Goal: Contribute content: Contribute content

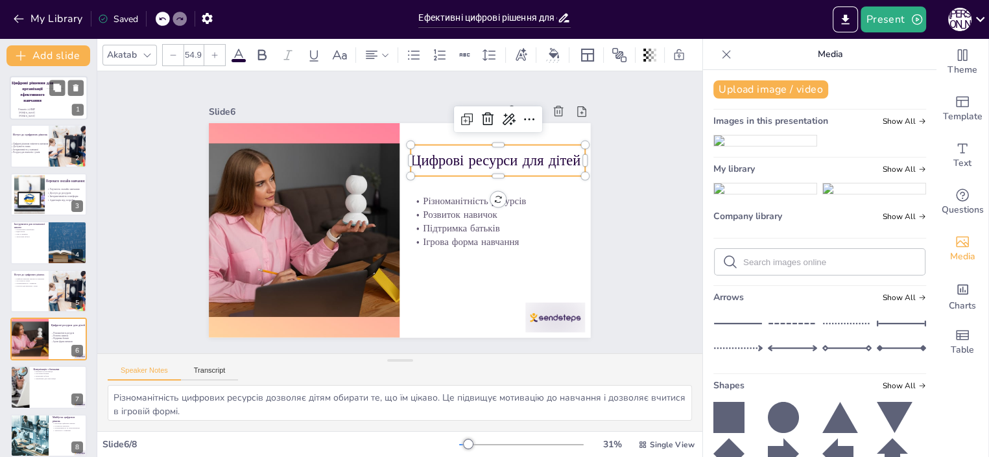
click at [36, 102] on span "Цифрові рішення для організації ефективного навчання" at bounding box center [32, 91] width 41 height 23
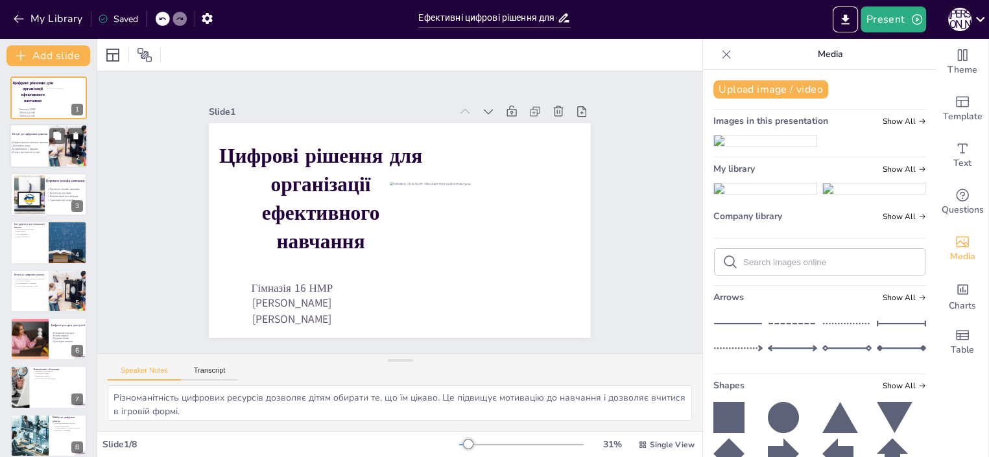
click at [32, 154] on div "Цифрові рішення змінюють навчання Доступність знань Інтерактивність у навчанні …" at bounding box center [30, 147] width 41 height 13
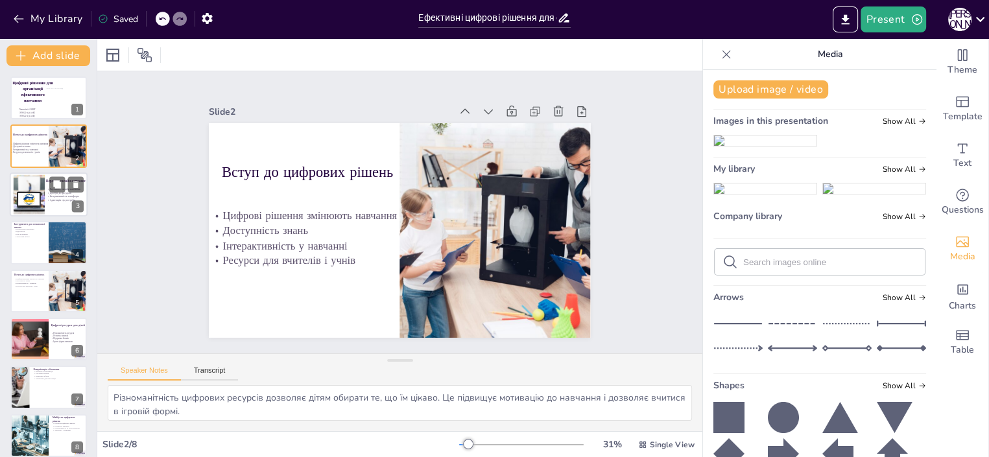
click at [31, 197] on div at bounding box center [28, 194] width 59 height 40
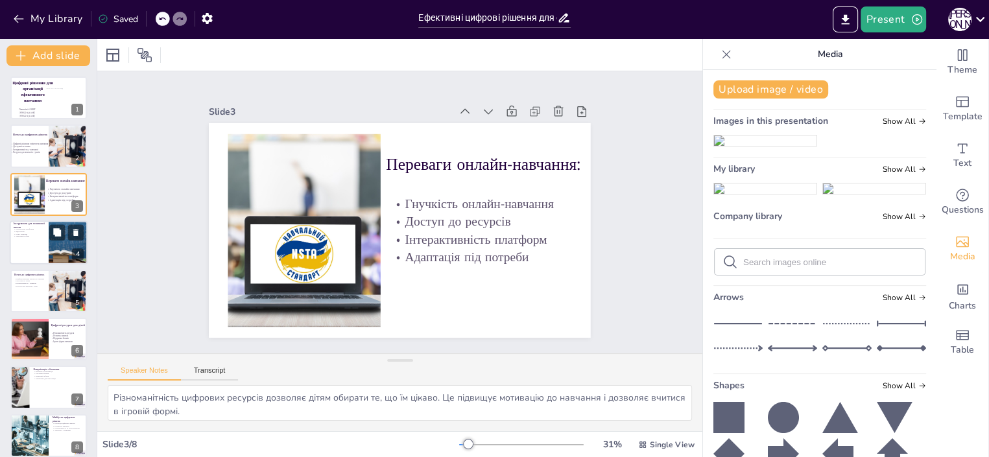
click at [32, 247] on div at bounding box center [49, 242] width 78 height 44
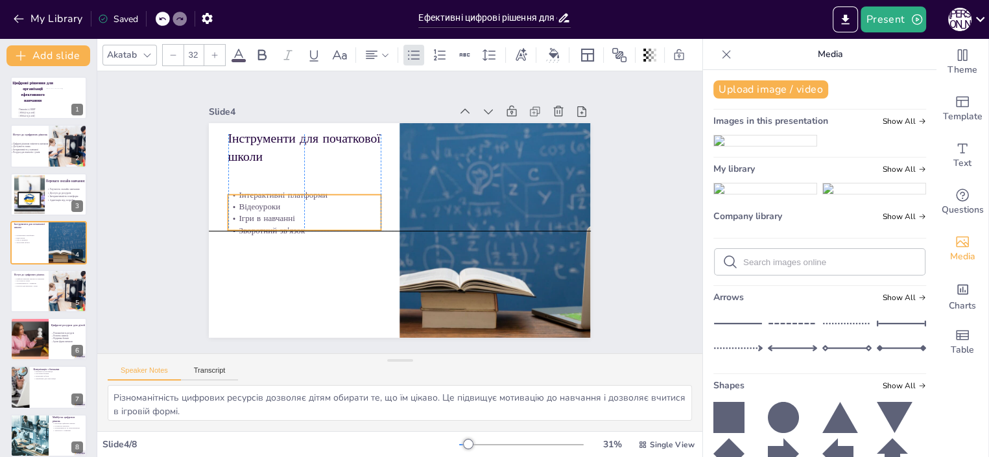
drag, startPoint x: 240, startPoint y: 178, endPoint x: 239, endPoint y: 206, distance: 27.9
click at [239, 206] on div "Інтерактивні платформи Відеоуроки Ігри в навчанні Зворотний зв'язок" at bounding box center [304, 212] width 152 height 47
click at [35, 149] on p "Інтерактивність у навчанні" at bounding box center [30, 149] width 41 height 3
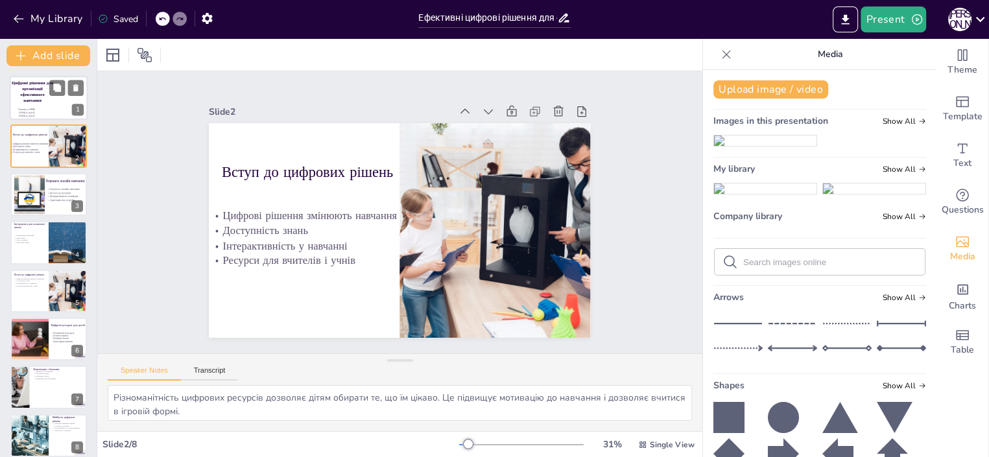
click at [26, 102] on span "Цифрові рішення для організації ефективного навчання" at bounding box center [32, 91] width 41 height 23
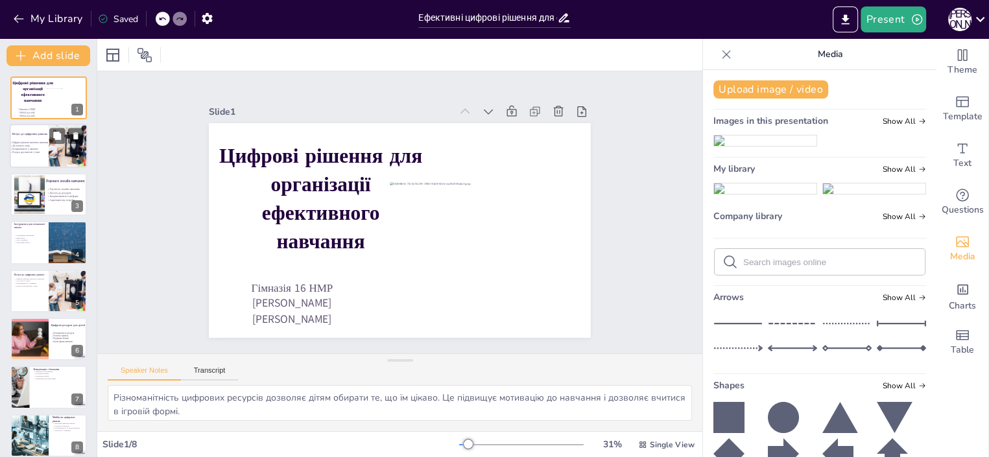
click at [50, 152] on p "Ресурси для вчителів і учнів" at bounding box center [30, 152] width 41 height 3
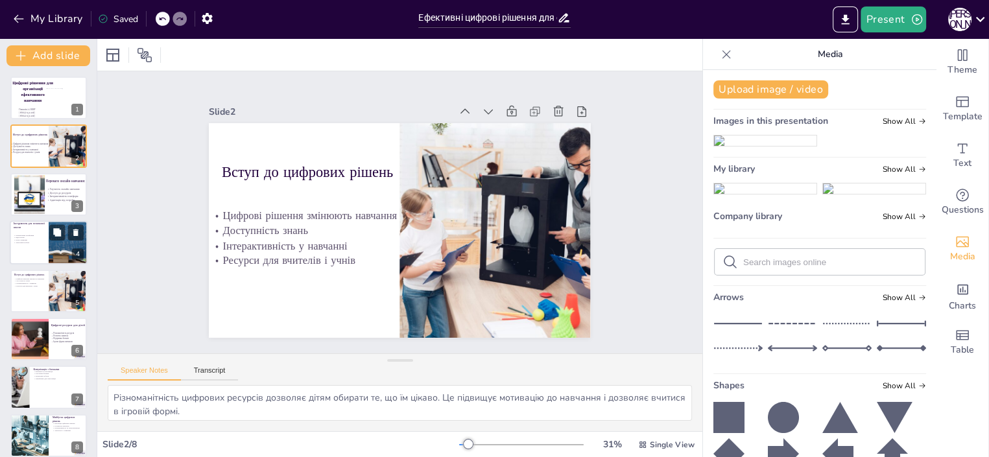
click at [32, 250] on div at bounding box center [49, 242] width 78 height 44
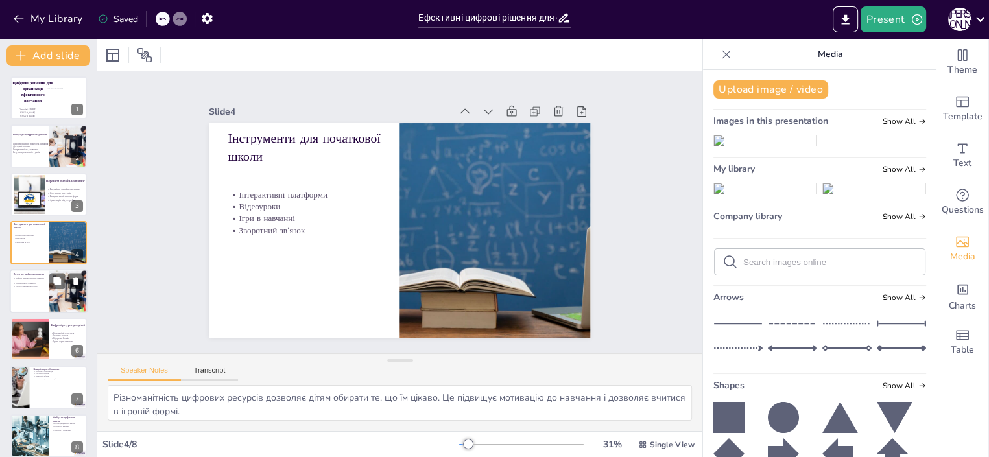
click at [38, 288] on div at bounding box center [49, 291] width 78 height 44
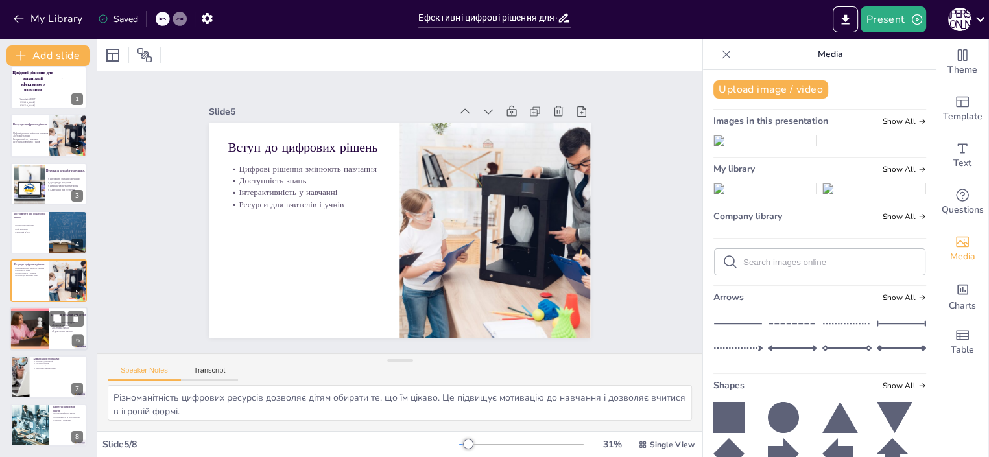
click at [36, 327] on div at bounding box center [28, 329] width 77 height 44
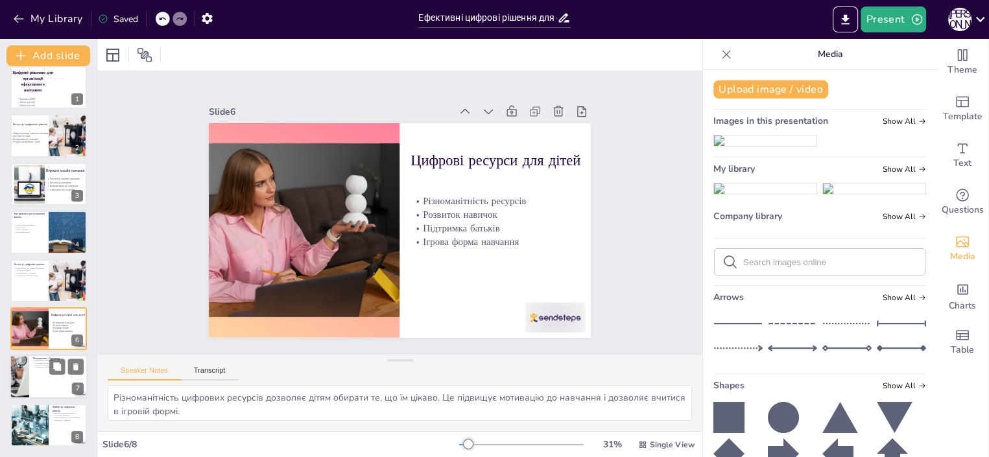
click at [37, 376] on div at bounding box center [49, 377] width 78 height 44
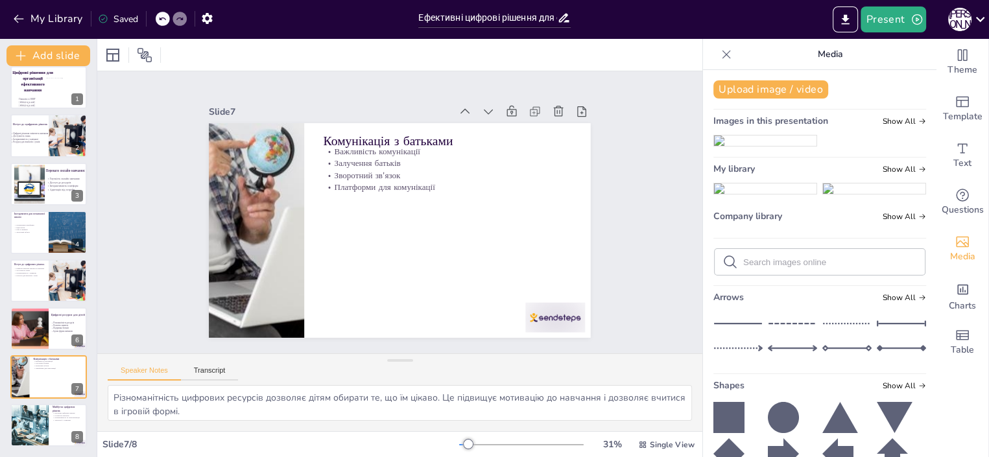
scroll to position [0, 0]
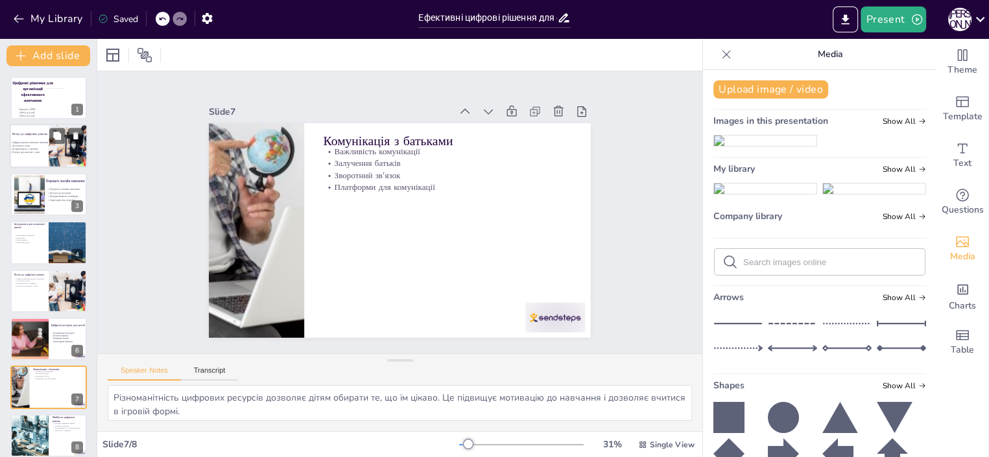
click at [38, 145] on p "Доступність знань" at bounding box center [30, 146] width 41 height 3
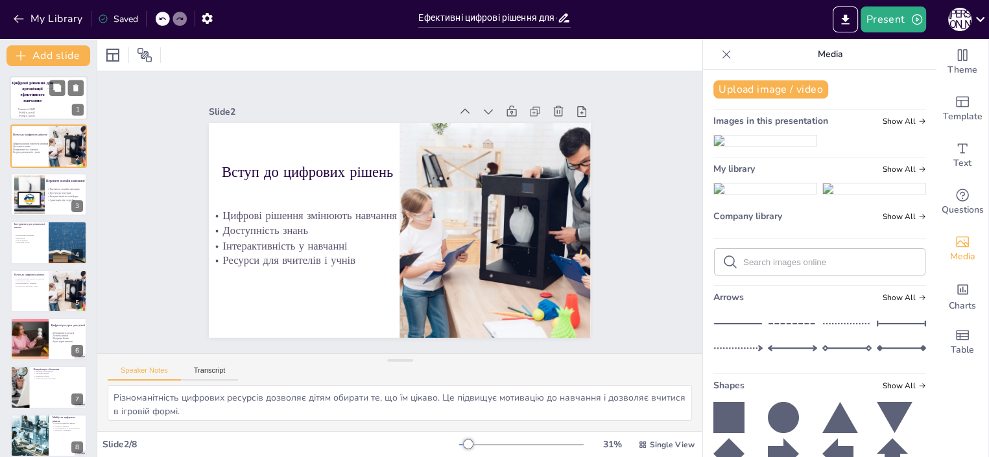
click at [41, 102] on span "Цифрові рішення для організації ефективного навчання" at bounding box center [32, 91] width 41 height 23
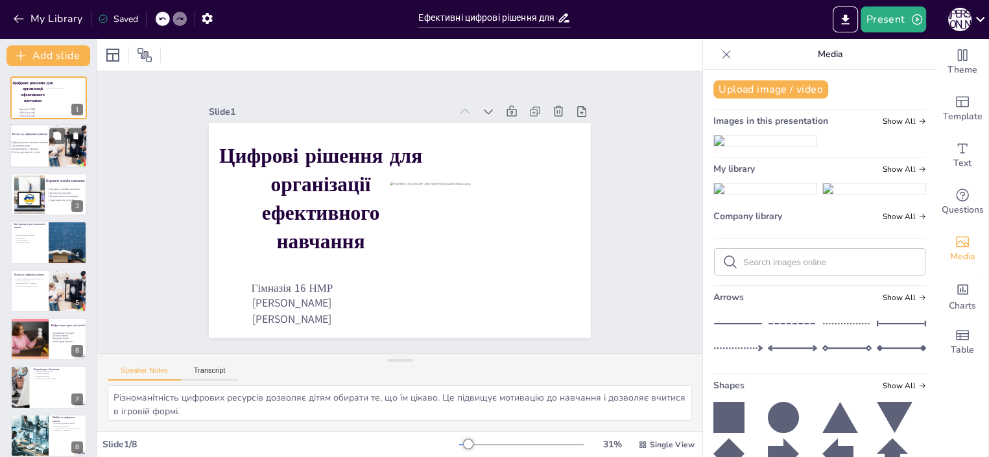
click at [37, 156] on div at bounding box center [49, 146] width 78 height 44
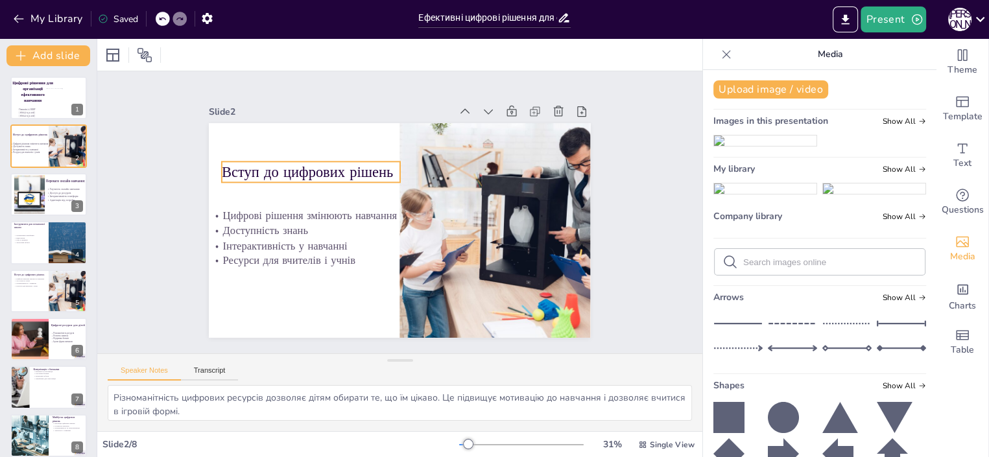
click at [231, 167] on p "Вступ до цифрових рішень" at bounding box center [311, 171] width 178 height 20
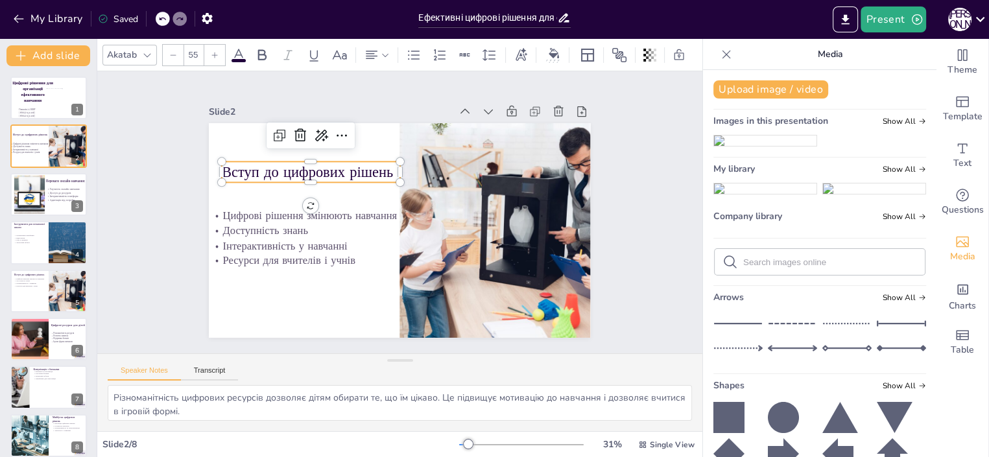
click at [378, 165] on p "Вступ до цифрових рішень" at bounding box center [311, 171] width 178 height 20
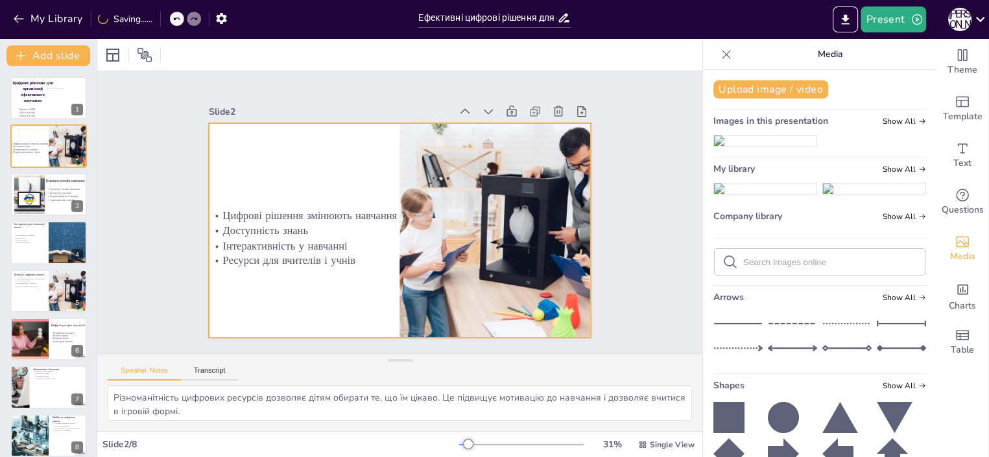
click at [271, 159] on div at bounding box center [399, 230] width 381 height 215
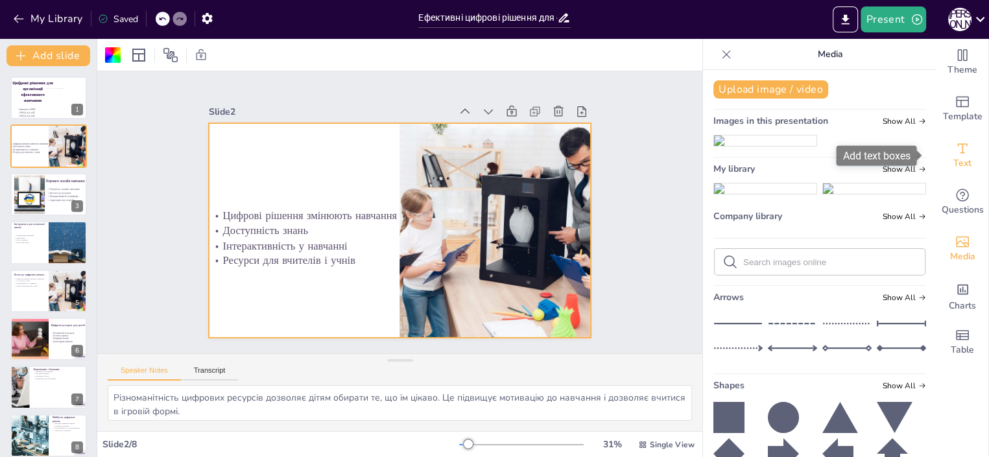
click at [959, 156] on div "Text" at bounding box center [962, 155] width 52 height 47
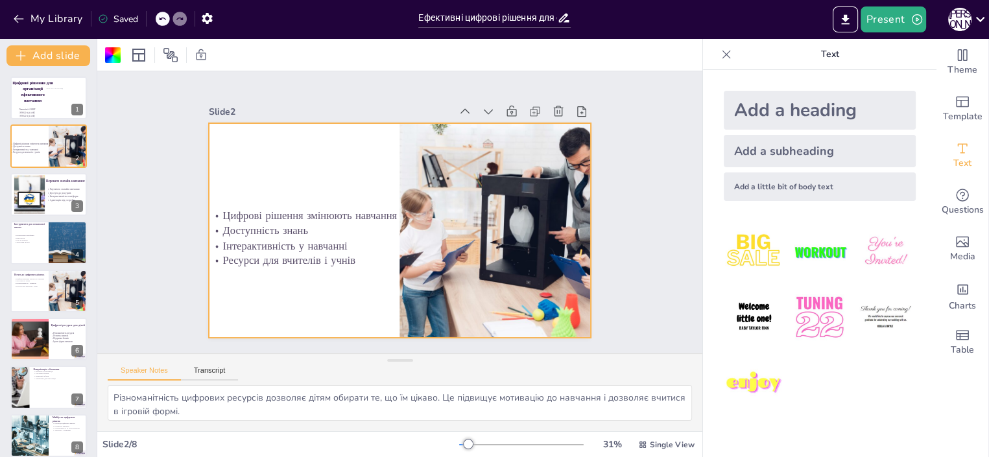
click at [255, 165] on div "Slide 1 Цифрові рішення для організації ефективного навчання Гімназія 16 НМР Ма…" at bounding box center [399, 212] width 605 height 282
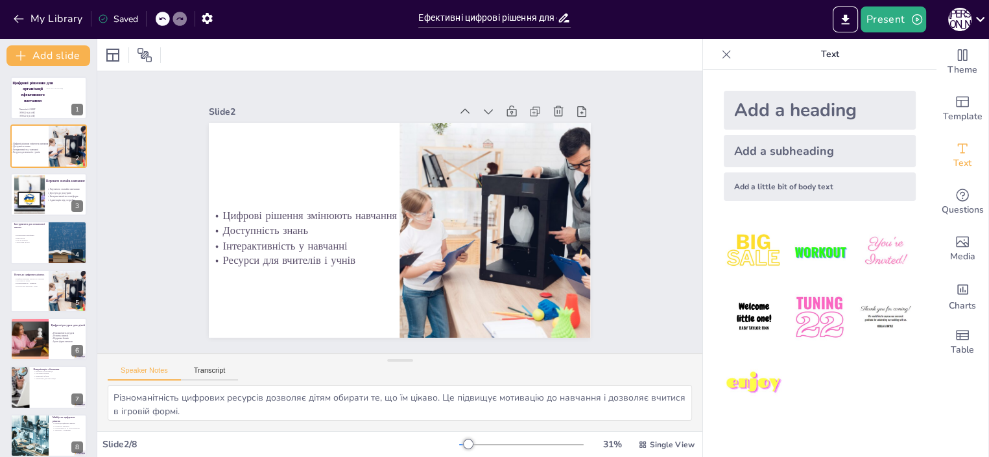
click at [769, 149] on div "Add a subheading" at bounding box center [819, 151] width 192 height 32
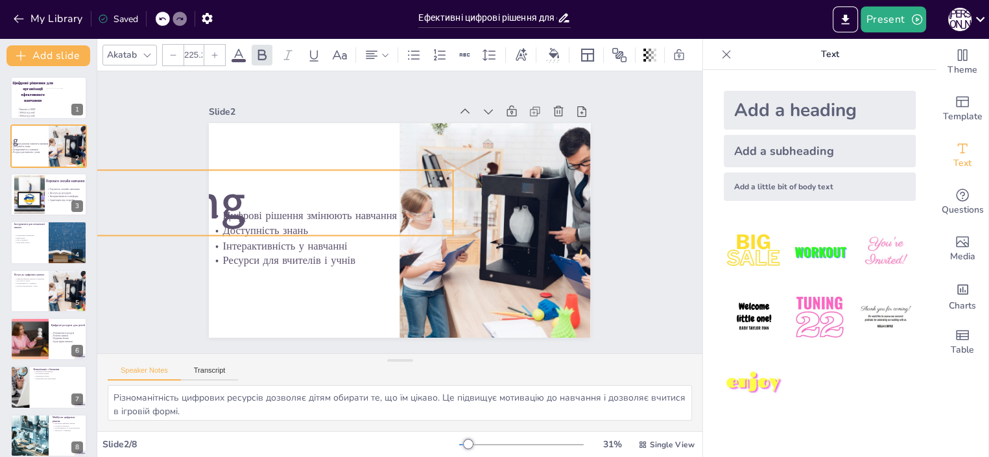
drag, startPoint x: 336, startPoint y: 222, endPoint x: 453, endPoint y: 168, distance: 128.5
click at [460, 168] on div "Цифрові рішення змінюють навчання Доступність знань Інтерактивність у навчанні …" at bounding box center [399, 230] width 381 height 215
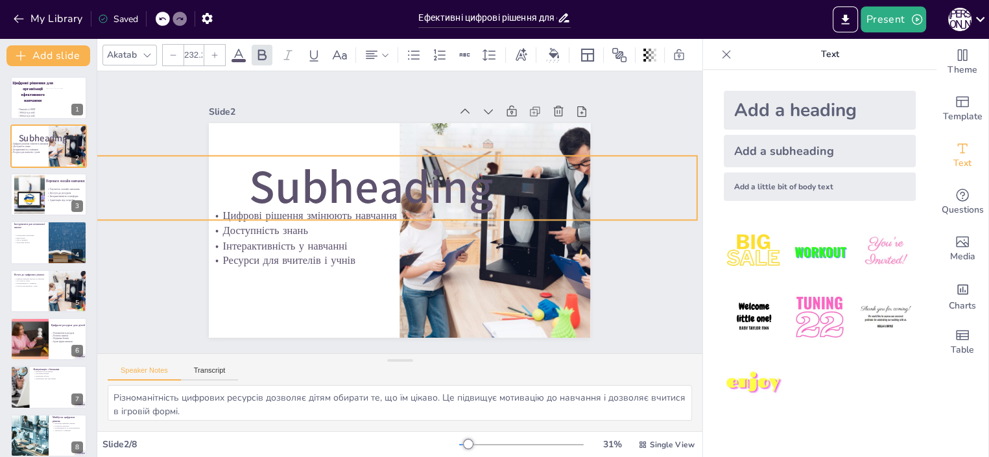
drag, startPoint x: 362, startPoint y: 196, endPoint x: 587, endPoint y: 175, distance: 226.5
click at [601, 174] on div "Slide 1 Цифрові рішення для організації ефективного навчання Гімназія 16 НМР Ма…" at bounding box center [399, 212] width 454 height 251
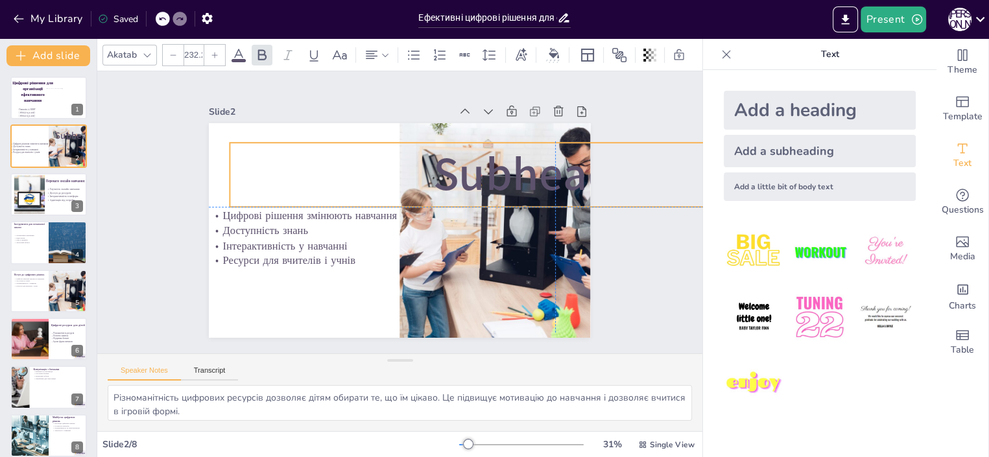
drag, startPoint x: 233, startPoint y: 161, endPoint x: 414, endPoint y: 153, distance: 181.7
click at [417, 150] on p "Subheading" at bounding box center [555, 175] width 651 height 65
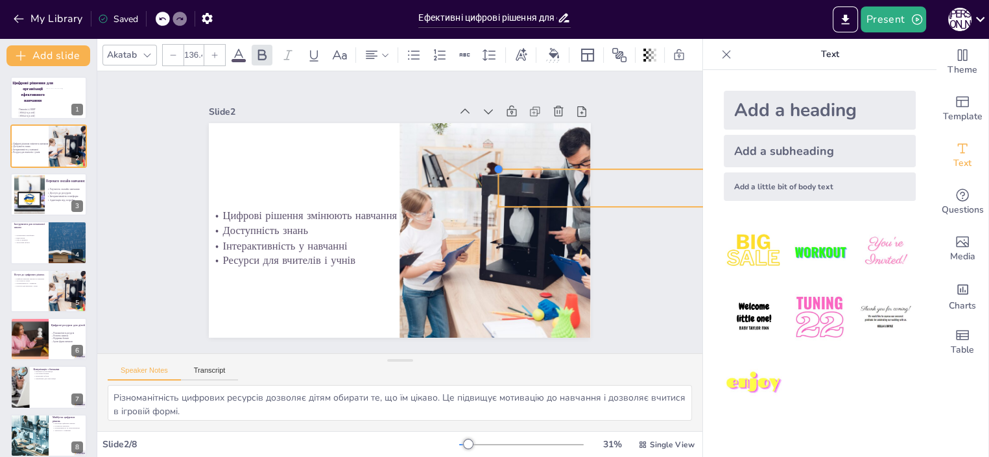
drag, startPoint x: 217, startPoint y: 135, endPoint x: 485, endPoint y: 212, distance: 279.1
click at [485, 214] on div "Цифрові рішення змінюють навчання Доступність знань Інтерактивність у навчанні …" at bounding box center [399, 230] width 381 height 215
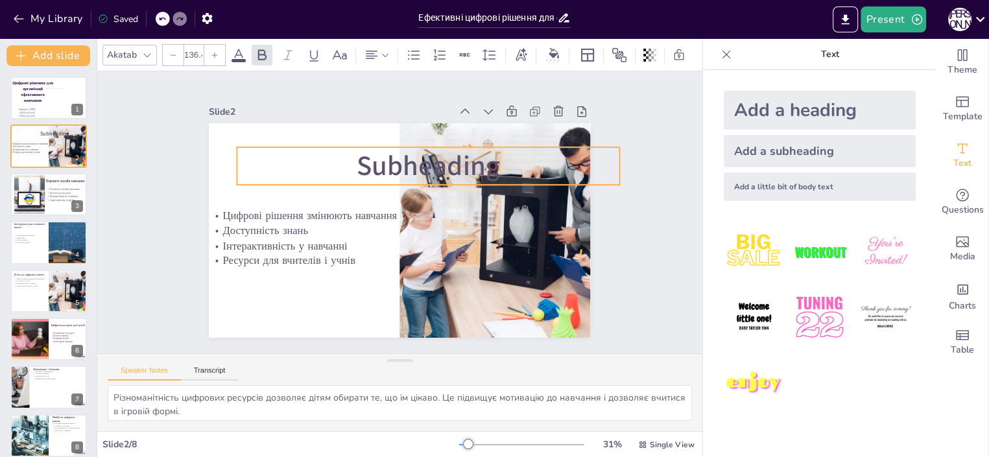
drag, startPoint x: 515, startPoint y: 176, endPoint x: 279, endPoint y: 163, distance: 237.0
click at [287, 163] on p "Subheading" at bounding box center [428, 166] width 382 height 38
click at [246, 154] on p "Subheading" at bounding box center [428, 166] width 382 height 38
click at [244, 153] on p "Subheading" at bounding box center [428, 166] width 382 height 38
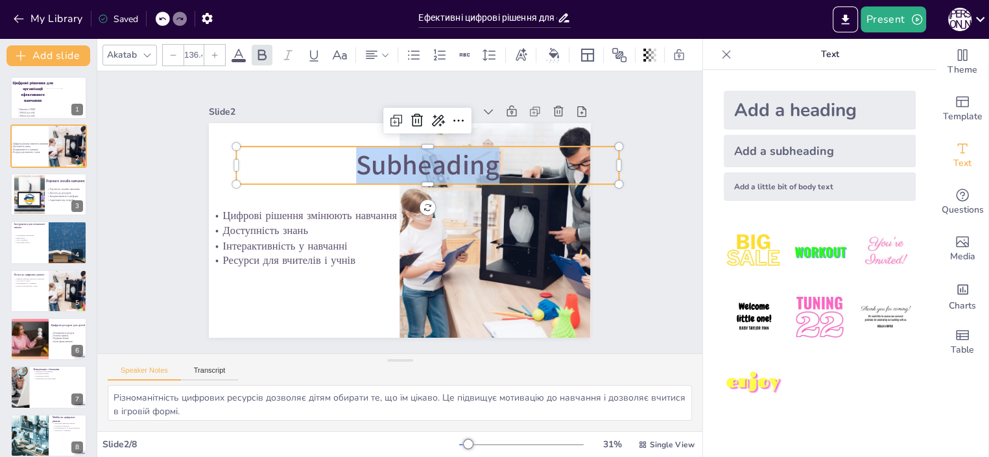
drag, startPoint x: 484, startPoint y: 158, endPoint x: 350, endPoint y: 160, distance: 133.6
click at [356, 160] on span "Subheading" at bounding box center [427, 165] width 143 height 37
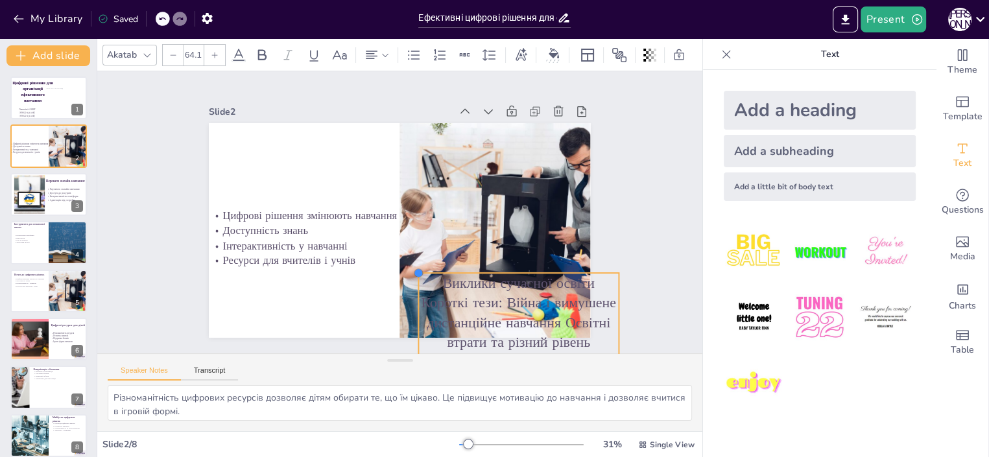
drag, startPoint x: 226, startPoint y: 141, endPoint x: 517, endPoint y: 283, distance: 323.5
click at [517, 281] on div "Цифрові рішення змінюють навчання Доступність знань Інтерактивність у навчанні …" at bounding box center [399, 230] width 381 height 215
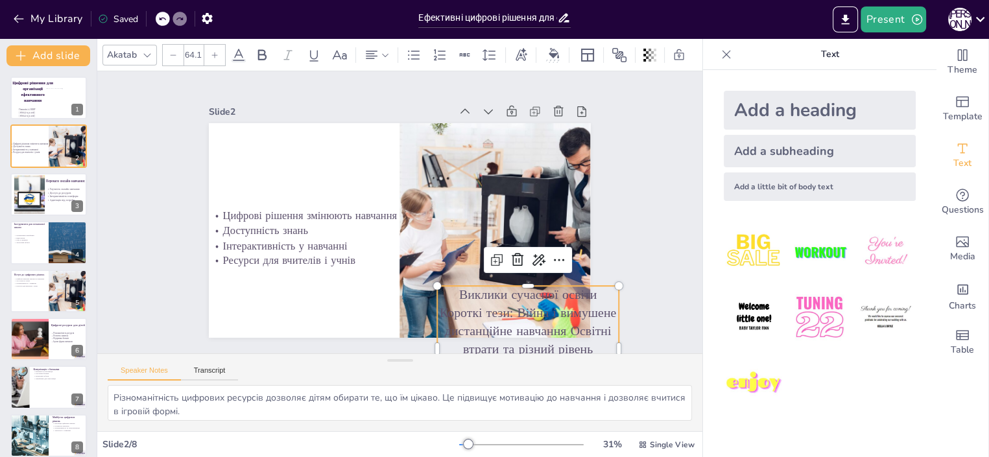
type input "64.7"
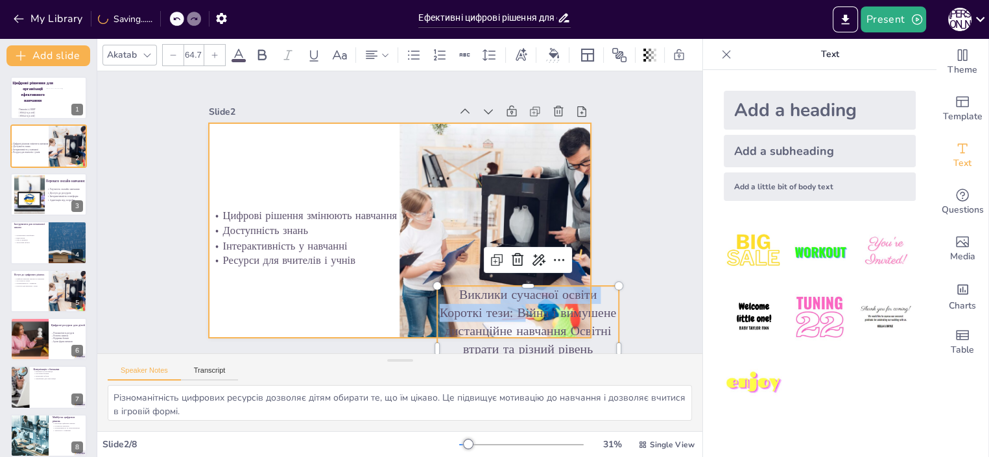
drag, startPoint x: 515, startPoint y: 312, endPoint x: 348, endPoint y: 167, distance: 221.0
click at [343, 146] on div "Цифрові рішення змінюють навчання Доступність знань Інтерактивність у навчанні …" at bounding box center [399, 230] width 381 height 215
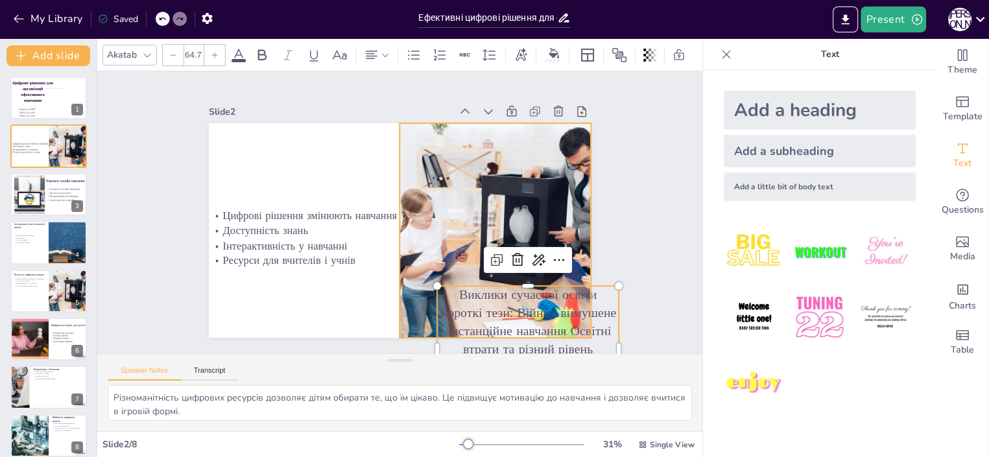
click at [410, 219] on div at bounding box center [495, 230] width 322 height 215
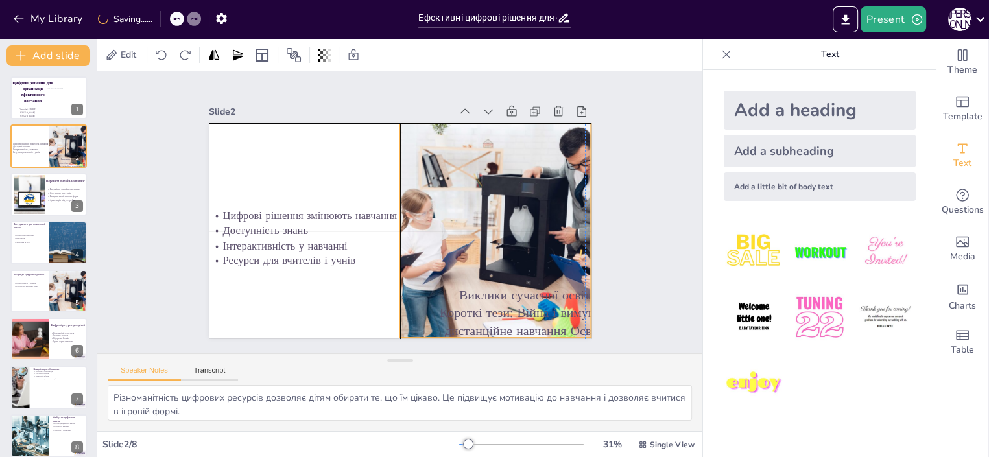
drag, startPoint x: 476, startPoint y: 305, endPoint x: 471, endPoint y: 314, distance: 10.5
click at [474, 307] on p "Виклики сучасної освіти Короткі тези: Війна і вимушене дистанційне навчання Осв…" at bounding box center [528, 349] width 182 height 126
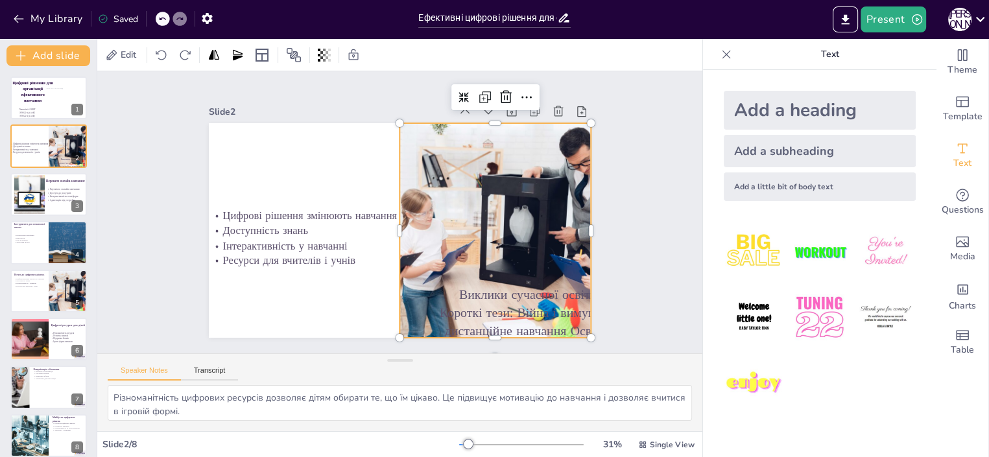
click at [497, 307] on p "Виклики сучасної освіти Короткі тези: Війна і вимушене дистанційне навчання Осв…" at bounding box center [528, 349] width 182 height 126
click at [448, 286] on p "Виклики сучасної освіти Короткі тези: Війна і вимушене дистанційне навчання Осв…" at bounding box center [528, 349] width 182 height 126
click at [458, 289] on p "Виклики сучасної освіти Короткі тези: Війна і вимушене дистанційне навчання Осв…" at bounding box center [528, 349] width 182 height 126
click at [452, 288] on p "Виклики сучасної освіти Короткі тези: Війна і вимушене дистанційне навчання Осв…" at bounding box center [528, 349] width 182 height 126
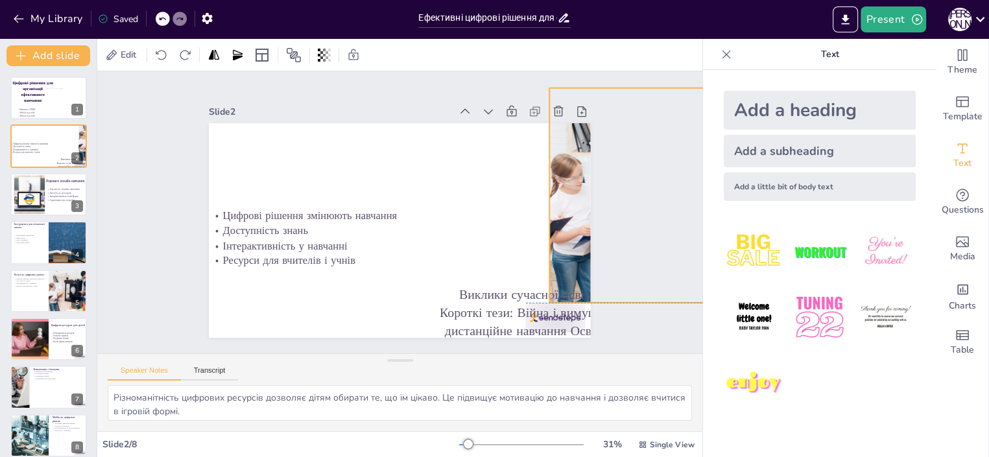
drag, startPoint x: 458, startPoint y: 290, endPoint x: 596, endPoint y: 259, distance: 141.7
click at [607, 253] on div "Slide 1 Цифрові рішення для організації ефективного навчання Гімназія 16 НМР Ма…" at bounding box center [399, 212] width 454 height 251
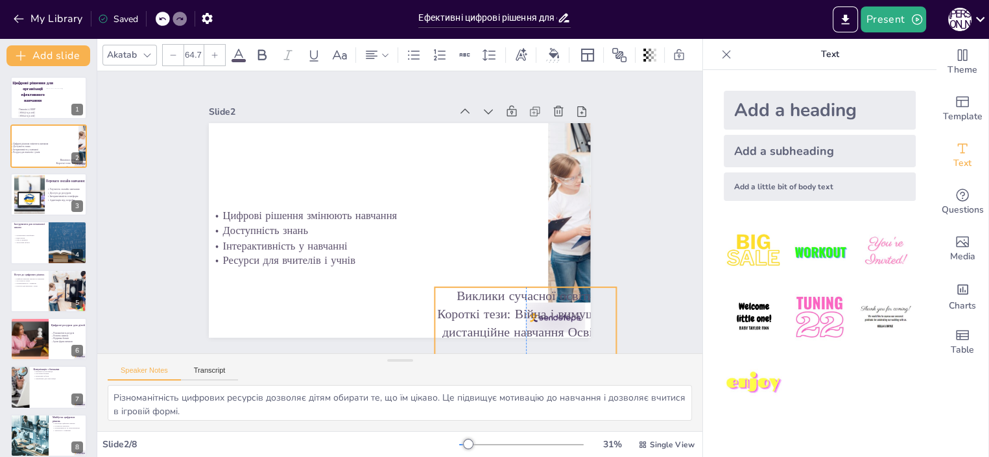
click at [482, 297] on p "Виклики сучасної освіти Короткі тези: Війна і вимушене дистанційне навчання Осв…" at bounding box center [526, 350] width 182 height 126
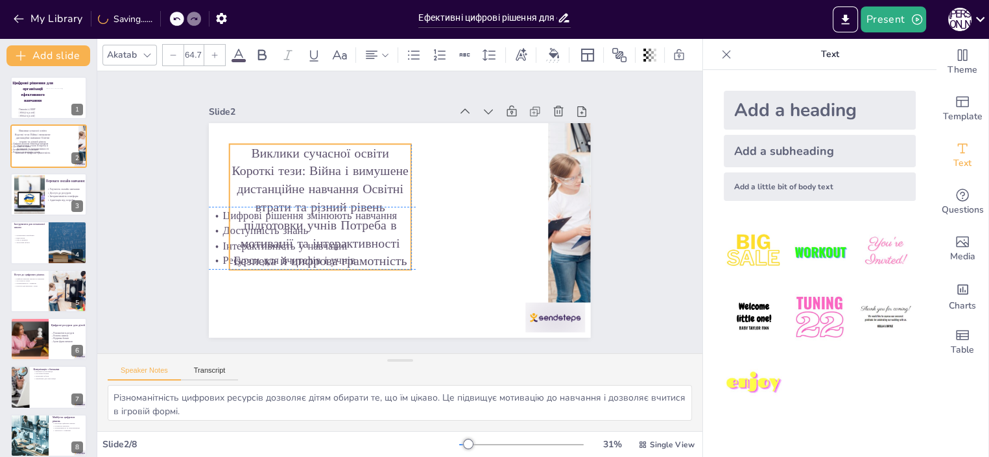
drag, startPoint x: 470, startPoint y: 299, endPoint x: 270, endPoint y: 157, distance: 245.9
click at [270, 157] on p "Виклики сучасної освіти Короткі тези: Війна і вимушене дистанційне навчання Осв…" at bounding box center [320, 207] width 182 height 126
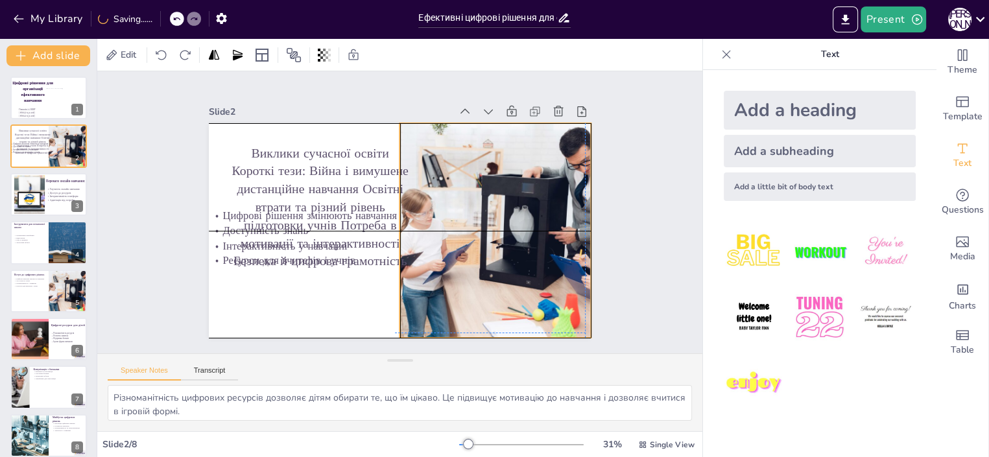
drag, startPoint x: 537, startPoint y: 198, endPoint x: 401, endPoint y: 240, distance: 142.9
click at [401, 240] on div at bounding box center [495, 230] width 322 height 215
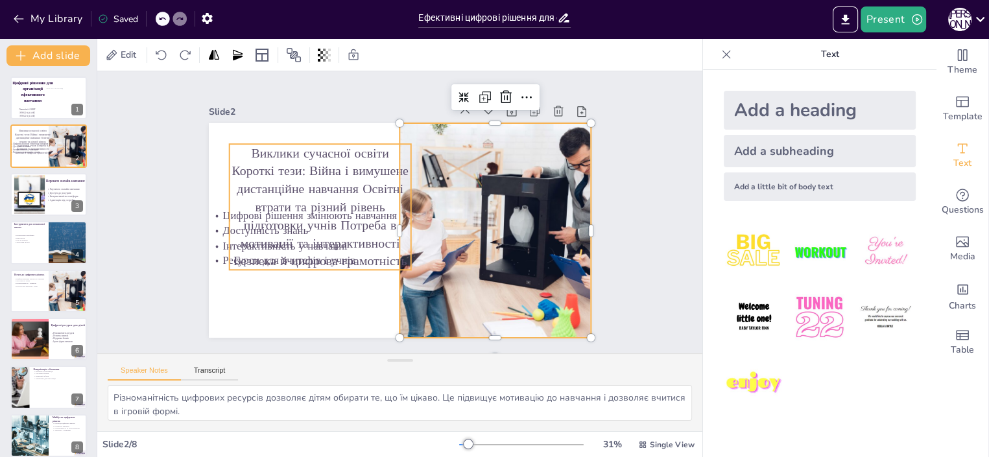
click at [242, 144] on p "Виклики сучасної освіти Короткі тези: Війна і вимушене дистанційне навчання Осв…" at bounding box center [320, 207] width 182 height 126
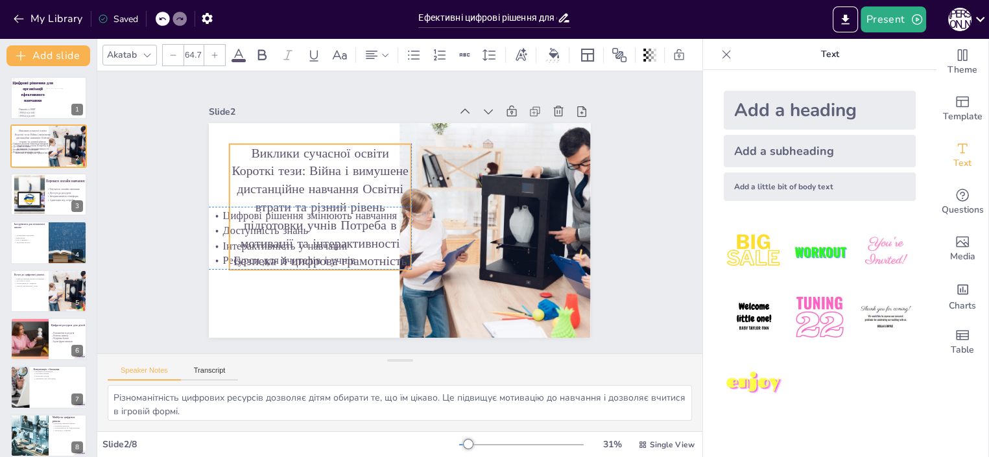
click at [229, 166] on p "Виклики сучасної освіти Короткі тези: Війна і вимушене дистанційне навчання Осв…" at bounding box center [320, 207] width 182 height 126
click at [229, 165] on p "Виклики сучасної освіти Короткі тези: Війна і вимушене дистанційне навчання Осв…" at bounding box center [320, 207] width 182 height 126
drag, startPoint x: 236, startPoint y: 169, endPoint x: 253, endPoint y: 174, distance: 17.6
click at [235, 169] on p "Виклики сучасної освіти Короткі тези: Війна і вимушене дистанційне навчання Осв…" at bounding box center [320, 207] width 182 height 126
click at [388, 253] on p "Виклики сучасної освіти Короткі тези: Війна і вимушене дистанційне навчання Осв…" at bounding box center [320, 207] width 182 height 126
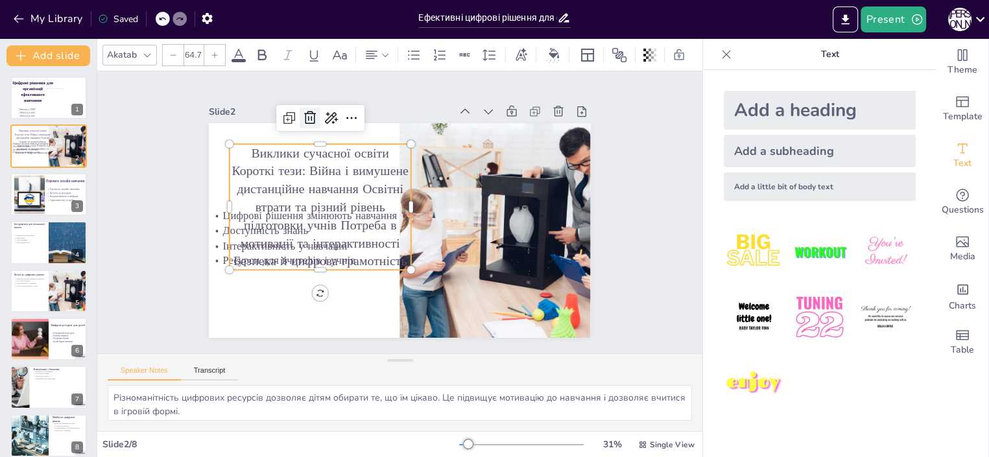
click at [302, 111] on icon at bounding box center [310, 118] width 16 height 16
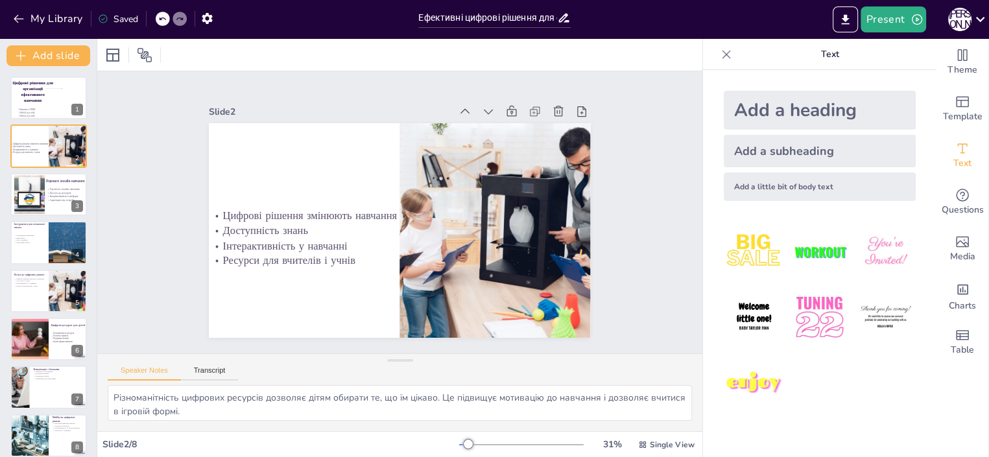
click at [788, 108] on div "Add a heading" at bounding box center [819, 110] width 192 height 39
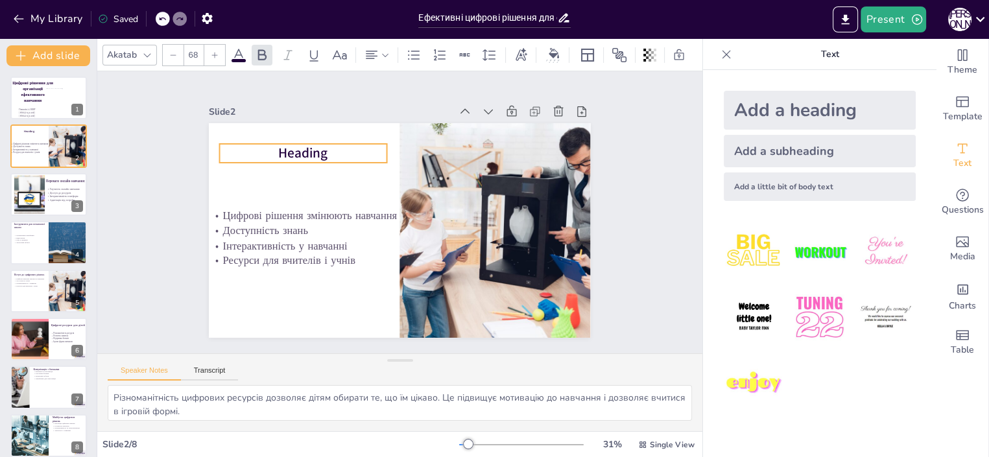
drag, startPoint x: 334, startPoint y: 224, endPoint x: 237, endPoint y: 148, distance: 122.4
click at [237, 148] on p "Heading" at bounding box center [303, 153] width 167 height 19
click at [303, 147] on span "Heading" at bounding box center [302, 154] width 49 height 19
click at [320, 151] on p "Heading" at bounding box center [303, 154] width 167 height 19
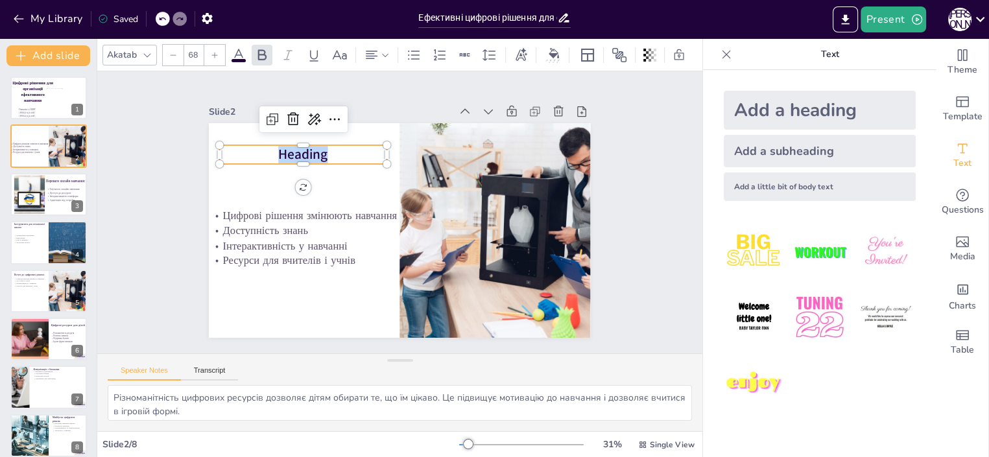
drag, startPoint x: 317, startPoint y: 150, endPoint x: 263, endPoint y: 147, distance: 53.9
click at [263, 147] on p "Heading" at bounding box center [303, 154] width 167 height 19
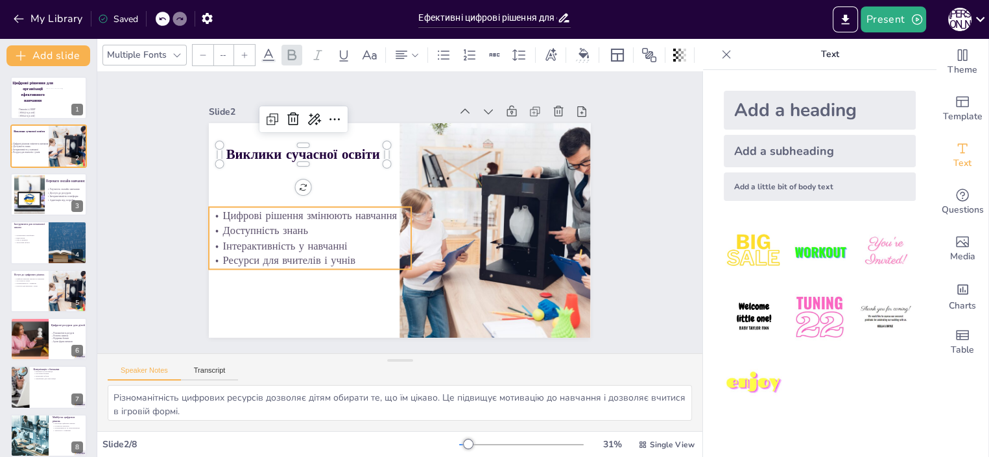
type input "40.5"
click at [220, 216] on p "Цифрові рішення змінюють навчання" at bounding box center [310, 215] width 202 height 15
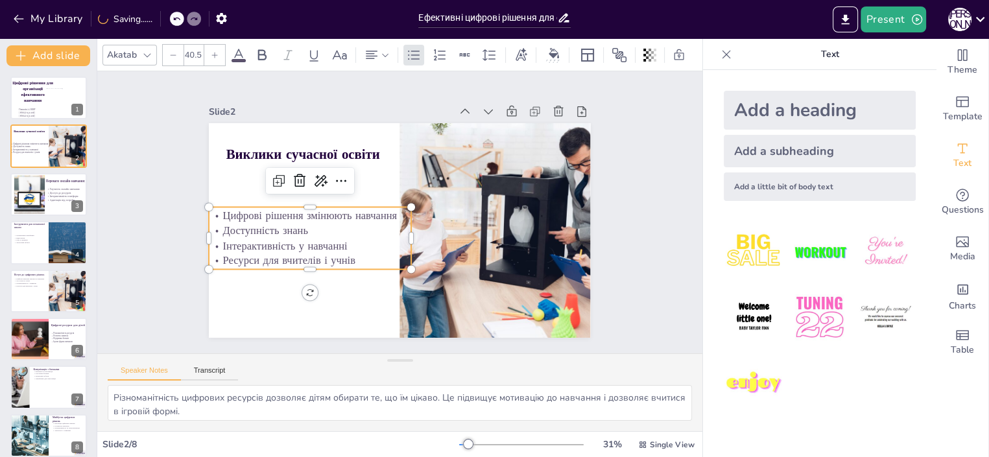
click at [340, 258] on p "Ресурси для вчителів і учнів" at bounding box center [310, 260] width 202 height 15
click at [341, 254] on p "Ресурси для вчителів і учнів" at bounding box center [310, 261] width 202 height 15
click at [342, 255] on p "Ресурси для вчителів і учнів" at bounding box center [310, 260] width 202 height 15
click at [341, 254] on p "Ресурси для вчителів і учнів" at bounding box center [310, 260] width 202 height 15
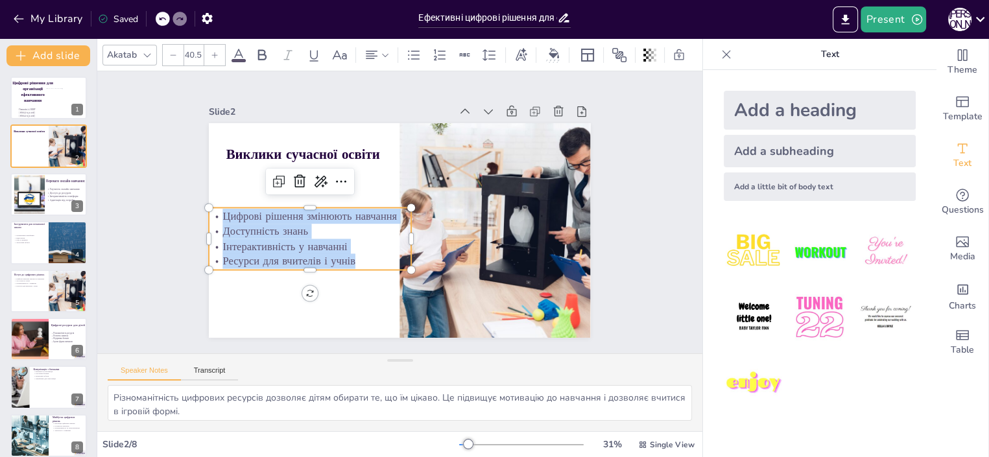
drag, startPoint x: 344, startPoint y: 255, endPoint x: 194, endPoint y: 204, distance: 157.9
click at [209, 204] on div "Виклики сучасної освіти Цифрові рішення змінюють навчання Доступність знань Інт…" at bounding box center [399, 230] width 381 height 215
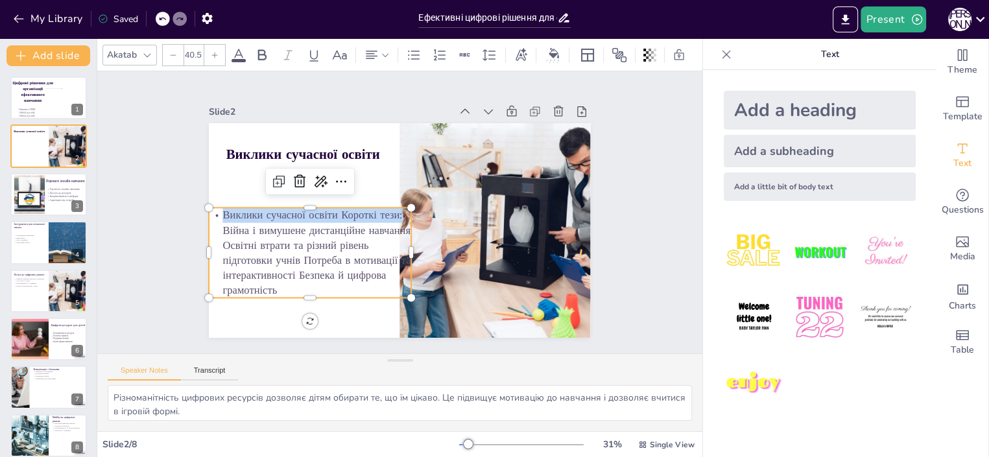
drag, startPoint x: 391, startPoint y: 210, endPoint x: 198, endPoint y: 205, distance: 193.2
click at [209, 205] on div "Виклики сучасної освіти Виклики сучасної освіти Короткі тези: Війна і вимушене …" at bounding box center [399, 230] width 381 height 215
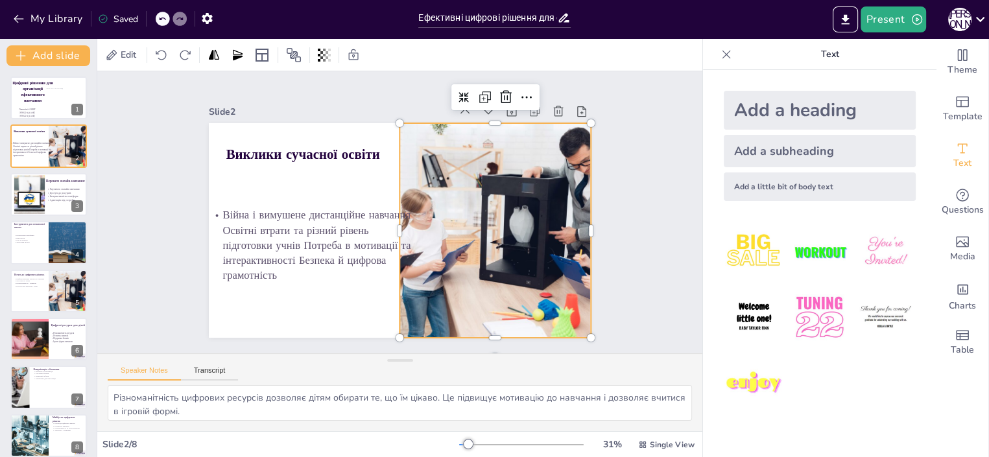
click at [447, 144] on div at bounding box center [495, 230] width 322 height 215
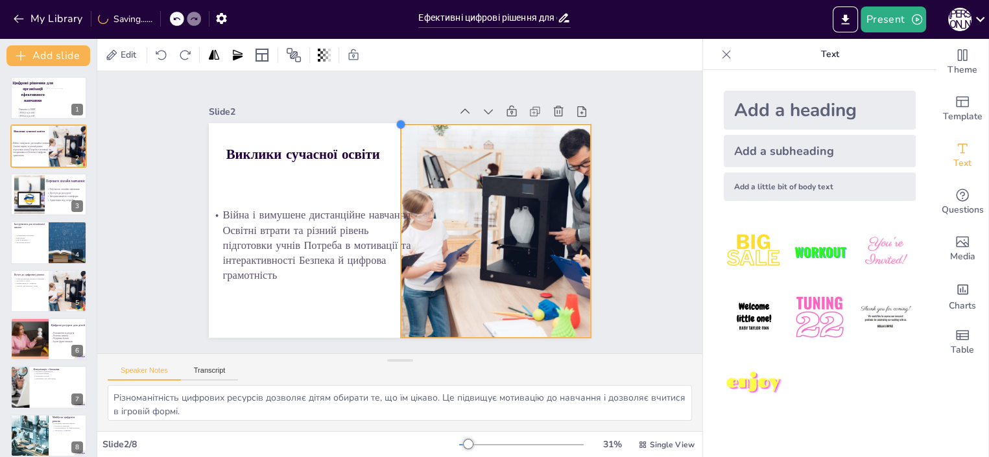
drag, startPoint x: 386, startPoint y: 120, endPoint x: 400, endPoint y: 121, distance: 14.3
click at [400, 123] on div "Війна і вимушене дистанційне навчання Освітні втрати та різний рівень підготовк…" at bounding box center [399, 230] width 381 height 215
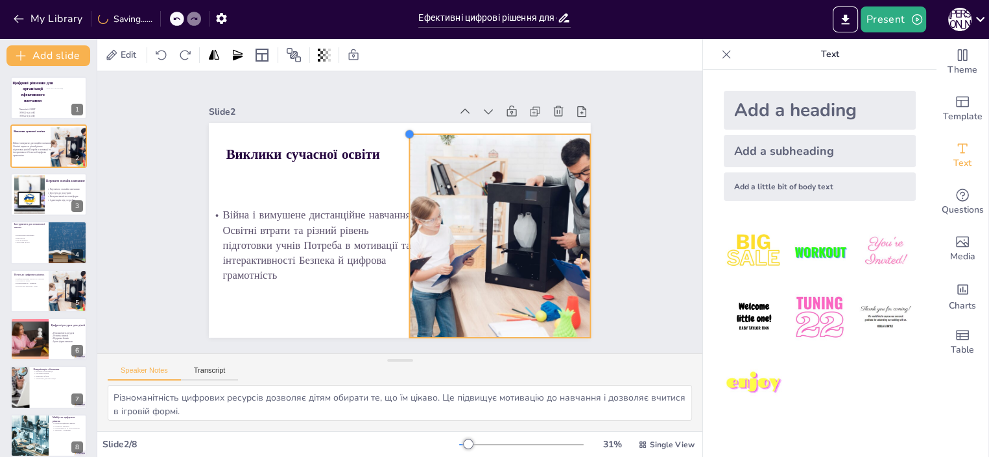
drag, startPoint x: 390, startPoint y: 119, endPoint x: 416, endPoint y: 130, distance: 27.3
click at [416, 130] on div "Війна і вимушене дистанційне навчання Освітні втрати та різний рівень підготовк…" at bounding box center [399, 230] width 381 height 215
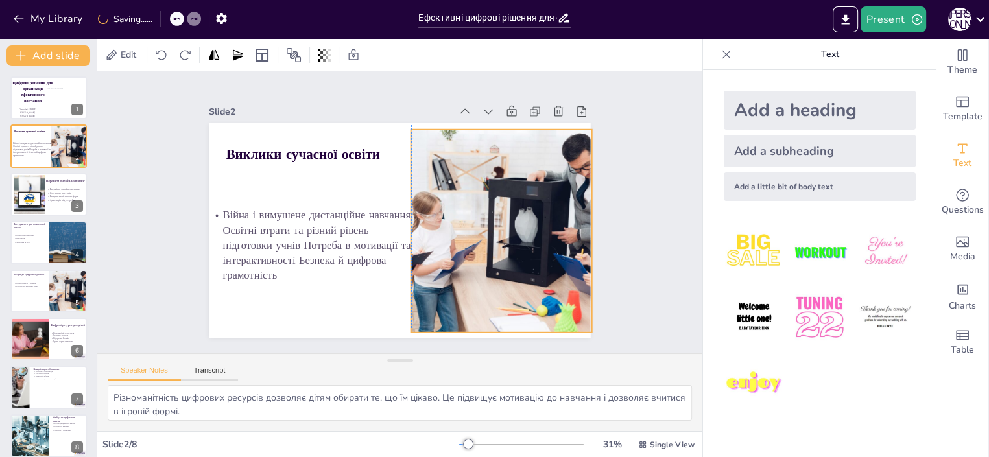
drag, startPoint x: 437, startPoint y: 154, endPoint x: 438, endPoint y: 144, distance: 9.7
click at [438, 144] on div at bounding box center [501, 231] width 304 height 203
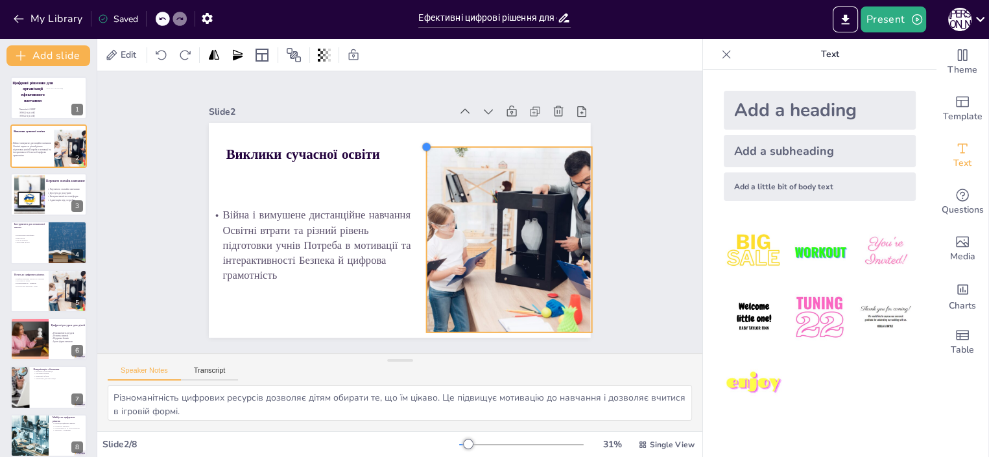
drag, startPoint x: 399, startPoint y: 126, endPoint x: 427, endPoint y: 144, distance: 32.9
click at [427, 144] on div "Війна і вимушене дистанційне навчання Освітні втрати та різний рівень підготовк…" at bounding box center [399, 230] width 381 height 215
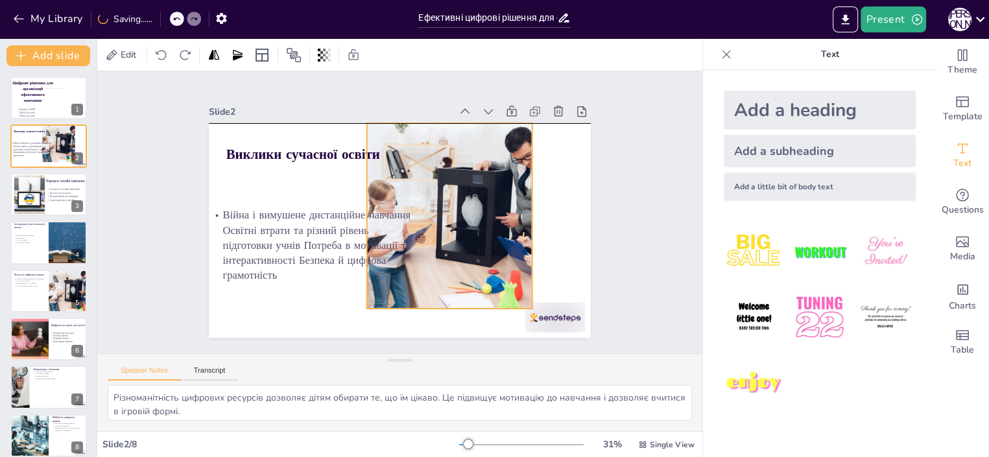
drag, startPoint x: 437, startPoint y: 166, endPoint x: 384, endPoint y: 152, distance: 55.0
click at [384, 152] on div at bounding box center [450, 215] width 278 height 185
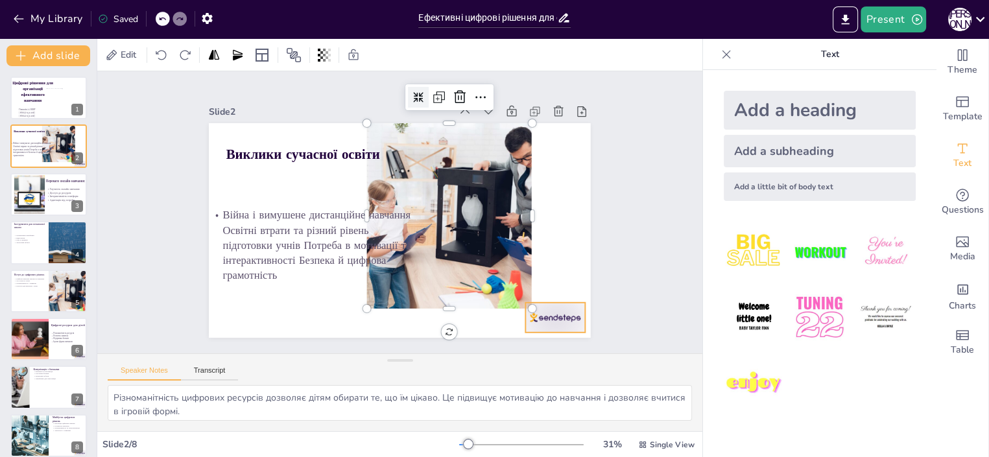
drag, startPoint x: 569, startPoint y: 313, endPoint x: 563, endPoint y: 299, distance: 14.8
click at [569, 312] on div at bounding box center [556, 318] width 60 height 30
click at [559, 269] on icon at bounding box center [565, 275] width 12 height 13
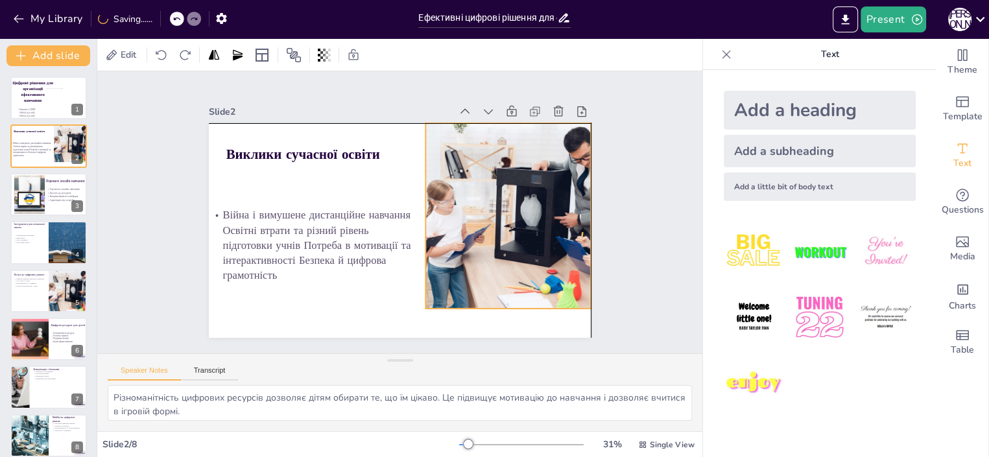
drag, startPoint x: 499, startPoint y: 201, endPoint x: 535, endPoint y: 193, distance: 37.3
click at [535, 193] on div at bounding box center [508, 215] width 278 height 185
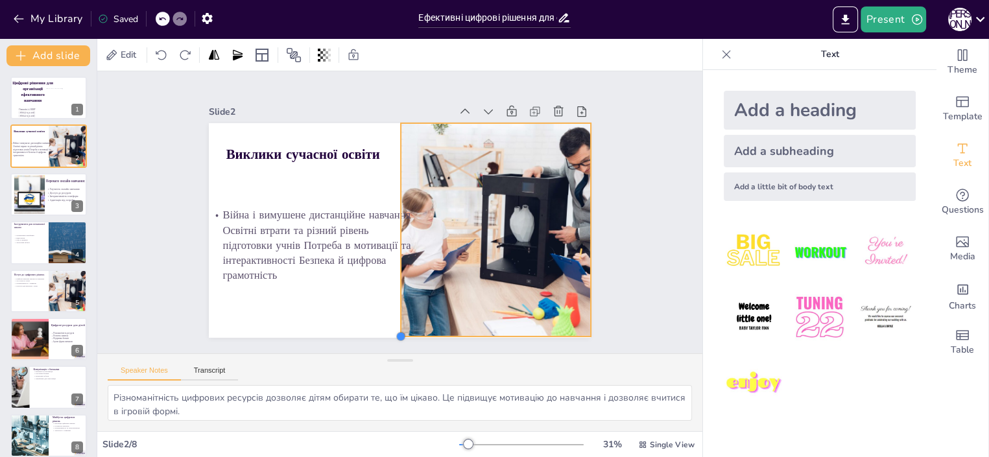
drag, startPoint x: 416, startPoint y: 303, endPoint x: 402, endPoint y: 328, distance: 28.7
click at [403, 330] on div "Війна і вимушене дистанційне навчання Освітні втрати та різний рівень підготовк…" at bounding box center [399, 230] width 381 height 215
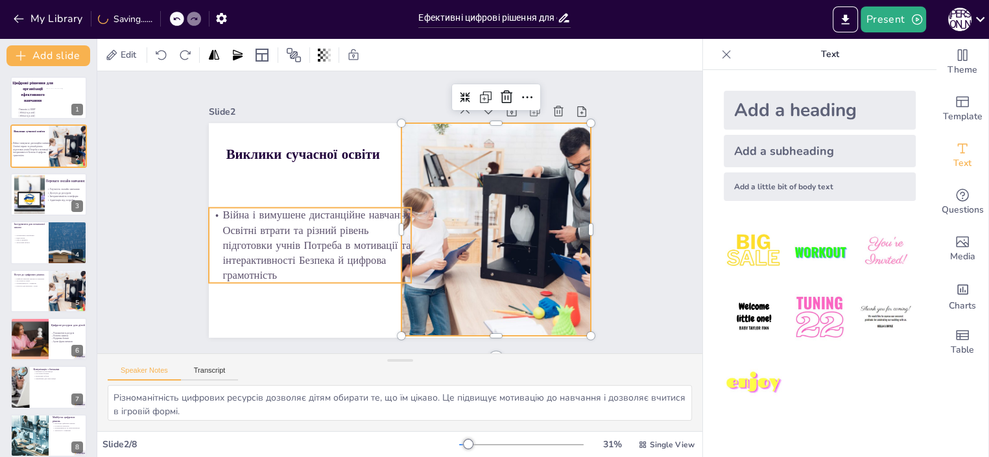
click at [213, 209] on p "Війна і вимушене дистанційне навчання Освітні втрати та різний рівень підготовк…" at bounding box center [310, 244] width 202 height 75
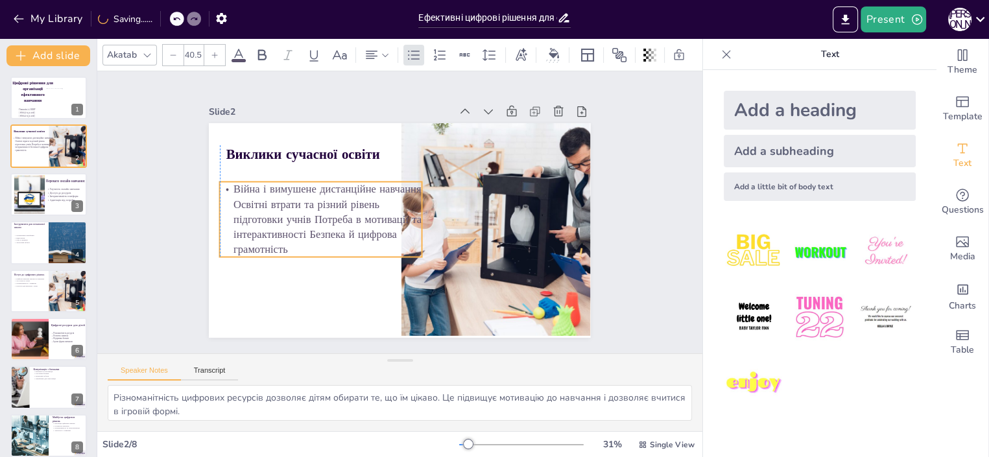
drag, startPoint x: 259, startPoint y: 224, endPoint x: 268, endPoint y: 198, distance: 27.5
click at [268, 198] on p "Війна і вимушене дистанційне навчання Освітні втрати та різний рівень підготовк…" at bounding box center [321, 219] width 202 height 75
drag, startPoint x: 413, startPoint y: 216, endPoint x: 390, endPoint y: 224, distance: 24.2
click at [399, 224] on div at bounding box center [404, 220] width 10 height 76
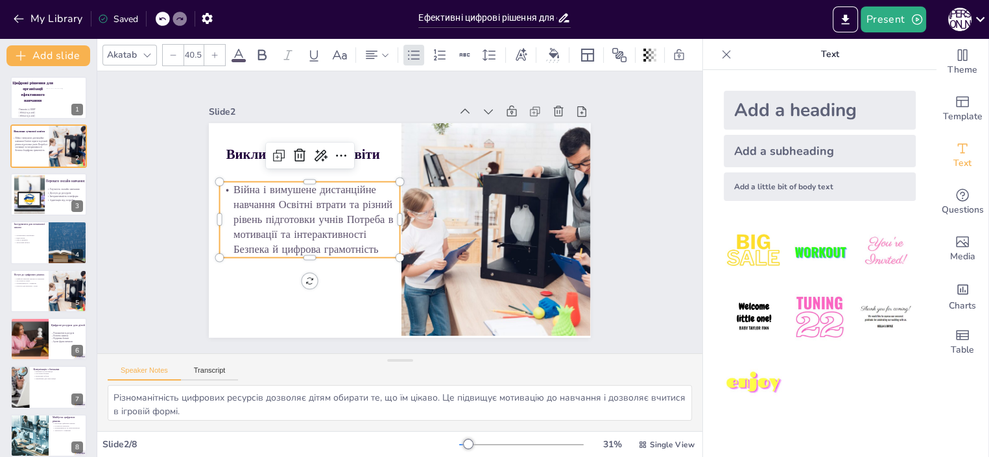
click at [270, 198] on p "Війна і вимушене дистанційне навчання Освітні втрати та різний рівень підготовк…" at bounding box center [310, 219] width 180 height 75
click at [269, 199] on p "Війна і вимушене дистанційне навчання Освітні втрати та різний рівень підготовк…" at bounding box center [310, 219] width 180 height 75
click at [266, 199] on p "Війна і вимушене дистанційне навчання Освітні втрати та різний рівень підготовк…" at bounding box center [310, 219] width 180 height 75
click at [268, 197] on p "Війна і вимушене дистанційне навчання Освітні втрати та різний рівень підготовк…" at bounding box center [310, 219] width 180 height 75
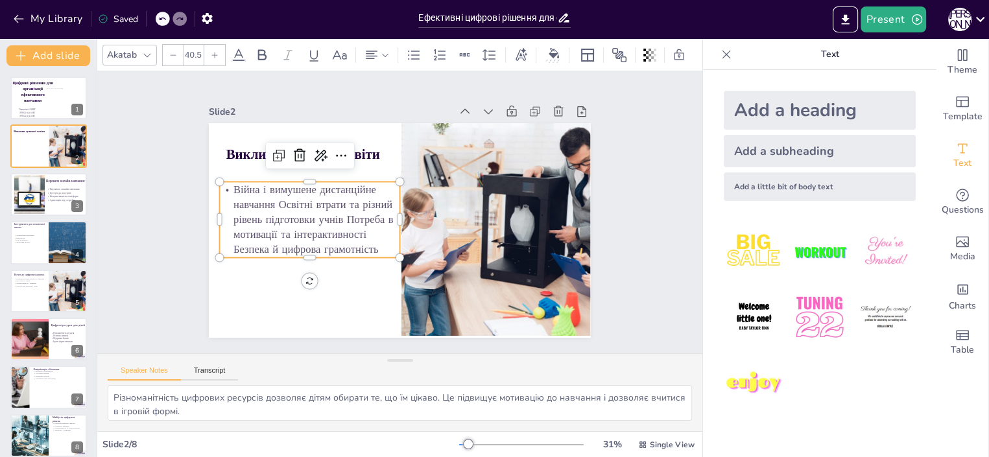
click at [268, 198] on p "Війна і вимушене дистанційне навчання Освітні втрати та різний рівень підготовк…" at bounding box center [310, 219] width 180 height 75
click at [268, 199] on p "Війна і вимушене дистанційне навчання Освітні втрати та різний рівень підготовк…" at bounding box center [310, 219] width 180 height 75
click at [270, 198] on p "Війна і вимушене дистанційне навчання Освітні втрати та різний рівень підготовк…" at bounding box center [310, 219] width 180 height 75
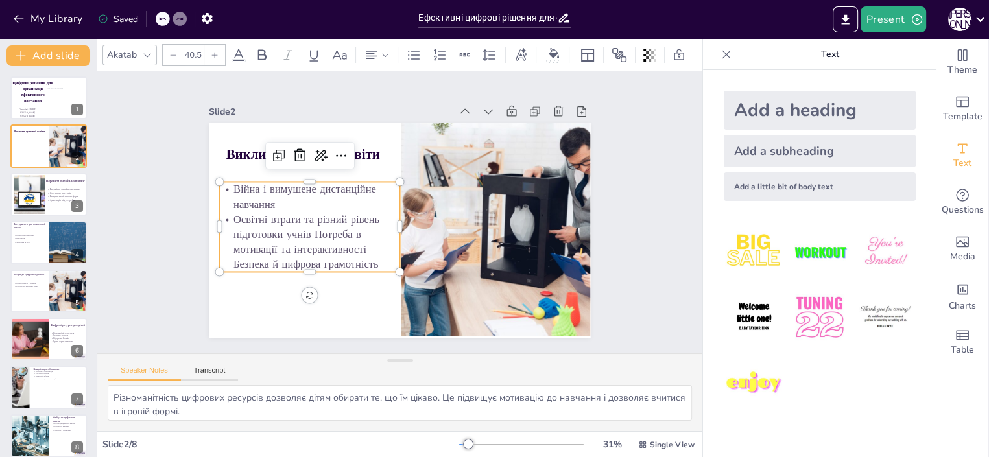
click at [304, 228] on p "Освітні втрати та різний рівень підготовки учнів Потреба в мотивації та інтерак…" at bounding box center [310, 242] width 180 height 60
click at [298, 261] on p "Потреба в мотивації та інтерактивності Безпека й цифрова грамотність" at bounding box center [310, 264] width 180 height 45
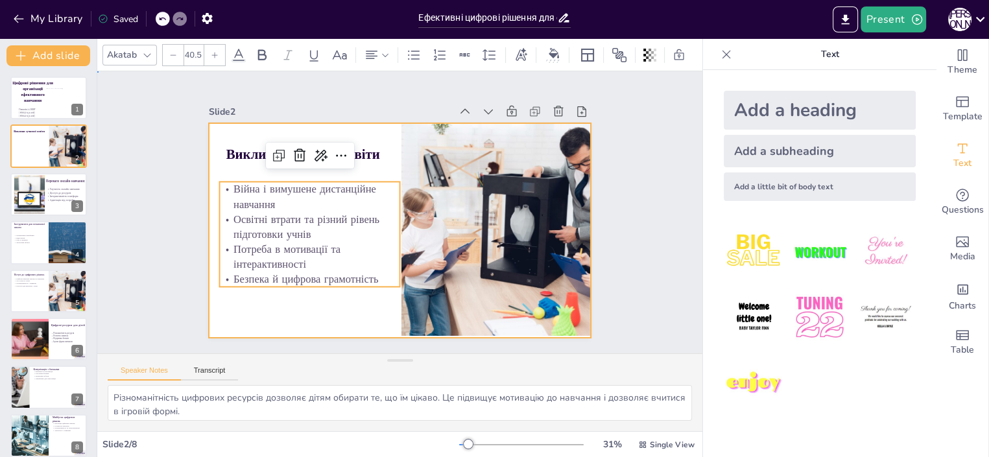
click at [360, 307] on div at bounding box center [399, 230] width 381 height 215
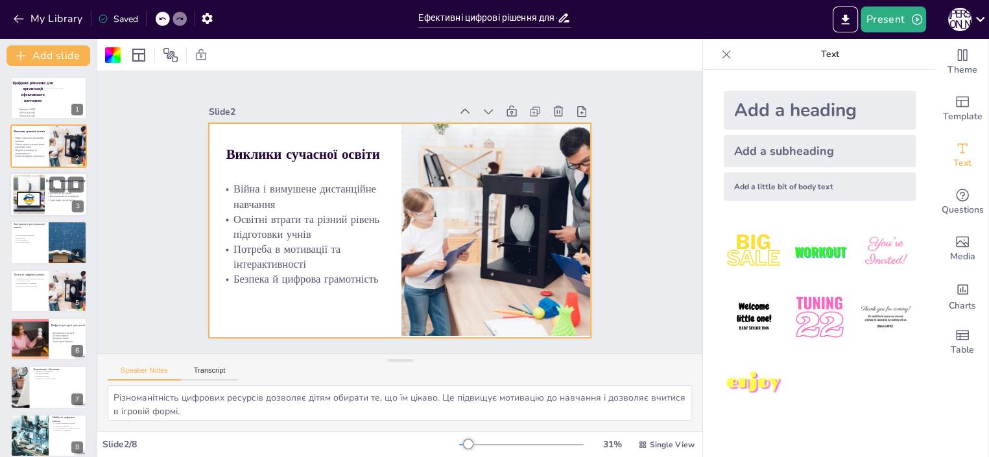
click at [60, 194] on p "Інтерактивність платформ" at bounding box center [73, 196] width 53 height 4
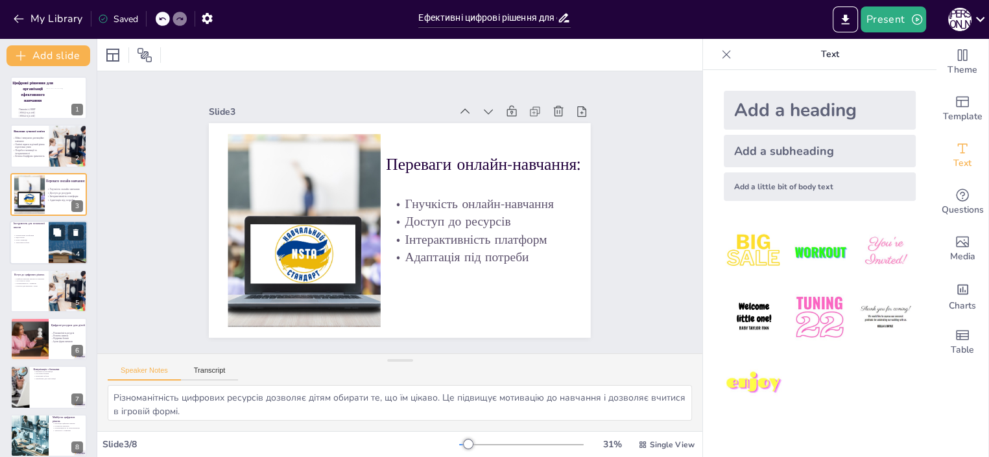
click at [38, 245] on div at bounding box center [49, 242] width 78 height 44
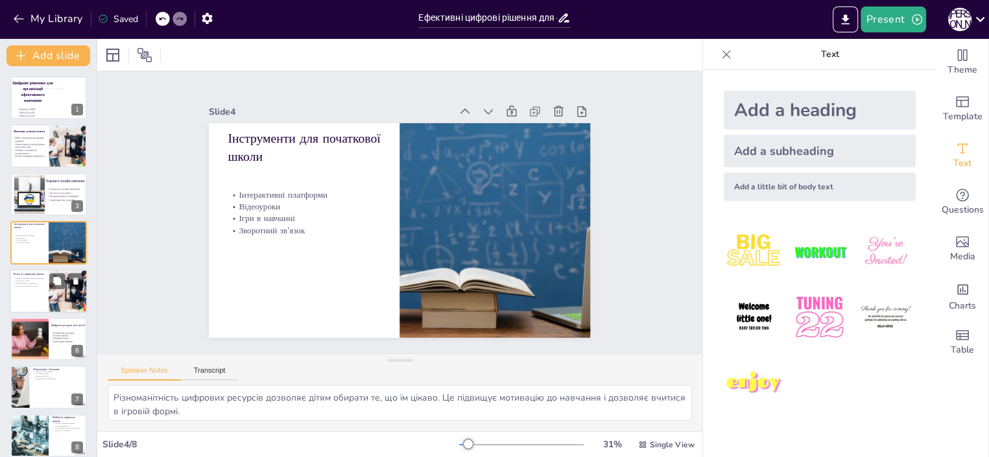
click at [26, 299] on div at bounding box center [49, 291] width 78 height 44
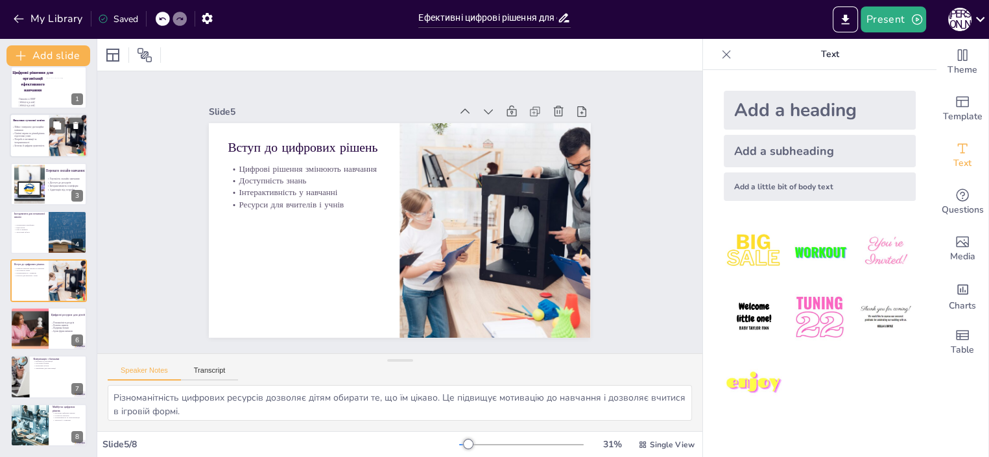
click at [34, 134] on p "Освітні втрати та різний рівень підготовки учнів" at bounding box center [30, 135] width 37 height 6
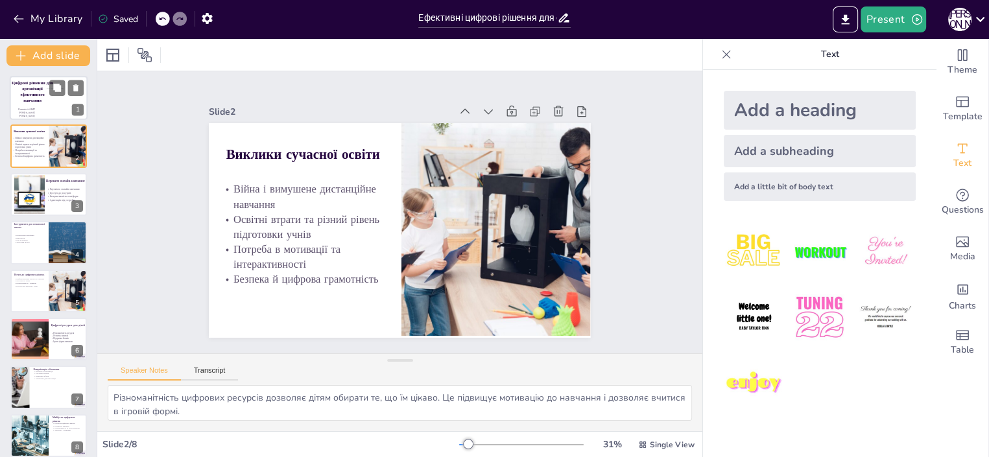
click at [43, 85] on span "Цифрові рішення для організації ефективного навчання" at bounding box center [32, 91] width 41 height 23
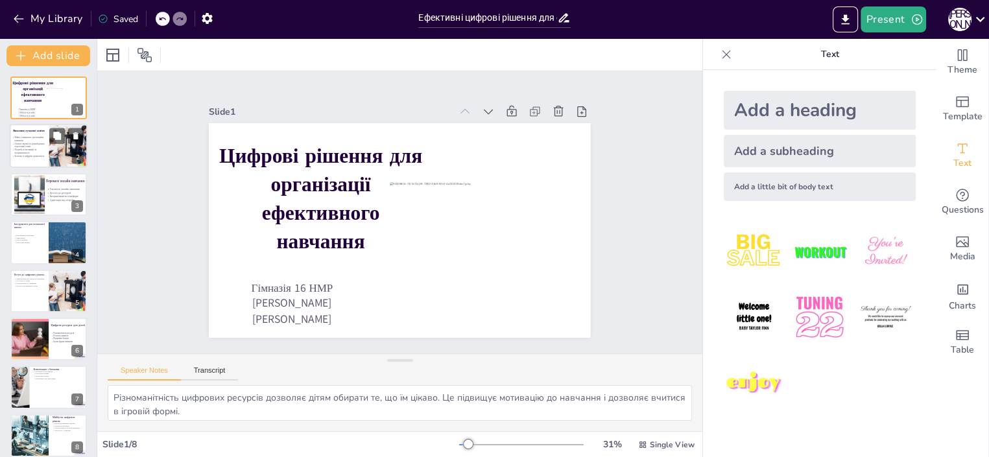
click at [32, 145] on p "Освітні втрати та різний рівень підготовки учнів" at bounding box center [30, 146] width 37 height 6
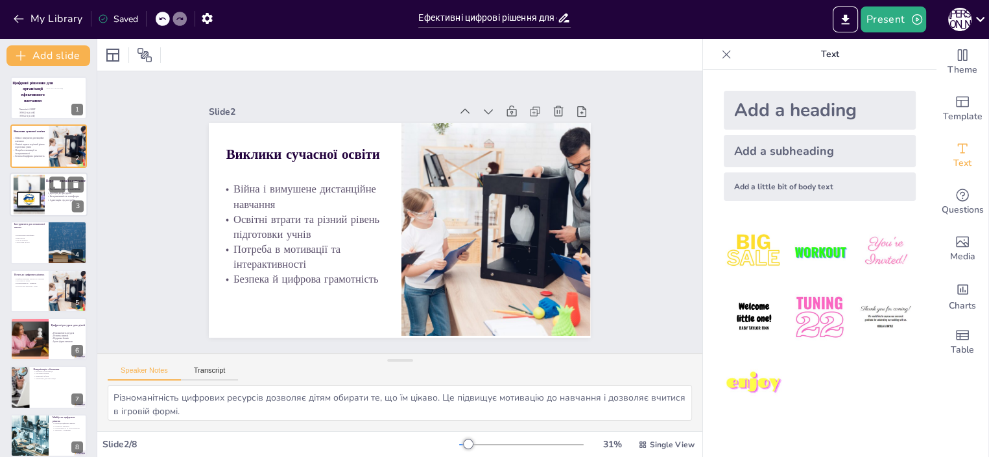
click at [31, 196] on div at bounding box center [28, 194] width 59 height 40
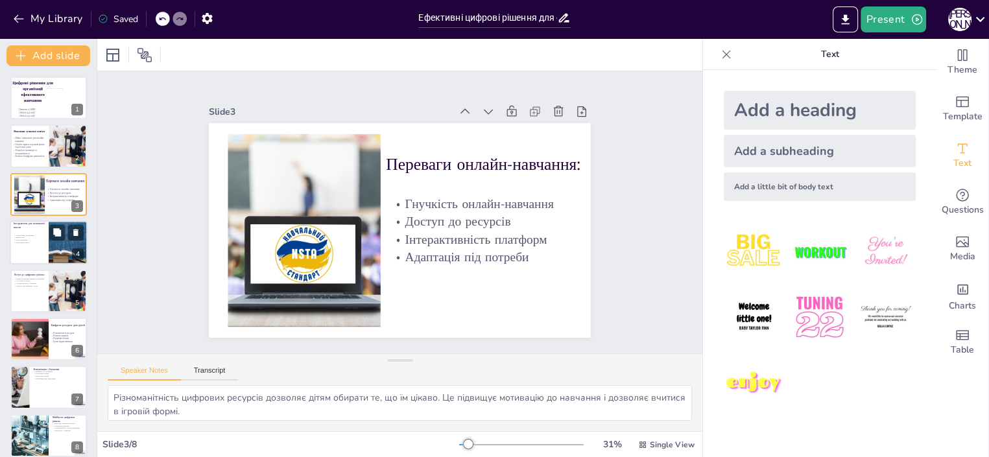
click at [34, 243] on p "Зворотний зв'язок" at bounding box center [29, 242] width 31 height 3
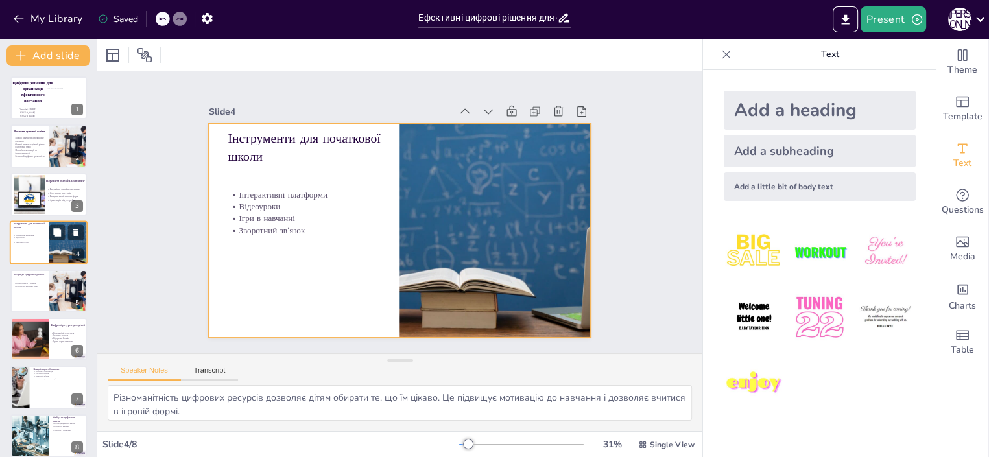
click at [32, 246] on div at bounding box center [49, 242] width 78 height 44
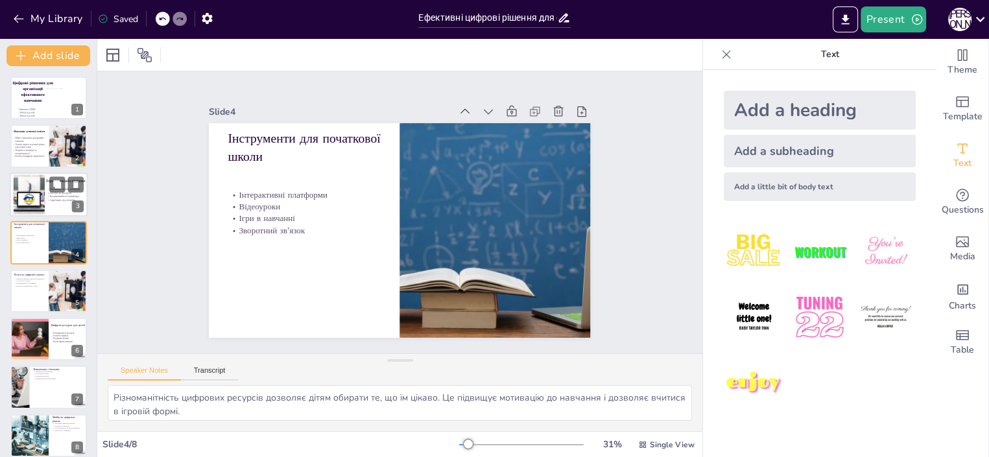
click at [34, 203] on div at bounding box center [28, 194] width 59 height 40
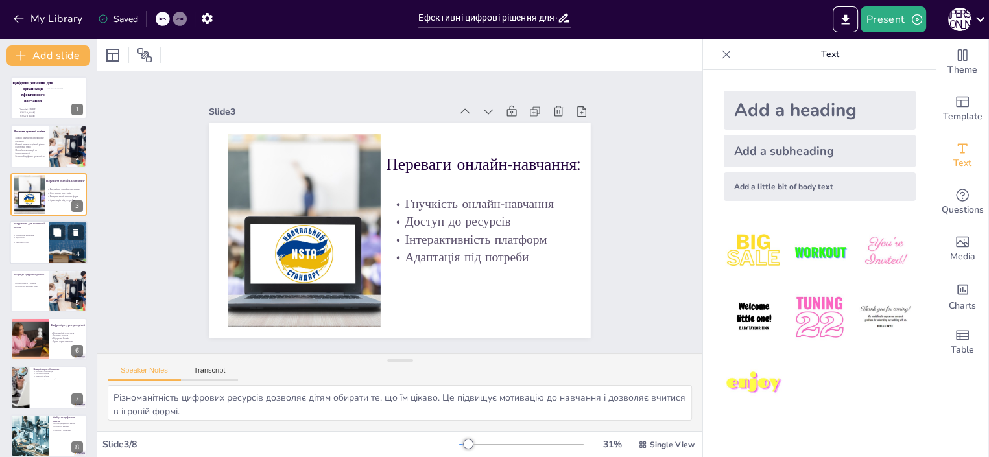
click at [42, 248] on div at bounding box center [49, 242] width 78 height 44
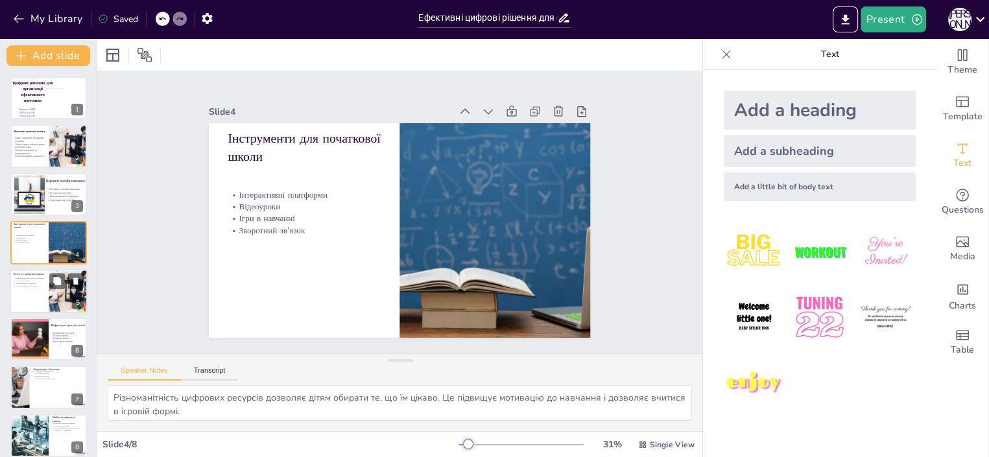
click at [32, 296] on div at bounding box center [49, 291] width 78 height 44
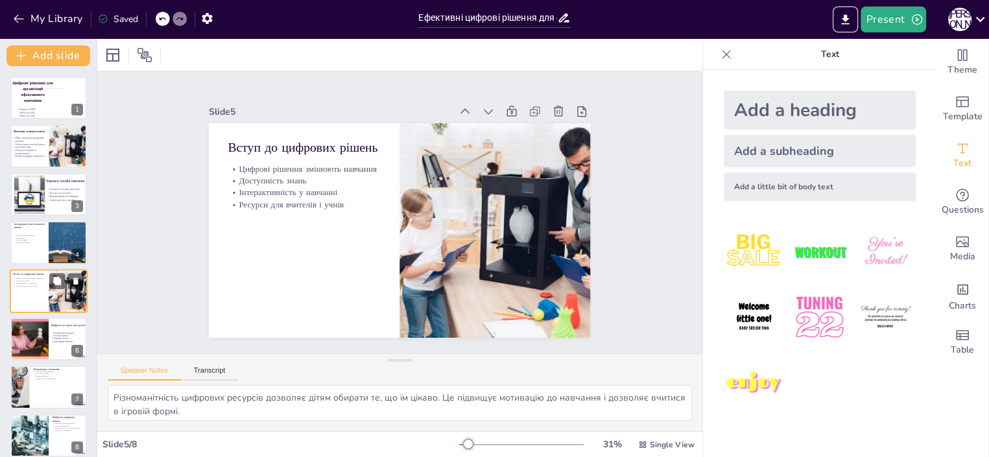
scroll to position [10, 0]
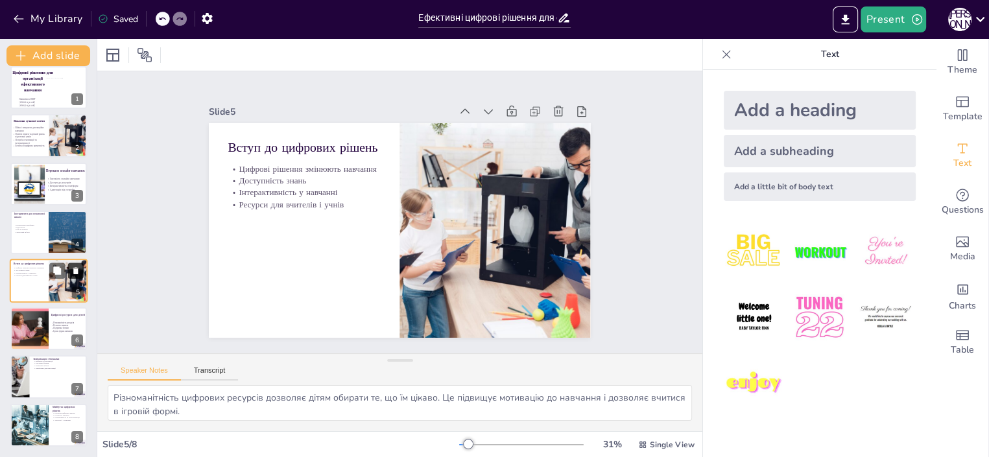
click at [74, 271] on icon at bounding box center [75, 270] width 5 height 7
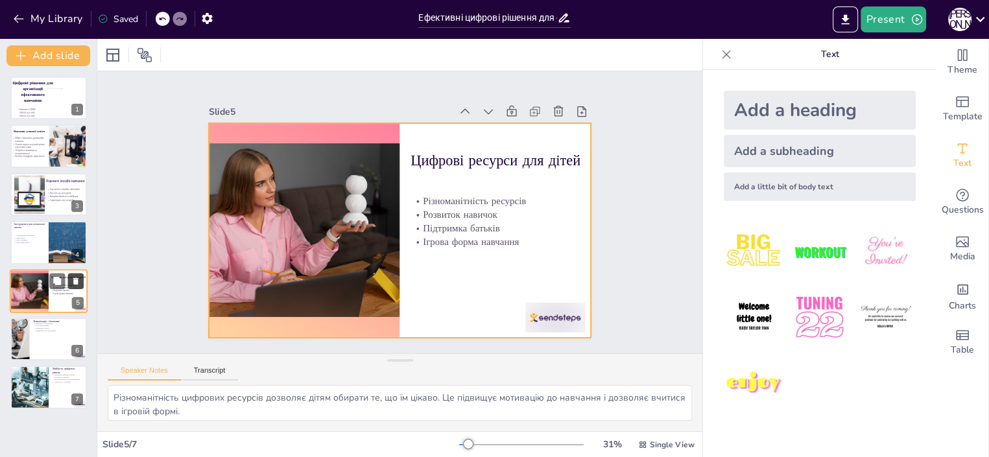
scroll to position [0, 0]
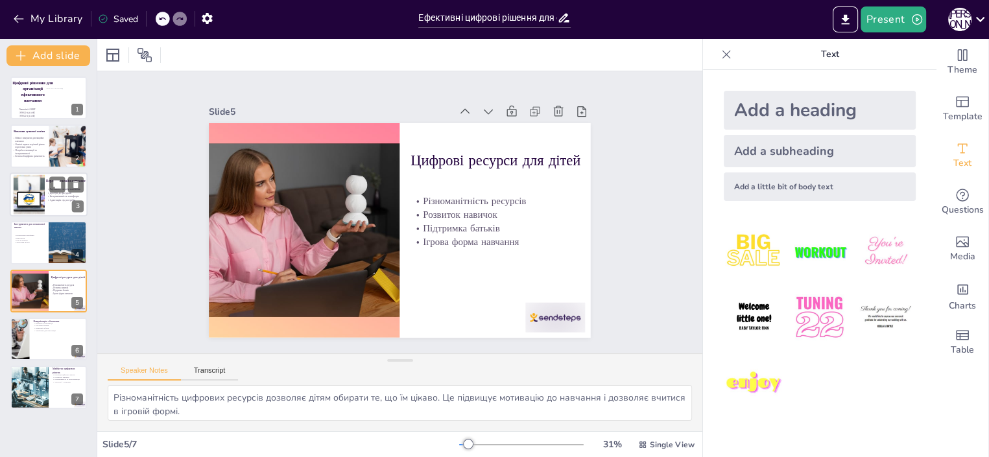
click at [35, 201] on div at bounding box center [28, 194] width 59 height 40
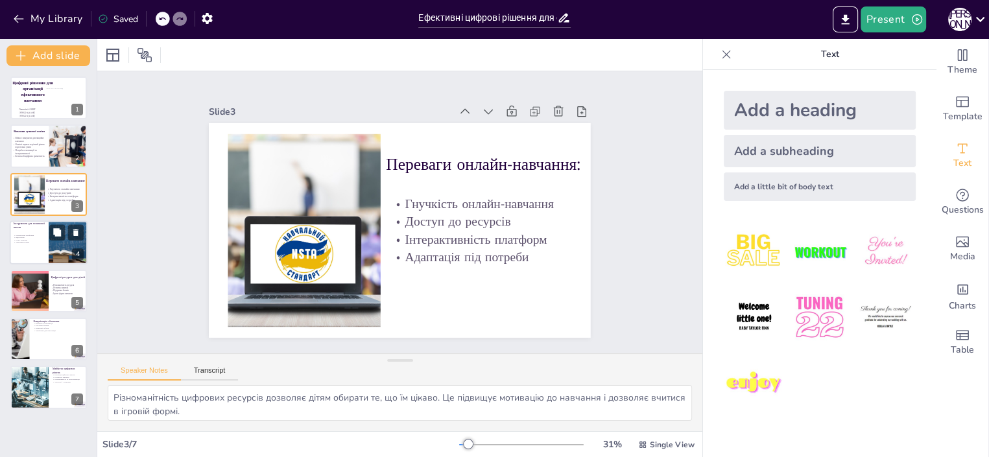
click at [32, 252] on div at bounding box center [49, 242] width 78 height 44
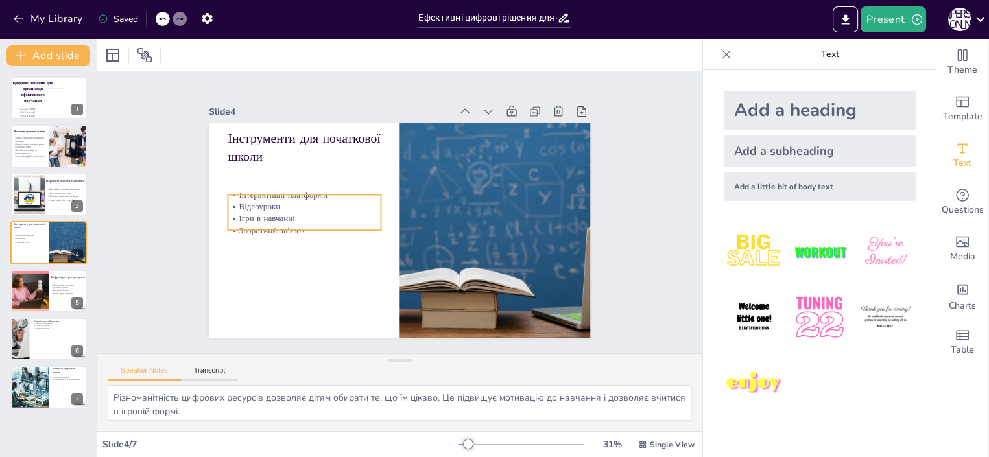
click at [353, 219] on p "Ігри в навчанні" at bounding box center [304, 219] width 152 height 12
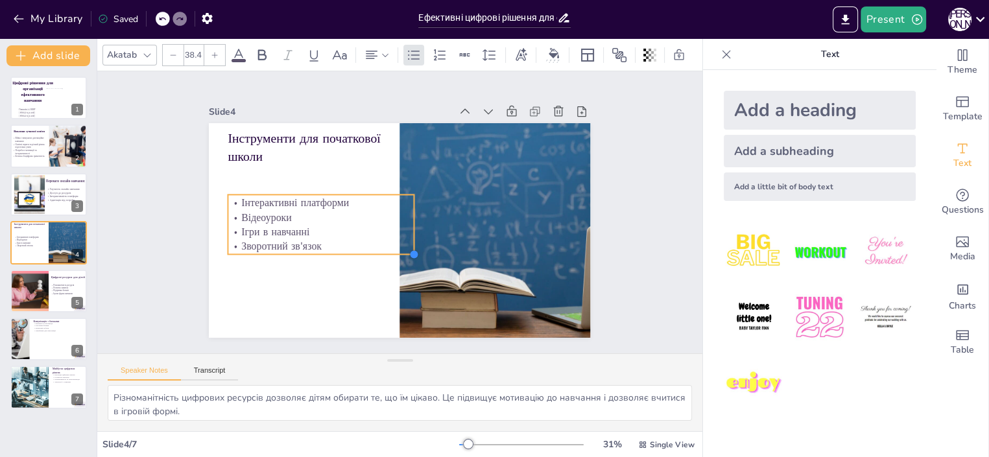
drag, startPoint x: 368, startPoint y: 228, endPoint x: 351, endPoint y: 231, distance: 17.3
click at [351, 231] on div "Інструменти для початкової школи Інтерактивні платформи Відеоуроки Ігри в навча…" at bounding box center [399, 230] width 381 height 215
type input "40.9"
drag, startPoint x: 215, startPoint y: 184, endPoint x: 263, endPoint y: 183, distance: 48.0
click at [263, 183] on div "Інструменти для початкової школи Інтерактивні платформи Відеоуроки Ігри в навча…" at bounding box center [399, 230] width 381 height 215
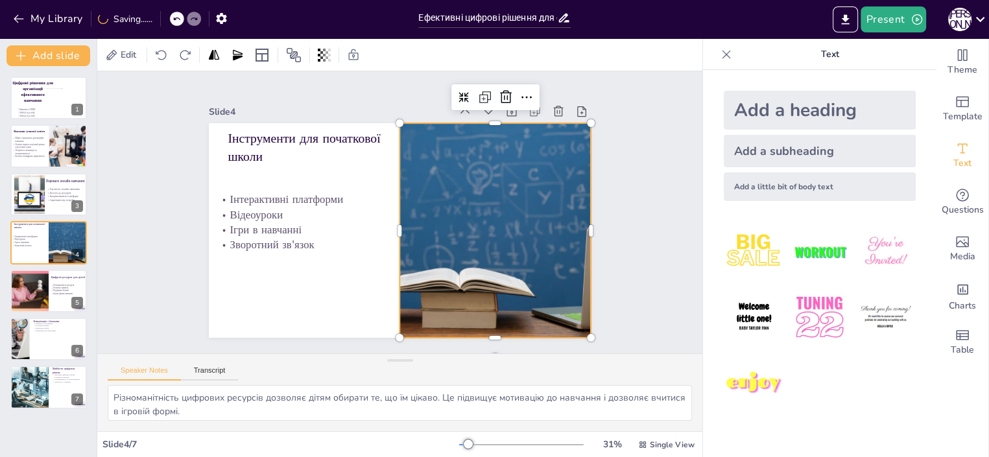
click at [426, 191] on div at bounding box center [495, 230] width 275 height 215
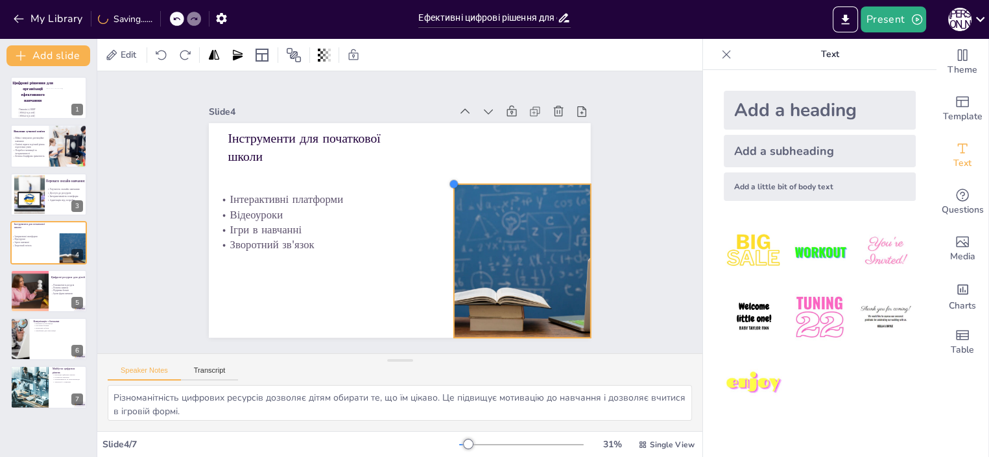
drag, startPoint x: 388, startPoint y: 122, endPoint x: 478, endPoint y: 204, distance: 122.1
click at [484, 182] on div "Інструменти для початкової школи Інтерактивні платформи Відеоуроки Ігри в навча…" at bounding box center [399, 230] width 381 height 215
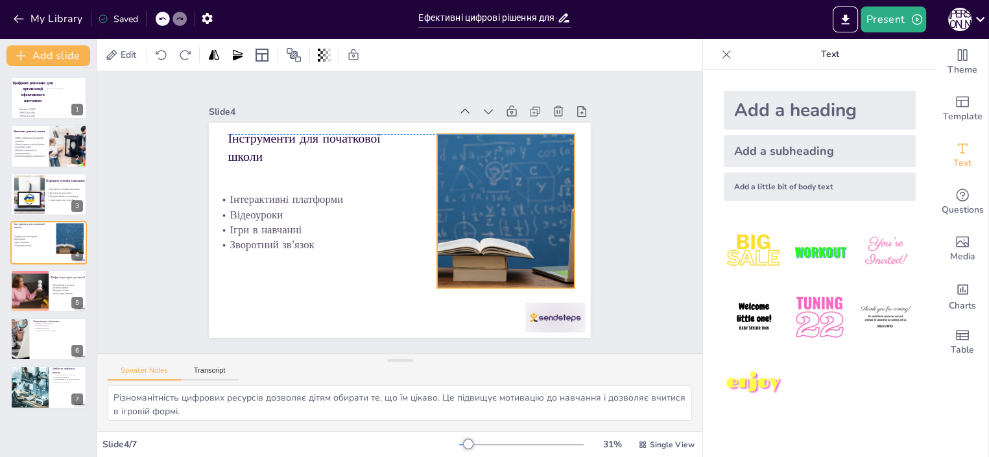
drag, startPoint x: 491, startPoint y: 241, endPoint x: 497, endPoint y: 257, distance: 16.6
click at [475, 209] on div at bounding box center [506, 211] width 198 height 154
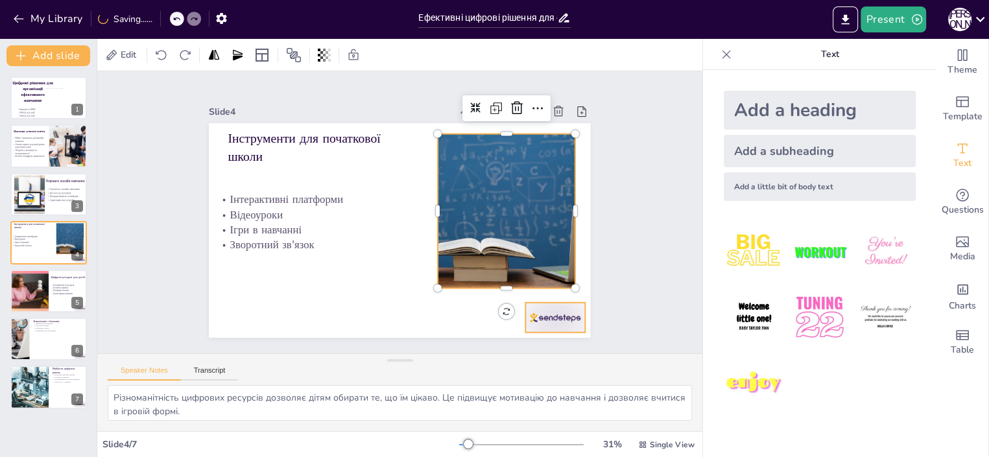
click at [535, 318] on div at bounding box center [556, 318] width 60 height 30
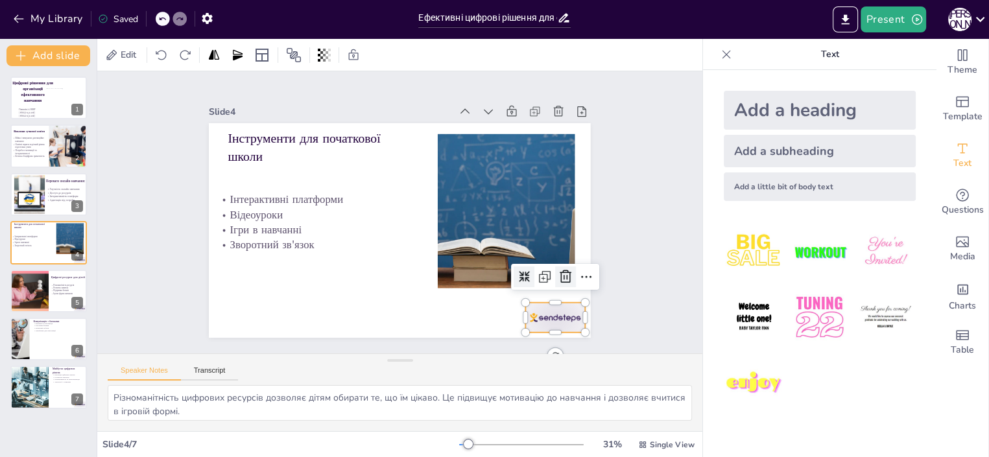
click at [557, 273] on icon at bounding box center [565, 277] width 16 height 16
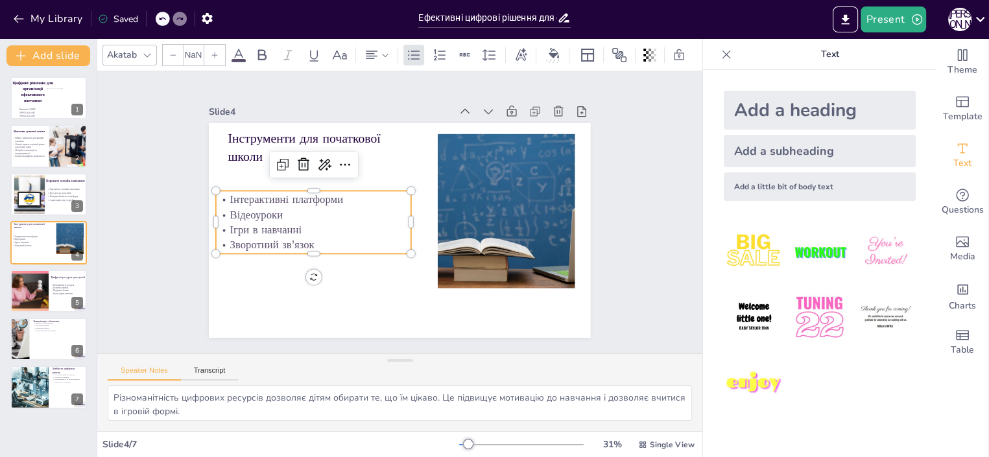
type input "40.9"
click at [333, 198] on p "Інтерактивні платформи" at bounding box center [313, 199] width 195 height 15
click at [331, 196] on p "Інтерактивні платформи" at bounding box center [313, 199] width 195 height 15
click at [331, 196] on p "Інтерактивні платформи" at bounding box center [313, 198] width 195 height 15
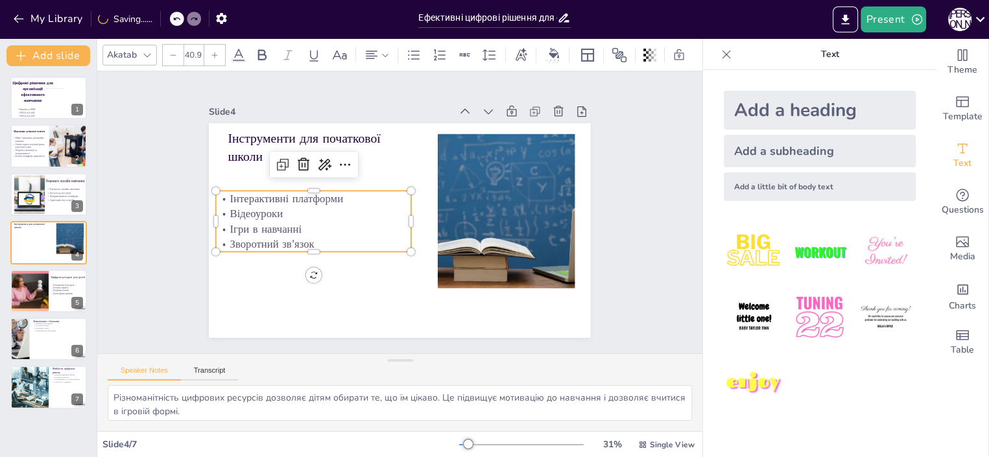
click at [329, 193] on p "Інтерактивні платформи" at bounding box center [313, 198] width 195 height 15
click at [330, 193] on p "Інтерактивні платформи" at bounding box center [313, 198] width 195 height 15
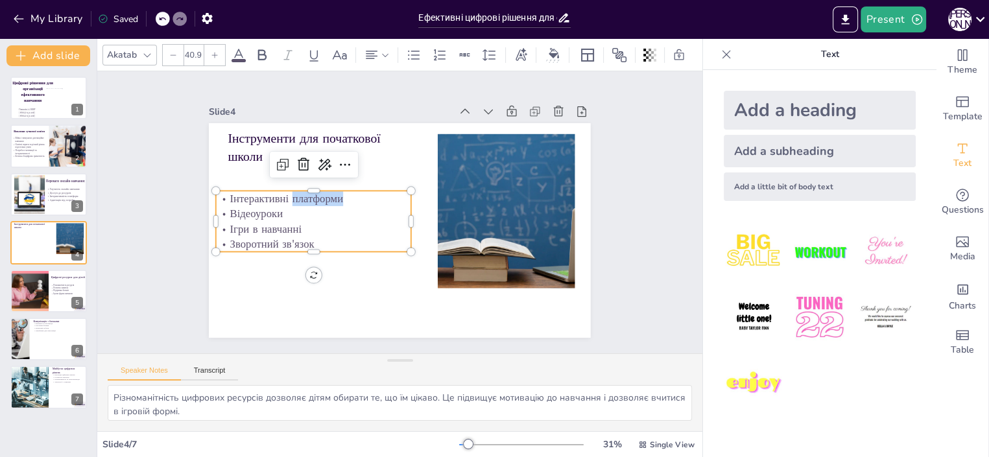
click at [330, 193] on p "Інтерактивні платформи" at bounding box center [313, 198] width 195 height 15
click at [347, 193] on p "Інтерактивні платформи" at bounding box center [313, 198] width 195 height 15
click at [333, 195] on p "Інтерактивні платформи" at bounding box center [313, 198] width 195 height 15
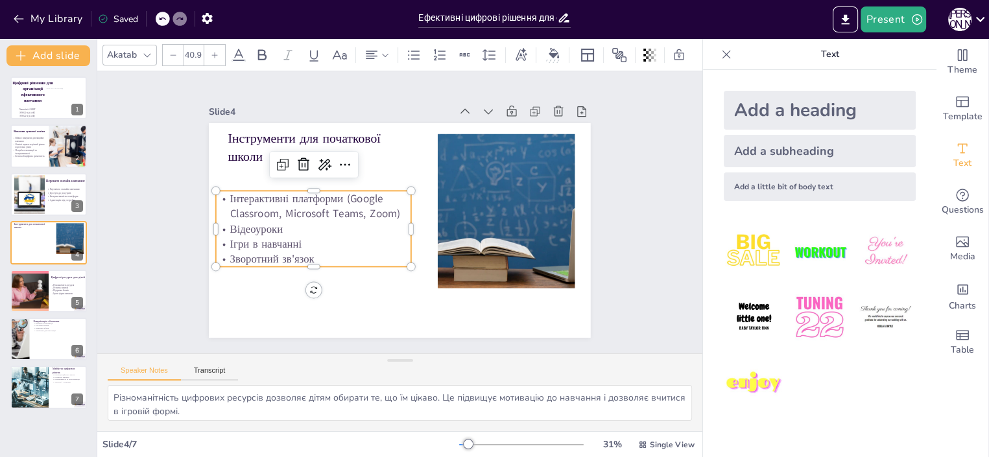
click at [296, 237] on p "Ігри в навчанні" at bounding box center [313, 244] width 195 height 15
click at [38, 145] on p "Освітні втрати та різний рівень підготовки учнів" at bounding box center [30, 146] width 37 height 6
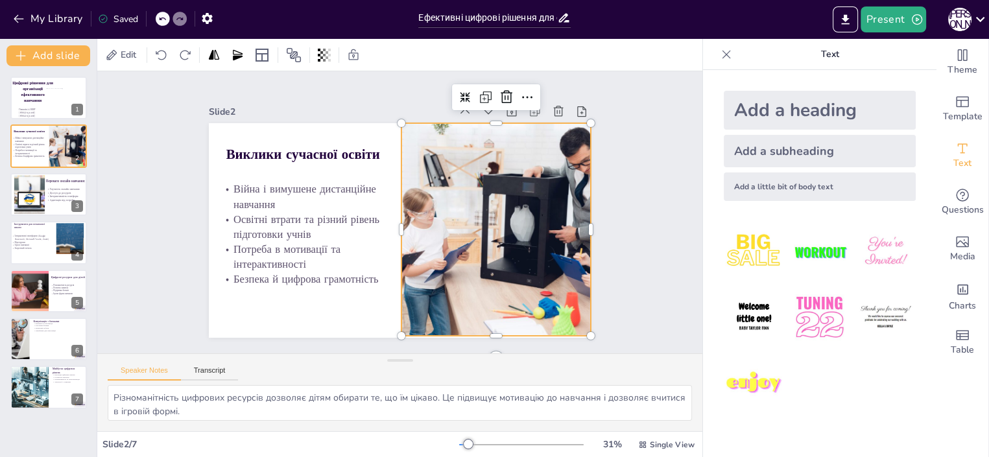
click at [441, 218] on div at bounding box center [495, 229] width 319 height 213
click at [28, 193] on div at bounding box center [28, 194] width 59 height 40
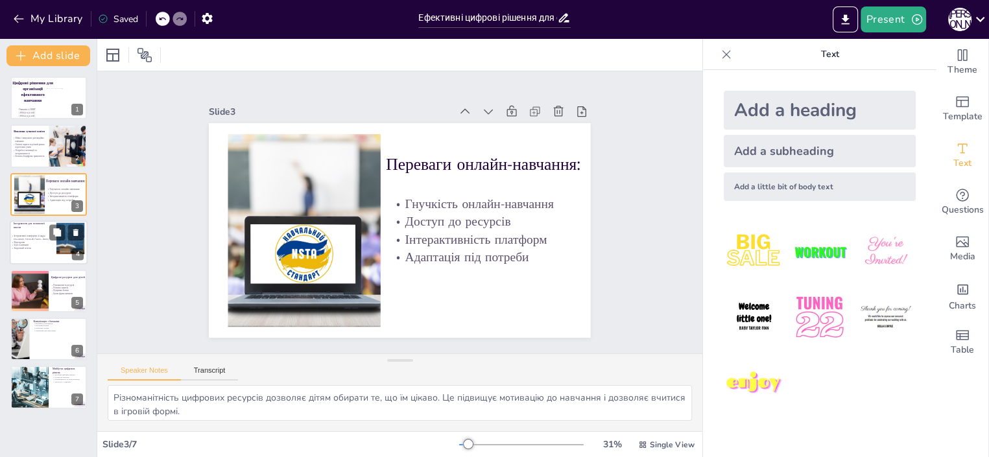
click at [34, 250] on div at bounding box center [49, 242] width 78 height 44
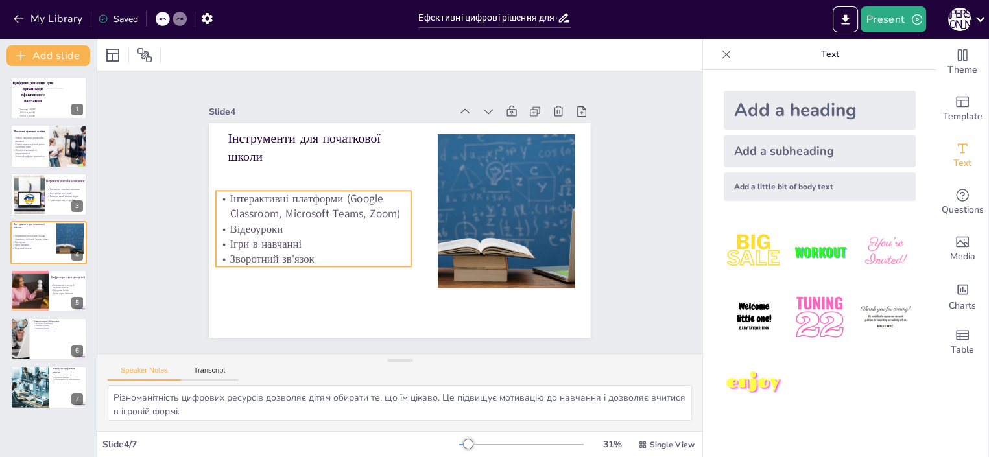
click at [274, 224] on p "Відеоуроки" at bounding box center [313, 228] width 195 height 15
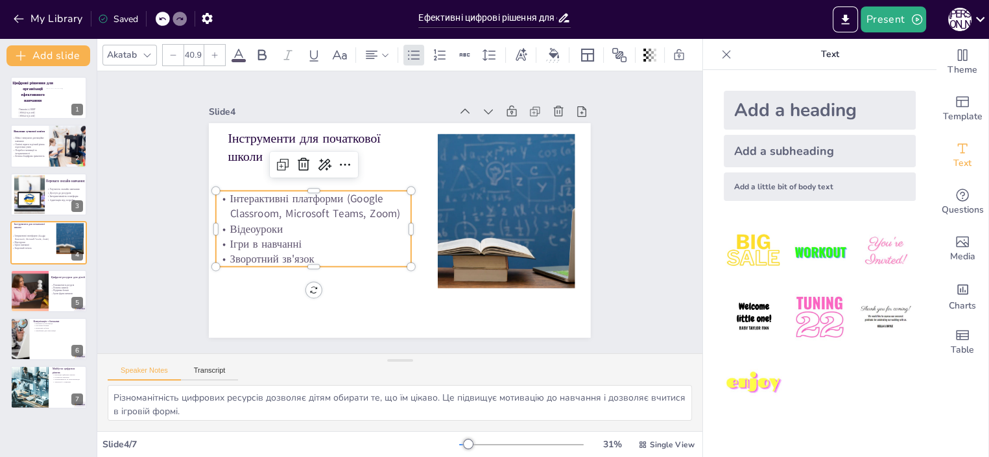
click at [296, 239] on p "Ігри в навчанні" at bounding box center [313, 244] width 195 height 15
type input "48"
click at [228, 135] on p "Інструменти для початкової школи" at bounding box center [304, 148] width 152 height 36
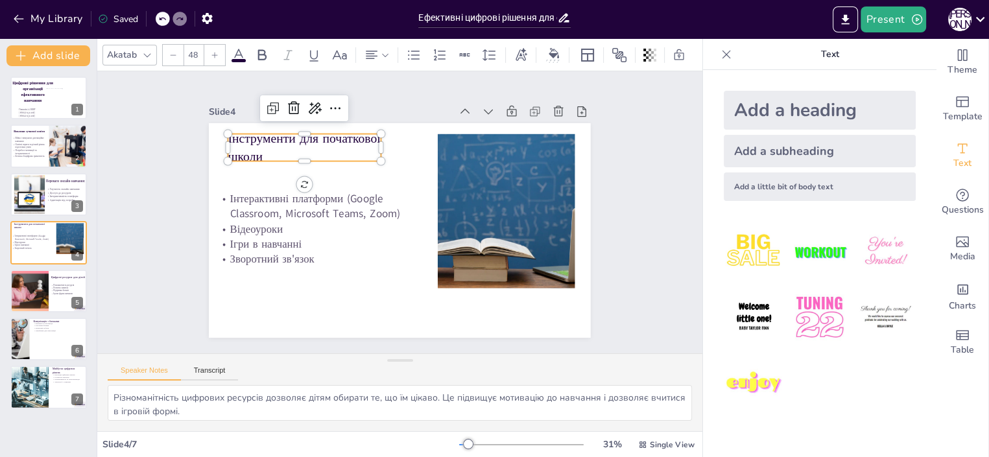
click at [253, 148] on p "Інструменти для початкової школи" at bounding box center [304, 148] width 152 height 36
drag, startPoint x: 254, startPoint y: 152, endPoint x: 263, endPoint y: 157, distance: 10.5
click at [263, 157] on p "Інструменти для початкової школи" at bounding box center [313, 148] width 152 height 36
click at [248, 141] on p "Інструменти для початкової школи" at bounding box center [313, 148] width 152 height 36
click at [248, 142] on p "Інструменти для початкової школи" at bounding box center [313, 148] width 152 height 36
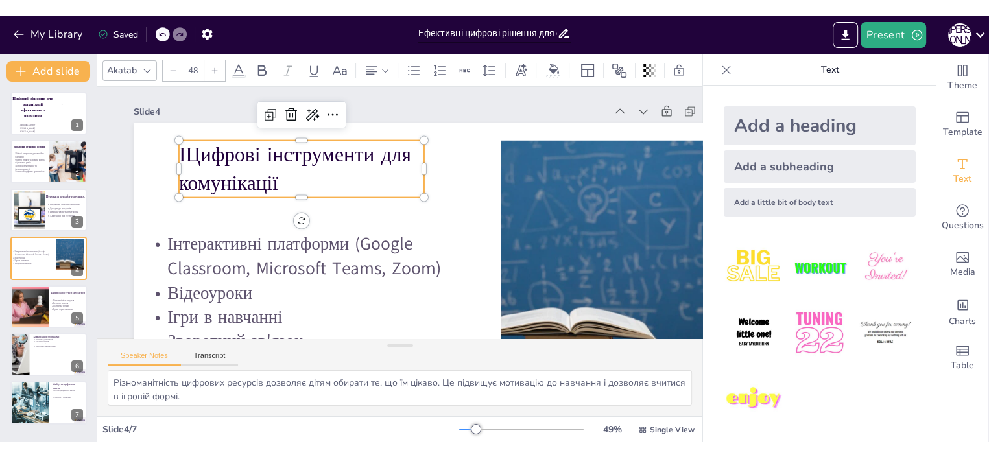
scroll to position [1, 0]
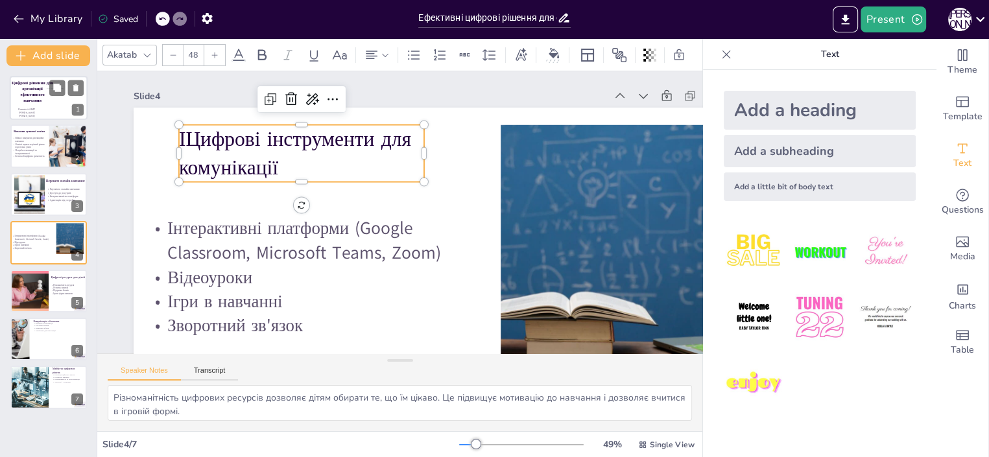
click at [24, 106] on div at bounding box center [49, 98] width 78 height 44
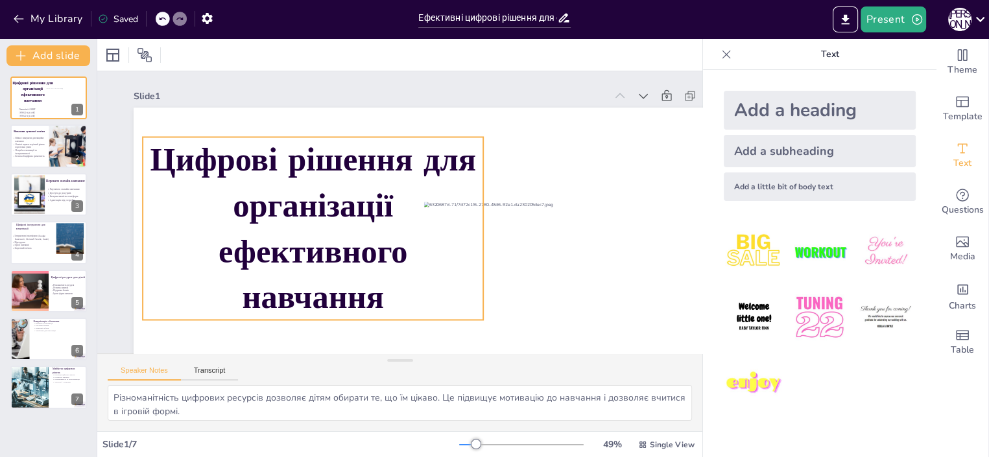
scroll to position [75, 0]
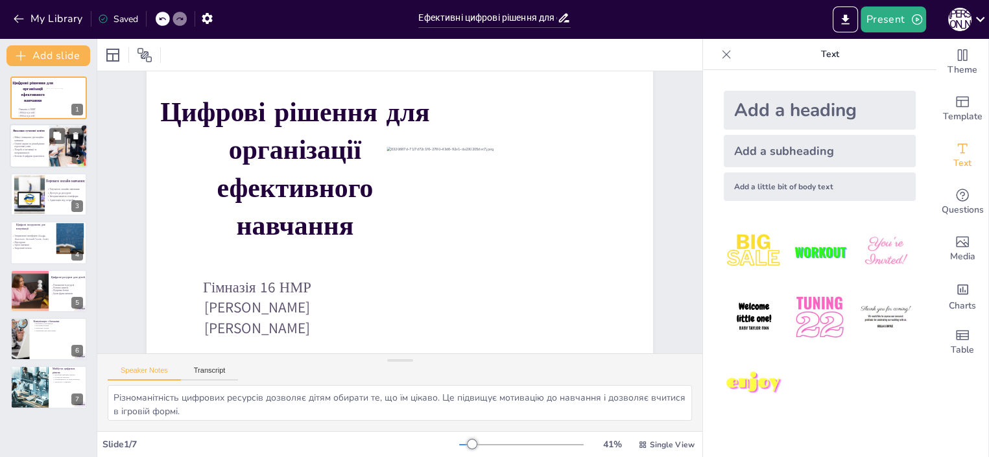
click at [43, 151] on p "Потреба в мотивації та інтерактивності" at bounding box center [30, 151] width 37 height 6
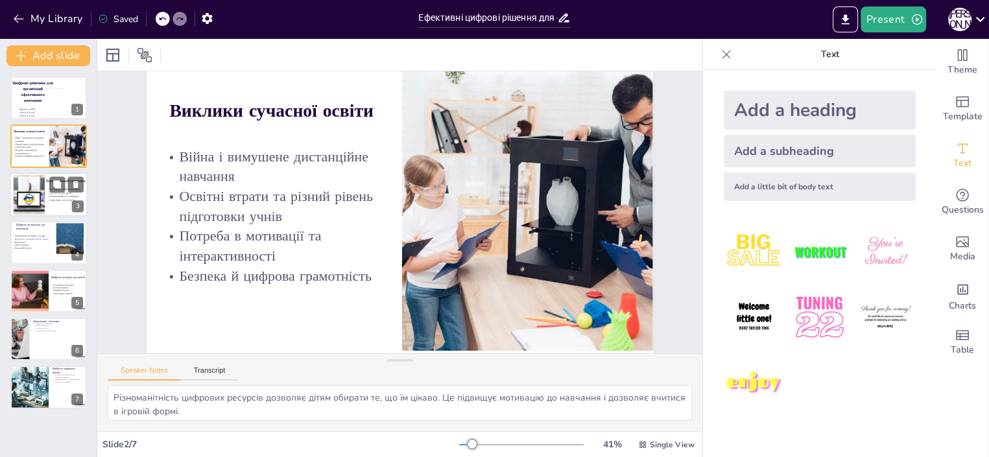
click at [27, 199] on div at bounding box center [28, 194] width 59 height 40
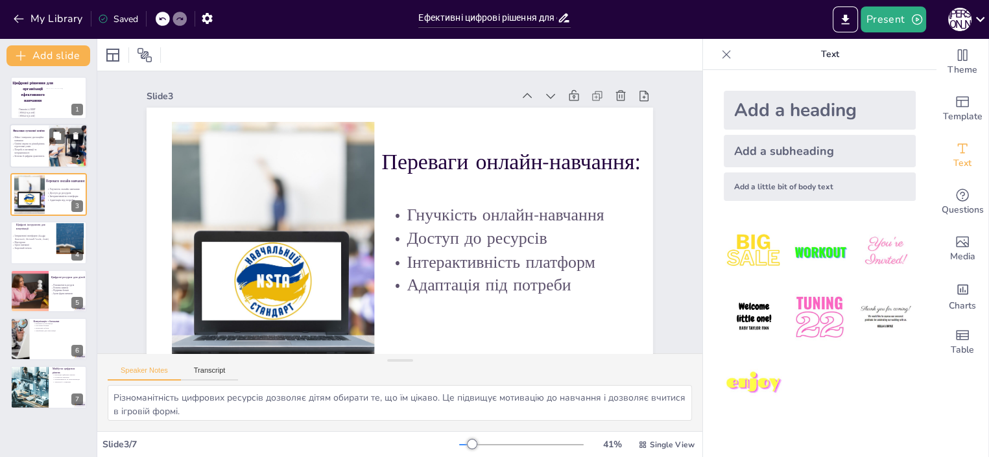
click at [25, 149] on p "Потреба в мотивації та інтерактивності" at bounding box center [30, 151] width 37 height 6
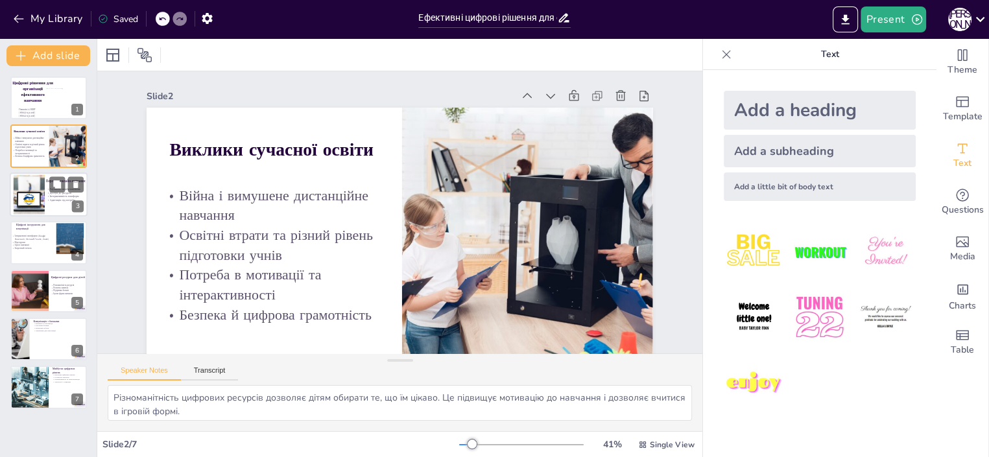
click at [32, 200] on div at bounding box center [28, 194] width 59 height 40
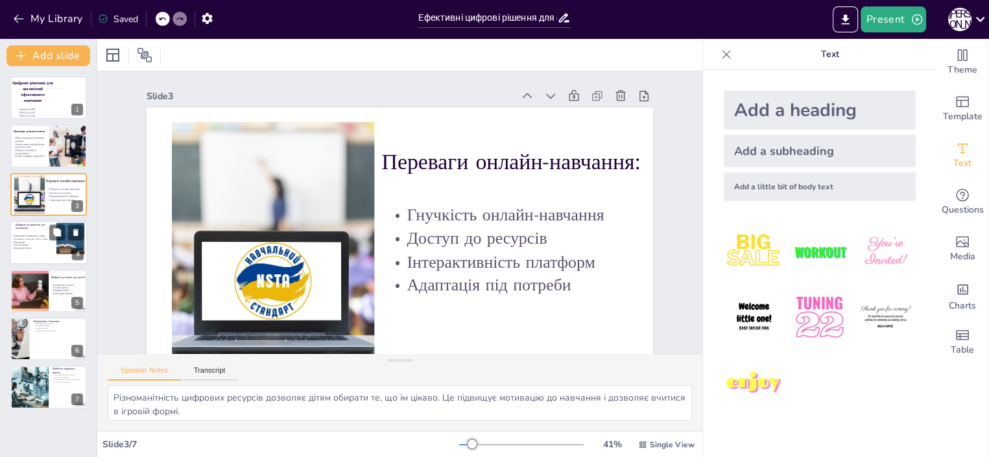
click at [30, 242] on p "Відеоуроки" at bounding box center [31, 241] width 40 height 3
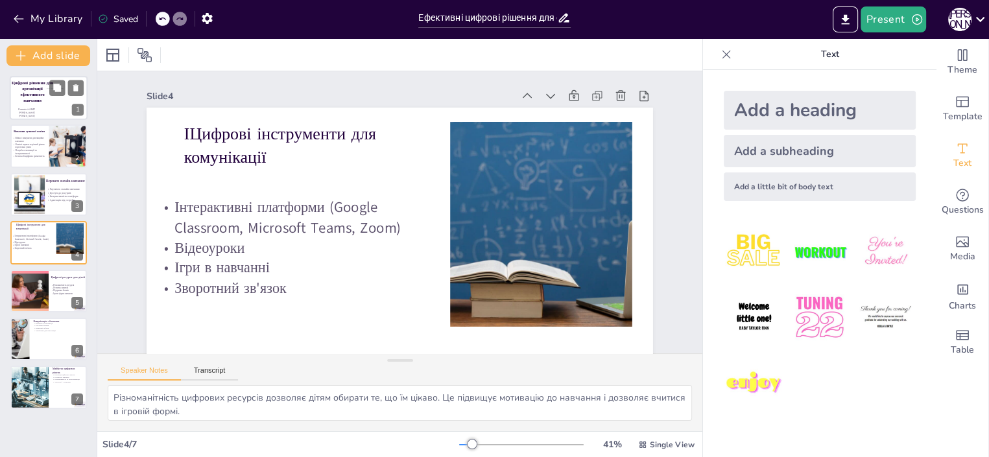
click at [27, 102] on span "Цифрові рішення для організації ефективного навчання" at bounding box center [32, 91] width 41 height 23
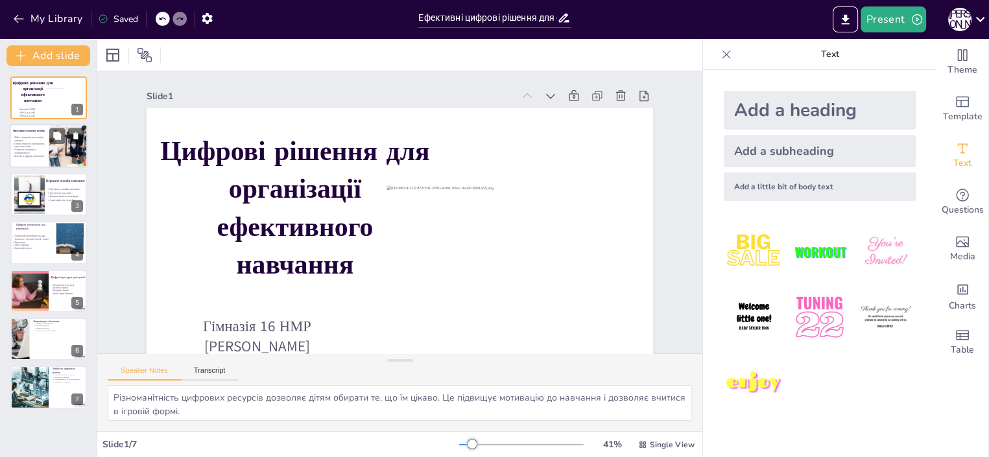
click at [38, 149] on p "Потреба в мотивації та інтерактивності" at bounding box center [30, 151] width 37 height 6
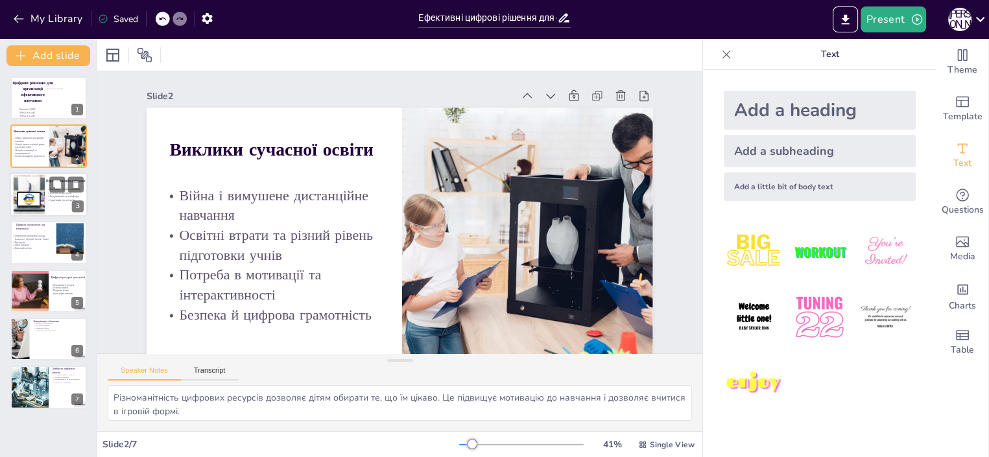
click at [28, 203] on div at bounding box center [28, 194] width 59 height 40
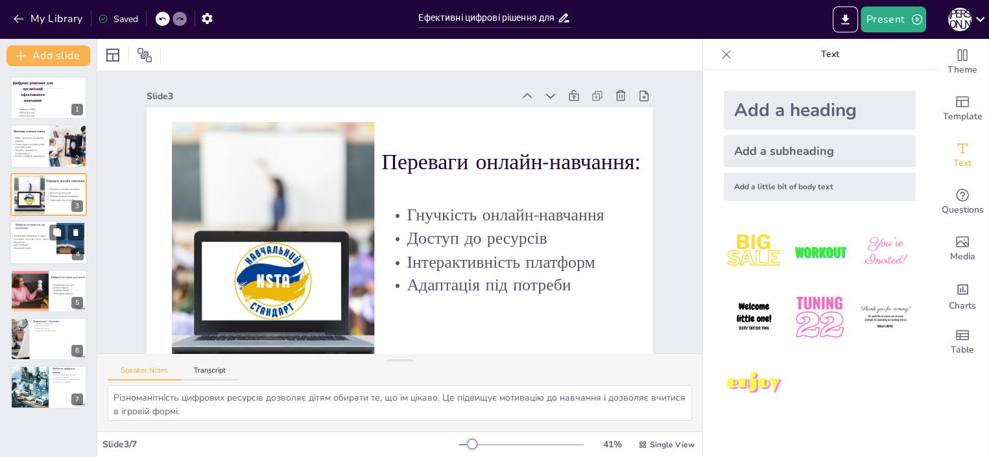
click at [22, 248] on p "Зворотний зв'язок" at bounding box center [31, 248] width 40 height 3
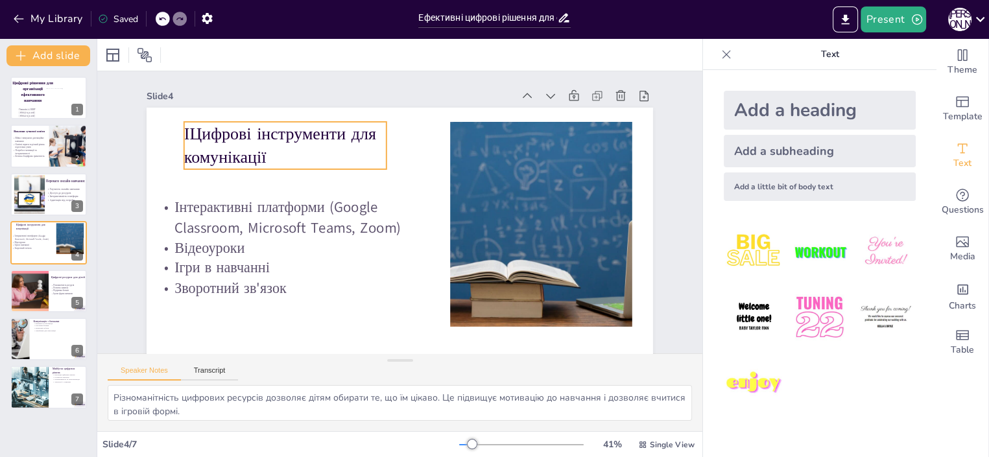
click at [184, 136] on p "ІЦифрові інструменти для комунікації" at bounding box center [285, 145] width 202 height 47
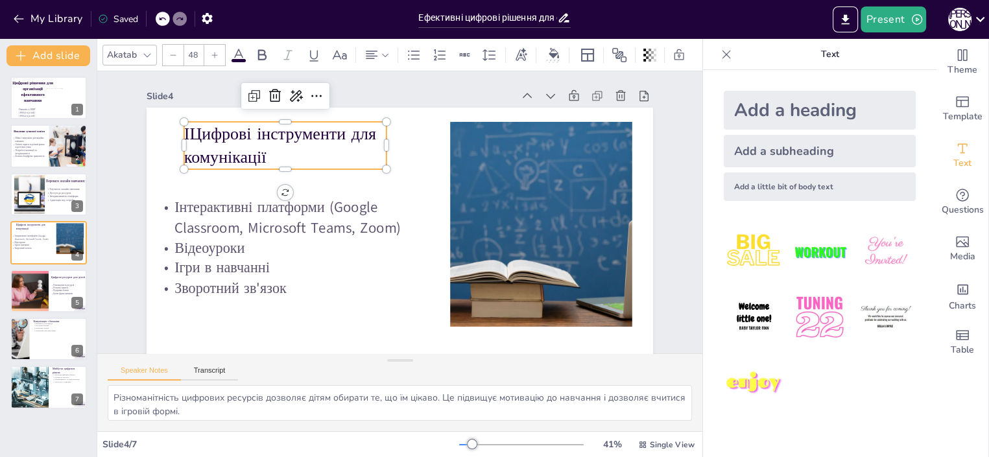
click at [184, 128] on p "ІЦифрові інструменти для комунікації" at bounding box center [285, 145] width 202 height 47
click at [254, 158] on p "ІЦифрові інструменти для комунікації" at bounding box center [285, 145] width 202 height 47
drag, startPoint x: 256, startPoint y: 157, endPoint x: 248, endPoint y: 157, distance: 7.8
click at [248, 157] on p "ІЦифрові інструменти для комунікації" at bounding box center [285, 145] width 202 height 47
click at [248, 157] on p "ІЦифрові інструменти для комунікації" at bounding box center [278, 145] width 202 height 47
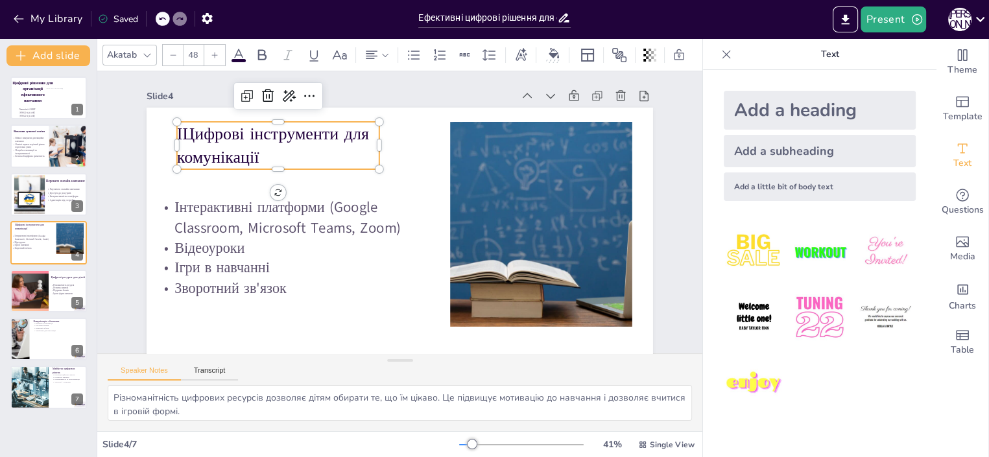
click at [242, 154] on p "ІЦифрові інструменти для комунікації" at bounding box center [278, 145] width 202 height 47
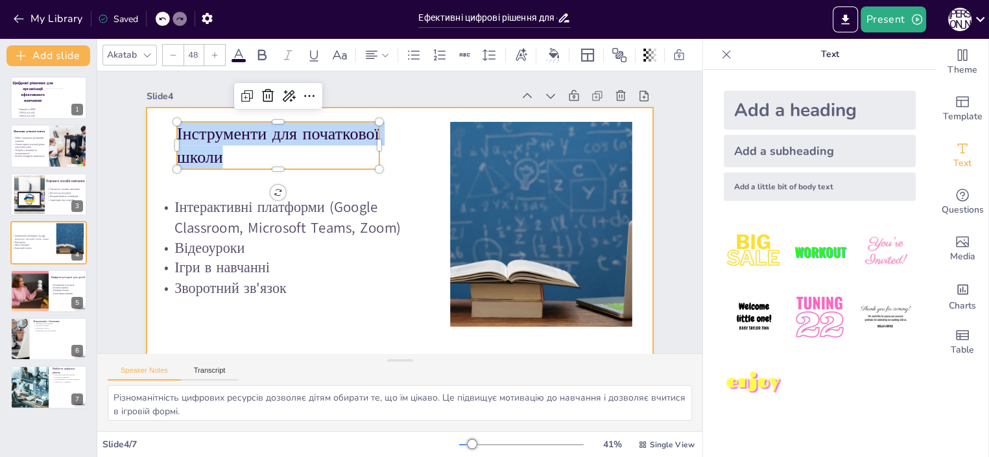
drag, startPoint x: 219, startPoint y: 158, endPoint x: 161, endPoint y: 130, distance: 64.7
click at [161, 130] on div "Інтерактивні платформи (Google Classroom, Microsoft Teams, Zoom) Відеоуроки Ігр…" at bounding box center [400, 250] width 506 height 285
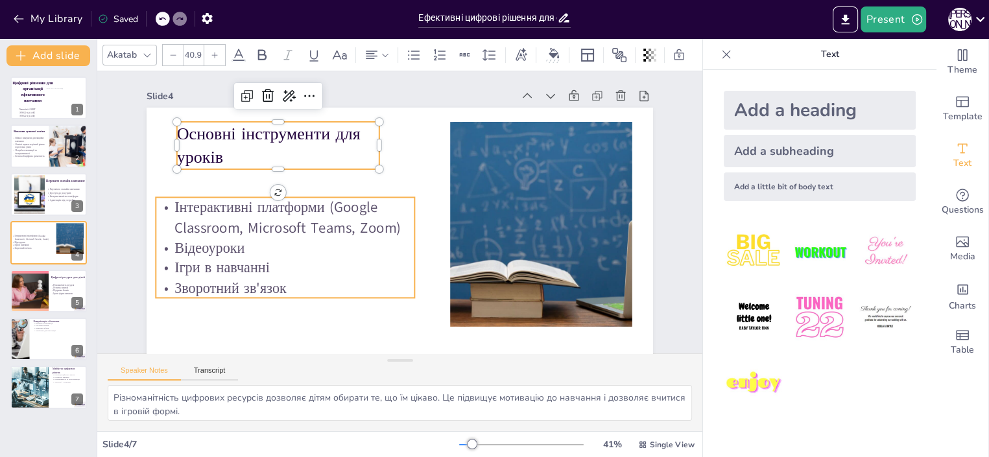
click at [180, 206] on p "Інтерактивні платформи (Google Classroom, Microsoft Teams, Zoom)" at bounding box center [285, 217] width 259 height 40
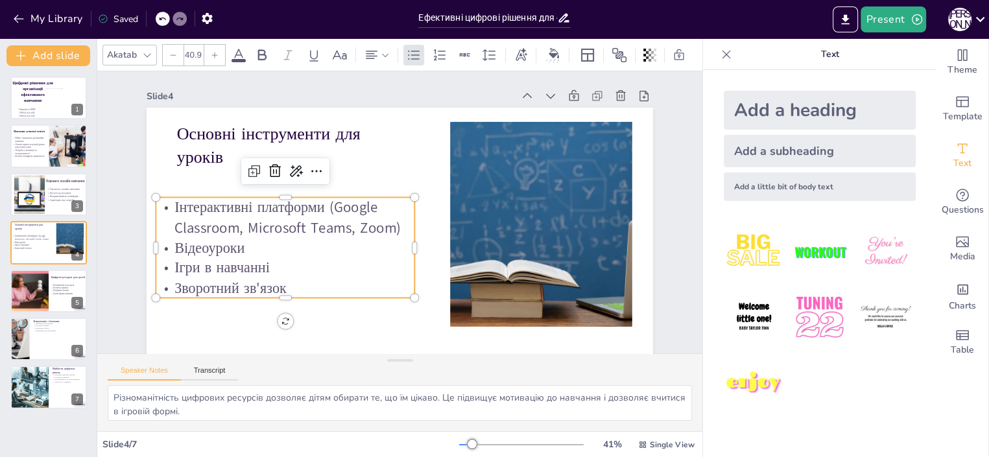
click at [281, 287] on p "Зворотний зв'язок" at bounding box center [285, 288] width 259 height 20
click at [273, 287] on p "Зворотний зв'язок" at bounding box center [285, 290] width 259 height 20
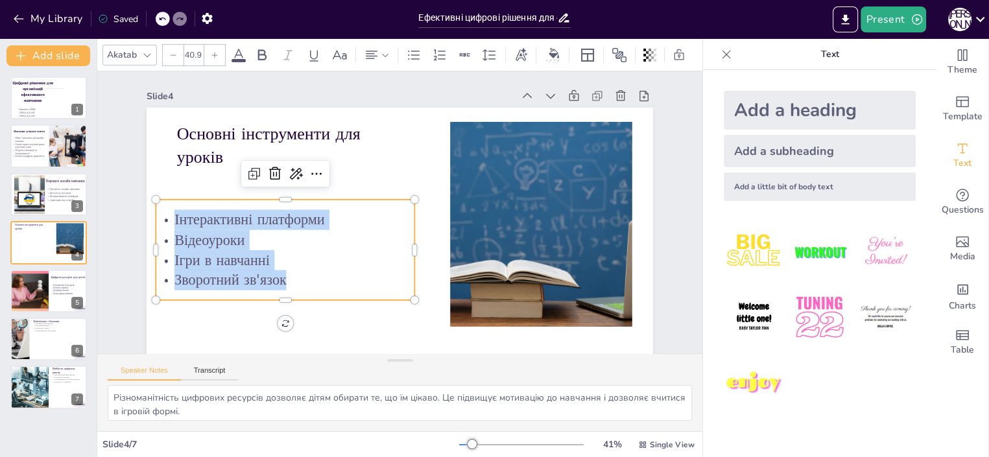
drag, startPoint x: 263, startPoint y: 276, endPoint x: 165, endPoint y: 219, distance: 113.9
click at [165, 219] on div "Інтерактивні платформи Відеоуроки Ігри в навчанні Зворотний зв'язок" at bounding box center [285, 249] width 259 height 80
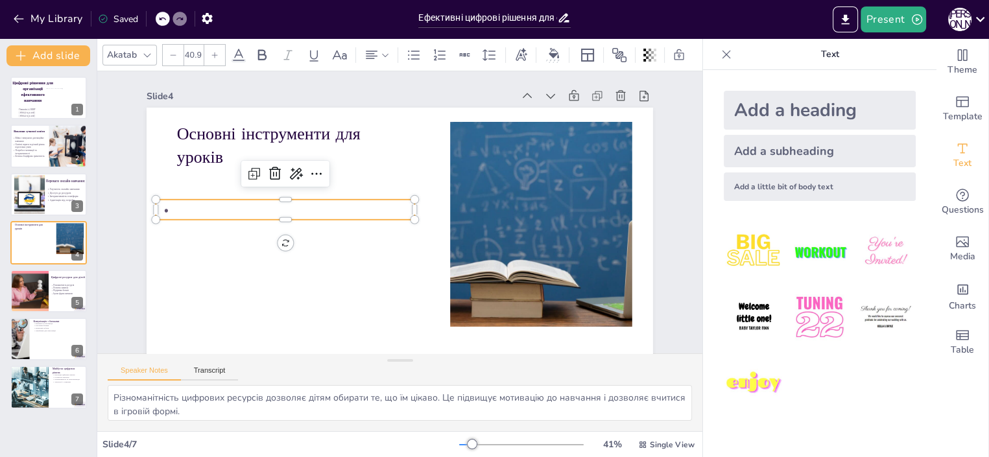
click at [170, 209] on p at bounding box center [285, 210] width 259 height 20
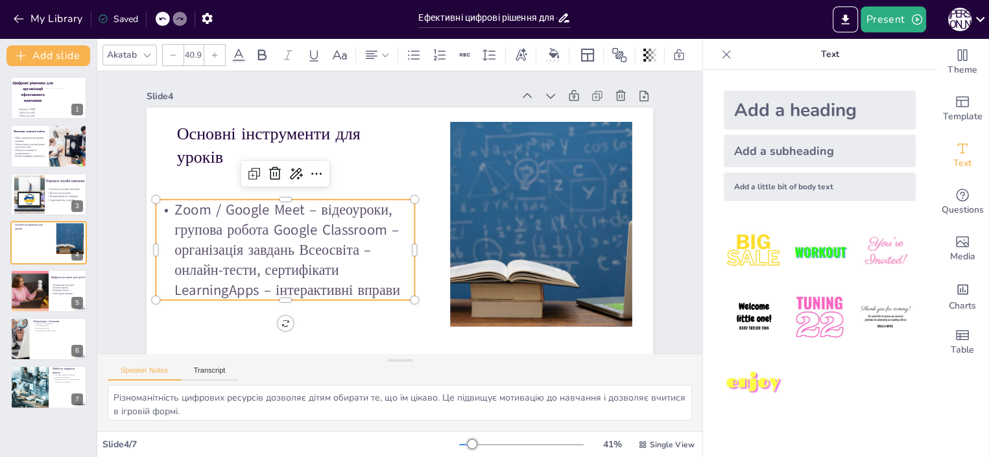
click at [263, 229] on p "Zoom / Google Meet – відеоуроки, групова робота Google Classroom – організація …" at bounding box center [285, 250] width 259 height 100
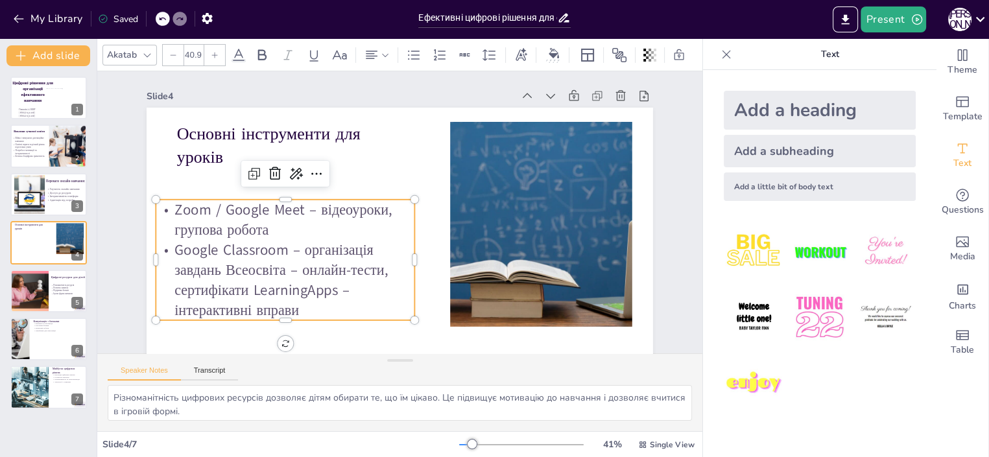
click at [215, 272] on p "Google Classroom – організація завдань Всеосвіта – онлайн-тести, сертифікати Le…" at bounding box center [285, 280] width 259 height 80
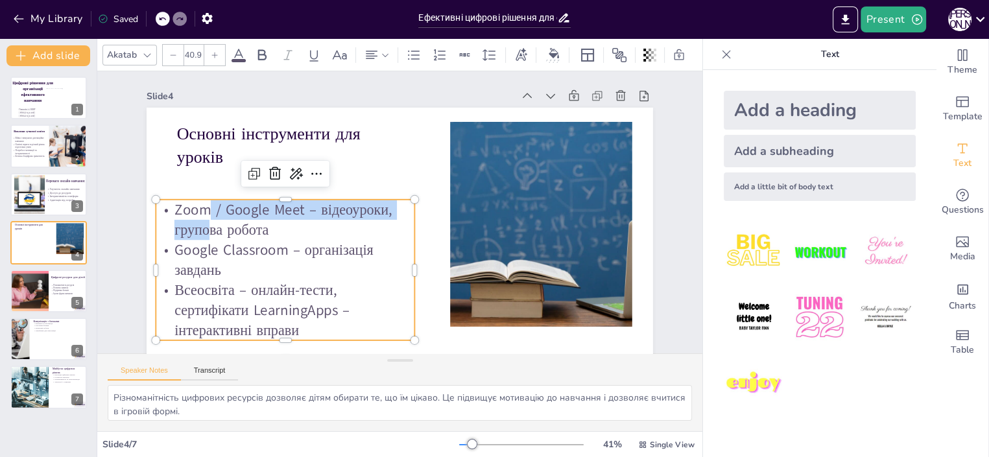
drag, startPoint x: 196, startPoint y: 225, endPoint x: 182, endPoint y: 207, distance: 22.6
click at [201, 205] on p "Zoom / Google Meet – відеоуроки, групова робота" at bounding box center [285, 220] width 259 height 40
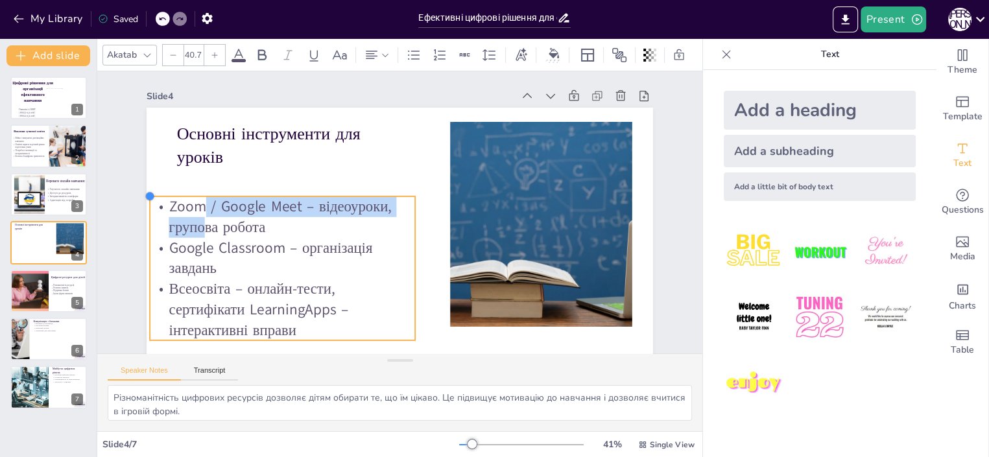
type input "40.5"
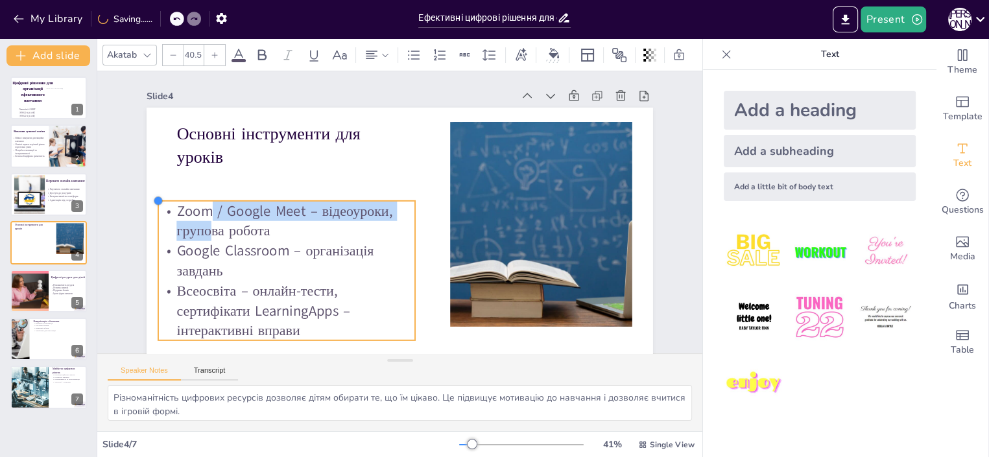
drag, startPoint x: 148, startPoint y: 201, endPoint x: 235, endPoint y: 202, distance: 87.5
click at [235, 202] on div "Основні інструменти для уроків Zoom / Google Meet – відеоуроки, групова робота …" at bounding box center [400, 250] width 506 height 285
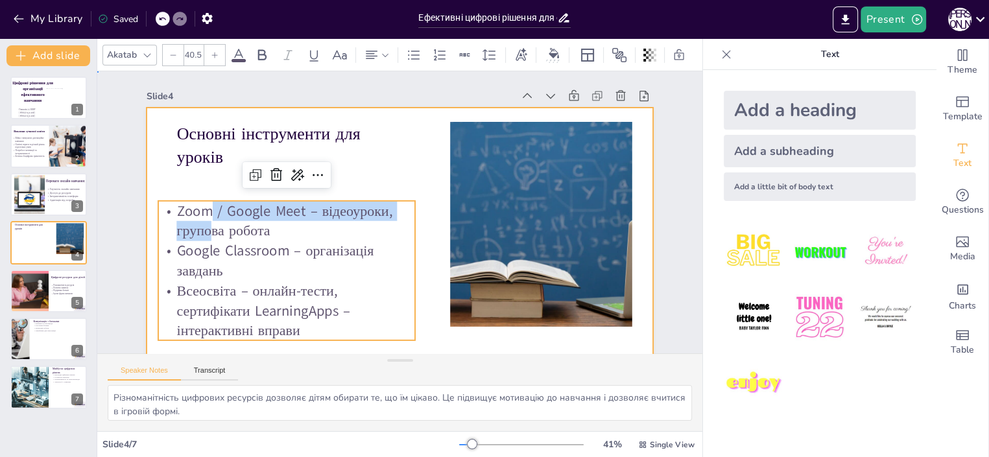
click at [427, 284] on div at bounding box center [400, 250] width 506 height 285
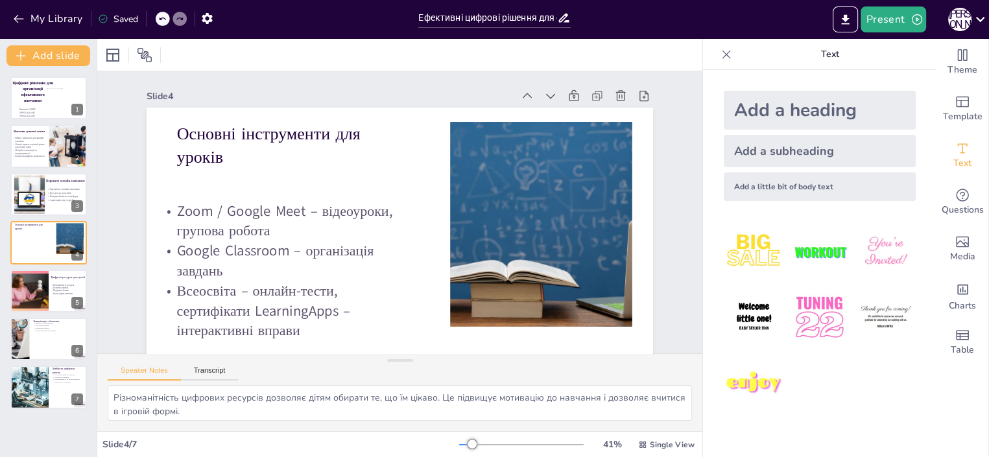
drag, startPoint x: 378, startPoint y: 276, endPoint x: 385, endPoint y: 253, distance: 24.4
click at [385, 253] on p "Google Classroom – організація завдань" at bounding box center [286, 260] width 257 height 40
click at [292, 266] on p "Google Classroom – організація завдань" at bounding box center [286, 260] width 257 height 40
click at [298, 233] on p "Zoom / Google Meet – відеоуроки, групова робота" at bounding box center [286, 221] width 257 height 40
click at [254, 218] on p "Zoom / Google Meet – відеоуроки, групова робота" at bounding box center [286, 221] width 257 height 40
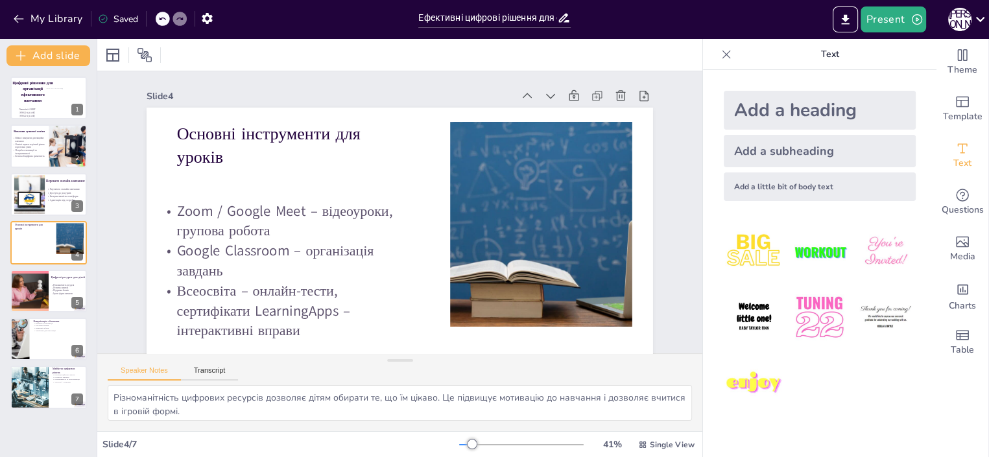
click at [204, 225] on p "Zoom / Google Meet – відеоуроки, групова робота" at bounding box center [286, 221] width 257 height 40
click at [181, 291] on p "Всеосвіта – онлайн-тести, сертифікати LearningApps – інтерактивні вправи" at bounding box center [286, 311] width 257 height 60
click at [183, 309] on p "Всеосвіта – онлайн-тести, сертифікати LearningApps – інтерактивні вправи" at bounding box center [286, 311] width 257 height 60
click at [266, 338] on p "Всеосвіта – онлайн-тести, сертифікати LearningApps – інтерактивні вправи" at bounding box center [286, 311] width 257 height 60
click at [242, 312] on p "Всеосвіта – онлайн-тести, сертифікати LearningApps – інтерактивні вправи" at bounding box center [286, 311] width 257 height 60
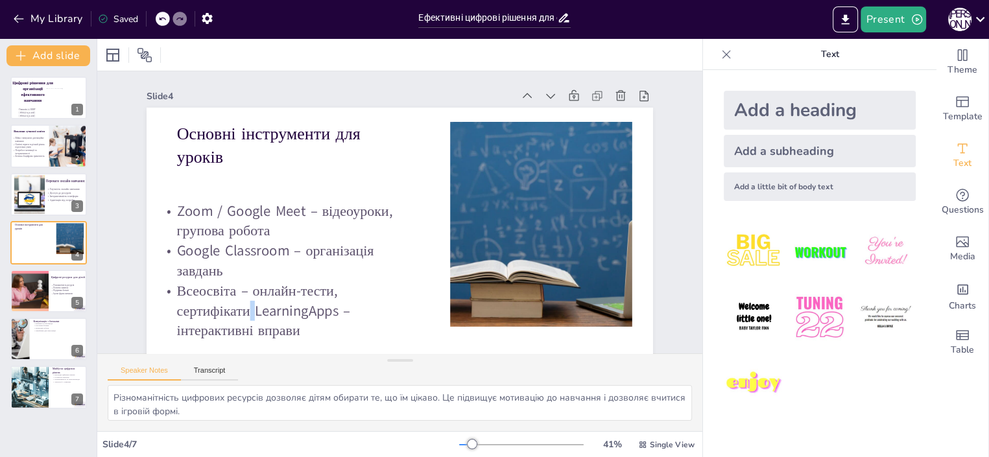
click at [243, 311] on p "Всеосвіта – онлайн-тести, сертифікати LearningApps – інтерактивні вправи" at bounding box center [286, 311] width 257 height 60
drag, startPoint x: 346, startPoint y: 283, endPoint x: 292, endPoint y: 271, distance: 54.4
click at [345, 283] on p "Всеосвіта – онлайн-тести, сертифікати LearningApps – інтерактивні вправи" at bounding box center [286, 311] width 257 height 60
click at [270, 258] on p "Google Classroom – організація завдань" at bounding box center [286, 260] width 257 height 40
click at [269, 257] on p "Google Classroom – організація завдань" at bounding box center [286, 260] width 257 height 40
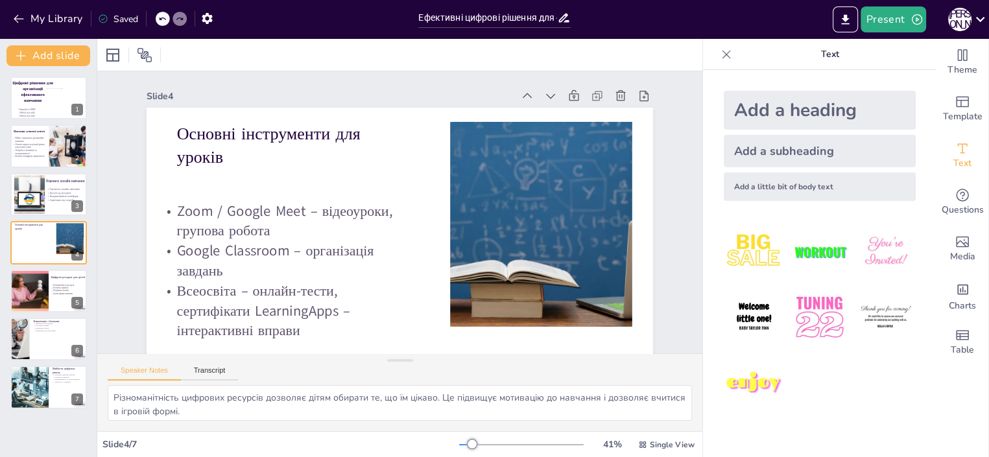
click at [207, 205] on p "Zoom / Google Meet – відеоуроки, групова робота" at bounding box center [286, 221] width 257 height 40
click at [170, 215] on p "Zoom / Google Meet – відеоуроки, групова робота" at bounding box center [286, 221] width 257 height 40
click at [158, 204] on p "Zoom / Google Meet – відеоуроки, групова робота" at bounding box center [286, 221] width 257 height 40
click at [216, 214] on p "Zoom / Google Meet – відеоуроки, групова робота" at bounding box center [286, 221] width 257 height 40
click at [234, 259] on p "Google Classroom – організація завдань" at bounding box center [286, 260] width 257 height 40
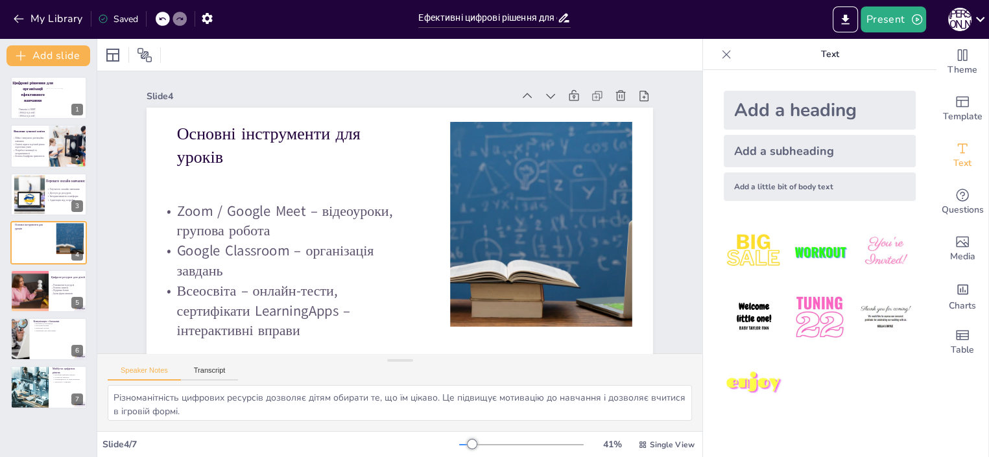
click at [229, 305] on p "Всеосвіта – онлайн-тести, сертифікати LearningApps – інтерактивні вправи" at bounding box center [286, 311] width 257 height 60
drag, startPoint x: 248, startPoint y: 311, endPoint x: 320, endPoint y: 322, distance: 73.4
click at [261, 311] on p "Всеосвіта – онлайн-тести, сертифікати LearningApps – інтерактивні вправи" at bounding box center [286, 311] width 257 height 60
drag, startPoint x: 321, startPoint y: 322, endPoint x: 333, endPoint y: 326, distance: 12.3
click at [325, 323] on p "Всеосвіта – онлайн-тести, сертифікати LearningApps – інтерактивні вправи" at bounding box center [286, 311] width 257 height 60
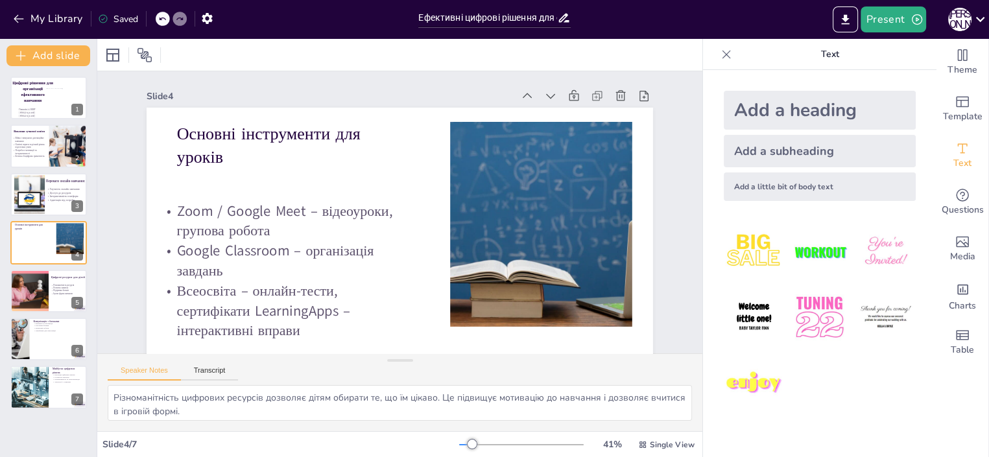
click at [279, 279] on p "Google Classroom – організація завдань" at bounding box center [286, 260] width 257 height 40
click at [954, 155] on icon "Add text boxes" at bounding box center [962, 149] width 16 height 16
click at [736, 189] on div "Add a little bit of body text" at bounding box center [819, 186] width 192 height 29
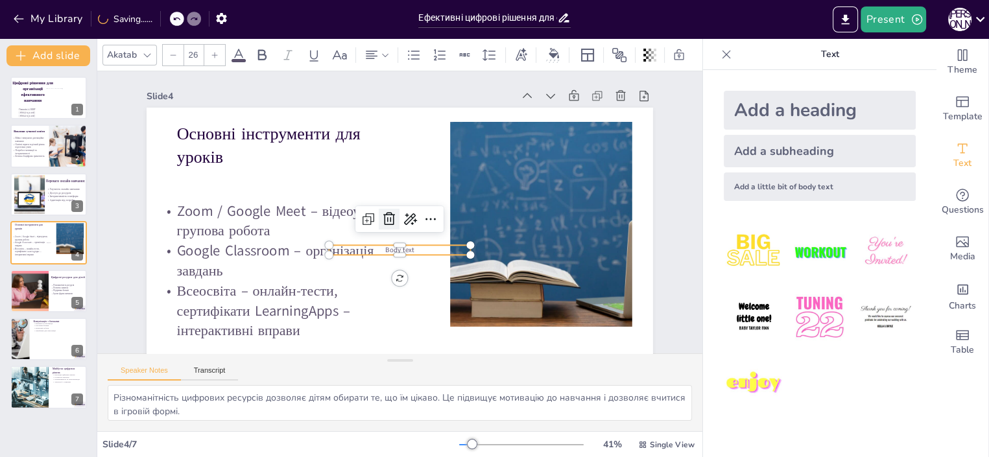
click at [381, 222] on icon at bounding box center [389, 219] width 16 height 16
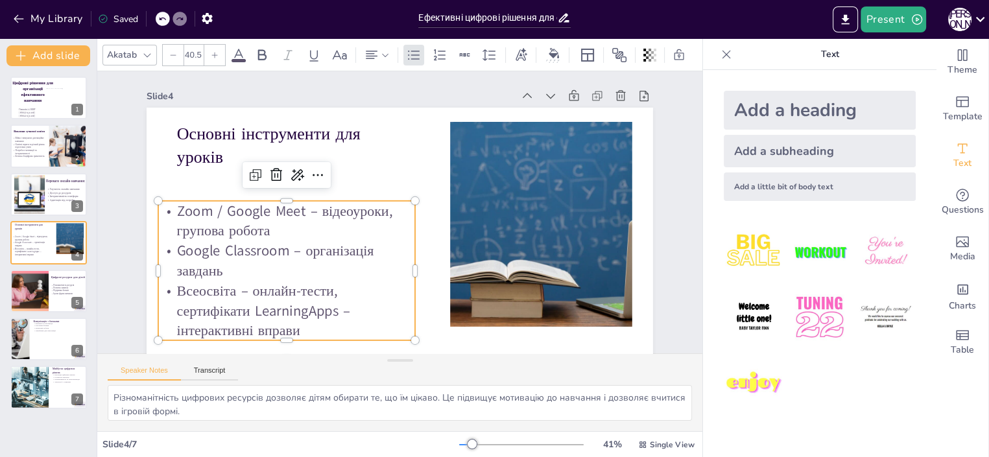
click at [194, 244] on p "Google Classroom – організація завдань" at bounding box center [286, 260] width 257 height 40
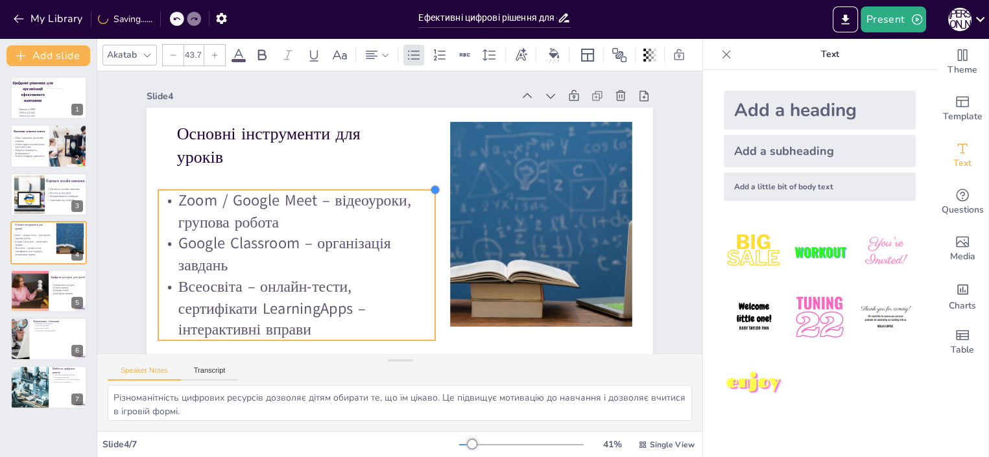
drag, startPoint x: 407, startPoint y: 200, endPoint x: 416, endPoint y: 189, distance: 14.3
click at [416, 189] on div "Основні інструменти для уроків Zoom / Google Meet – відеоуроки, групова робота …" at bounding box center [400, 250] width 506 height 285
click at [254, 305] on p "Всеосвіта – онлайн-тести, сертифікати LearningApps – інтерактивні вправи" at bounding box center [296, 308] width 277 height 65
click at [252, 307] on p "Всеосвіта – онлайн-тести, сертифікати LearningApps – інтерактивні вправи" at bounding box center [296, 308] width 277 height 65
click at [247, 309] on p "Всеосвіта – онлайн-тести, сертифікати LearningApps – інтерактивні вправи" at bounding box center [296, 308] width 277 height 65
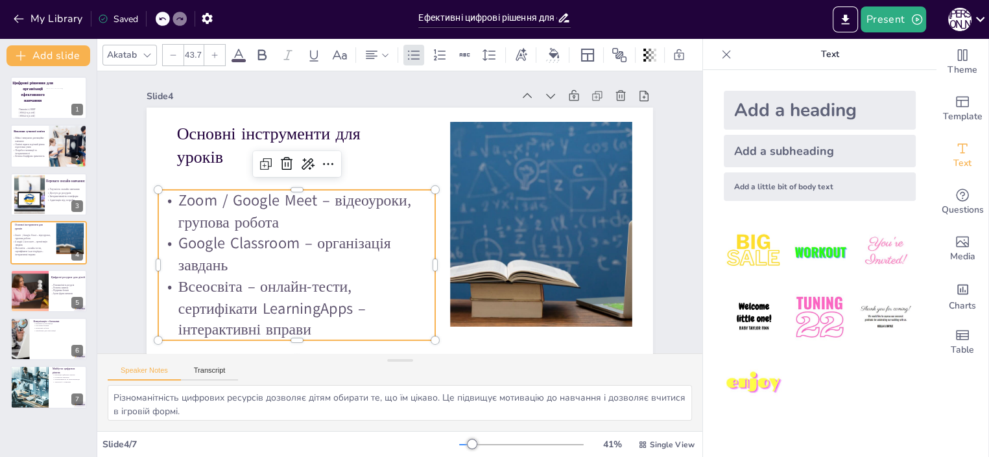
click at [247, 309] on p "Всеосвіта – онлайн-тести, сертифікати LearningApps – інтерактивні вправи" at bounding box center [296, 308] width 277 height 65
click at [248, 309] on p "Всеосвіта – онлайн-тести, сертифікати LearningApps – інтерактивні вправи" at bounding box center [296, 308] width 277 height 65
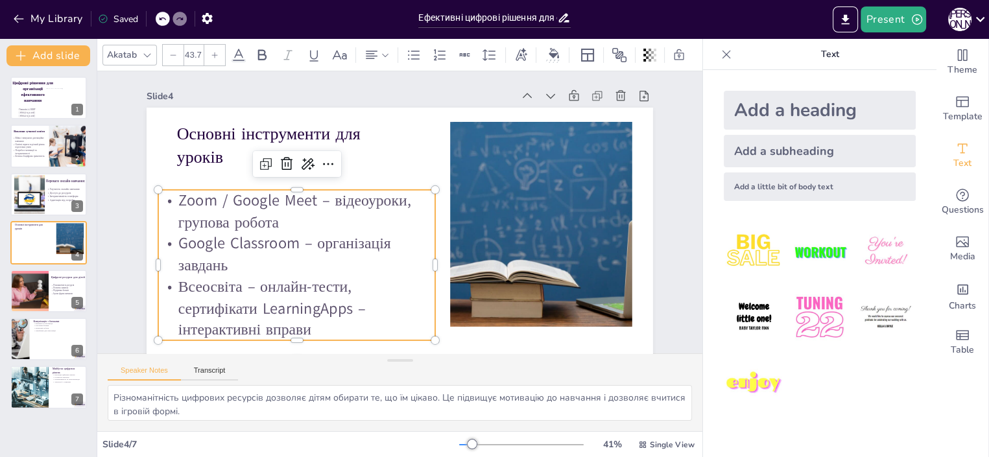
click at [252, 309] on p "Всеосвіта – онлайн-тести, сертифікати LearningApps – інтерактивні вправи" at bounding box center [296, 308] width 277 height 65
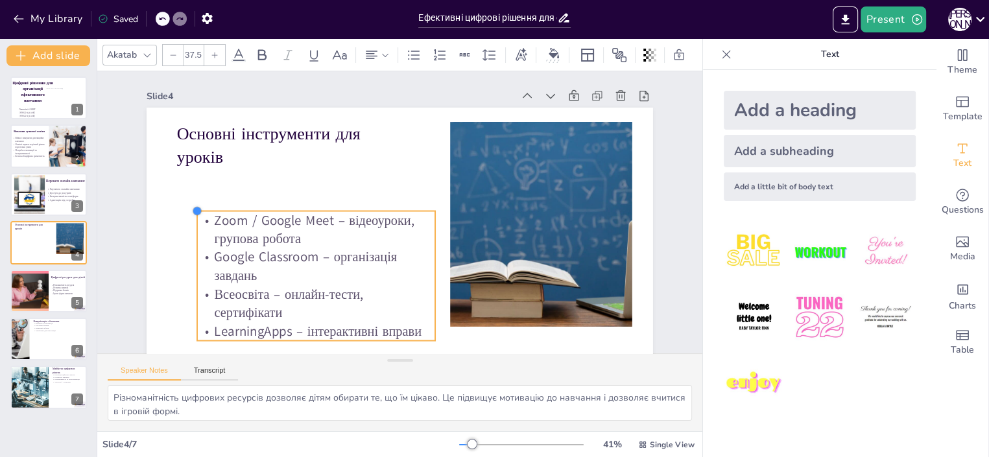
drag, startPoint x: 149, startPoint y: 189, endPoint x: 189, endPoint y: 219, distance: 49.9
click at [189, 219] on div "Основні інструменти для уроків Zoom / Google Meet – відеоуроки, групова робота …" at bounding box center [400, 250] width 506 height 285
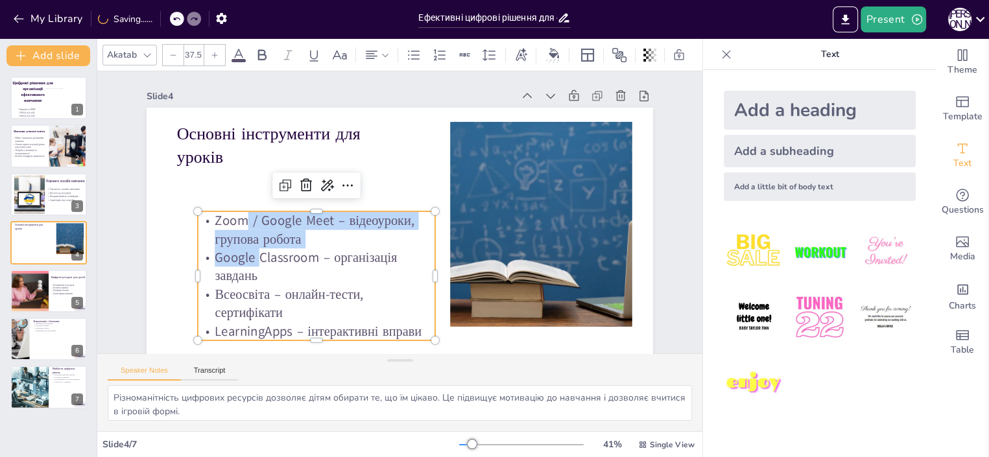
drag, startPoint x: 248, startPoint y: 255, endPoint x: 242, endPoint y: 233, distance: 23.4
click at [239, 227] on div "Zoom / Google Meet – відеоуроки, групова робота Google Classroom – організація …" at bounding box center [316, 275] width 237 height 129
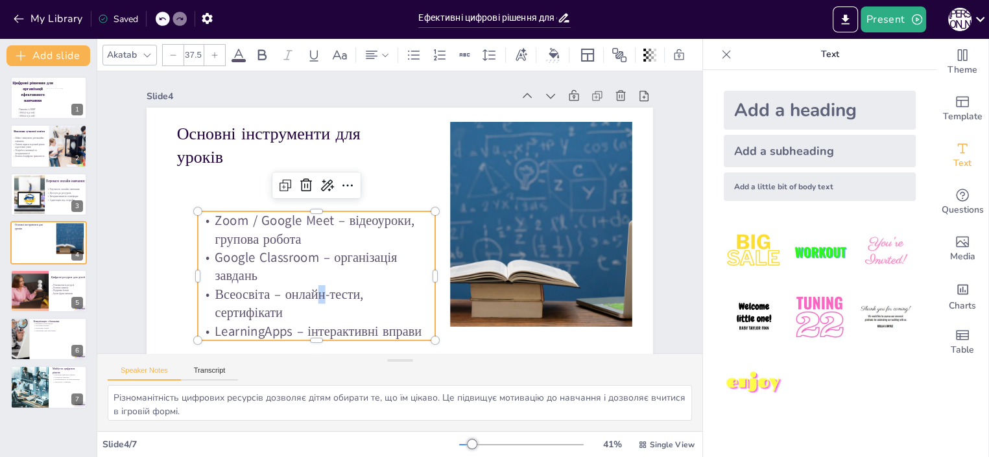
drag, startPoint x: 314, startPoint y: 299, endPoint x: 299, endPoint y: 287, distance: 18.4
click at [307, 289] on p "Всеосвіта – онлайн-тести, сертифікати" at bounding box center [316, 303] width 237 height 37
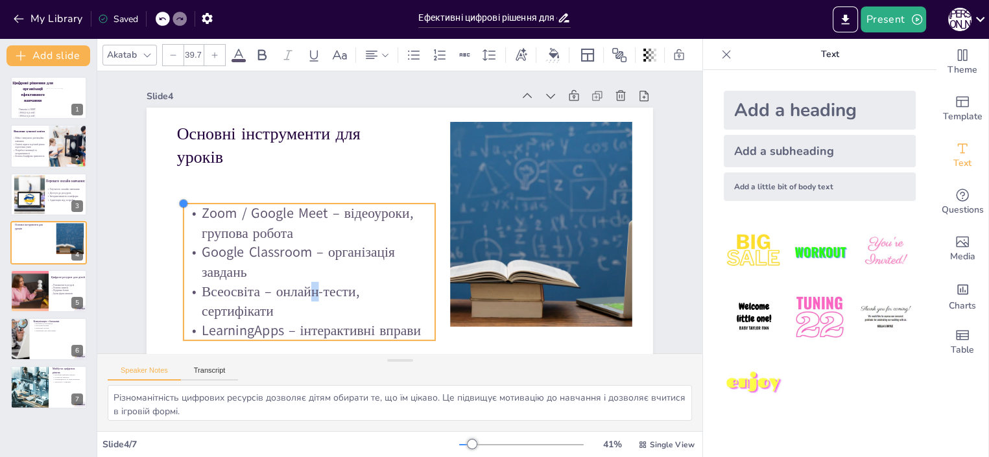
drag, startPoint x: 191, startPoint y: 214, endPoint x: 211, endPoint y: 223, distance: 22.0
click at [201, 209] on div "Основні інструменти для уроків Zoom / Google Meet – відеоуроки, групова робота …" at bounding box center [400, 250] width 506 height 285
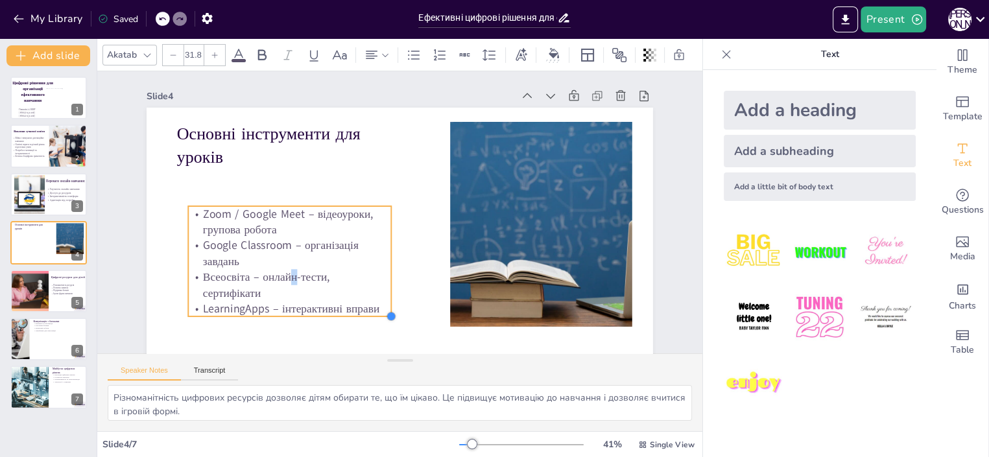
type input "32"
drag, startPoint x: 421, startPoint y: 336, endPoint x: 377, endPoint y: 299, distance: 57.1
click at [377, 299] on div "Основні інструменти для уроків Zoom / Google Meet – відеоуроки, групова робота …" at bounding box center [400, 250] width 506 height 285
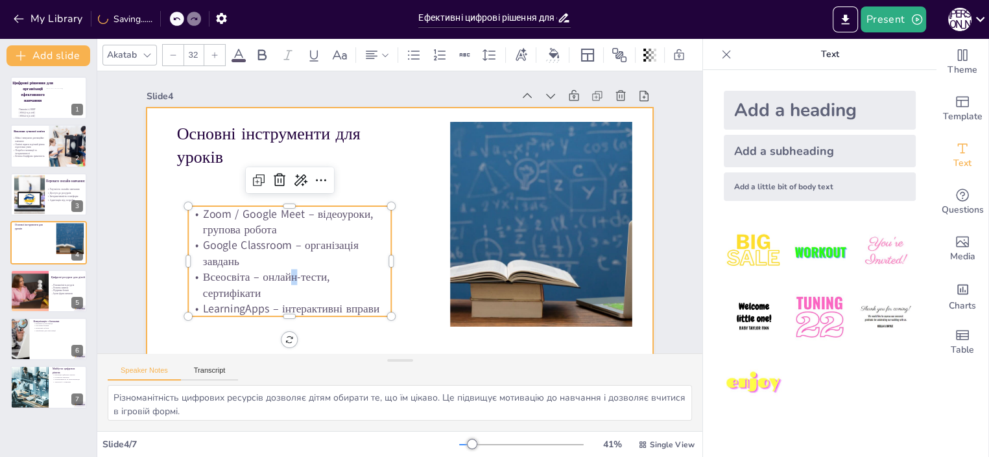
click at [405, 232] on div at bounding box center [400, 250] width 506 height 285
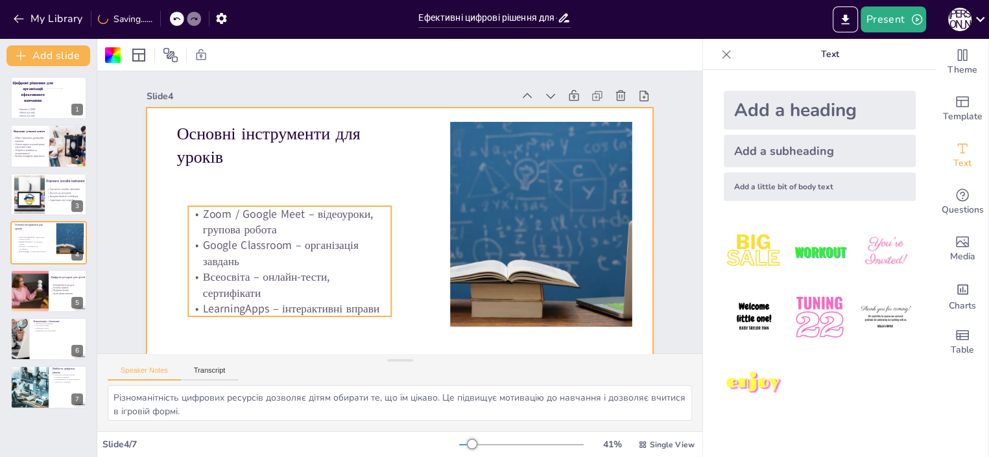
click at [301, 258] on p "Google Classroom – організація завдань" at bounding box center [289, 254] width 203 height 32
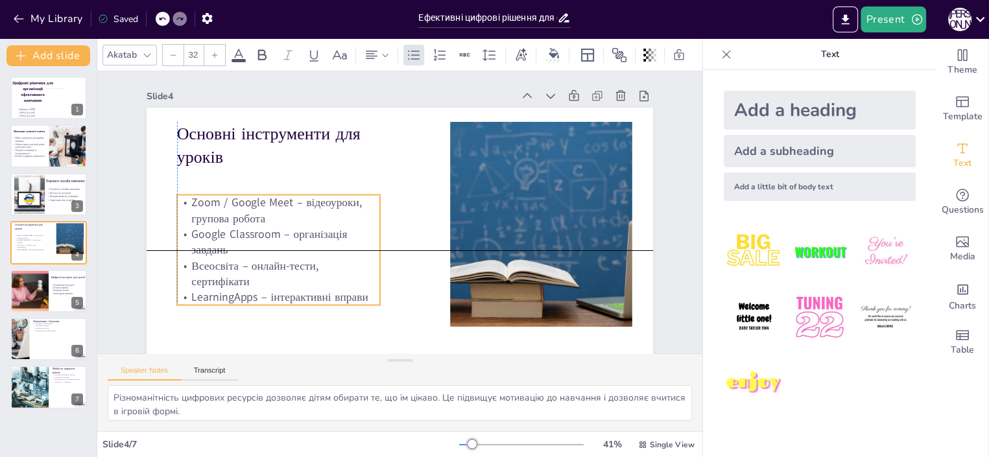
drag, startPoint x: 300, startPoint y: 259, endPoint x: 285, endPoint y: 245, distance: 20.6
click at [285, 245] on p "Google Classroom – організація завдань" at bounding box center [278, 242] width 203 height 32
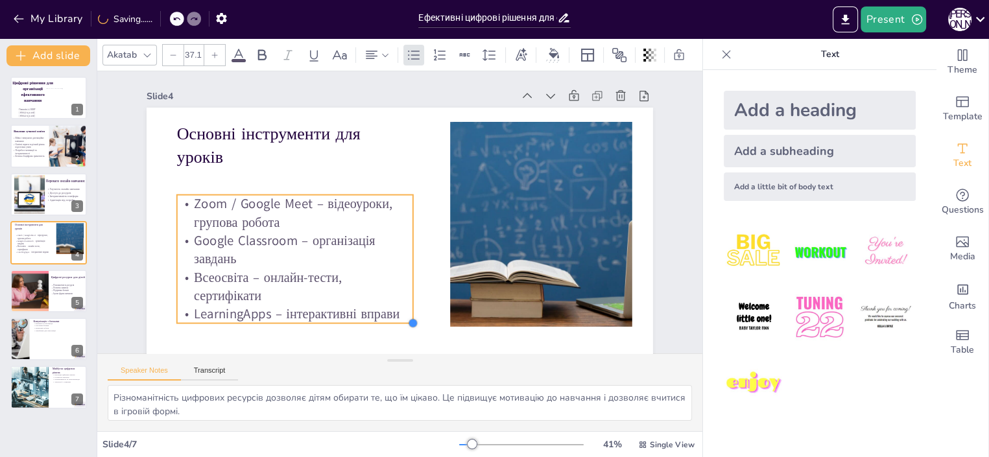
type input "36.9"
drag, startPoint x: 369, startPoint y: 303, endPoint x: 381, endPoint y: 320, distance: 20.9
click at [381, 320] on div "Основні інструменти для уроків Zoom / Google Meet – відеоуроки, групова робота …" at bounding box center [400, 250] width 506 height 285
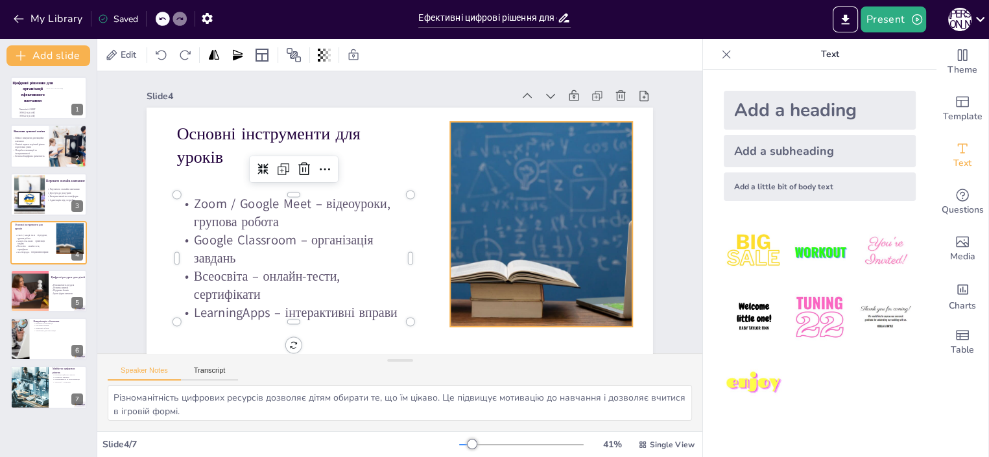
click at [499, 244] on div at bounding box center [541, 224] width 262 height 205
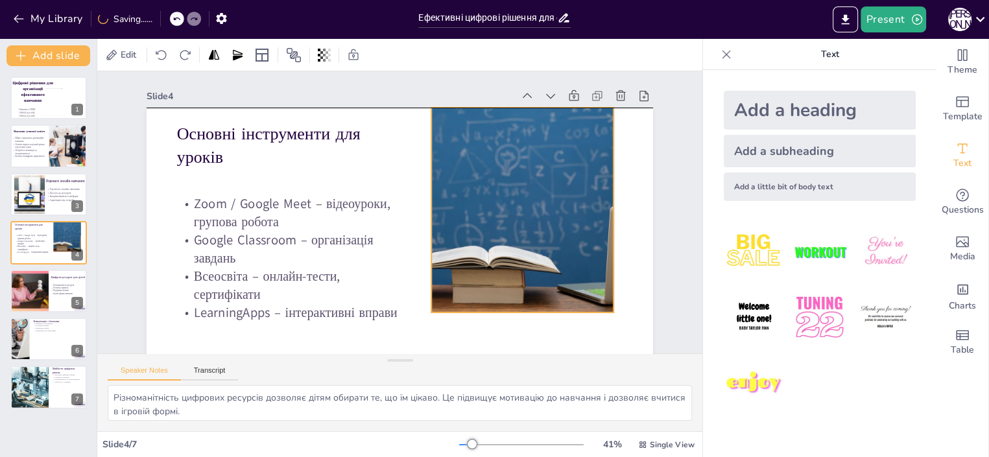
drag, startPoint x: 508, startPoint y: 230, endPoint x: 497, endPoint y: 231, distance: 11.7
click at [489, 219] on div at bounding box center [523, 210] width 262 height 205
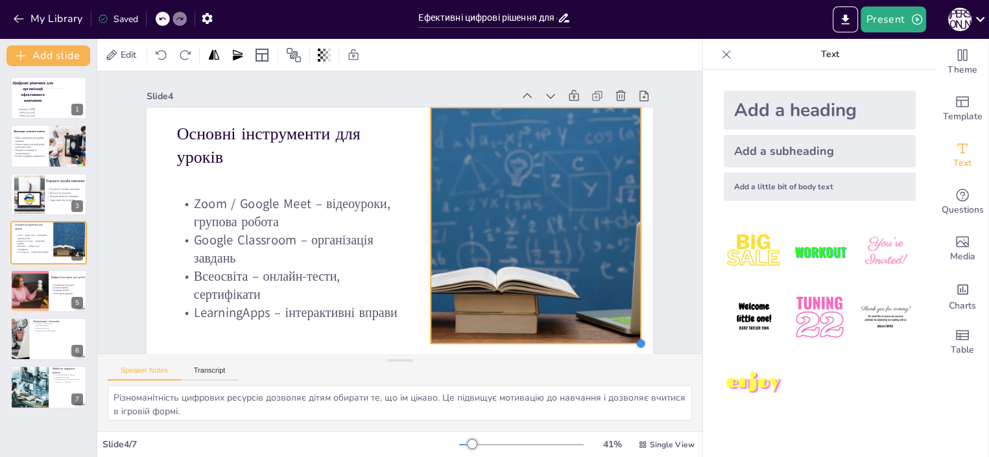
drag, startPoint x: 601, startPoint y: 312, endPoint x: 626, endPoint y: 307, distance: 25.8
click at [628, 308] on div "Основні інструменти для уроків Zoom / Google Meet – відеоуроки, групова робота …" at bounding box center [400, 250] width 506 height 285
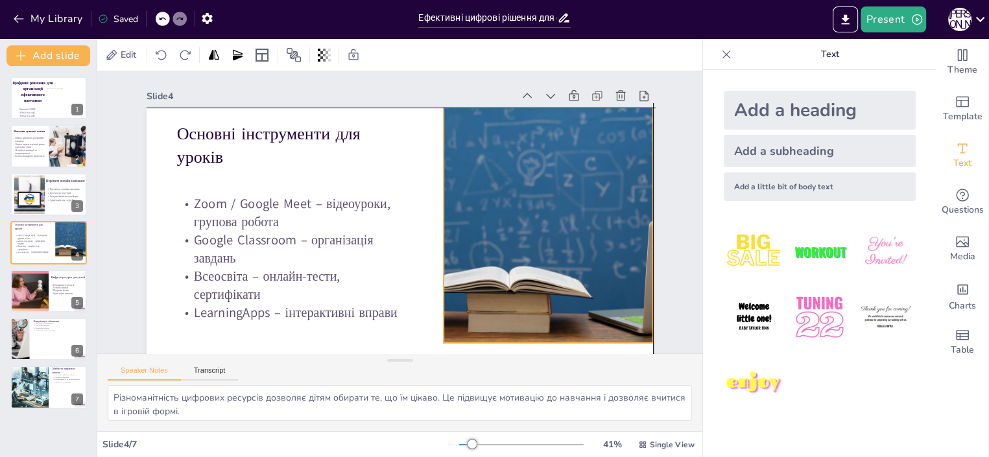
drag, startPoint x: 580, startPoint y: 285, endPoint x: 591, endPoint y: 281, distance: 12.3
click at [591, 281] on div at bounding box center [547, 225] width 301 height 235
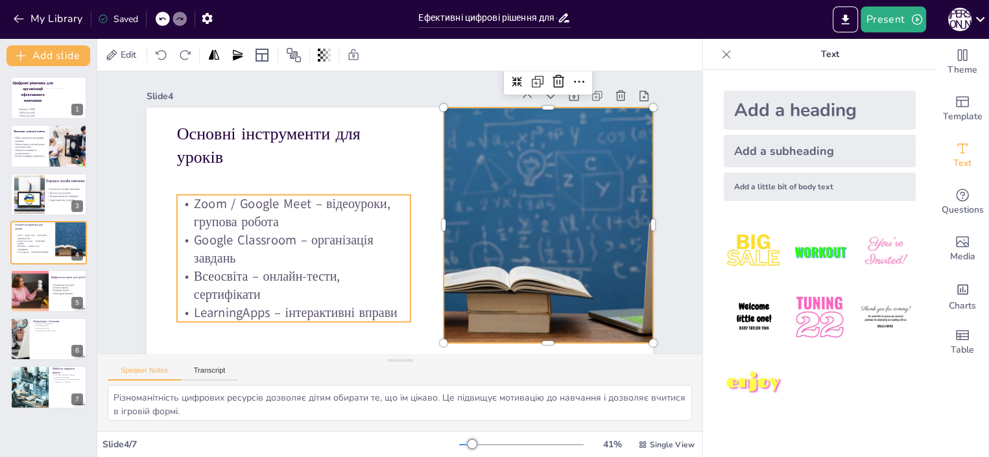
click at [250, 238] on p "Google Classroom – організація завдань" at bounding box center [293, 249] width 233 height 36
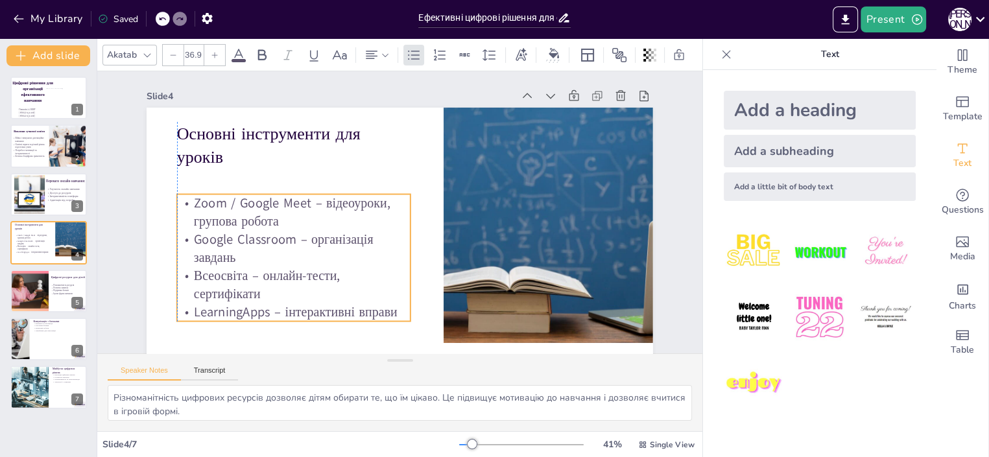
click at [285, 237] on p "Google Classroom – організація завдань" at bounding box center [293, 249] width 233 height 36
click at [277, 239] on p "Google Classroom – організація завдань" at bounding box center [293, 249] width 233 height 36
drag, startPoint x: 285, startPoint y: 240, endPoint x: 185, endPoint y: 240, distance: 99.8
click at [185, 240] on p "Google Classroom – організація завдань" at bounding box center [293, 249] width 233 height 36
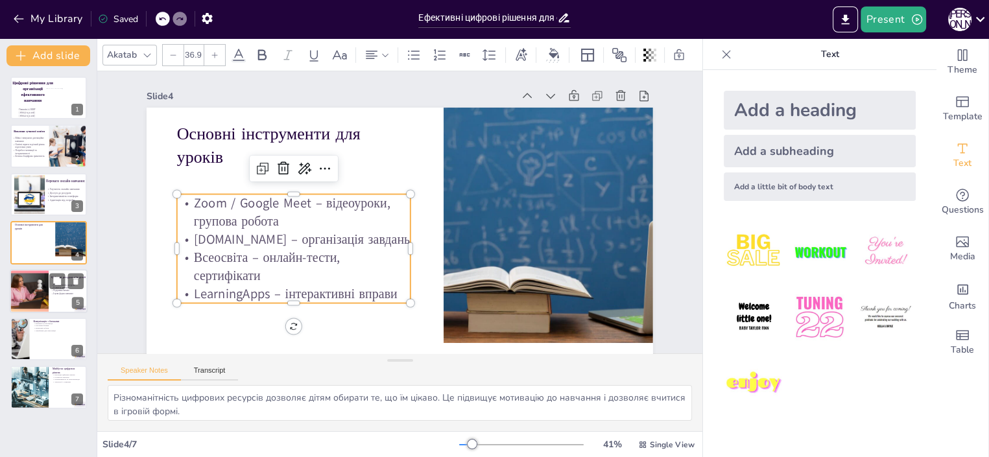
click at [35, 297] on div at bounding box center [28, 291] width 77 height 44
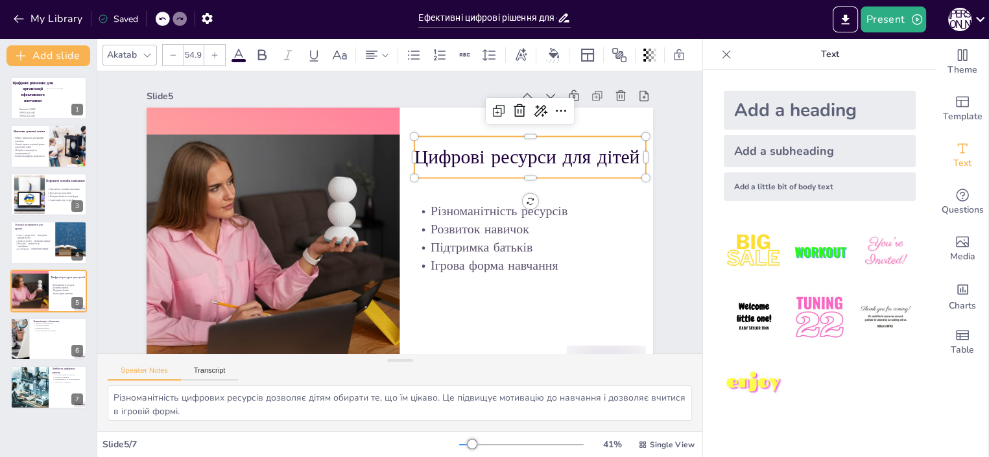
click at [419, 149] on p "Цифрові ресурси для дітей" at bounding box center [529, 157] width 231 height 27
click at [414, 158] on p "Цифрові ресурси для дітей" at bounding box center [529, 156] width 231 height 27
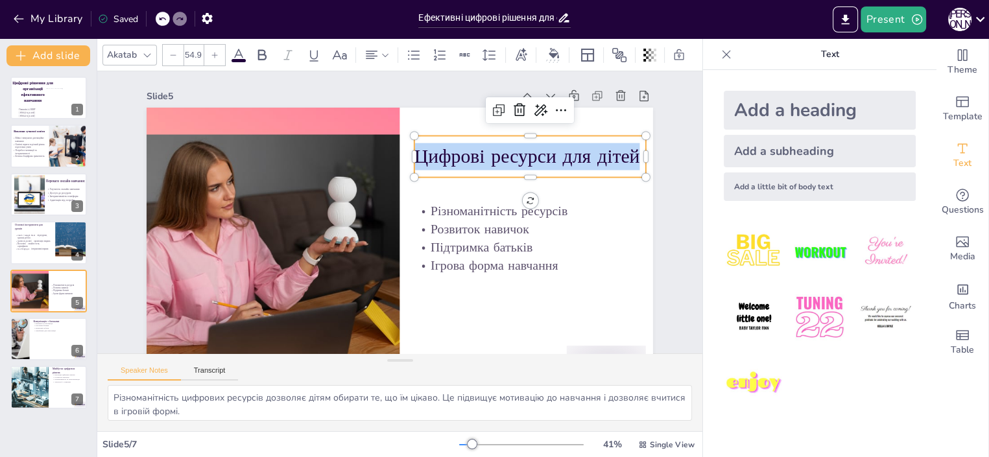
drag, startPoint x: 403, startPoint y: 158, endPoint x: 628, endPoint y: 159, distance: 224.9
click at [628, 159] on p "Цифрові ресурси для дітей" at bounding box center [529, 156] width 231 height 27
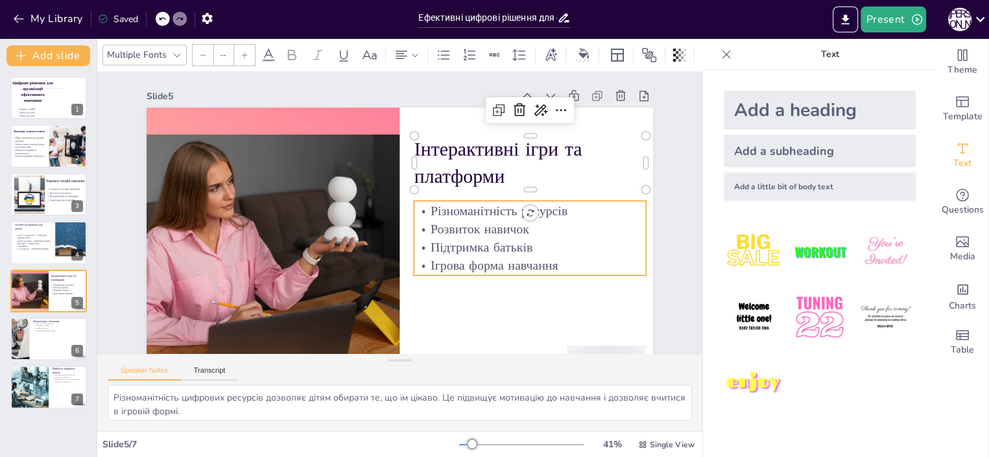
type input "36.6"
click at [525, 249] on p "Підтримка батьків" at bounding box center [530, 247] width 232 height 18
click at [541, 268] on p "Ігрова форма навчання" at bounding box center [530, 267] width 232 height 18
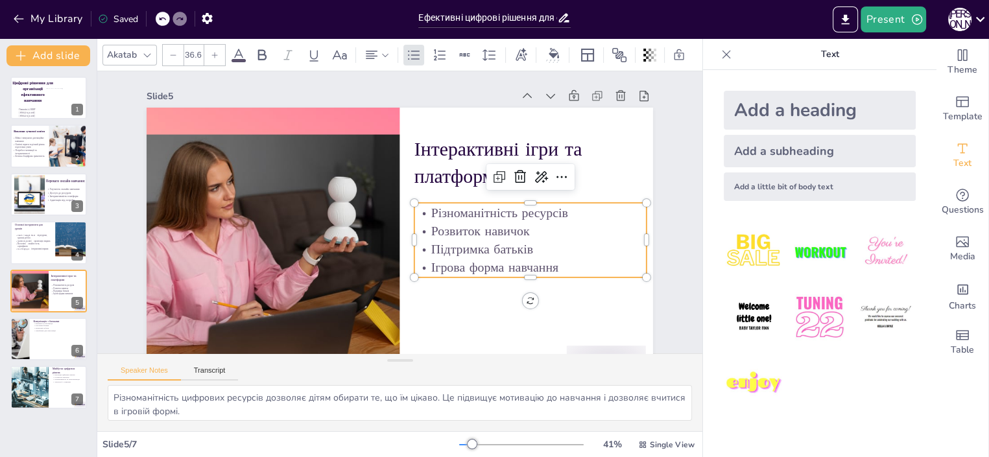
click at [546, 268] on p "Ігрова форма навчання" at bounding box center [530, 267] width 232 height 18
click at [538, 265] on p "Ігрова форма навчання" at bounding box center [530, 267] width 232 height 18
click at [550, 266] on p "Ігрова форма навчання" at bounding box center [530, 267] width 232 height 18
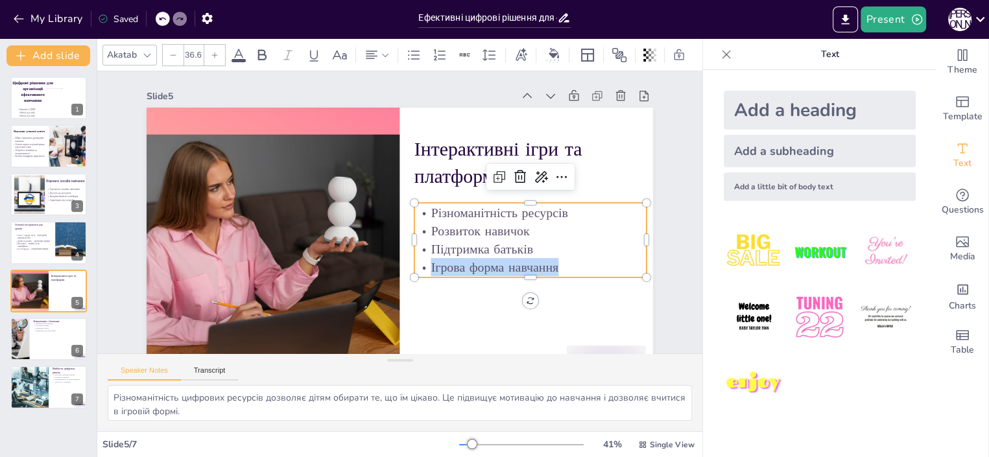
drag, startPoint x: 550, startPoint y: 266, endPoint x: 419, endPoint y: 213, distance: 140.7
click at [419, 213] on div "Різноманітність ресурсів Розвиток навичок Підтримка батьків Ігрова форма навчан…" at bounding box center [530, 240] width 232 height 72
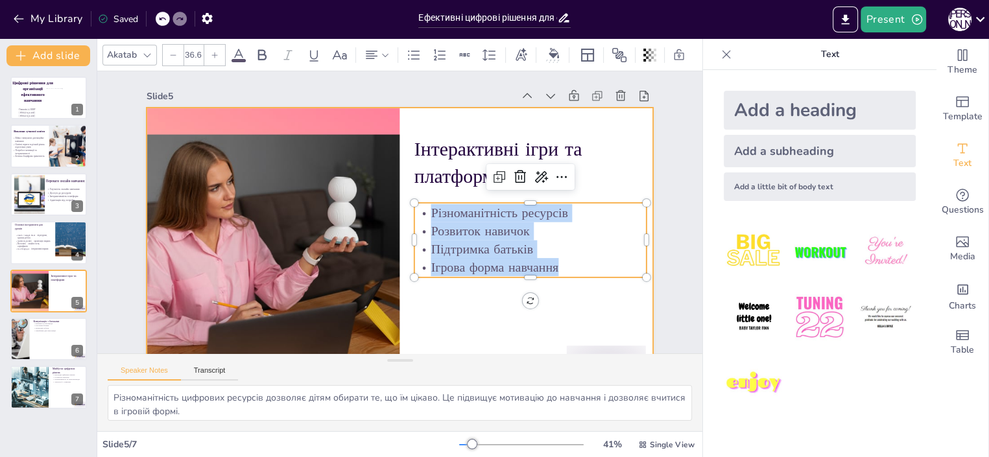
drag, startPoint x: 420, startPoint y: 212, endPoint x: 567, endPoint y: 281, distance: 162.1
click at [567, 281] on div "Інтерактивні ігри та платформи Різноманітність ресурсів Розвиток навичок Підтри…" at bounding box center [400, 250] width 506 height 285
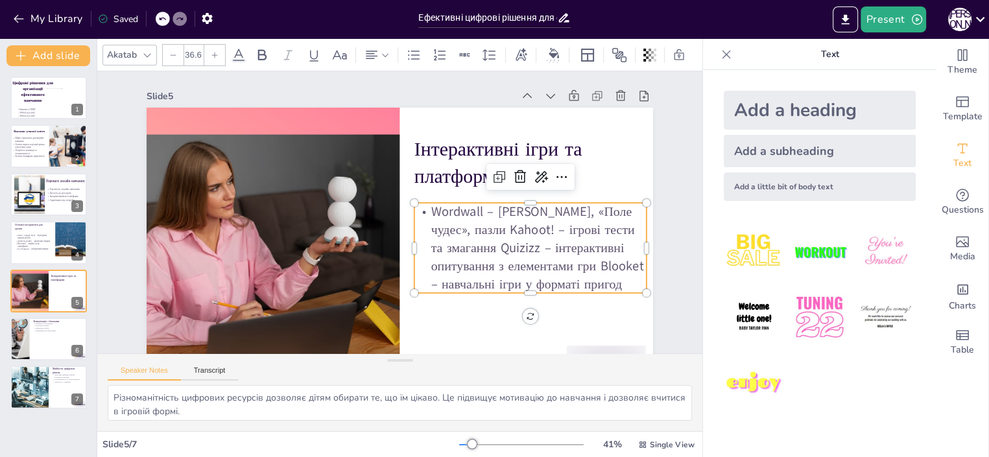
click at [454, 229] on p "Wordwall – вікторини, «Поле чудес», пазли Kahoot! – ігрові тести та змагання Qu…" at bounding box center [530, 248] width 232 height 90
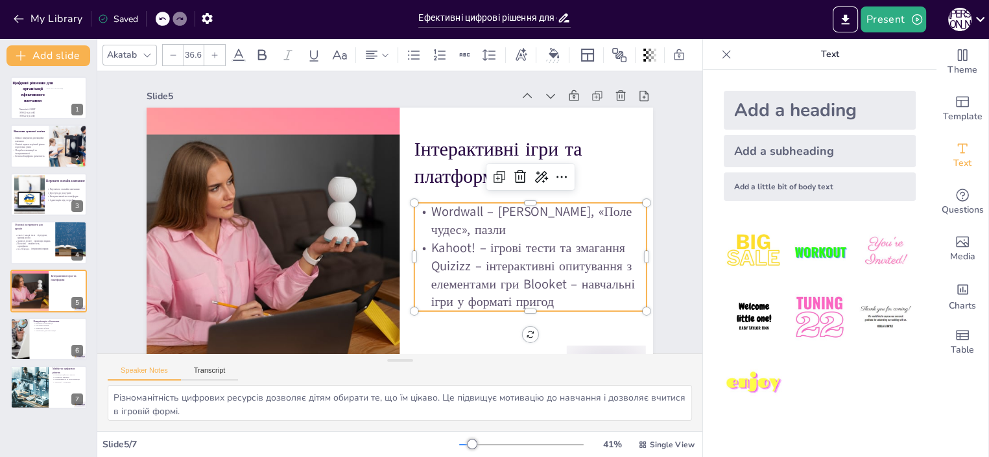
click at [514, 286] on p "Kahoot! – ігрові тести та змагання Quizizz – інтерактивні опитування з елемента…" at bounding box center [530, 275] width 232 height 72
click at [513, 282] on p "Kahoot! – ігрові тести та змагання Quizizz – інтерактивні опитування з елемента…" at bounding box center [530, 275] width 232 height 72
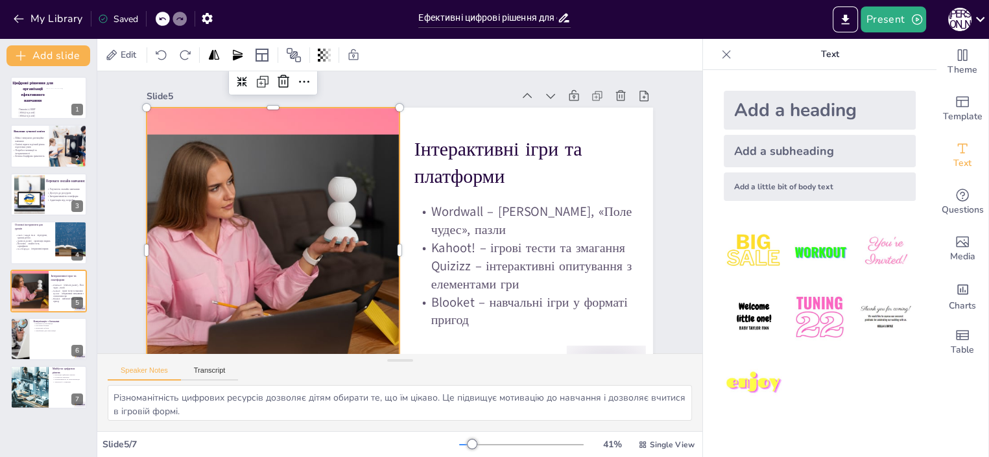
click at [263, 255] on div at bounding box center [273, 250] width 502 height 285
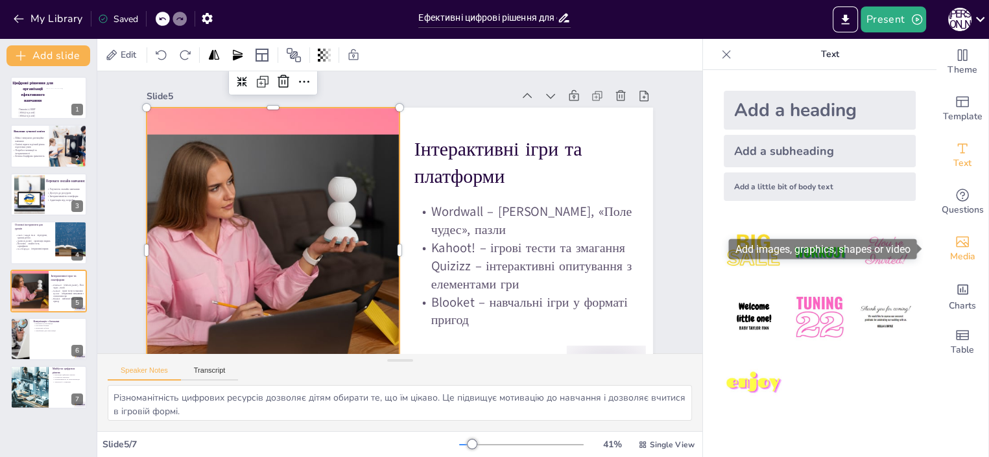
click at [954, 244] on icon "Add images, graphics, shapes or video" at bounding box center [962, 242] width 16 height 16
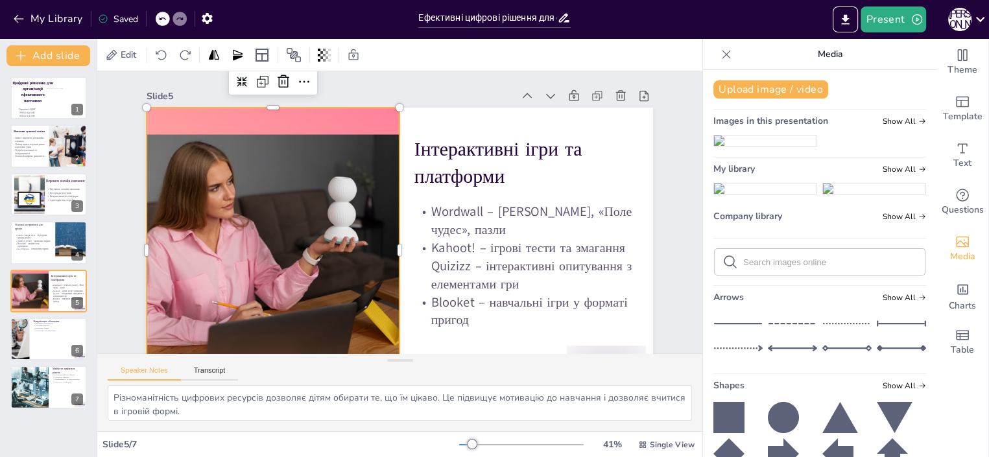
click at [755, 267] on input "text" at bounding box center [830, 262] width 174 height 10
type input "s"
type input "інтерактивна гра"
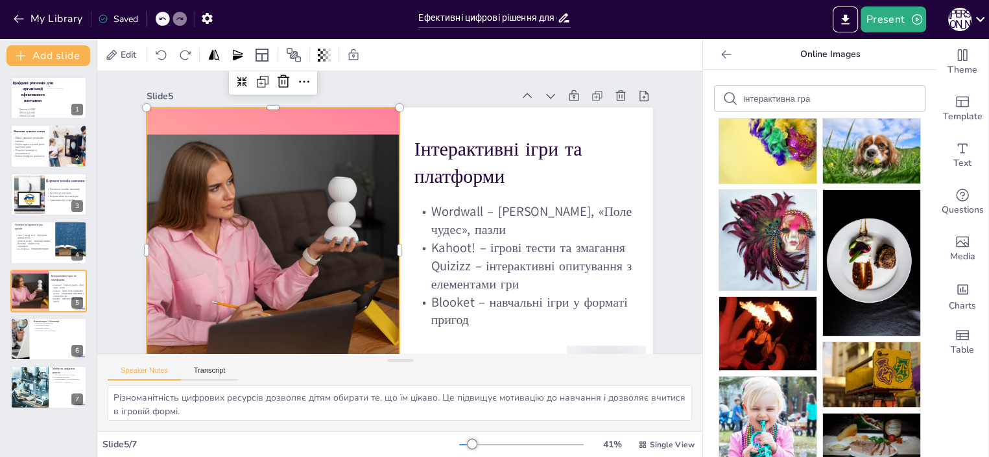
drag, startPoint x: 804, startPoint y: 100, endPoint x: 728, endPoint y: 105, distance: 76.0
click at [743, 104] on input "інтерактивна гра" at bounding box center [798, 99] width 110 height 10
click at [816, 99] on input "інтерактивна гра" at bounding box center [798, 99] width 110 height 10
type input "інтерактивна гра на уроці онлайн"
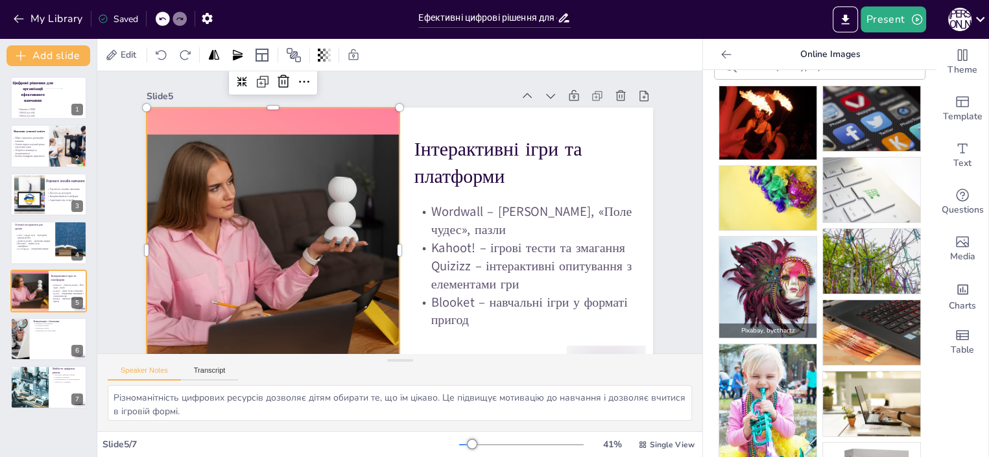
scroll to position [0, 0]
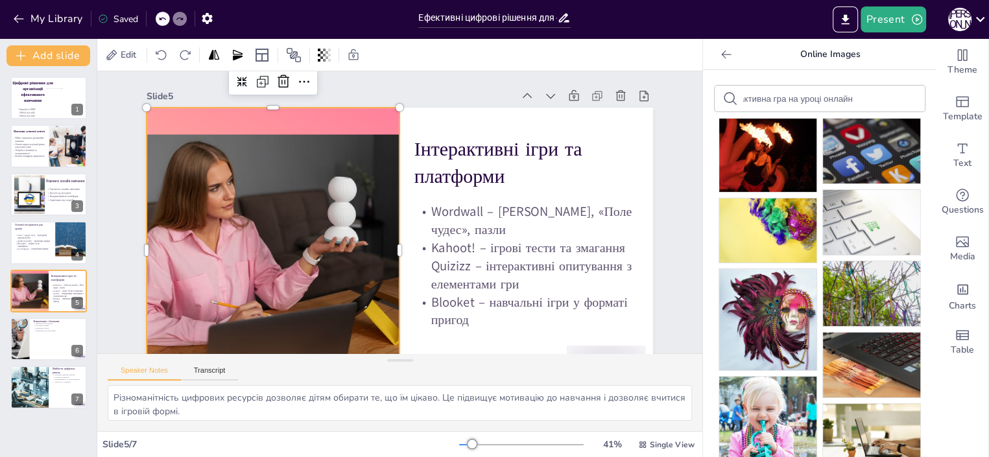
drag, startPoint x: 837, startPoint y: 93, endPoint x: 802, endPoint y: 102, distance: 36.3
click at [788, 101] on div "інтерактивна гра на уроці онлайн" at bounding box center [819, 99] width 210 height 26
drag, startPoint x: 819, startPoint y: 95, endPoint x: 751, endPoint y: 101, distance: 69.0
click at [751, 101] on div "інтерактивна гра на уроці онлайн" at bounding box center [819, 99] width 210 height 26
drag, startPoint x: 832, startPoint y: 97, endPoint x: 692, endPoint y: 106, distance: 140.3
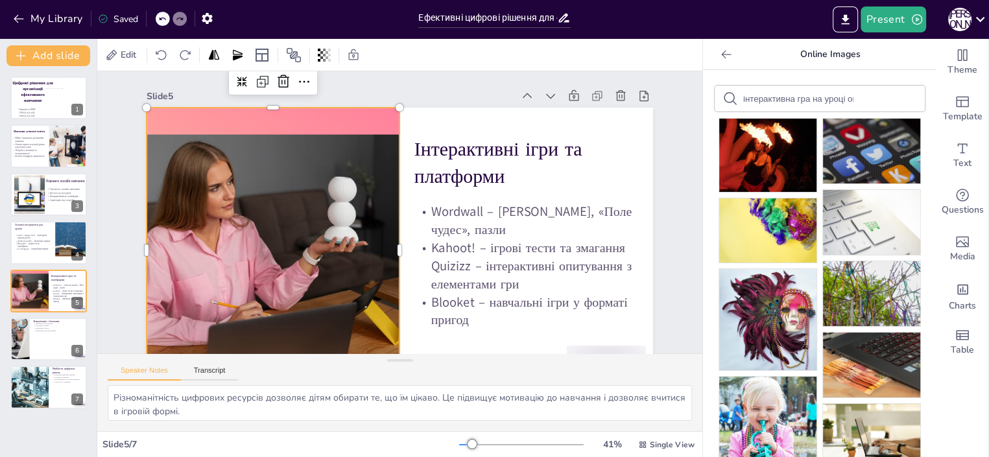
click at [743, 104] on input "інтерактивна гра на уроці онлайн" at bounding box center [798, 99] width 110 height 10
click at [776, 95] on input "wordwall" at bounding box center [798, 99] width 110 height 10
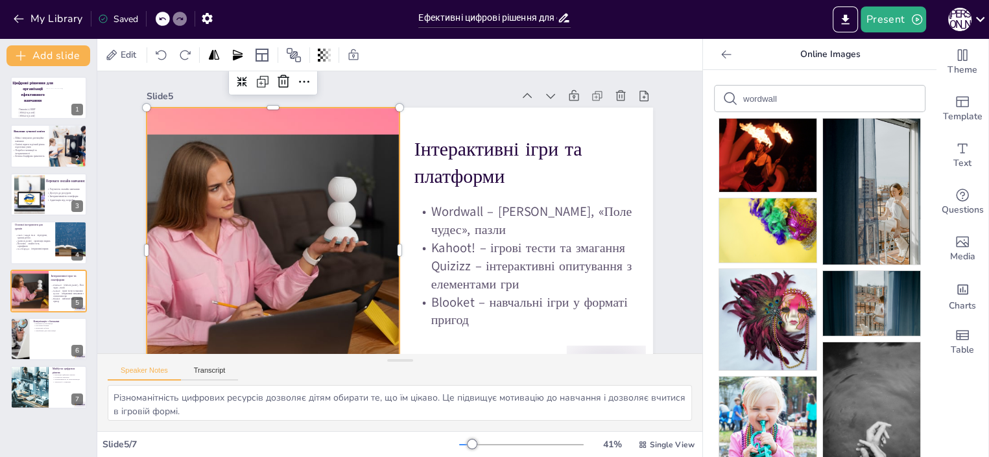
click at [773, 100] on input "wordwall" at bounding box center [798, 99] width 110 height 10
drag, startPoint x: 769, startPoint y: 98, endPoint x: 713, endPoint y: 93, distance: 55.9
click at [743, 94] on input "wordwall" at bounding box center [798, 99] width 110 height 10
type input "kahoot"
click at [758, 94] on input "kahoot" at bounding box center [798, 99] width 110 height 10
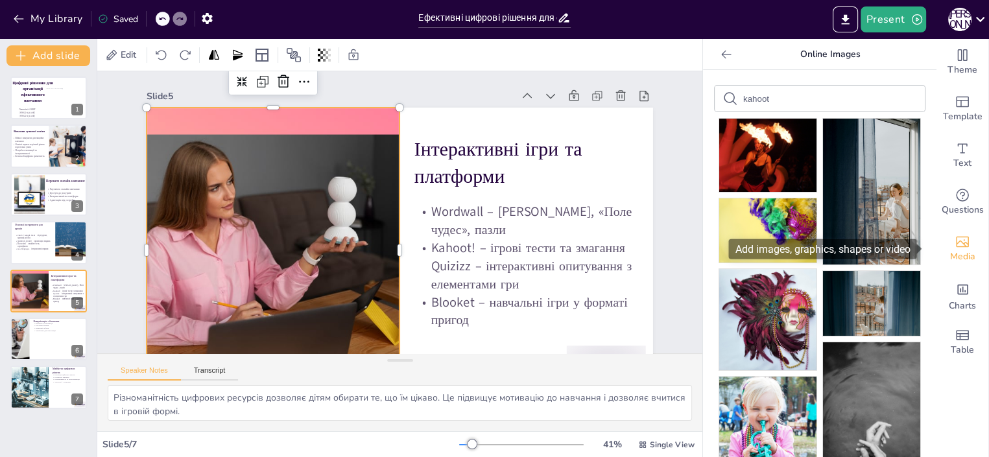
click at [954, 244] on icon "Add images, graphics, shapes or video" at bounding box center [962, 242] width 16 height 16
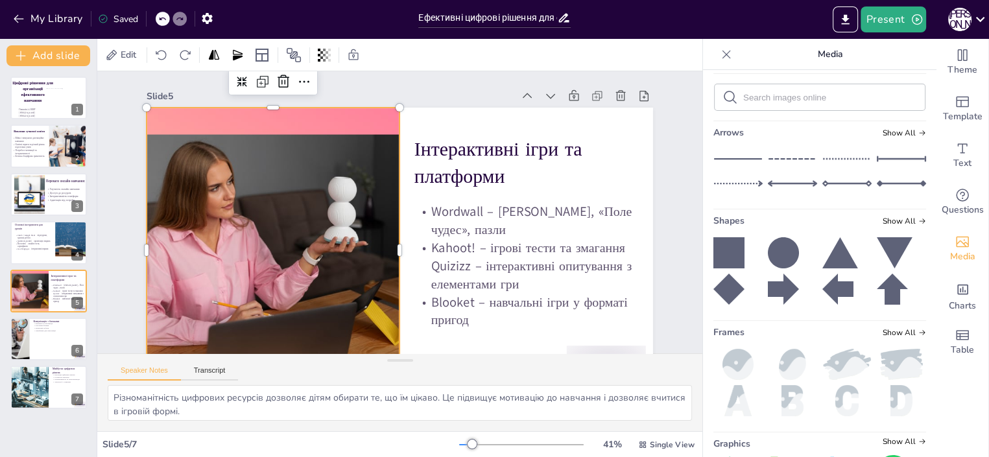
scroll to position [149, 0]
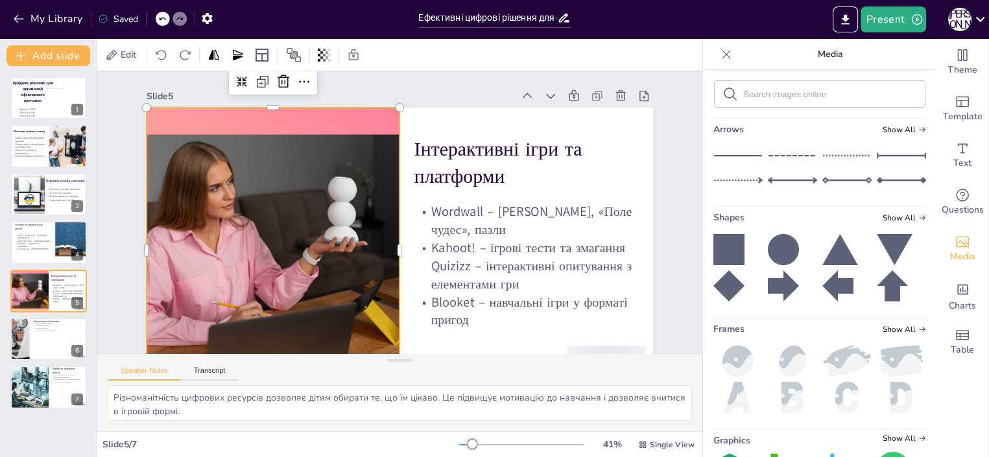
click at [743, 99] on input "text" at bounding box center [830, 94] width 174 height 10
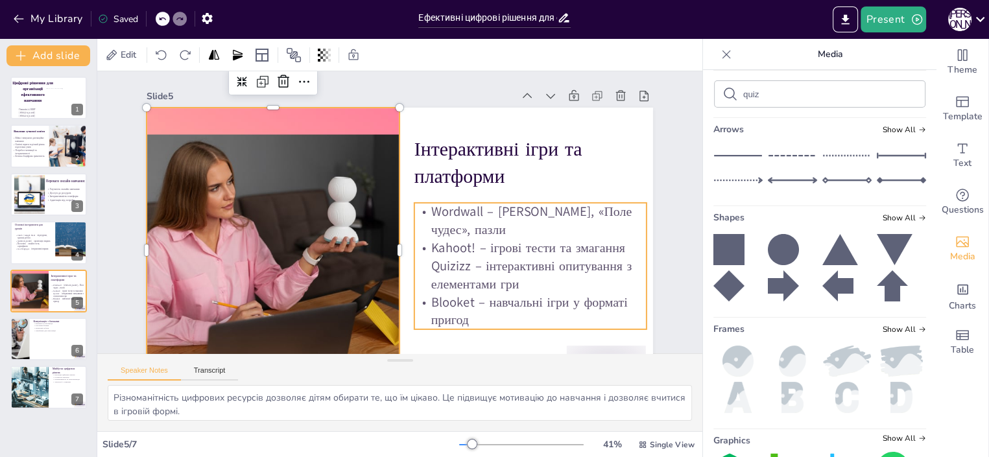
type input "quizz"
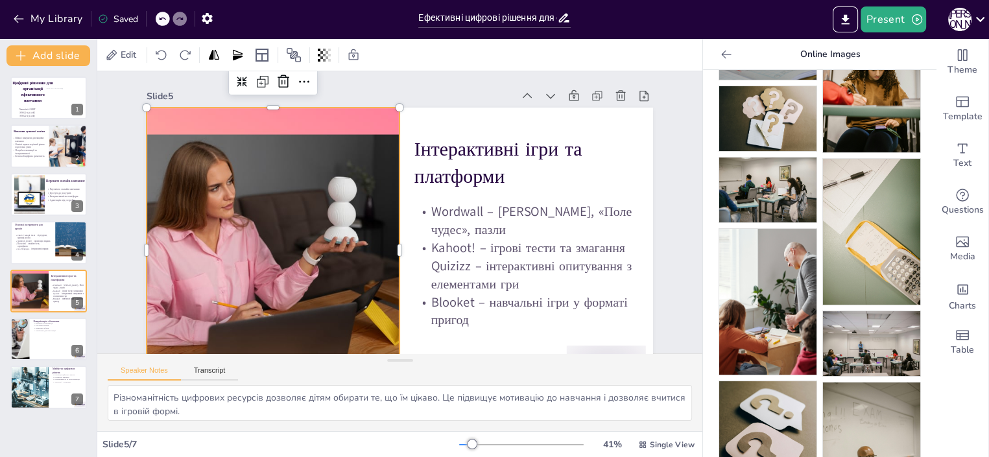
scroll to position [90, 0]
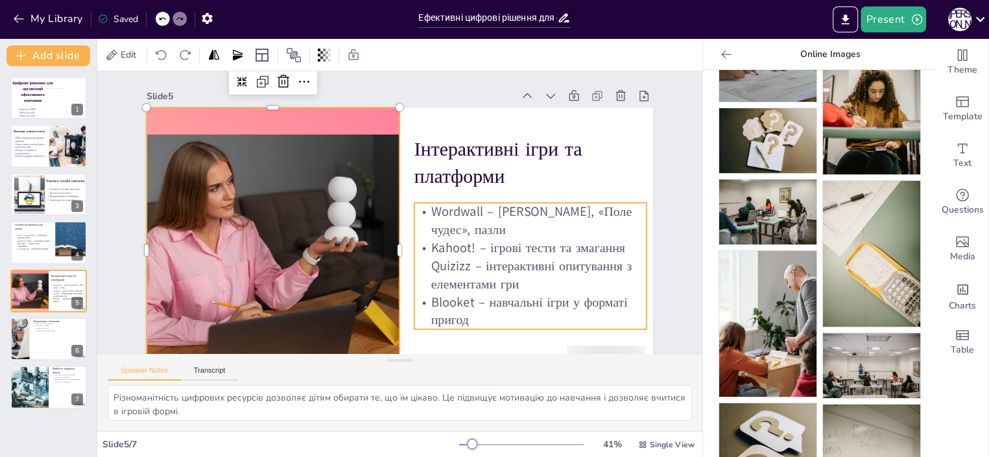
click at [445, 266] on p "Kahoot! – ігрові тести та змагання Quizizz – інтерактивні опитування з елемента…" at bounding box center [530, 266] width 232 height 54
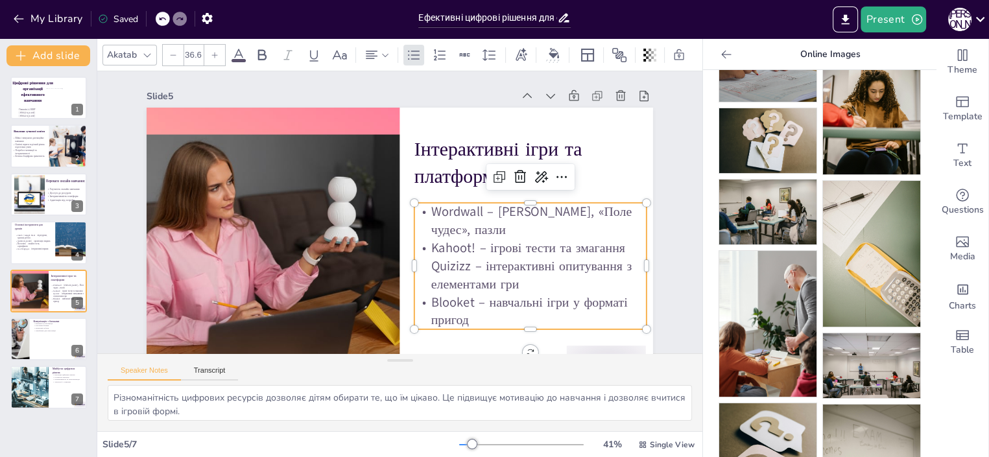
click at [450, 267] on p "Kahoot! – ігрові тести та змагання Quizizz – інтерактивні опитування з елемента…" at bounding box center [530, 266] width 232 height 54
click at [449, 268] on p "Kahoot! – ігрові тести та змагання Quizizz – інтерактивні опитування з елемента…" at bounding box center [530, 266] width 232 height 54
drag, startPoint x: 441, startPoint y: 266, endPoint x: 449, endPoint y: 269, distance: 8.4
click at [449, 269] on p "Kahoot! – ігрові тести та змагання Quizizz – інтерактивні опитування з елемента…" at bounding box center [530, 266] width 232 height 54
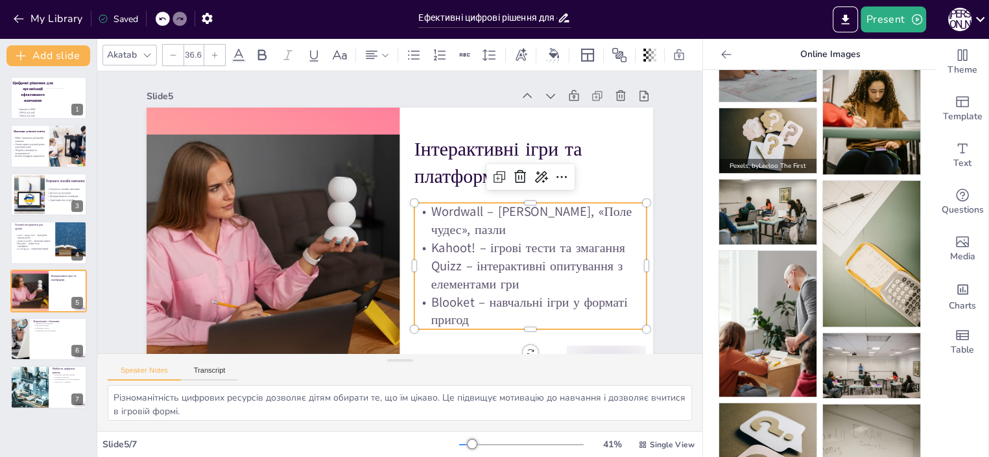
click at [771, 135] on img at bounding box center [767, 140] width 97 height 65
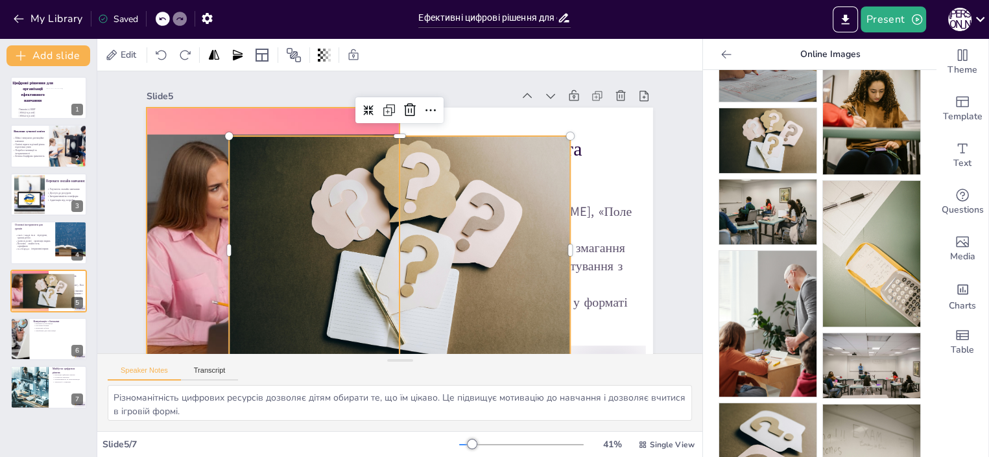
click at [182, 167] on div at bounding box center [273, 250] width 502 height 285
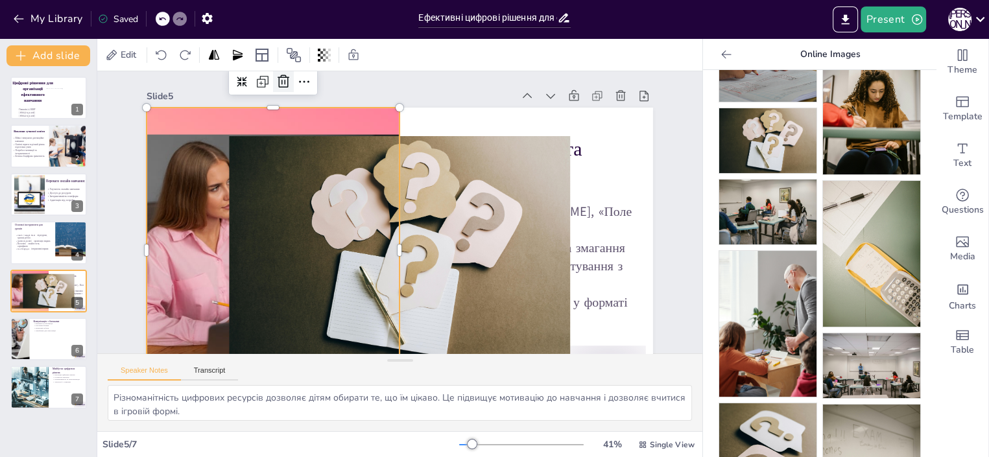
click at [275, 79] on icon at bounding box center [283, 82] width 16 height 16
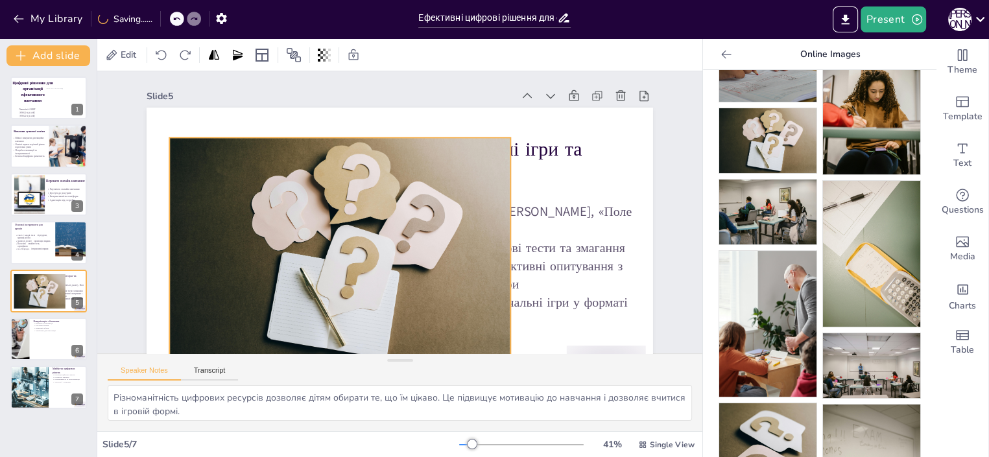
drag, startPoint x: 316, startPoint y: 223, endPoint x: 311, endPoint y: 240, distance: 17.6
click at [255, 223] on div at bounding box center [339, 251] width 341 height 228
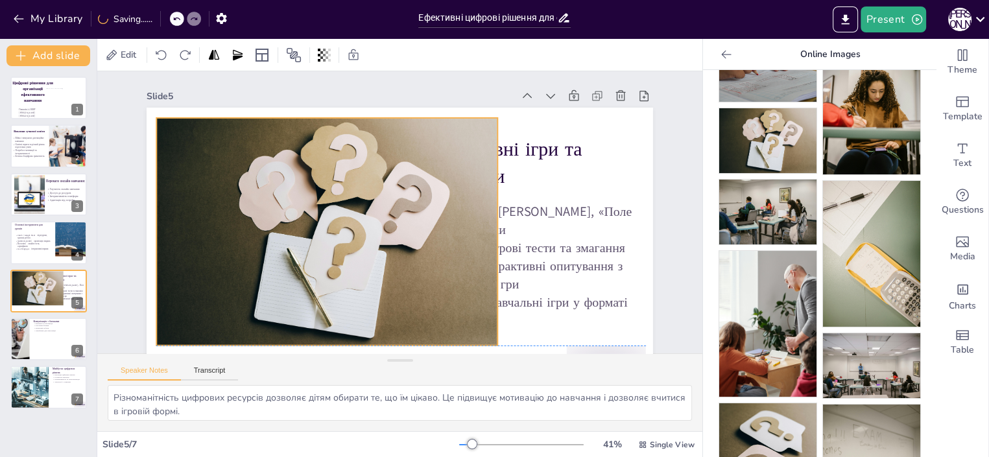
drag, startPoint x: 416, startPoint y: 235, endPoint x: 402, endPoint y: 209, distance: 29.3
click at [402, 209] on div at bounding box center [326, 232] width 341 height 228
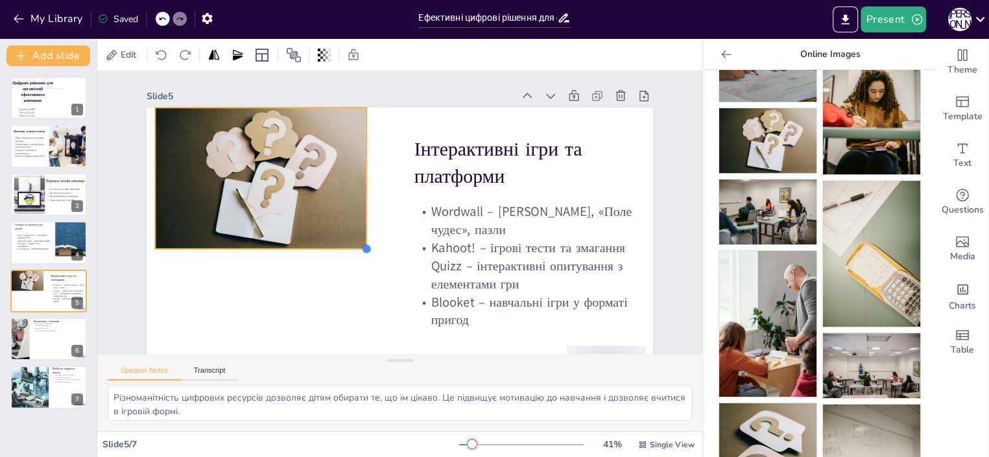
drag, startPoint x: 484, startPoint y: 336, endPoint x: 355, endPoint y: 243, distance: 159.4
click at [355, 243] on div "Інтерактивні ігри та платформи Wordwall – вікторини, «Поле чудес», пазли Kahoot…" at bounding box center [400, 250] width 506 height 285
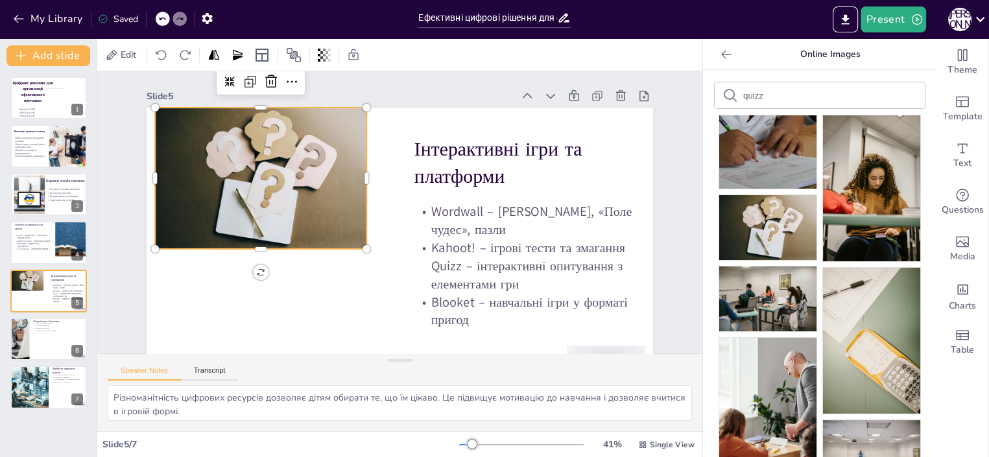
scroll to position [0, 0]
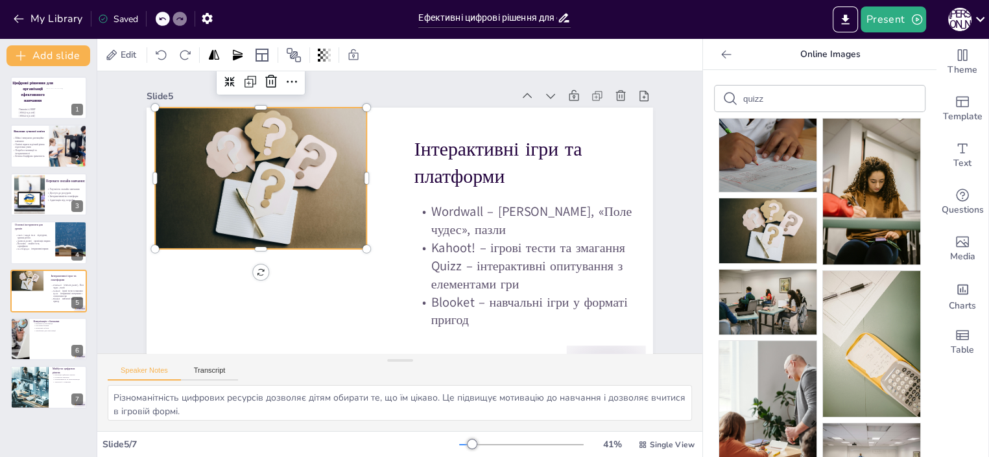
drag, startPoint x: 758, startPoint y: 97, endPoint x: 726, endPoint y: 100, distance: 32.5
click at [743, 100] on input "quizz" at bounding box center [798, 99] width 110 height 10
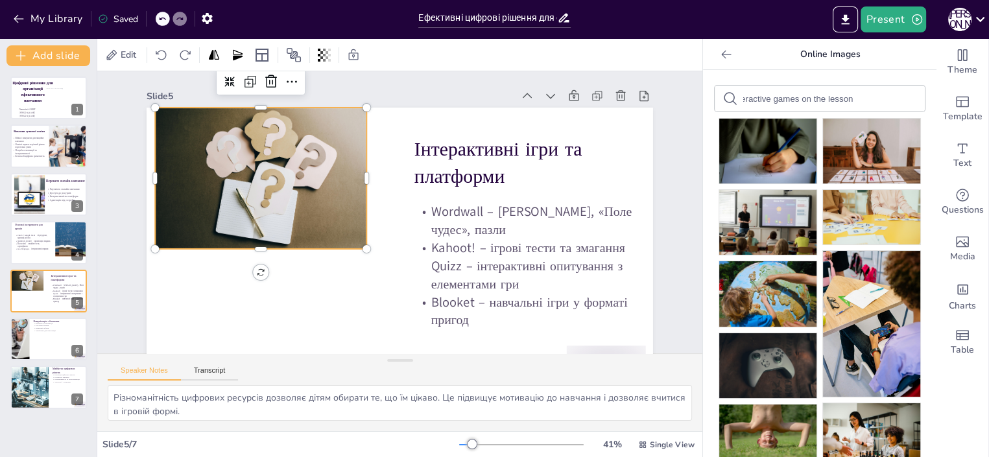
click at [751, 98] on input "interactive games on the lesson" at bounding box center [798, 99] width 110 height 10
type input "interactive computer games on the lesson"
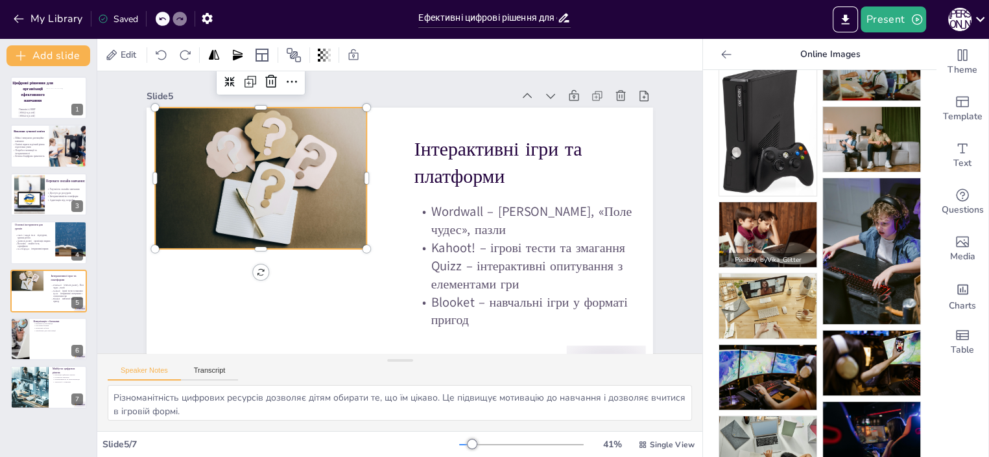
scroll to position [707, 0]
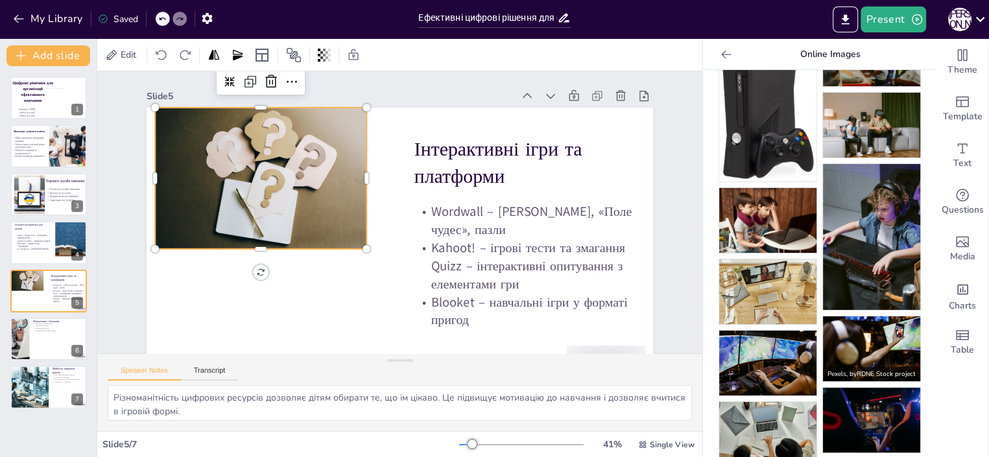
click at [872, 327] on img at bounding box center [871, 348] width 97 height 65
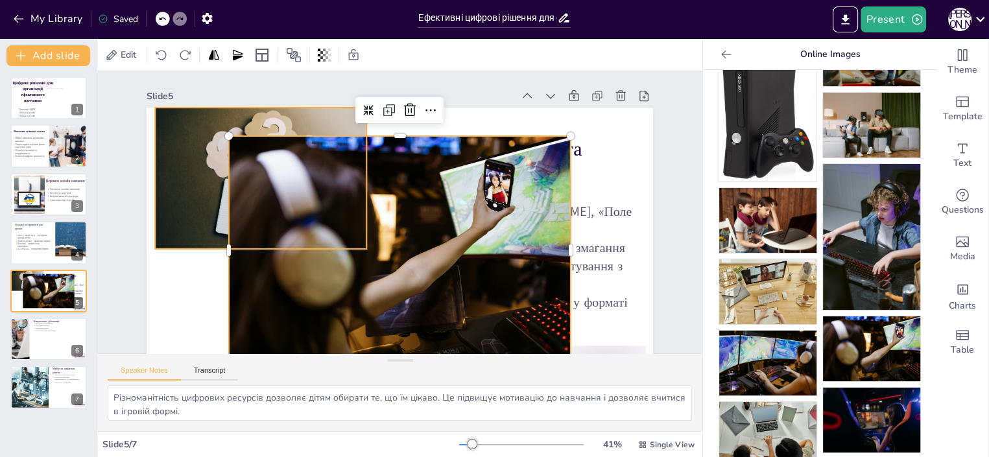
click at [193, 142] on div at bounding box center [260, 178] width 211 height 141
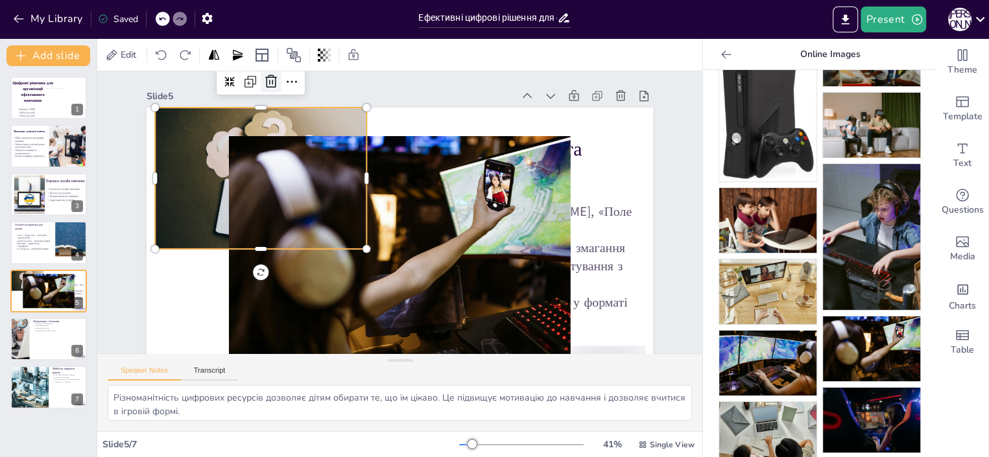
click at [263, 82] on icon at bounding box center [271, 82] width 16 height 16
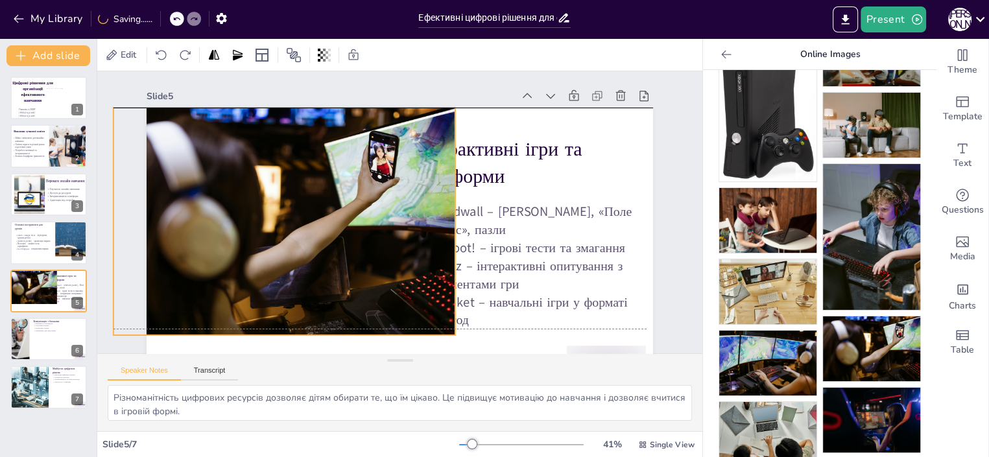
drag, startPoint x: 328, startPoint y: 178, endPoint x: 232, endPoint y: 152, distance: 99.6
click at [232, 152] on div at bounding box center [284, 222] width 342 height 228
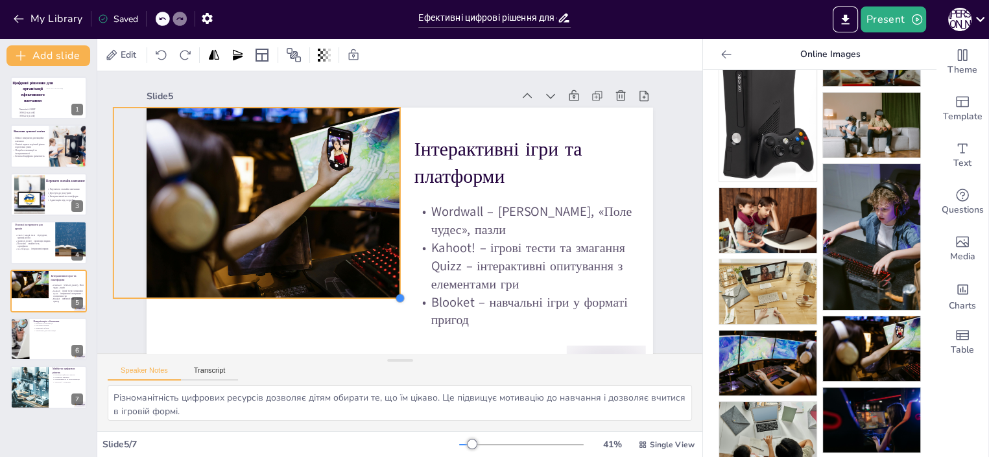
drag, startPoint x: 442, startPoint y: 333, endPoint x: 372, endPoint y: 289, distance: 82.7
click at [379, 297] on div "Інтерактивні ігри та платформи Wordwall – вікторини, «Поле чудес», пазли Kahoot…" at bounding box center [400, 250] width 506 height 285
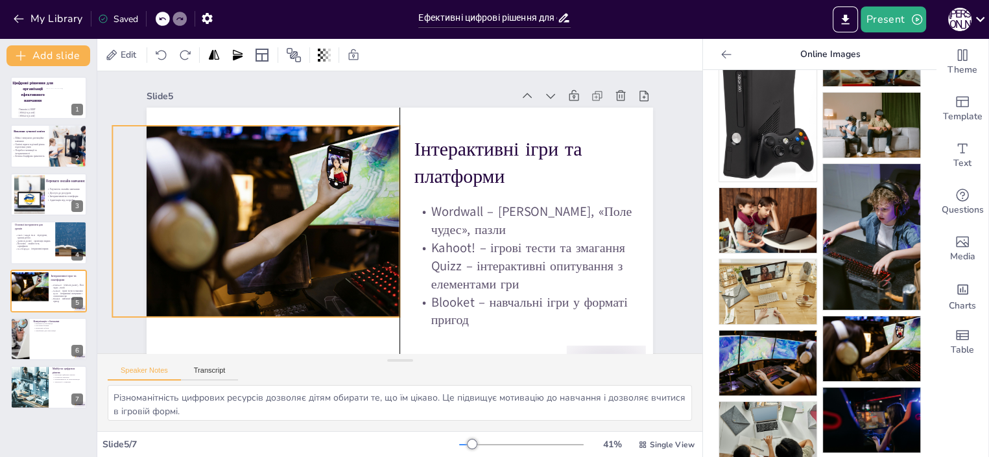
drag, startPoint x: 335, startPoint y: 240, endPoint x: 335, endPoint y: 258, distance: 18.2
click at [335, 258] on div at bounding box center [256, 221] width 287 height 191
click at [38, 346] on div at bounding box center [49, 339] width 78 height 44
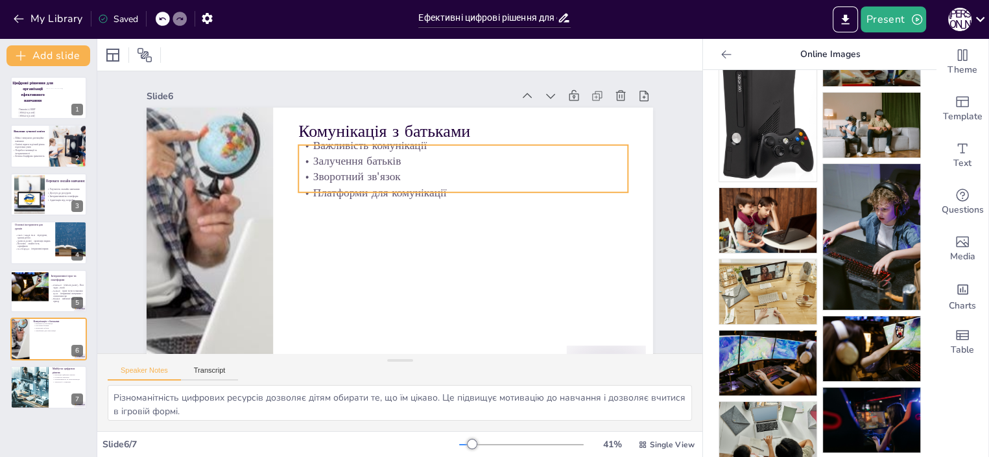
click at [398, 167] on p "Залучення батьків" at bounding box center [462, 161] width 329 height 16
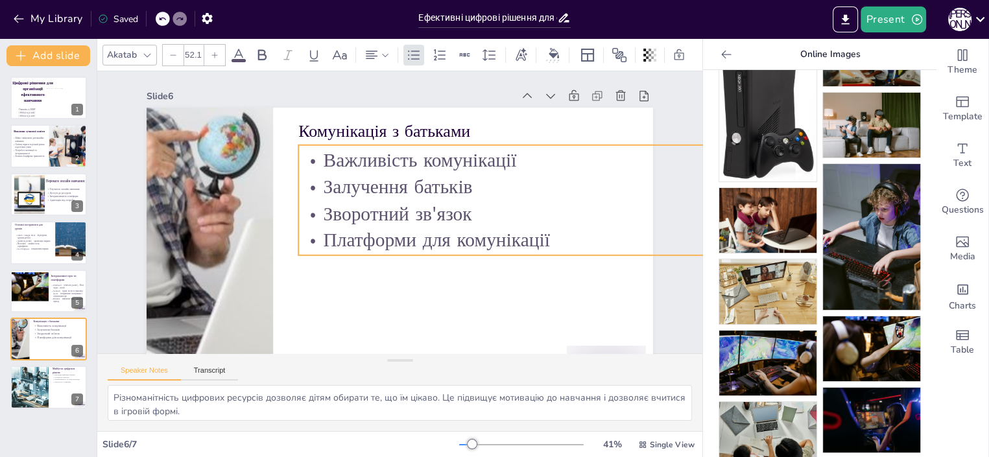
type input "51.7"
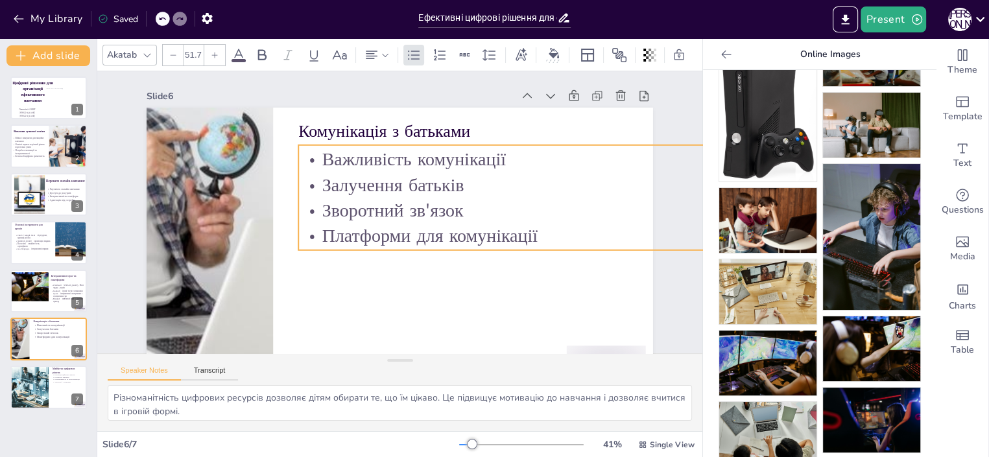
drag, startPoint x: 618, startPoint y: 193, endPoint x: 547, endPoint y: 222, distance: 76.4
click at [547, 222] on div "Комунікація з батьками Важливість комунікації Залучення батьків Зворотний зв'яз…" at bounding box center [400, 250] width 506 height 285
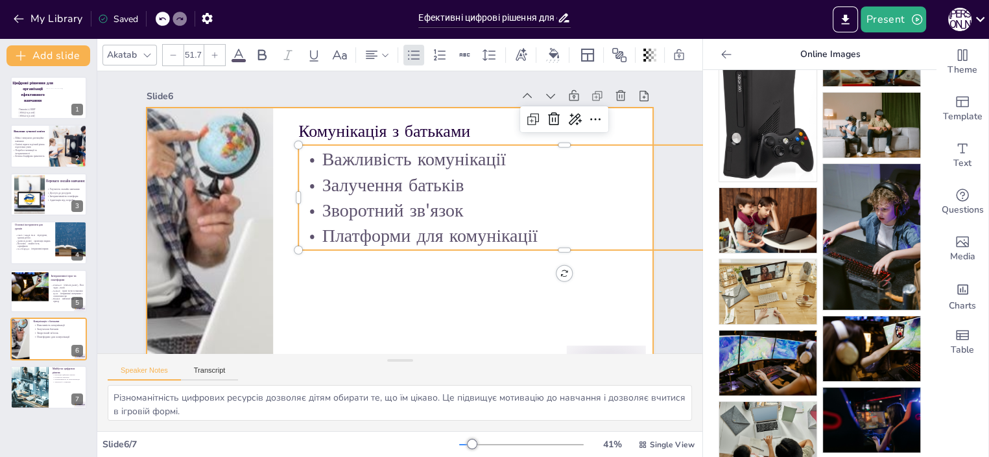
click at [460, 288] on div at bounding box center [400, 250] width 506 height 285
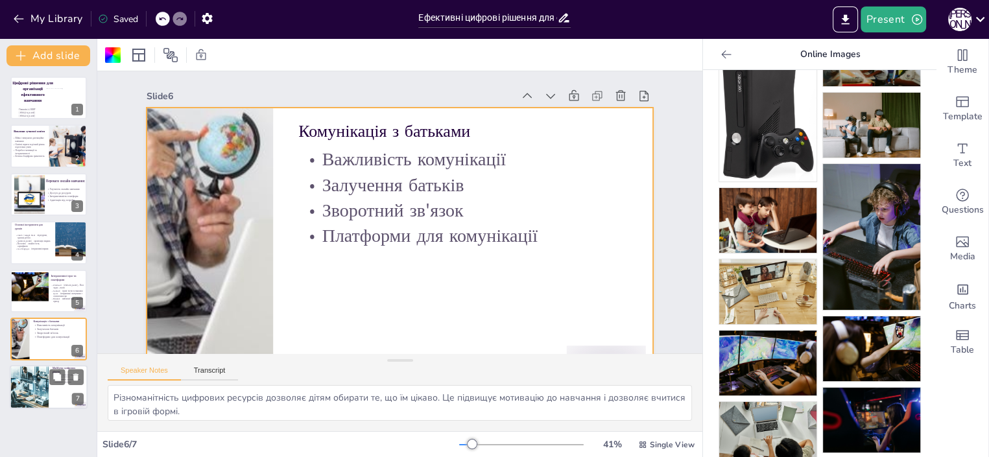
click at [32, 388] on div at bounding box center [29, 388] width 44 height 44
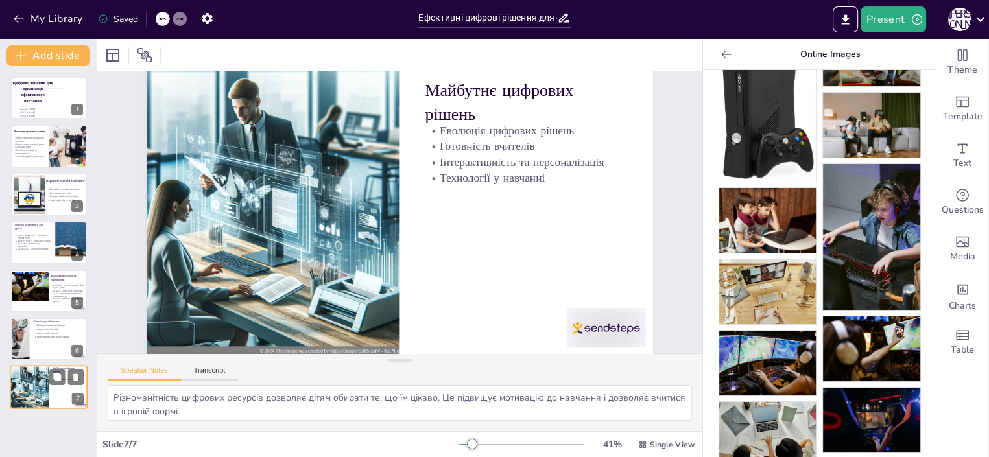
scroll to position [38, 0]
click at [36, 342] on div at bounding box center [49, 339] width 78 height 44
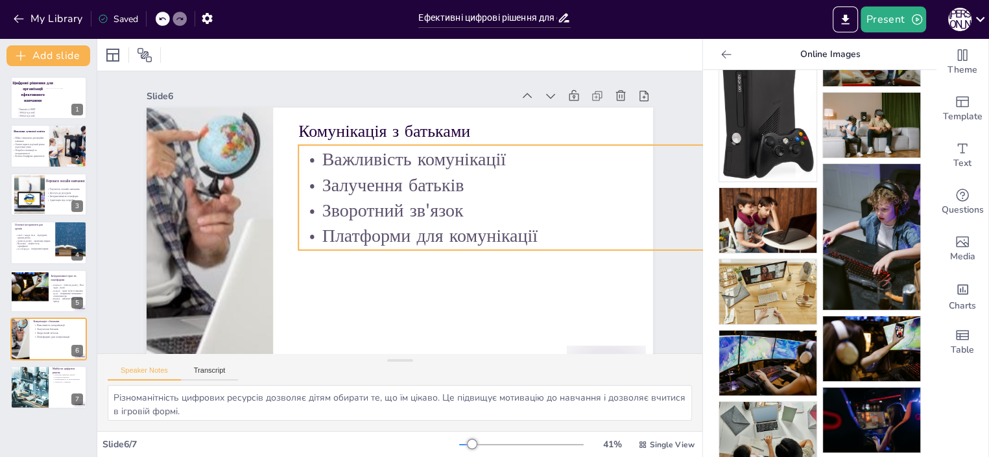
click at [451, 213] on p "Зворотний зв'язок" at bounding box center [563, 210] width 531 height 25
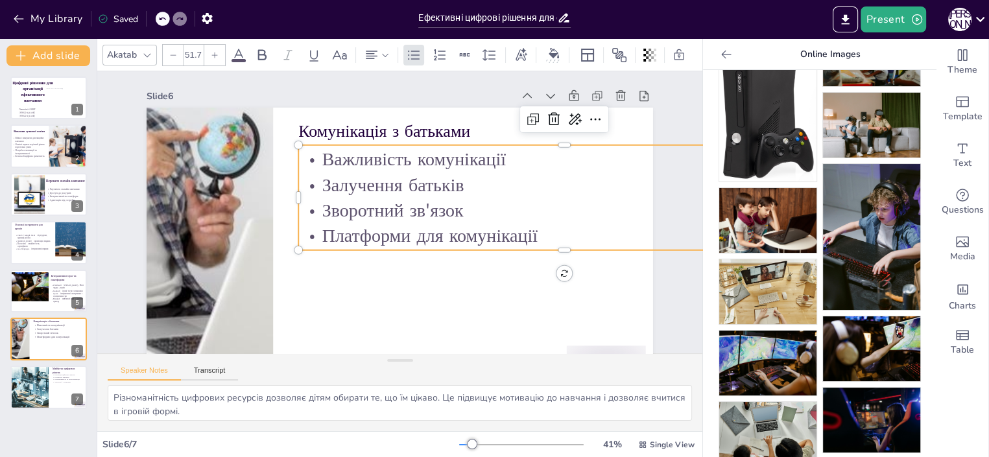
click at [452, 211] on p "Зворотний зв'язок" at bounding box center [563, 210] width 531 height 25
click at [450, 212] on p "Зворотний зв'язок" at bounding box center [563, 210] width 531 height 25
click at [447, 210] on p "Зворотний зв'язок" at bounding box center [563, 210] width 531 height 25
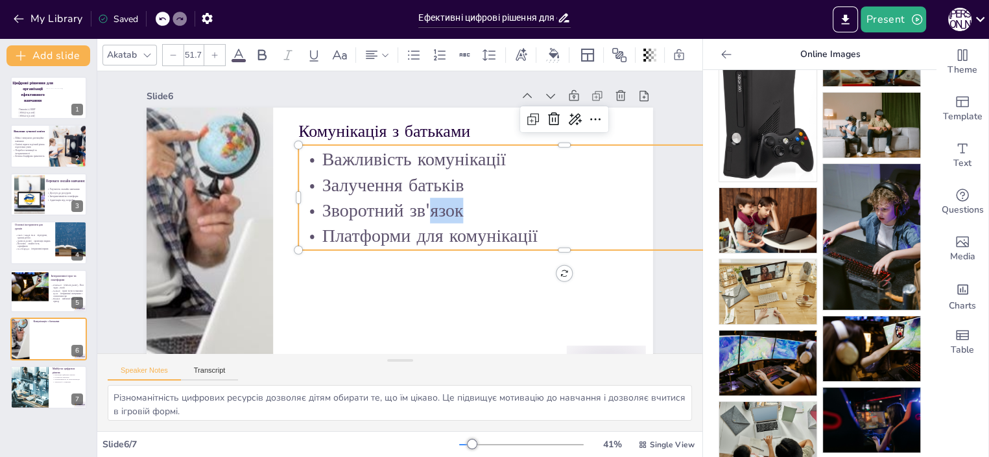
click at [449, 211] on p "Зворотний зв'язок" at bounding box center [563, 210] width 531 height 25
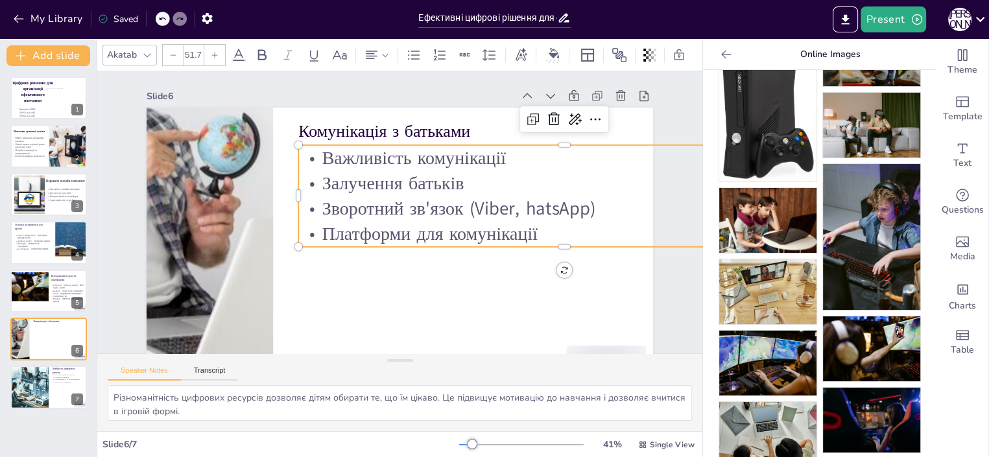
click at [514, 209] on p "Зворотний зв'язок (Viber, hatsApp)" at bounding box center [563, 208] width 531 height 25
click at [526, 235] on p "Платформи для комунікації" at bounding box center [563, 233] width 531 height 25
click at [532, 231] on p "Платформи для комунікації" at bounding box center [563, 233] width 531 height 25
click at [533, 232] on p "Платформи для комунікації" at bounding box center [563, 233] width 531 height 25
click at [528, 232] on p "Платформи для комунікації" at bounding box center [563, 233] width 531 height 25
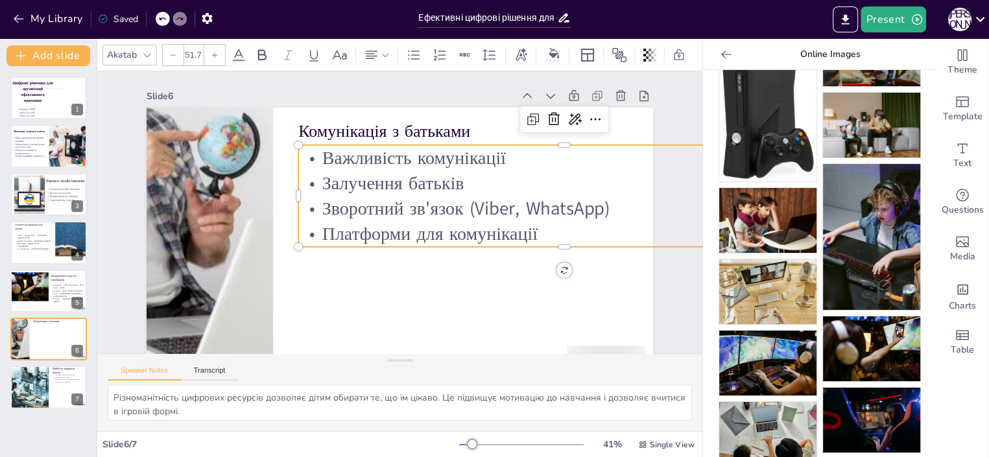
click at [528, 232] on p "Платформи для комунікації" at bounding box center [563, 233] width 531 height 25
click at [528, 234] on p "Платформи для комунікації" at bounding box center [563, 233] width 531 height 25
click at [43, 242] on p "NZ.ua – організація завдань" at bounding box center [32, 241] width 36 height 3
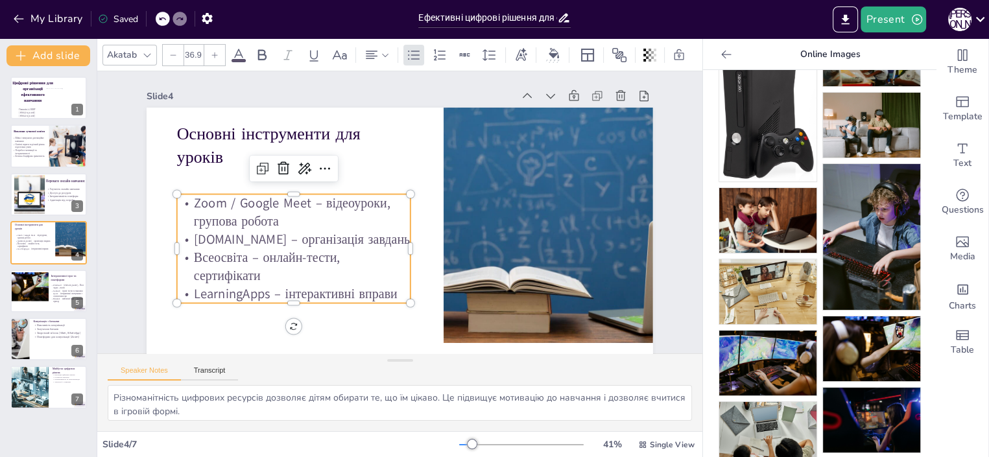
click at [226, 198] on p "Zoom / Google Meet – відеоуроки, групова робота" at bounding box center [293, 212] width 233 height 36
click at [231, 204] on p "Zoom / Google Meet – відеоуроки, групова робота" at bounding box center [293, 212] width 233 height 36
click at [36, 285] on div at bounding box center [27, 287] width 44 height 30
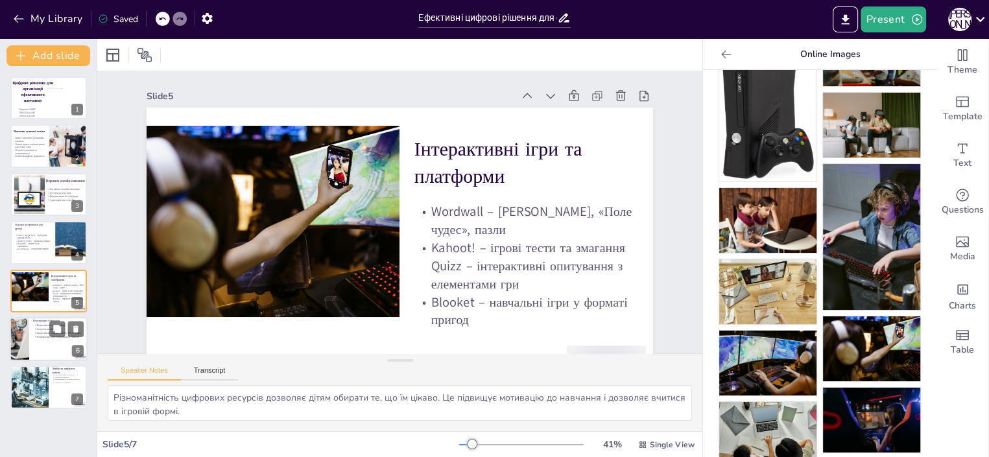
click at [27, 334] on div at bounding box center [19, 339] width 84 height 44
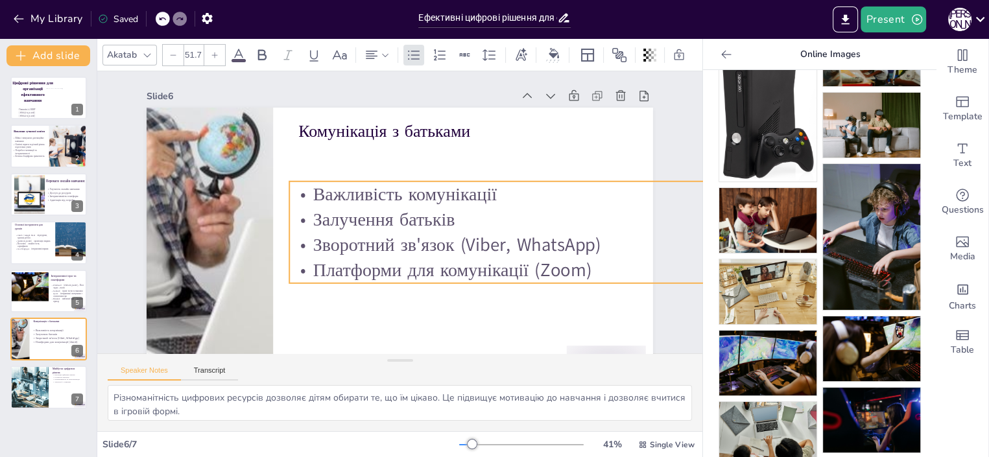
drag, startPoint x: 349, startPoint y: 197, endPoint x: 341, endPoint y: 229, distance: 32.7
click at [341, 232] on p "Зворотний зв'язок (Viber, WhatsApp)" at bounding box center [554, 244] width 531 height 25
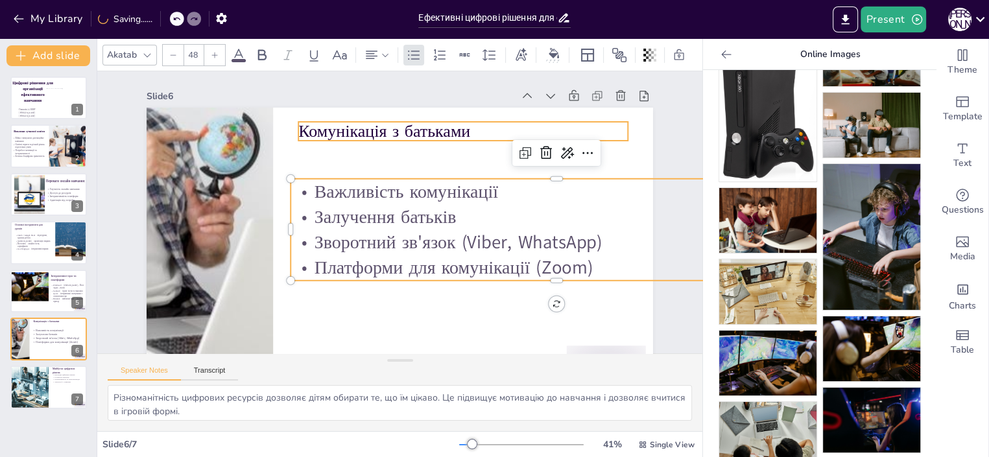
click at [308, 127] on p "Комунікація з батьками" at bounding box center [462, 130] width 329 height 23
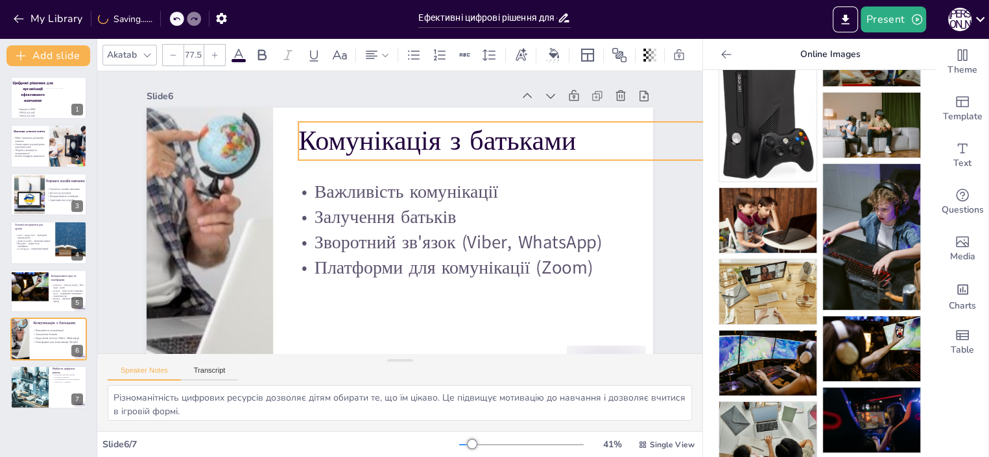
drag, startPoint x: 617, startPoint y: 143, endPoint x: 602, endPoint y: 154, distance: 18.9
click at [602, 154] on div "Комунікація з батьками Важливість комунікації Залучення батьків Зворотний зв'яз…" at bounding box center [400, 250] width 506 height 285
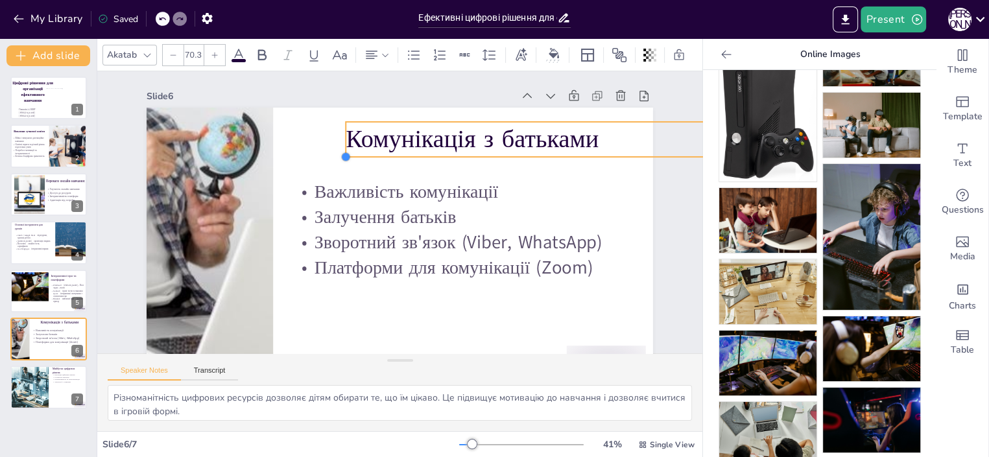
type input "70.1"
drag, startPoint x: 288, startPoint y: 157, endPoint x: 339, endPoint y: 128, distance: 58.1
click at [339, 128] on div "Комунікація з батьками Важливість комунікації Залучення батьків Зворотний зв'яз…" at bounding box center [400, 250] width 506 height 285
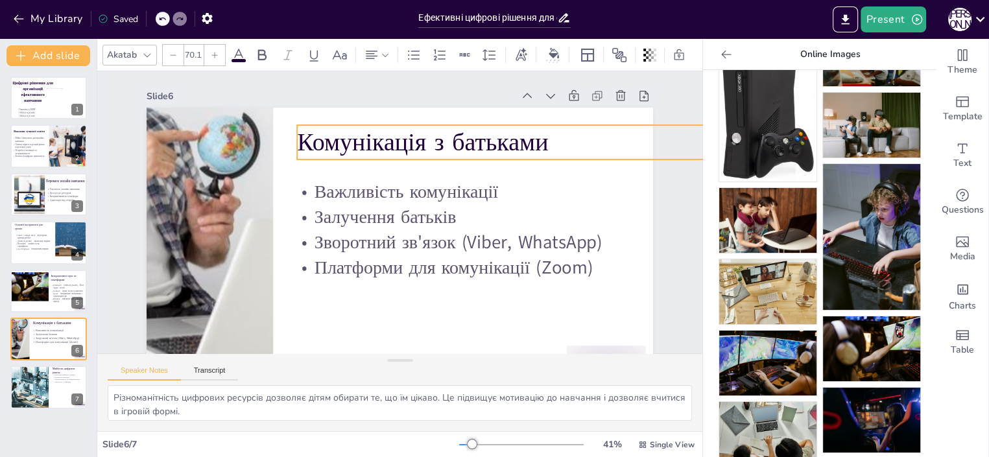
drag, startPoint x: 377, startPoint y: 134, endPoint x: 325, endPoint y: 137, distance: 52.0
click at [325, 137] on p "Комунікація з батьками" at bounding box center [537, 142] width 480 height 34
click at [23, 151] on p "Потреба в мотивації та інтерактивності" at bounding box center [30, 151] width 37 height 6
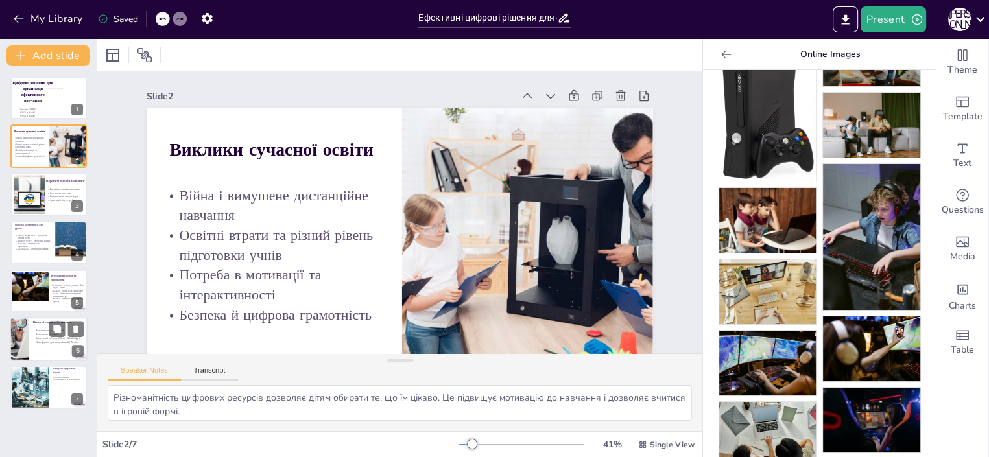
click at [39, 342] on p "Платформи для комунікації (Zoom)" at bounding box center [73, 342] width 82 height 4
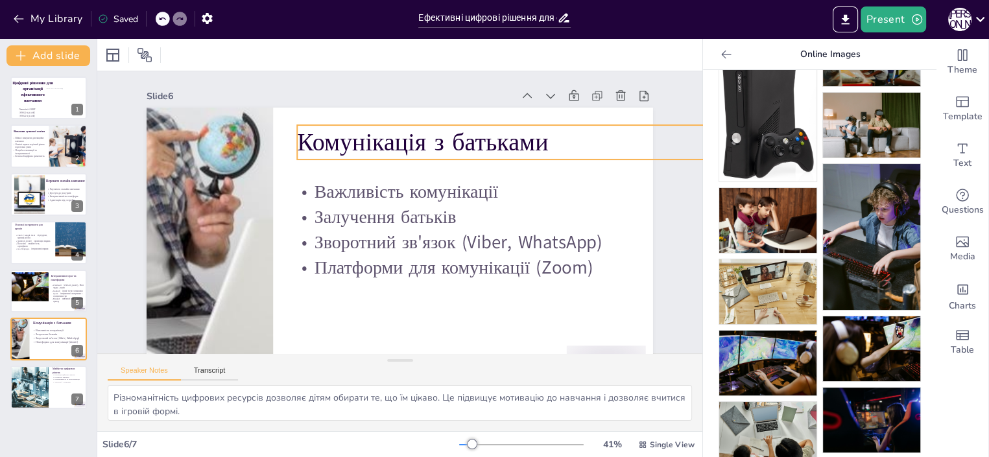
click at [354, 149] on p "Комунікація з батьками" at bounding box center [537, 142] width 480 height 34
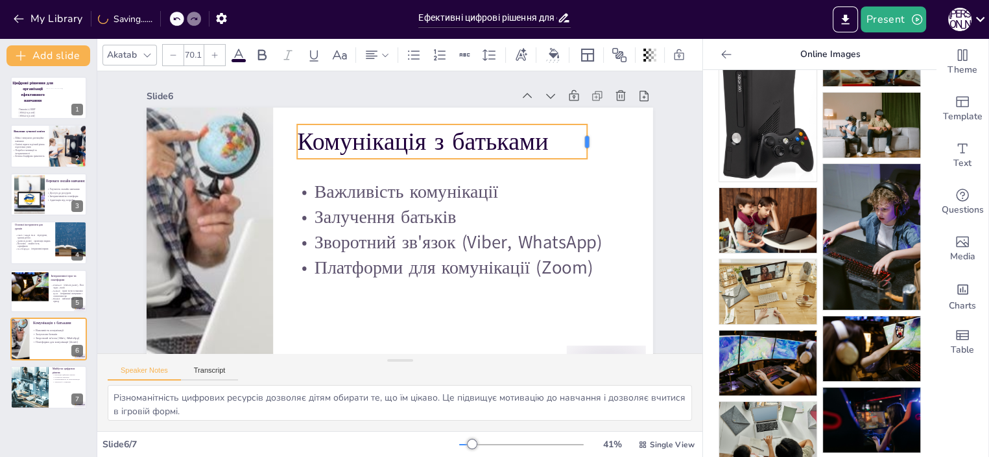
drag, startPoint x: 558, startPoint y: 139, endPoint x: 364, endPoint y: 145, distance: 193.9
click at [364, 145] on div "Комунікація з батьками Важливість комунікації Залучення батьків Зворотний зв'яз…" at bounding box center [400, 250] width 506 height 285
drag, startPoint x: 572, startPoint y: 159, endPoint x: 567, endPoint y: 150, distance: 10.2
click at [567, 150] on div "Комунікація з батьками Важливість комунікації Залучення батьків Зворотний зв'яз…" at bounding box center [400, 250] width 506 height 285
click at [954, 148] on icon "Add text boxes" at bounding box center [962, 149] width 16 height 16
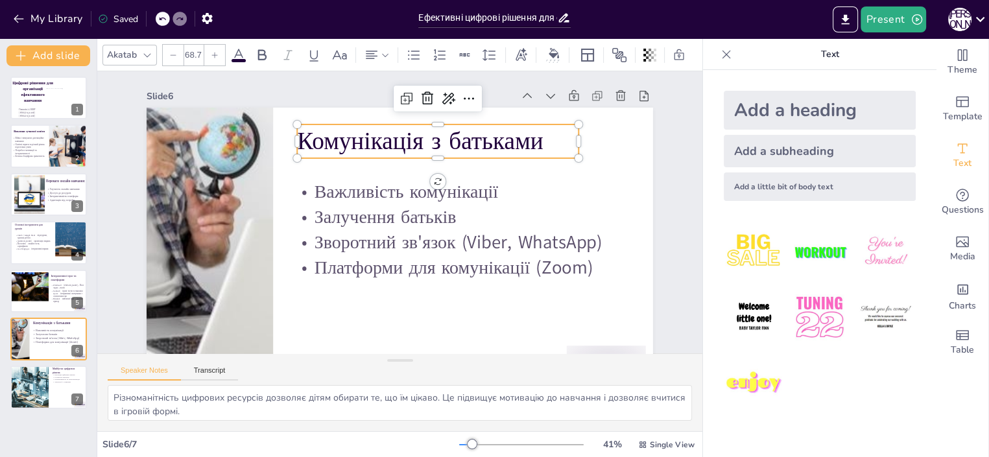
click at [755, 108] on div "Add a heading" at bounding box center [819, 110] width 192 height 39
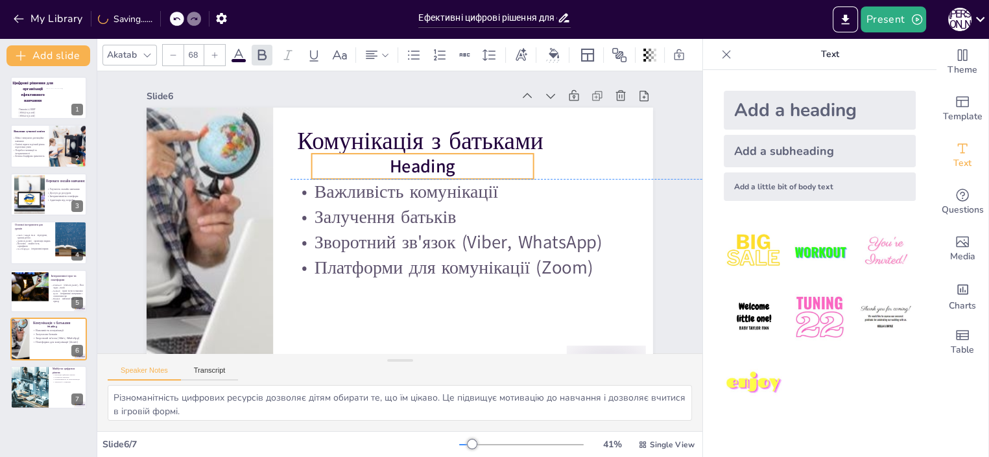
drag, startPoint x: 346, startPoint y: 247, endPoint x: 368, endPoint y: 162, distance: 87.9
click at [368, 162] on p "Heading" at bounding box center [423, 166] width 222 height 25
click at [408, 173] on span "Heading" at bounding box center [422, 166] width 65 height 25
click at [407, 167] on span "Heading" at bounding box center [422, 166] width 65 height 25
click at [438, 164] on span "Heading" at bounding box center [422, 166] width 65 height 25
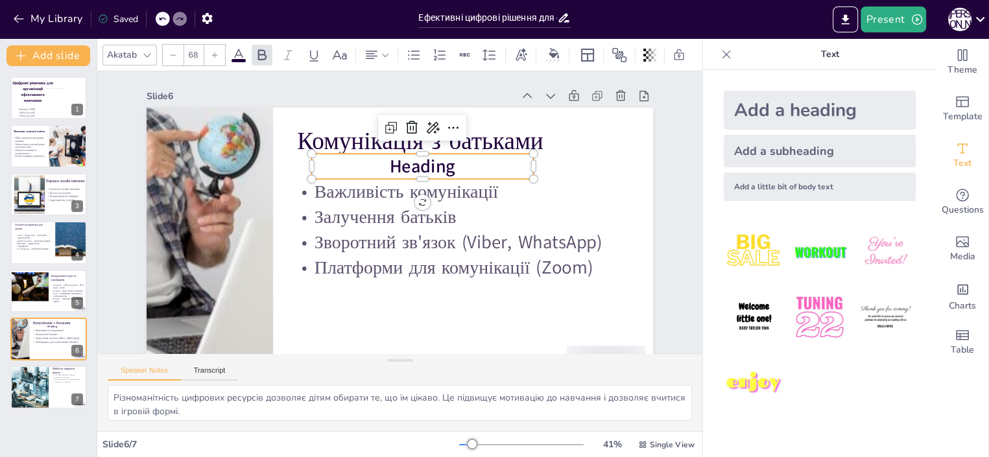
click at [441, 165] on span "Heading" at bounding box center [422, 166] width 65 height 25
click at [441, 165] on span "Heading" at bounding box center [422, 171] width 65 height 25
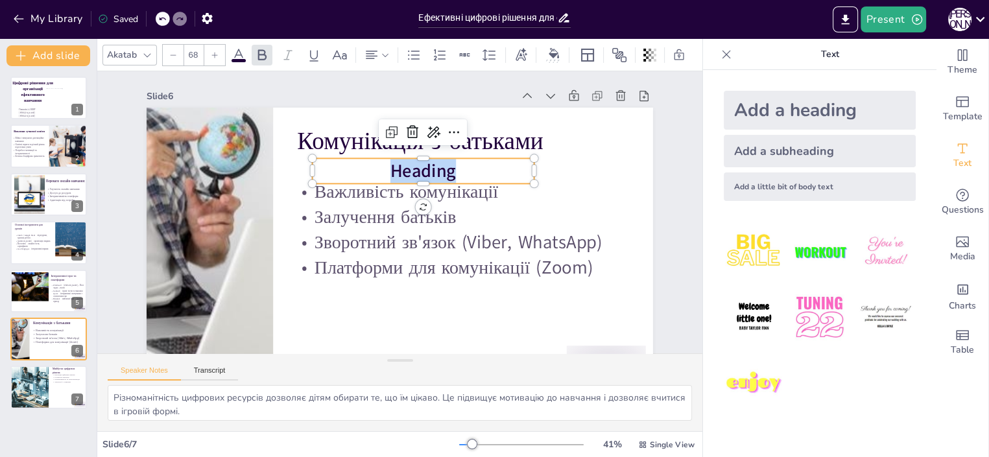
drag, startPoint x: 442, startPoint y: 170, endPoint x: 380, endPoint y: 169, distance: 62.3
click at [390, 169] on span "Heading" at bounding box center [422, 171] width 65 height 25
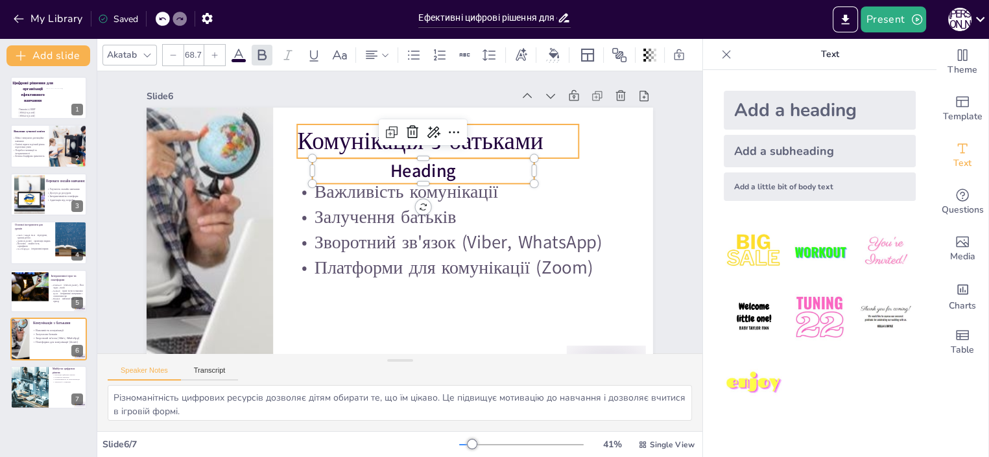
click at [297, 134] on p "Комунікація з батьками" at bounding box center [437, 141] width 281 height 34
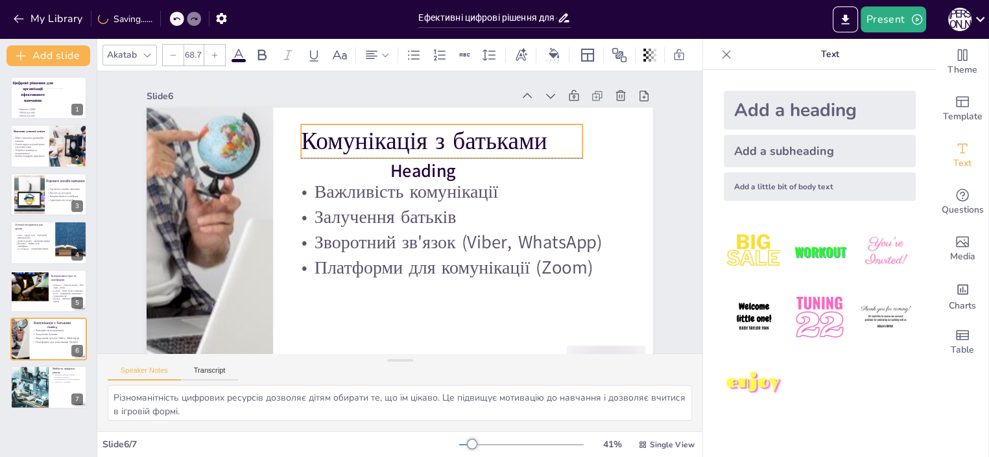
click at [301, 136] on p "Комунікація з батьками" at bounding box center [441, 141] width 281 height 34
click at [521, 141] on p "Комунікація з батьками" at bounding box center [441, 141] width 281 height 34
click at [530, 142] on p "Комунікація з батьками" at bounding box center [441, 141] width 281 height 34
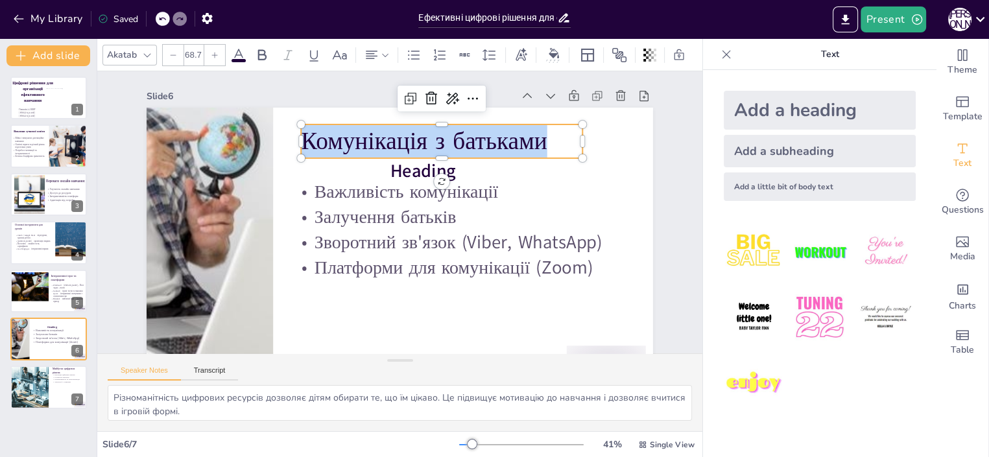
drag, startPoint x: 534, startPoint y: 140, endPoint x: 295, endPoint y: 147, distance: 239.3
click at [301, 147] on p "Комунікація з батьками" at bounding box center [441, 141] width 281 height 34
copy p "Комунікація з батьками"
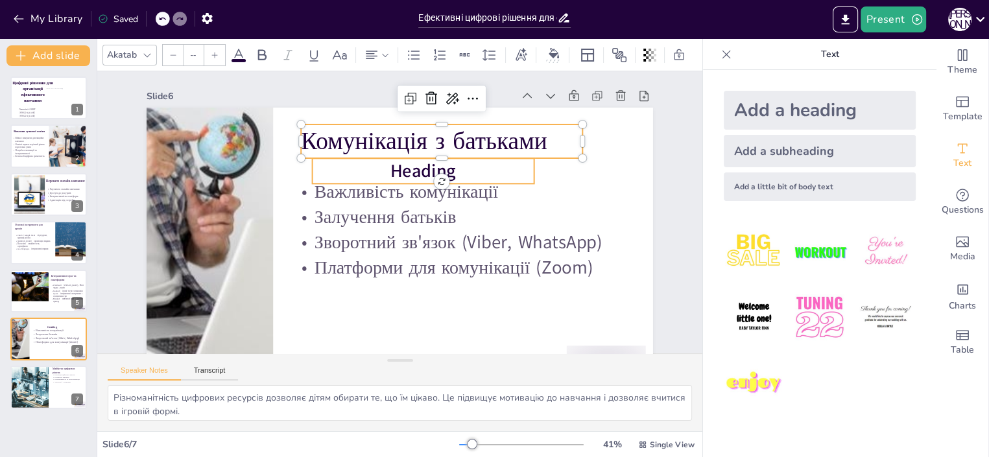
type input "68"
click at [432, 170] on span "Heading" at bounding box center [422, 171] width 65 height 25
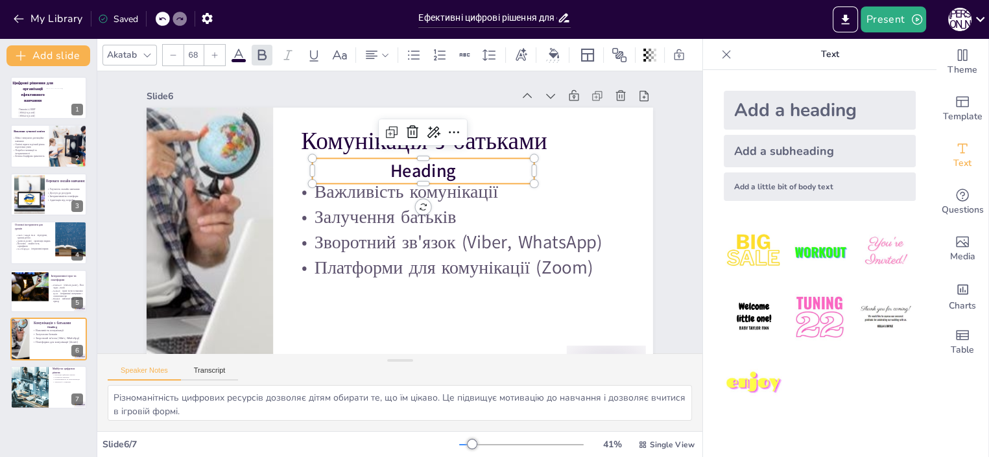
click at [439, 171] on span "Heading" at bounding box center [422, 171] width 65 height 25
drag, startPoint x: 442, startPoint y: 170, endPoint x: 382, endPoint y: 178, distance: 60.2
click at [390, 178] on span "Heading" at bounding box center [422, 171] width 65 height 25
click at [427, 131] on icon at bounding box center [433, 132] width 13 height 12
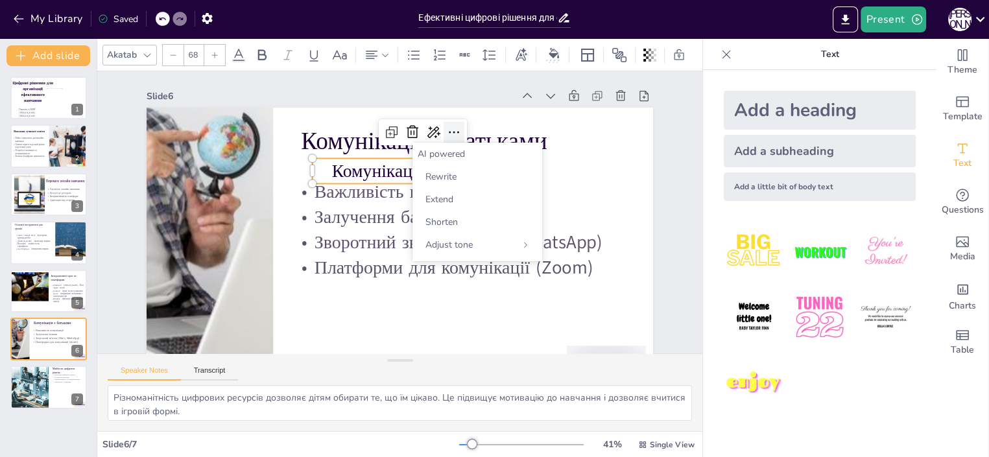
click at [446, 131] on icon at bounding box center [454, 132] width 16 height 16
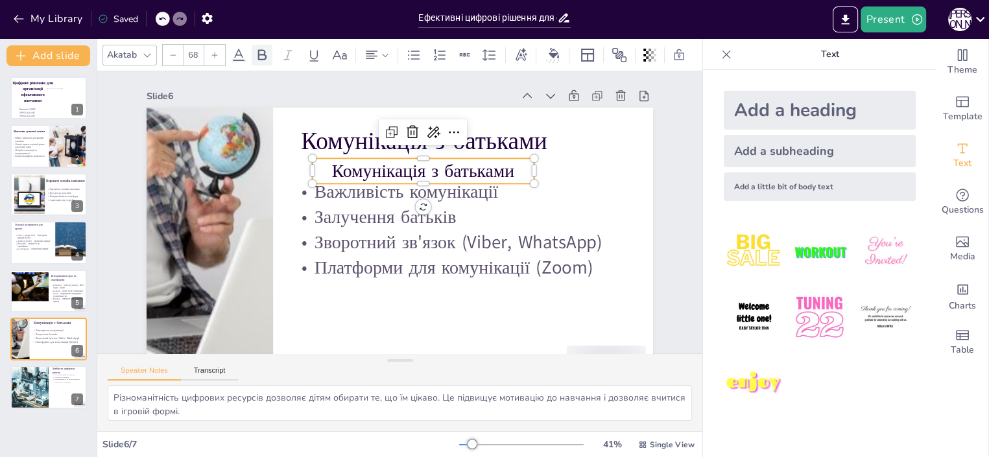
click at [258, 50] on icon at bounding box center [262, 54] width 8 height 11
click at [260, 49] on icon at bounding box center [262, 54] width 8 height 11
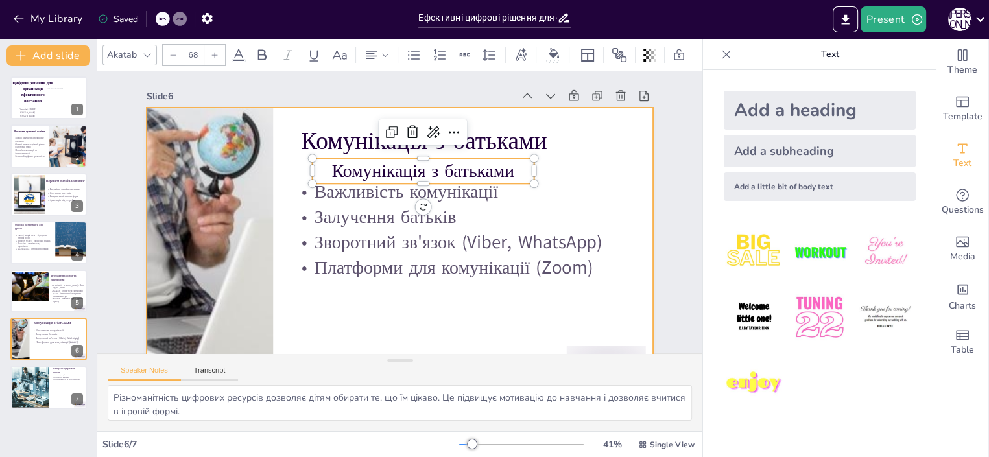
click at [302, 113] on div at bounding box center [400, 250] width 506 height 285
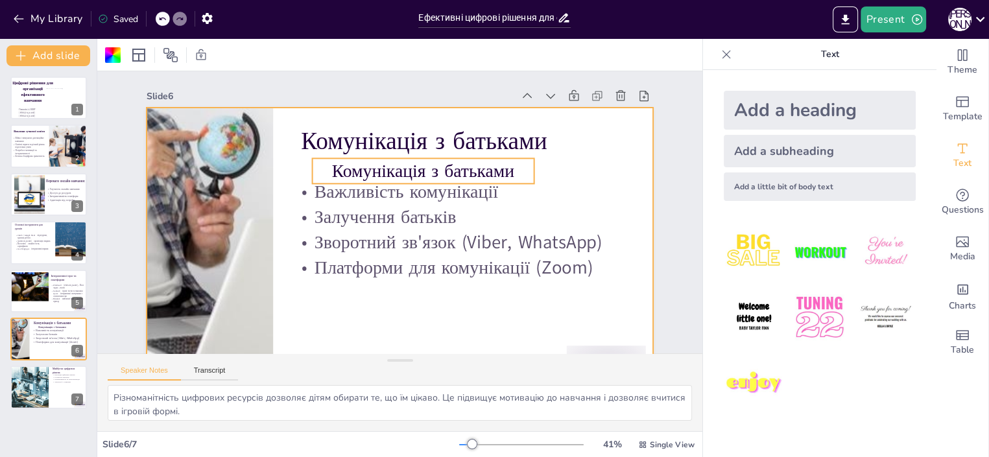
click at [339, 162] on p "Комунікація з батьками" at bounding box center [423, 170] width 222 height 25
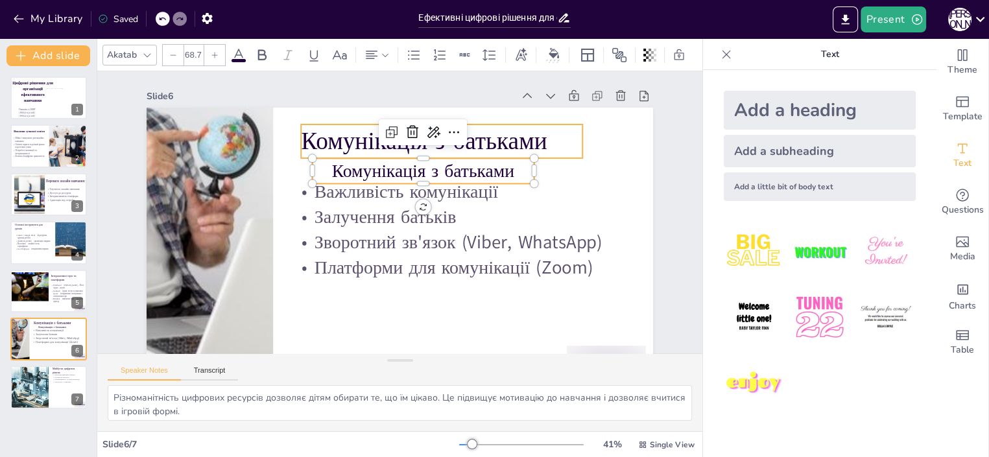
click at [323, 139] on p "Комунікація з батьками" at bounding box center [441, 141] width 281 height 34
click at [233, 47] on icon at bounding box center [239, 55] width 16 height 16
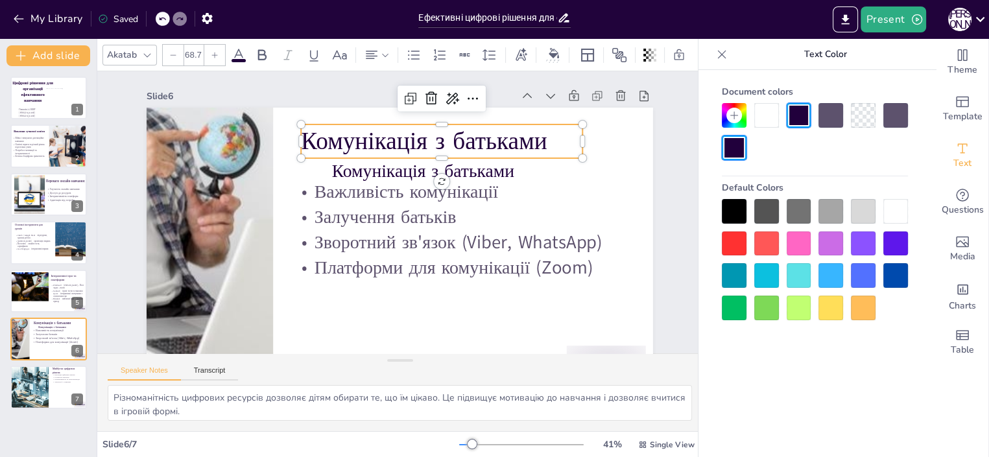
click at [795, 114] on div at bounding box center [798, 115] width 25 height 25
click at [256, 48] on icon at bounding box center [262, 55] width 16 height 16
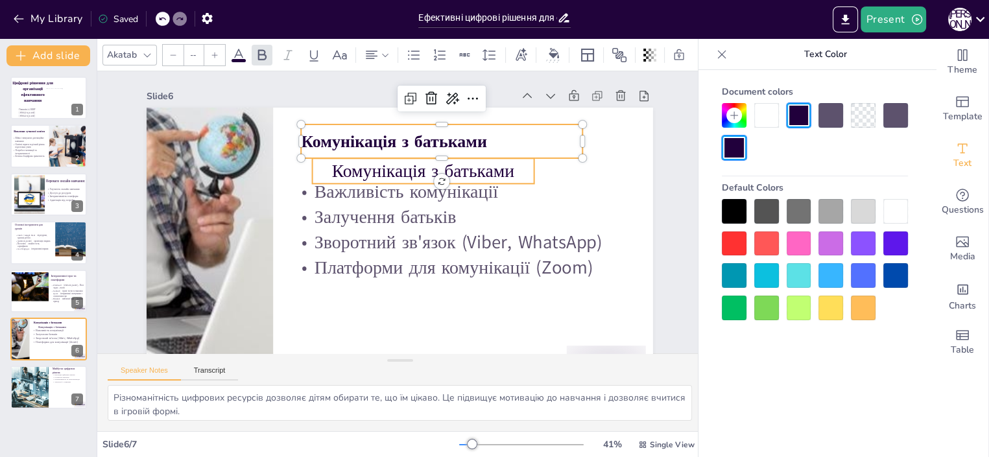
type input "68"
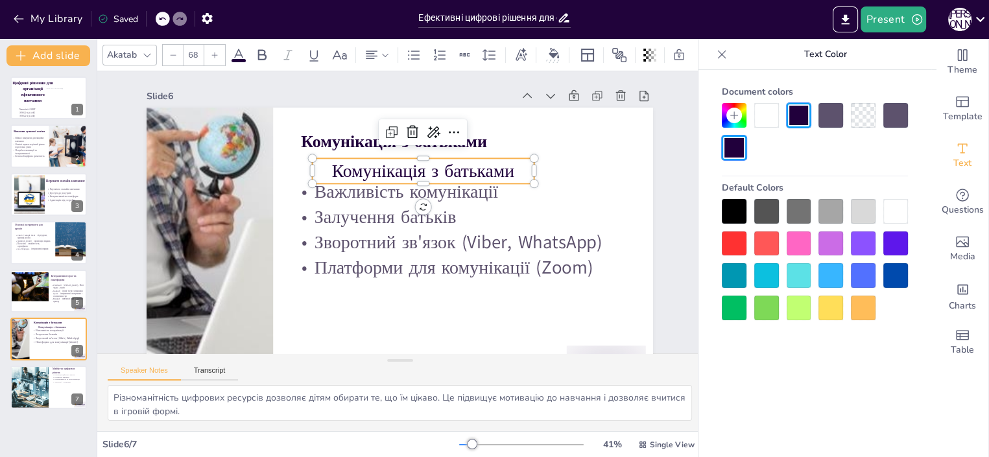
click at [367, 172] on p "Комунікація з батьками" at bounding box center [423, 170] width 222 height 25
click at [406, 132] on icon at bounding box center [412, 132] width 12 height 13
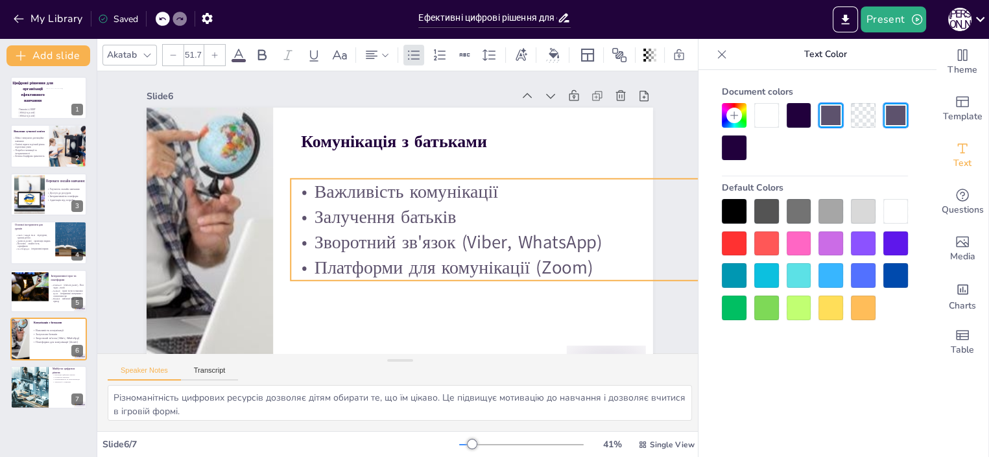
click at [352, 237] on p "Зворотний зв'язок (Viber, WhatsApp)" at bounding box center [555, 241] width 531 height 25
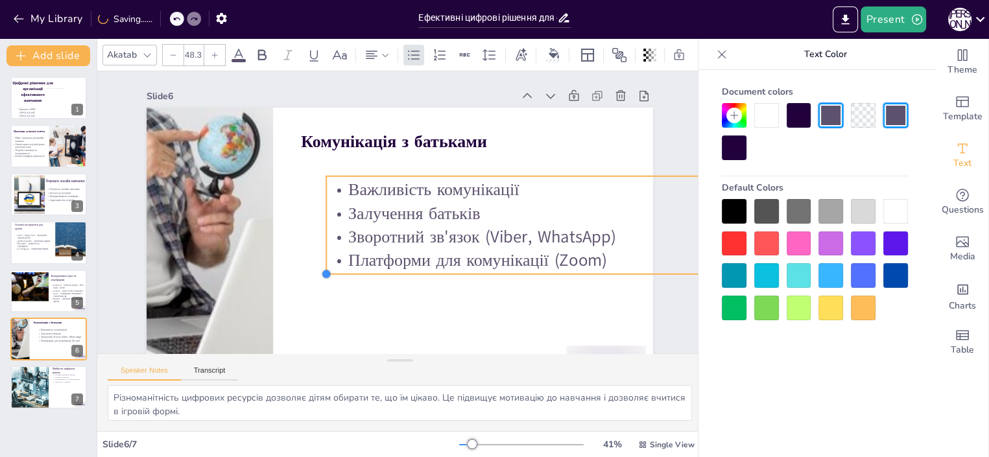
type input "47.8"
drag, startPoint x: 276, startPoint y: 281, endPoint x: 315, endPoint y: 258, distance: 45.4
click at [315, 258] on div "Комунікація з батьками Важливість комунікації Залучення батьків Зворотний зв'яз…" at bounding box center [400, 250] width 506 height 285
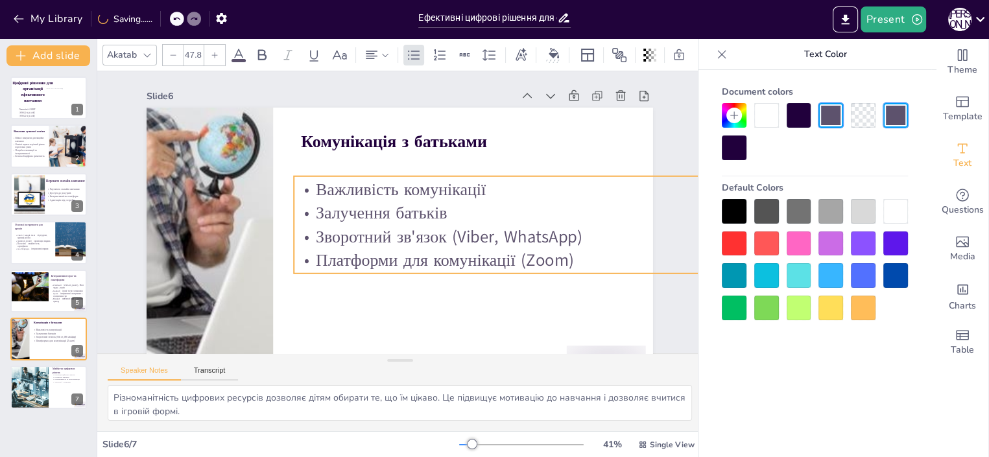
drag, startPoint x: 360, startPoint y: 239, endPoint x: 337, endPoint y: 242, distance: 23.7
click at [337, 242] on p "Зворотний зв'язок (Viber, WhatsApp)" at bounding box center [539, 236] width 491 height 23
drag, startPoint x: 469, startPoint y: 227, endPoint x: 284, endPoint y: 217, distance: 185.0
click at [284, 217] on div "Комунікація з батьками Важливість комунікації Залучення батьків Зворотний зв'яз…" at bounding box center [400, 250] width 506 height 285
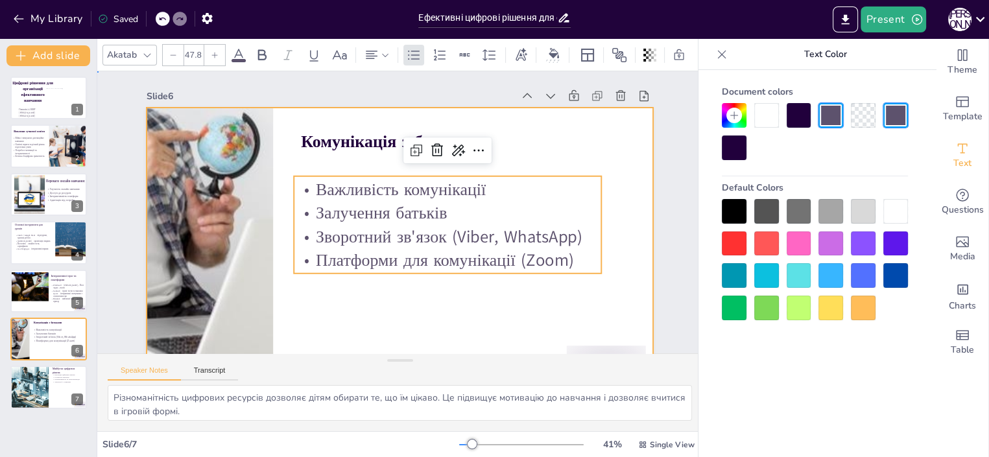
click at [484, 316] on div at bounding box center [400, 250] width 506 height 285
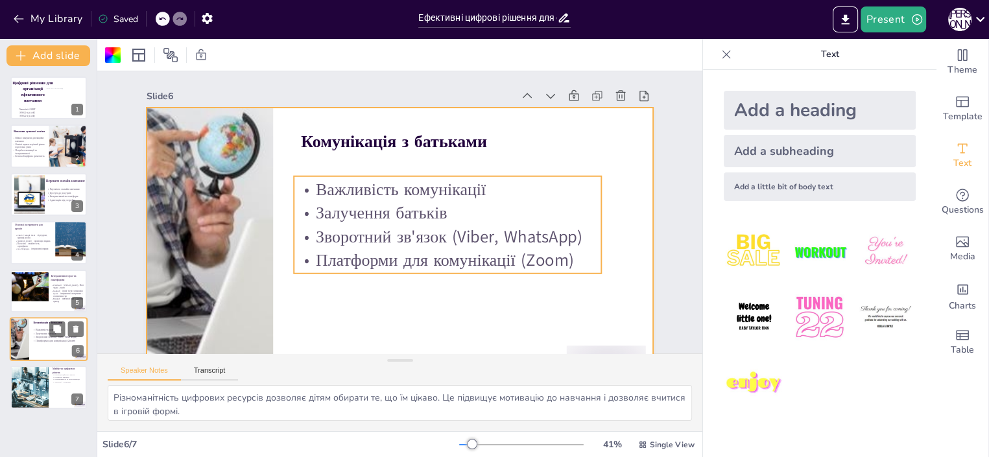
click at [45, 337] on p "Зворотний зв'язок (Viber, WhatsApp)" at bounding box center [55, 337] width 47 height 4
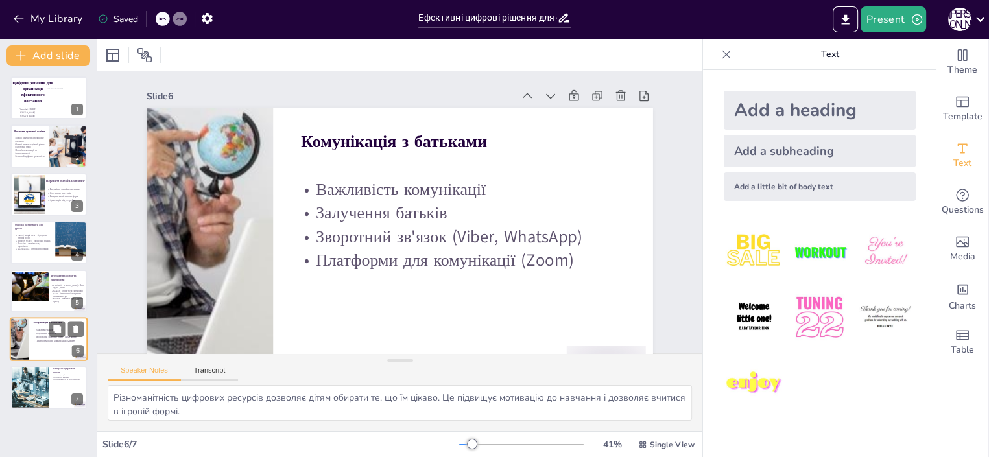
scroll to position [38, 0]
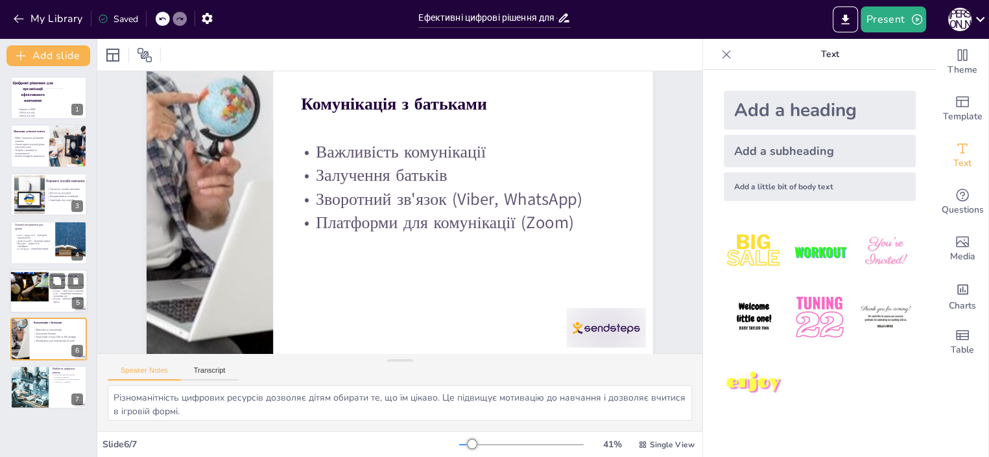
click at [34, 281] on div at bounding box center [27, 287] width 44 height 30
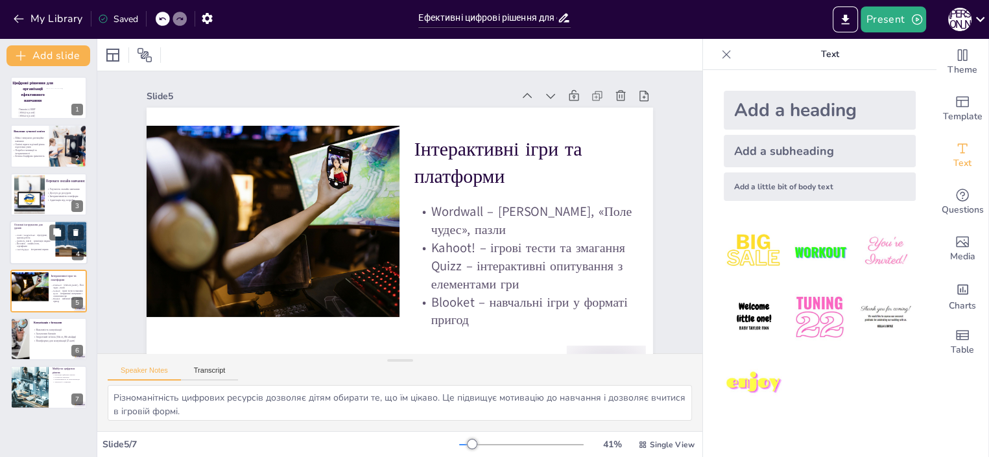
click at [28, 248] on p "LearningApps – інтерактивні вправи" at bounding box center [32, 249] width 36 height 3
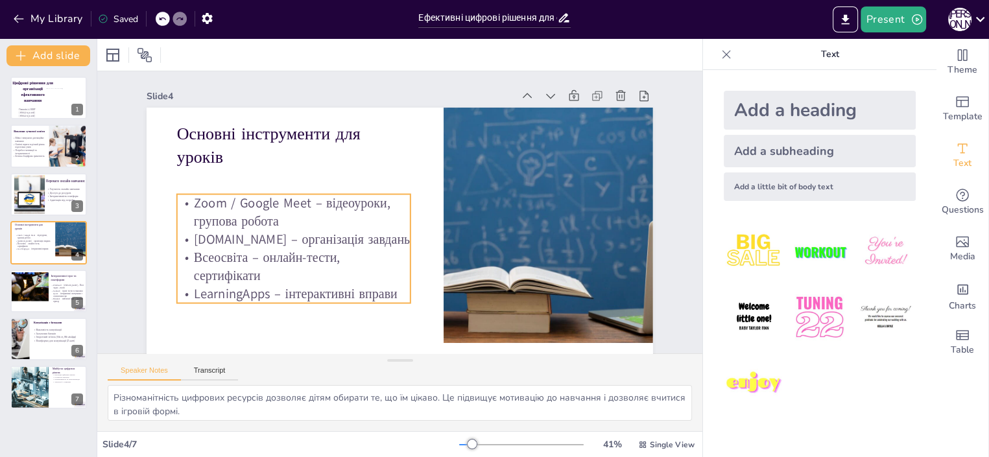
click at [239, 261] on p "Всеосвіта – онлайн-тести, сертифікати" at bounding box center [293, 266] width 233 height 36
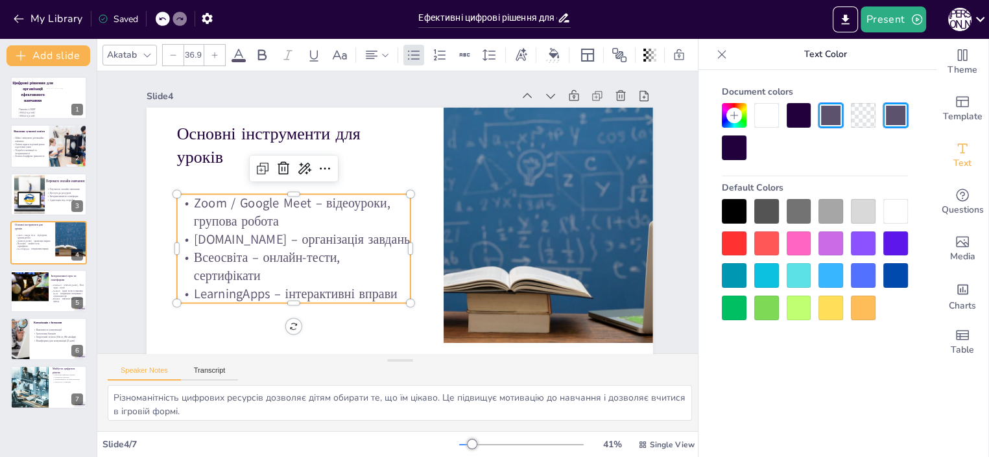
click at [236, 259] on p "Всеосвіта – онлайн-тести, сертифікати" at bounding box center [293, 266] width 233 height 36
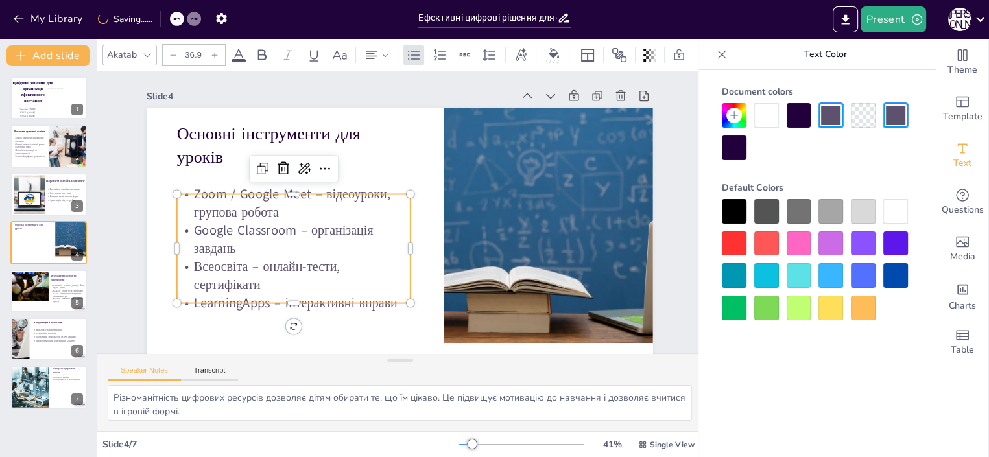
click at [235, 266] on p "Всеосвіта – онлайн-тести, сертифікати" at bounding box center [293, 275] width 233 height 36
click at [237, 267] on p "Всеосвіта – онлайн-тести, сертифікати" at bounding box center [293, 275] width 233 height 36
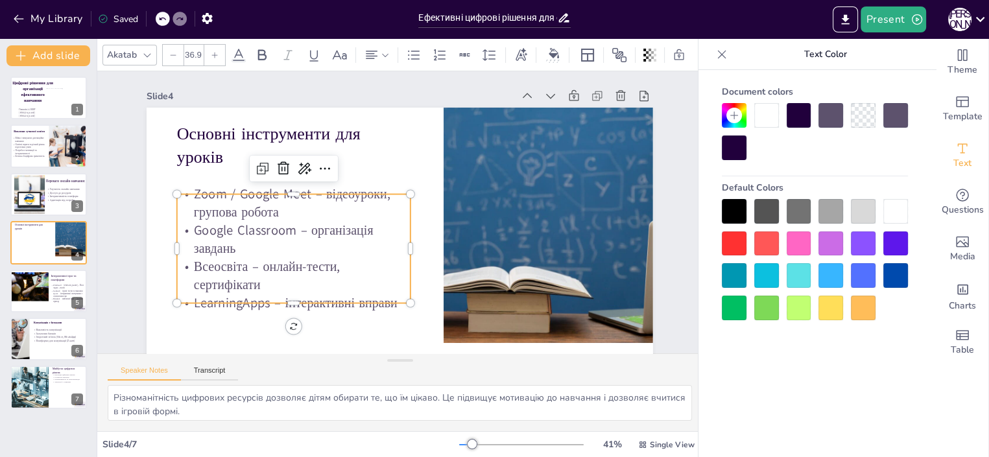
click at [235, 267] on p "Всеосвіта – онлайн-тести, сертифікати" at bounding box center [293, 275] width 233 height 36
click at [227, 266] on p "Всеосвіта – онлайн-тести, сертифікати" at bounding box center [293, 275] width 233 height 36
click at [237, 266] on p "Всеосвіта – онлайн-тести, сертифікати" at bounding box center [293, 275] width 233 height 36
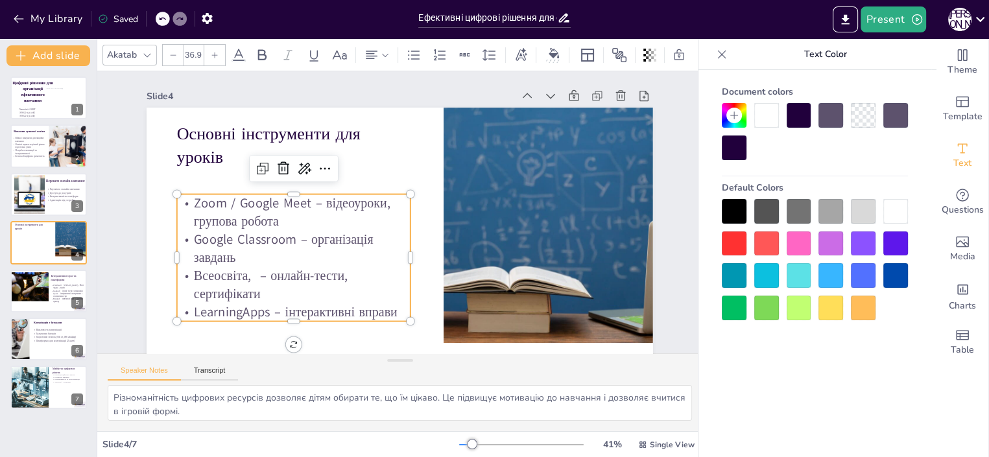
click at [240, 276] on p "Всеосвіта, – онлайн-тести, сертифікати" at bounding box center [293, 285] width 233 height 36
drag, startPoint x: 250, startPoint y: 292, endPoint x: 183, endPoint y: 287, distance: 66.3
click at [183, 287] on p "Всеосвіта,Naurok – онлайн-тести, сертифікати" at bounding box center [293, 285] width 233 height 36
click at [388, 309] on p "LearningApps – інтерактивні вправи" at bounding box center [293, 312] width 233 height 18
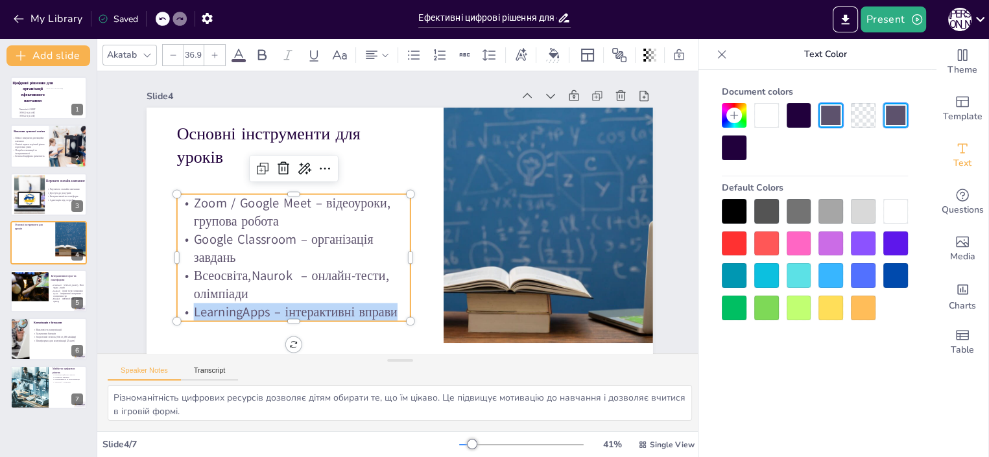
drag, startPoint x: 388, startPoint y: 309, endPoint x: 175, endPoint y: 316, distance: 212.7
click at [177, 316] on p "LearningApps – інтерактивні вправи" at bounding box center [293, 312] width 233 height 18
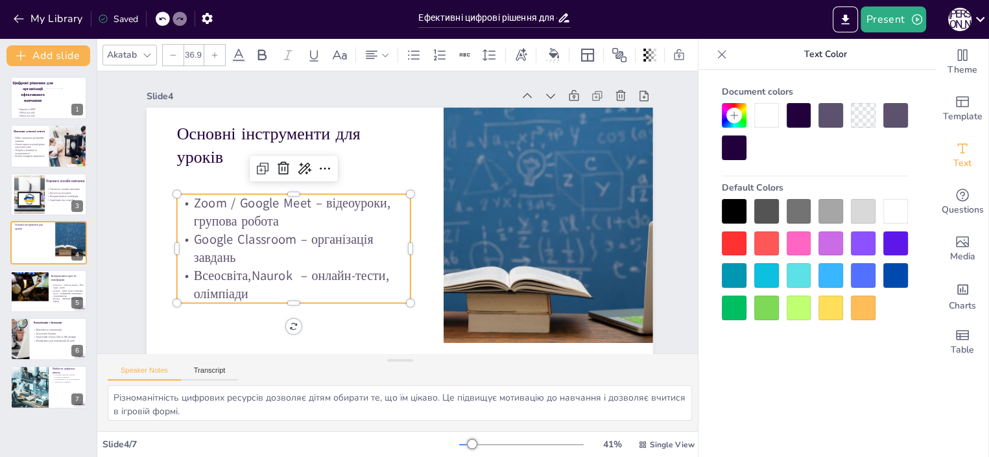
click at [242, 278] on p "Всеосвіта,Naurok – онлайн-тести, олімпіади" at bounding box center [293, 285] width 233 height 36
click at [250, 277] on p "Всеосвіта, Naurok – онлайн-тести, олімпіади" at bounding box center [293, 285] width 233 height 36
click at [294, 296] on p "Всеосвіта, naurok – онлайн-тести, олімпіади" at bounding box center [293, 285] width 233 height 36
click at [35, 238] on div at bounding box center [32, 242] width 36 height 17
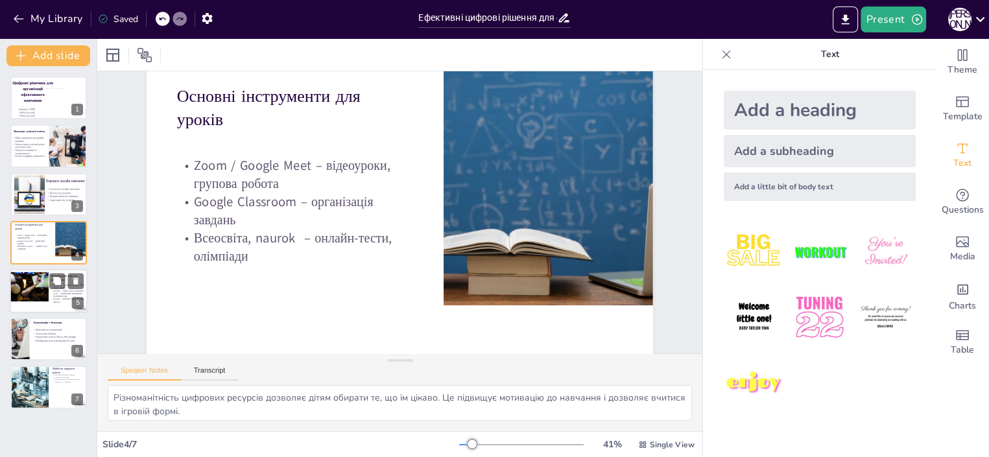
click at [41, 288] on div at bounding box center [27, 287] width 44 height 30
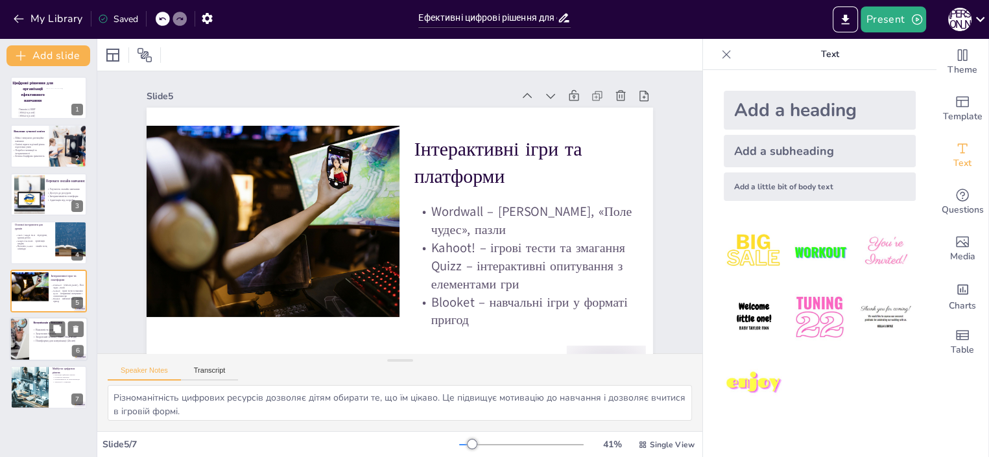
click at [29, 341] on div at bounding box center [19, 339] width 84 height 44
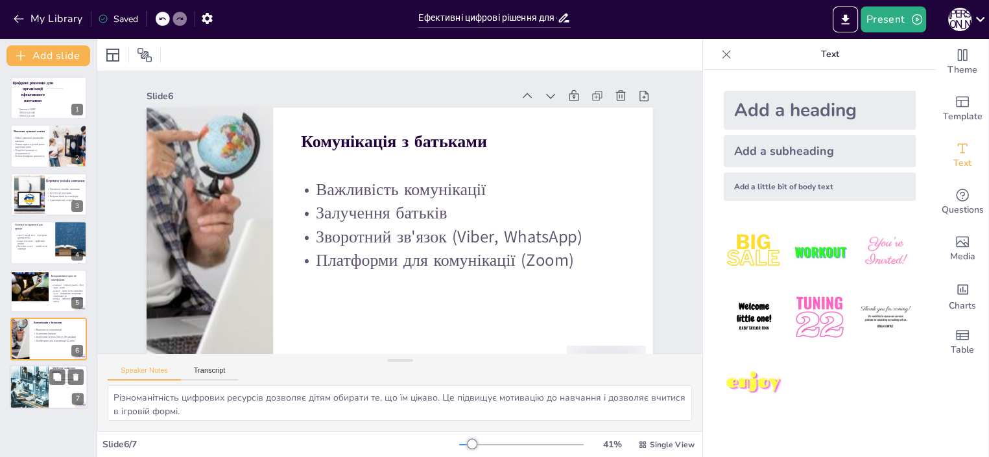
click at [42, 386] on div at bounding box center [29, 388] width 44 height 44
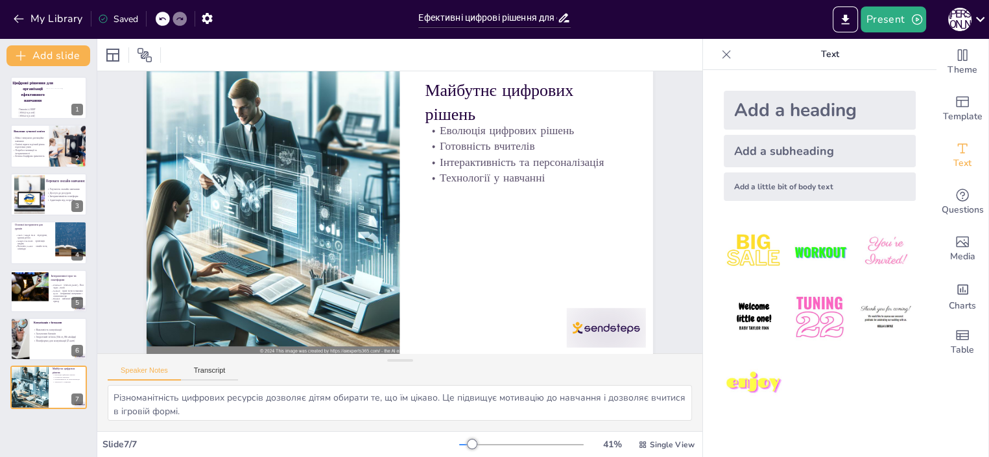
scroll to position [38, 0]
click at [34, 346] on div at bounding box center [49, 339] width 78 height 44
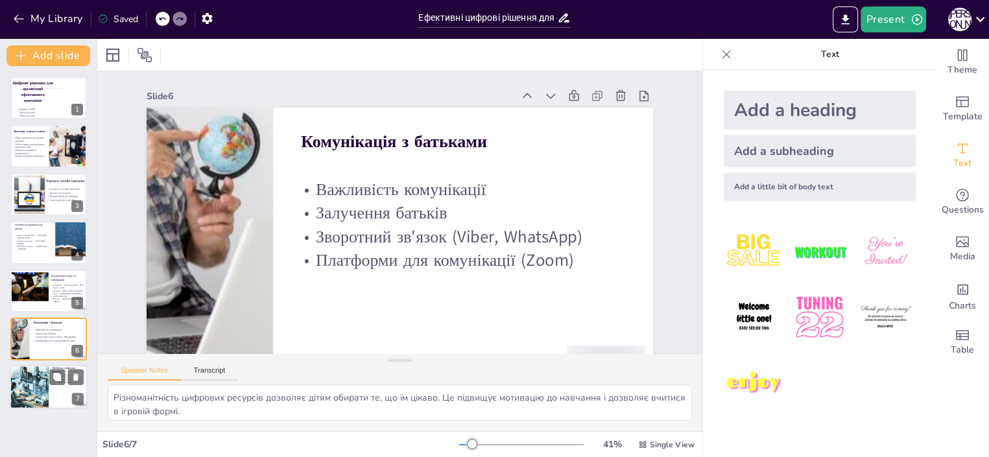
click at [41, 393] on div at bounding box center [29, 388] width 44 height 44
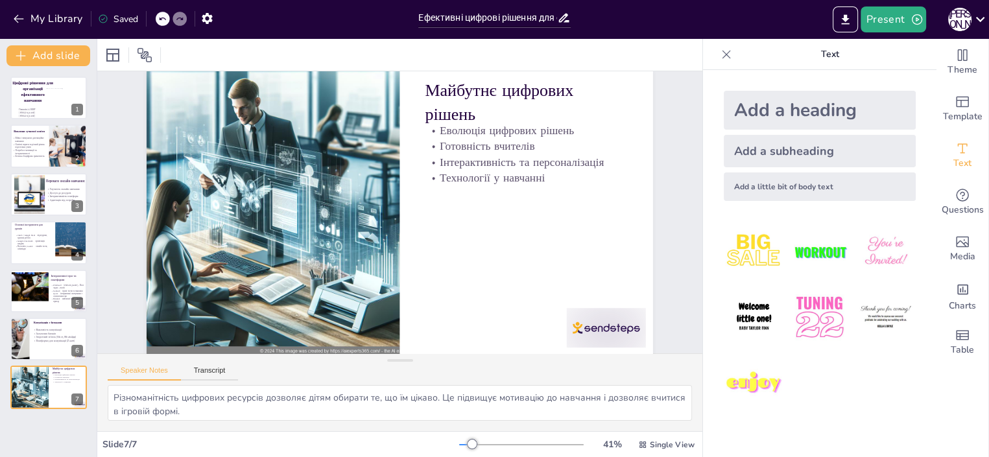
scroll to position [38, 0]
click at [452, 110] on p "Майбутнє цифрових рішень" at bounding box center [526, 101] width 202 height 47
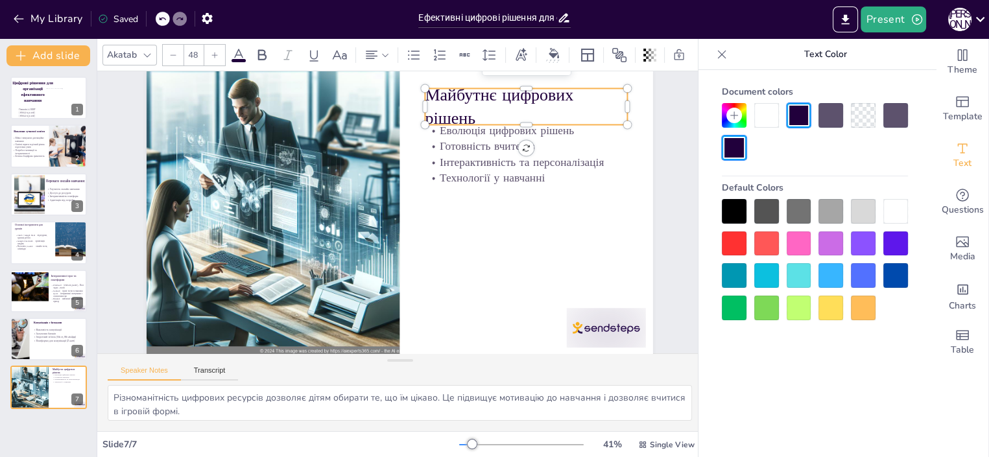
click at [463, 118] on p "Майбутнє цифрових рішень" at bounding box center [526, 106] width 202 height 47
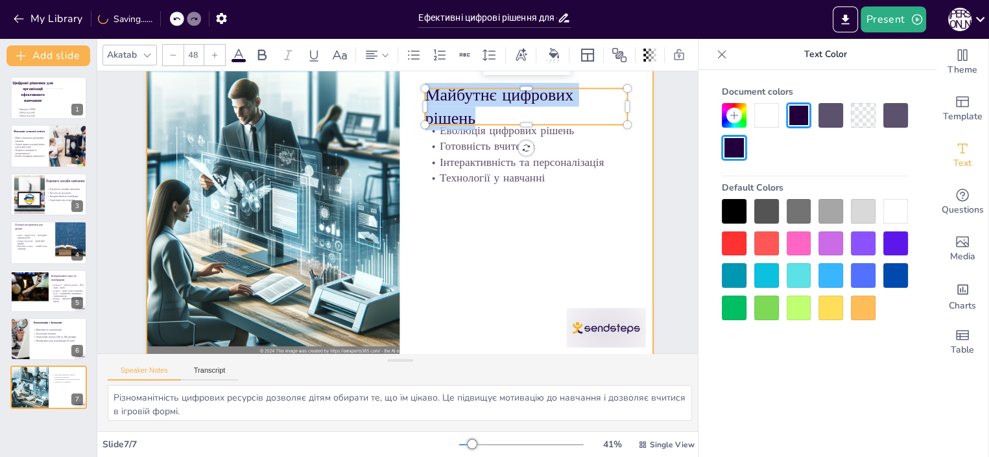
drag, startPoint x: 463, startPoint y: 118, endPoint x: 408, endPoint y: 91, distance: 60.9
click at [408, 91] on div "Еволюція цифрових рішень Готовність вчителів Інтерактивність та персоналізація …" at bounding box center [400, 212] width 506 height 285
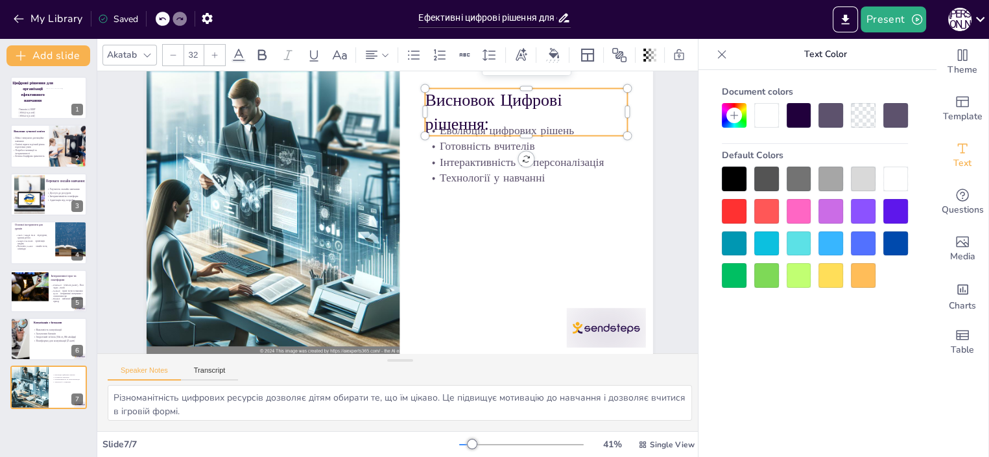
click at [507, 161] on p "Інтерактивність та персоналізація" at bounding box center [526, 162] width 202 height 16
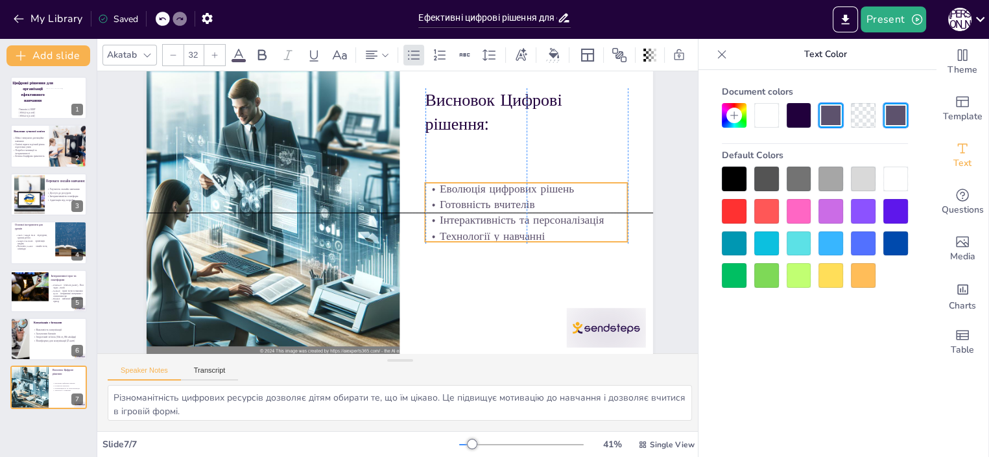
drag, startPoint x: 551, startPoint y: 155, endPoint x: 549, endPoint y: 216, distance: 61.0
click at [549, 216] on p "Інтерактивність та персоналізація" at bounding box center [526, 221] width 202 height 16
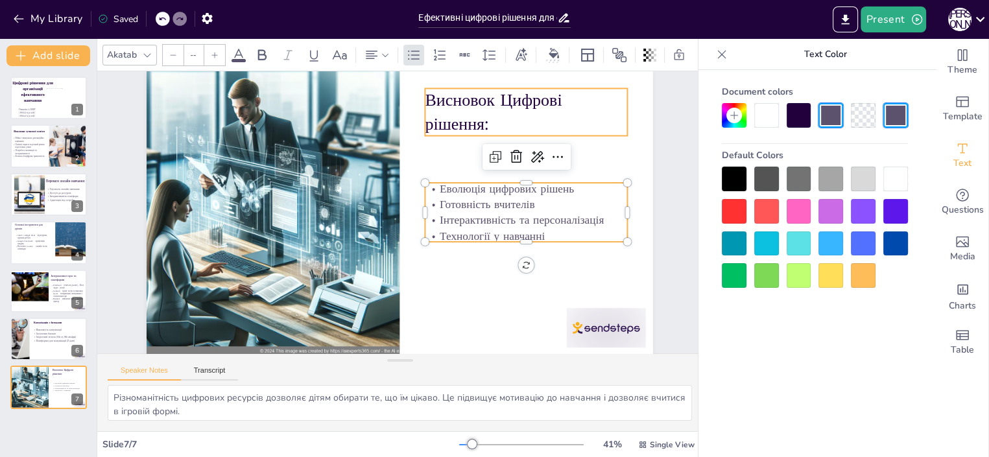
type input "48"
click at [489, 103] on p "Висновок Цифрові рішення:" at bounding box center [526, 111] width 202 height 47
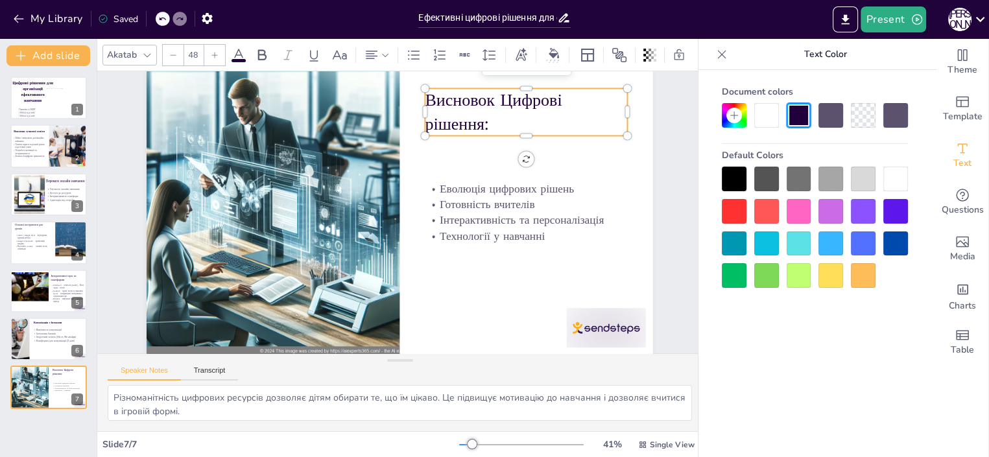
click at [486, 102] on p "Висновок Цифрові рішення:" at bounding box center [526, 111] width 202 height 47
click at [484, 102] on p "Висновок Цифрові рішення:" at bounding box center [526, 111] width 202 height 47
click at [488, 100] on p "Висновок Цифрові рішення:" at bounding box center [526, 111] width 202 height 47
click at [482, 102] on p "Висновок Цифрові рішення:" at bounding box center [526, 111] width 202 height 47
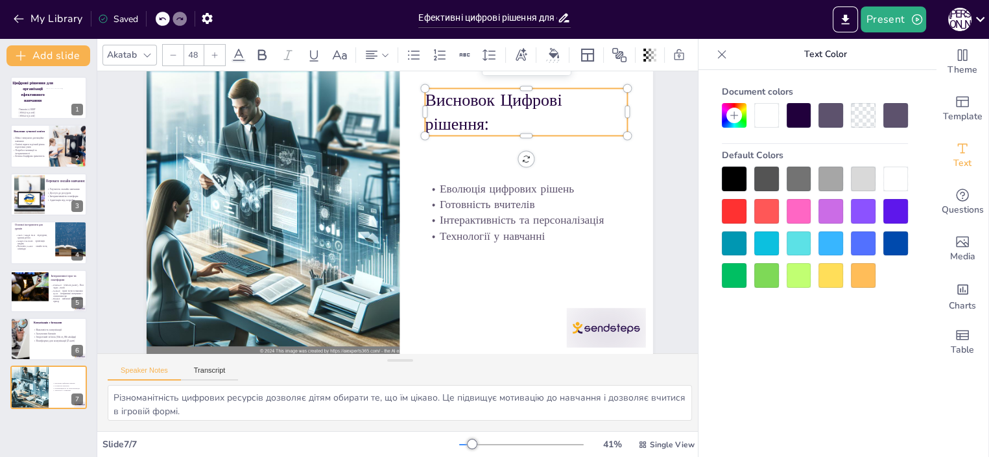
click at [483, 101] on p "Висновок Цифрові рішення:" at bounding box center [526, 111] width 202 height 47
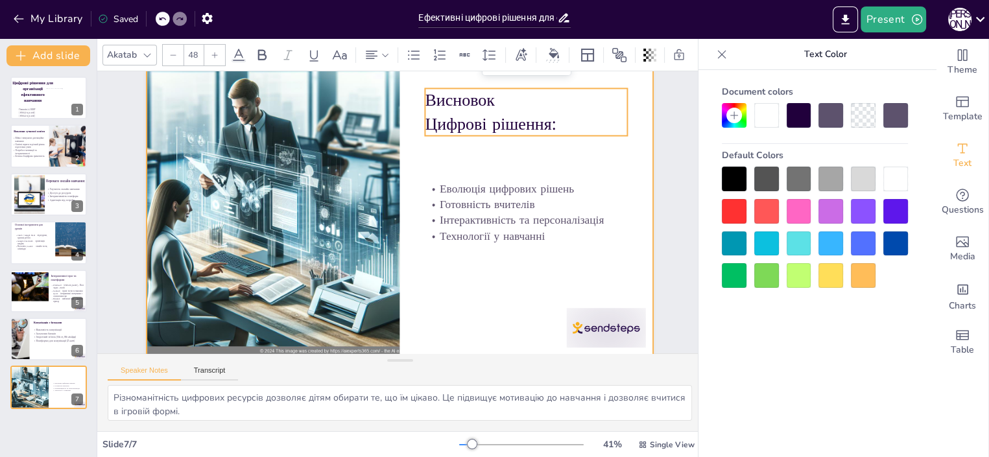
click at [456, 158] on div at bounding box center [400, 212] width 506 height 285
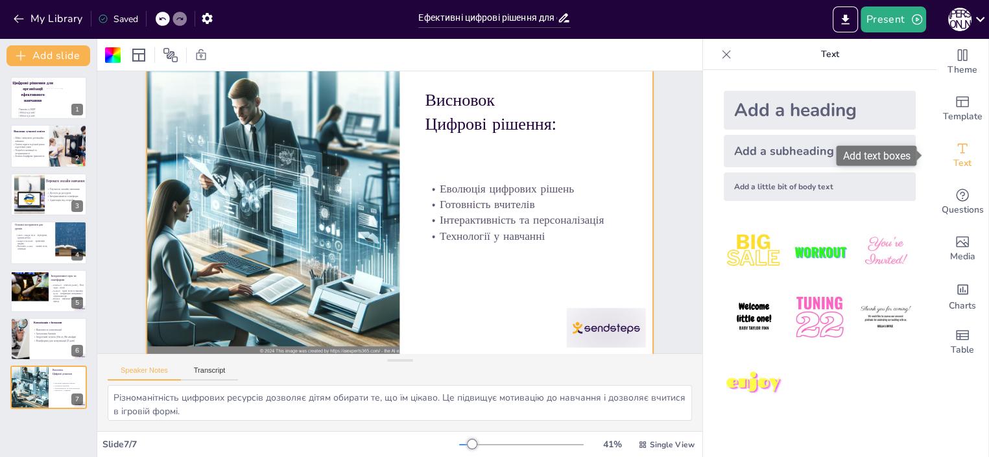
click at [954, 154] on icon "Add text boxes" at bounding box center [962, 149] width 16 height 16
click at [795, 99] on div "Add a heading" at bounding box center [819, 110] width 192 height 39
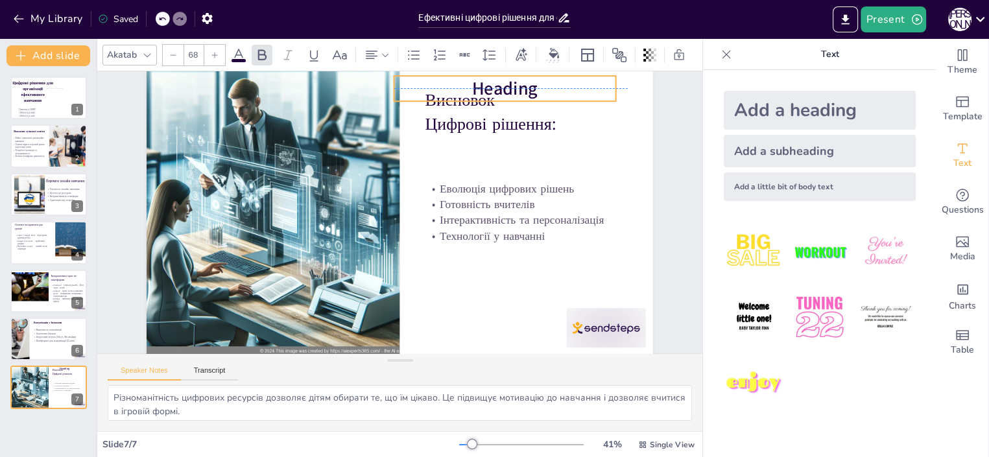
drag, startPoint x: 372, startPoint y: 213, endPoint x: 478, endPoint y: 84, distance: 166.7
click at [478, 84] on span "Heading" at bounding box center [504, 88] width 65 height 25
click at [521, 84] on span "Heading" at bounding box center [510, 88] width 65 height 25
click at [533, 90] on p "Heading" at bounding box center [510, 88] width 222 height 25
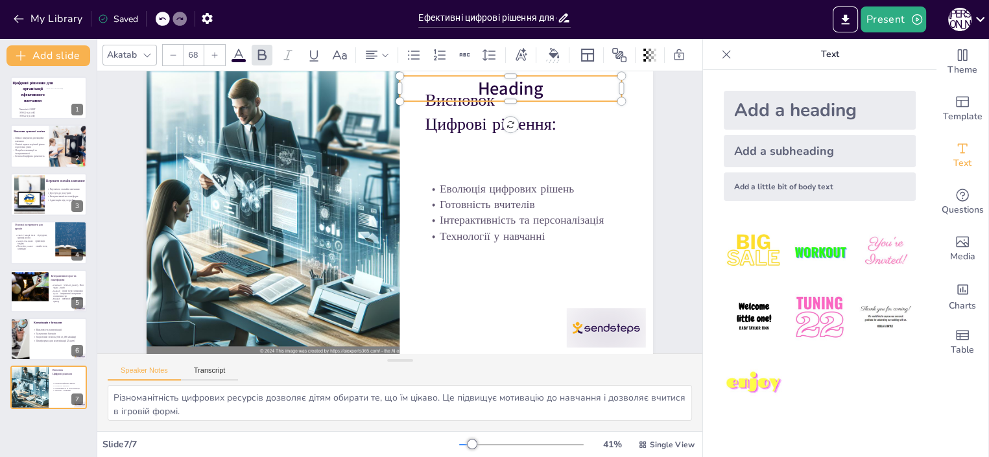
click at [534, 90] on p "Heading" at bounding box center [510, 88] width 222 height 25
drag, startPoint x: 534, startPoint y: 90, endPoint x: 500, endPoint y: 86, distance: 34.0
click at [500, 86] on p "Heading" at bounding box center [510, 88] width 222 height 25
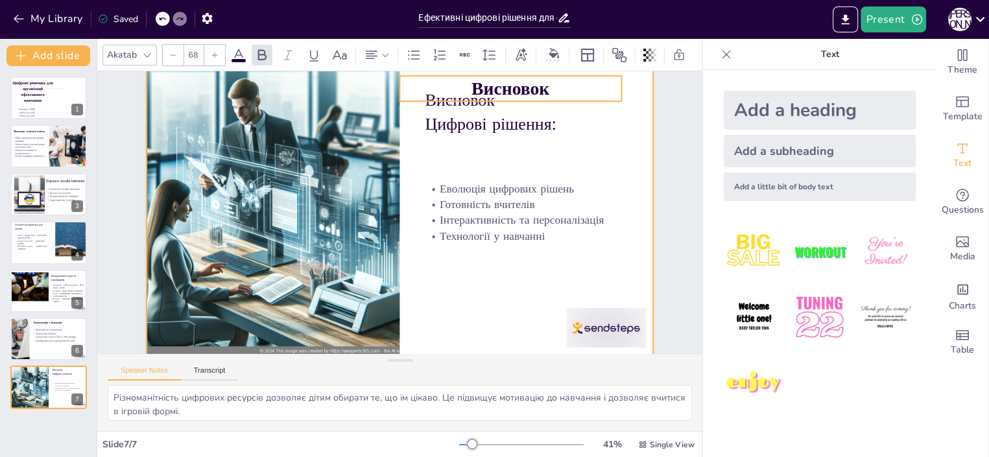
drag, startPoint x: 462, startPoint y: 154, endPoint x: 451, endPoint y: 130, distance: 26.1
click at [462, 153] on div "Slide 1 Цифрові рішення для організації ефективного навчання Гімназія 16 НМР Ма…" at bounding box center [399, 194] width 605 height 321
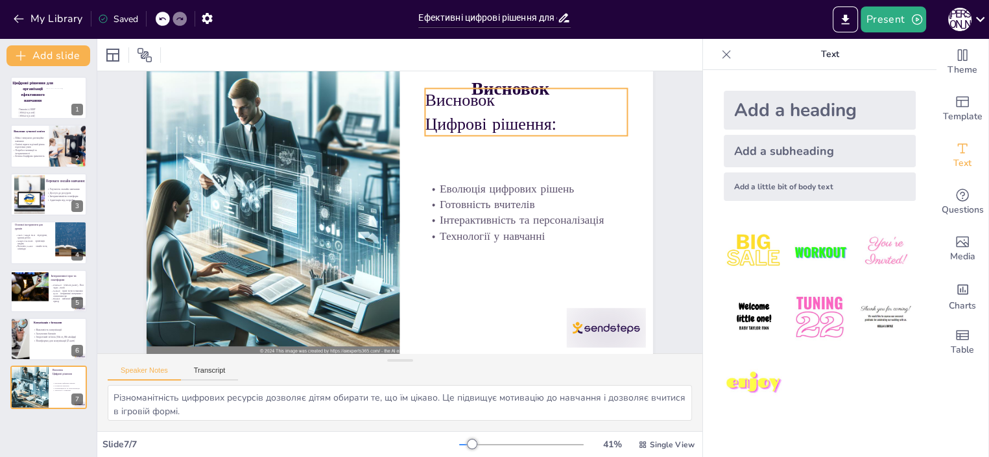
click at [438, 102] on p "Висновок" at bounding box center [526, 99] width 202 height 23
click at [483, 101] on p "Висновок" at bounding box center [526, 99] width 202 height 23
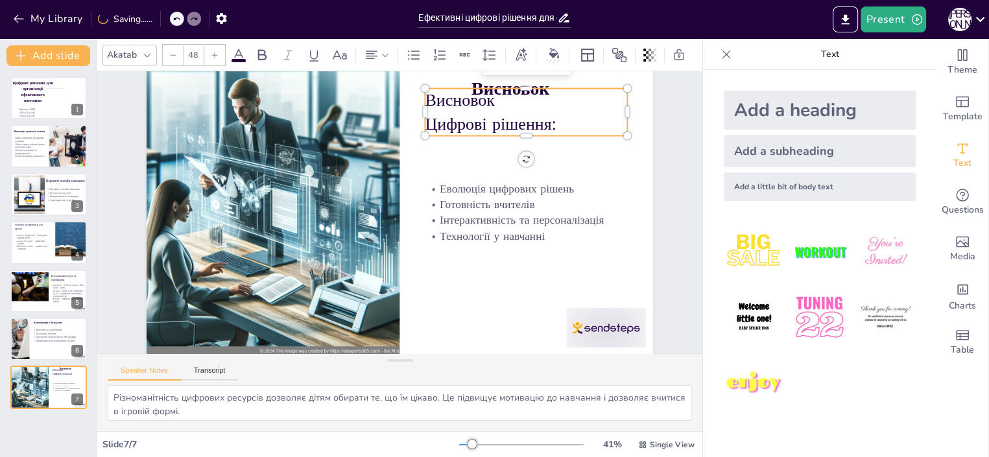
click at [480, 101] on p "Висновок" at bounding box center [526, 99] width 202 height 23
drag, startPoint x: 484, startPoint y: 101, endPoint x: 413, endPoint y: 106, distance: 70.8
click at [413, 106] on div "Еволюція цифрових рішень Готовність вчителів Інтерактивність та персоналізація …" at bounding box center [400, 212] width 506 height 285
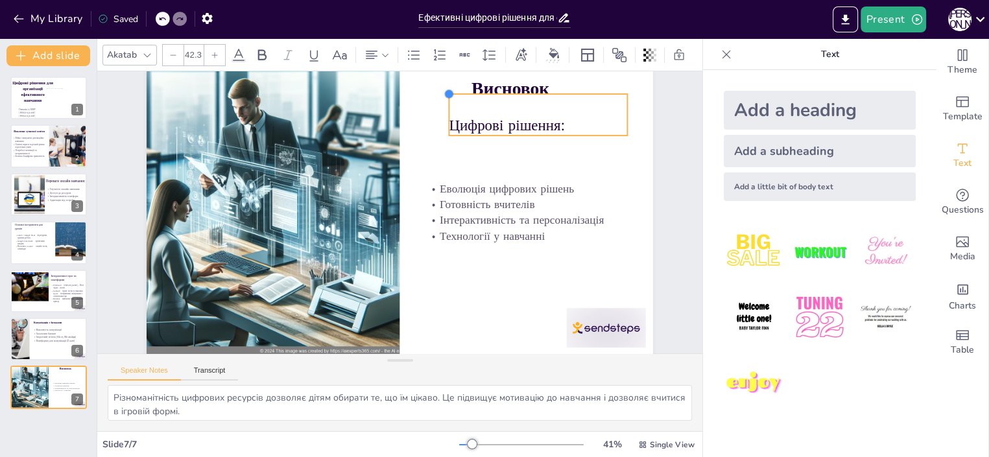
type input "42.9"
drag, startPoint x: 412, startPoint y: 91, endPoint x: 434, endPoint y: 113, distance: 31.2
click at [434, 113] on div "Еволюція цифрових рішень Готовність вчителів Інтерактивність та персоналізація …" at bounding box center [400, 212] width 506 height 285
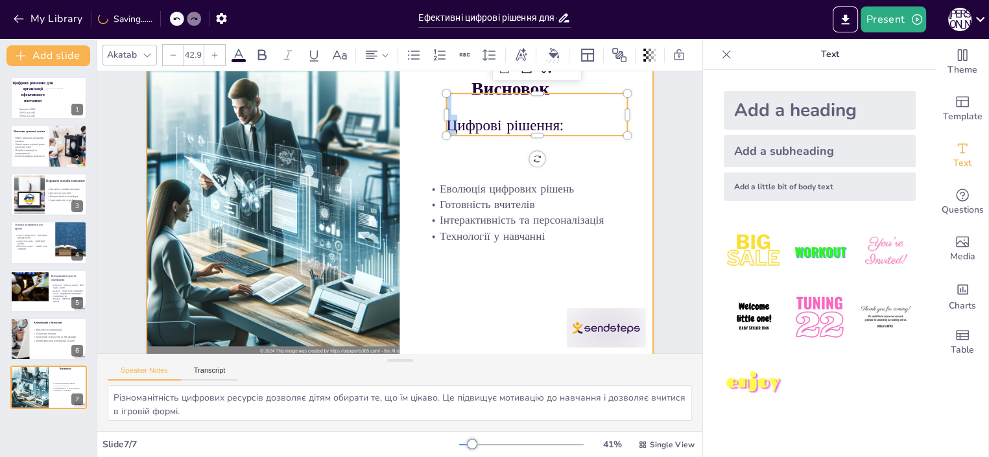
drag, startPoint x: 460, startPoint y: 110, endPoint x: 425, endPoint y: 119, distance: 36.3
click at [425, 119] on div "Еволюція цифрових рішень Готовність вчителів Інтерактивність та персоналізація …" at bounding box center [400, 212] width 506 height 285
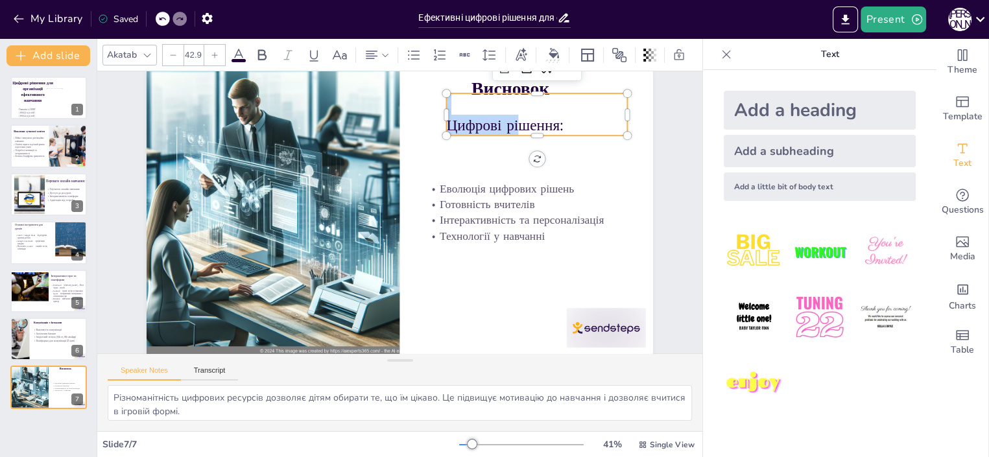
click at [502, 117] on div "Цифрові рішення:" at bounding box center [537, 114] width 181 height 42
drag, startPoint x: 562, startPoint y: 159, endPoint x: 567, endPoint y: 150, distance: 10.1
click at [563, 158] on div at bounding box center [400, 212] width 506 height 285
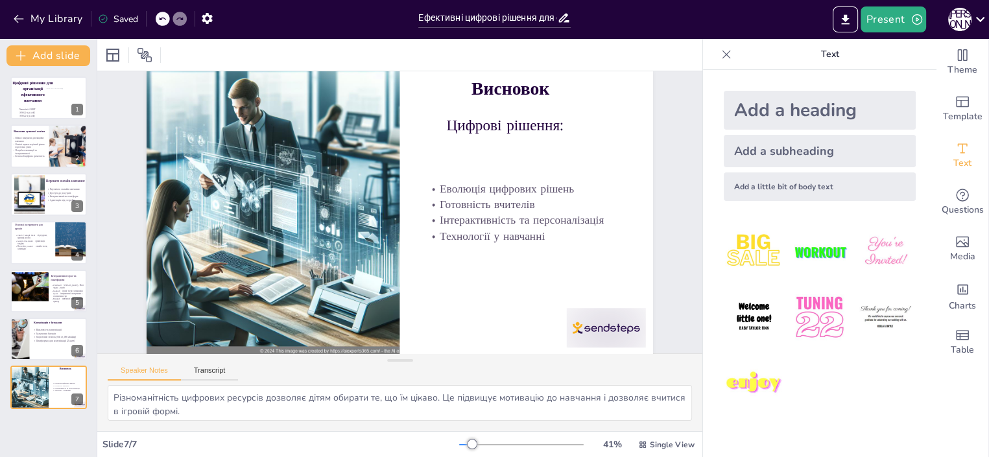
click at [564, 125] on p "Цифрові рішення:" at bounding box center [537, 125] width 181 height 21
click at [532, 121] on p "Цифрові рішення:" at bounding box center [537, 125] width 181 height 21
click at [507, 123] on p "Цифрові рішення:" at bounding box center [537, 125] width 181 height 21
click at [447, 124] on p "Цифрові рішення:" at bounding box center [537, 125] width 181 height 21
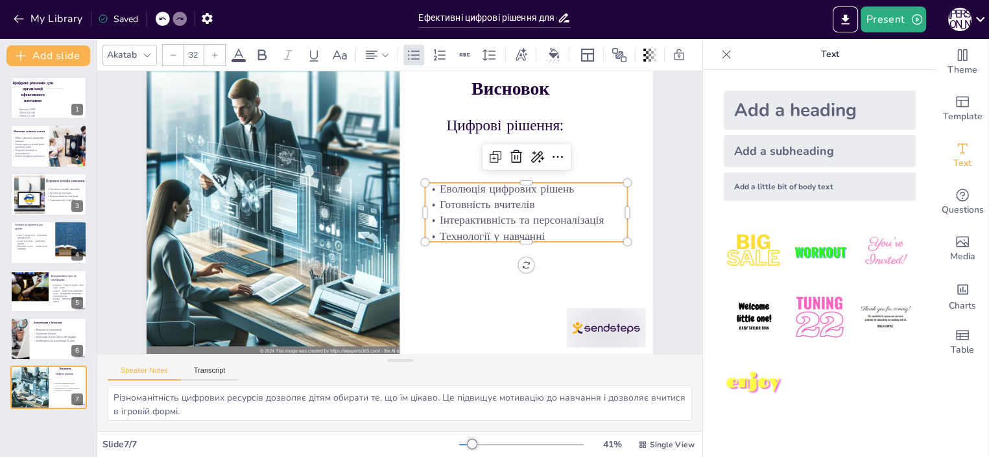
click at [435, 194] on p "Еволюція цифрових рішень" at bounding box center [526, 189] width 202 height 16
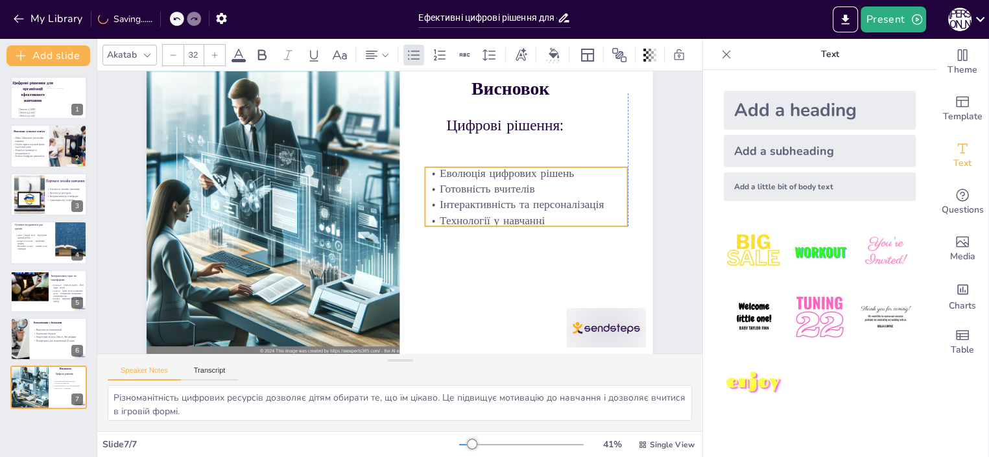
drag, startPoint x: 446, startPoint y: 192, endPoint x: 497, endPoint y: 202, distance: 52.3
click at [447, 177] on p "Еволюція цифрових рішень" at bounding box center [526, 173] width 202 height 16
click at [535, 221] on p "Технології у навчанні" at bounding box center [526, 221] width 202 height 16
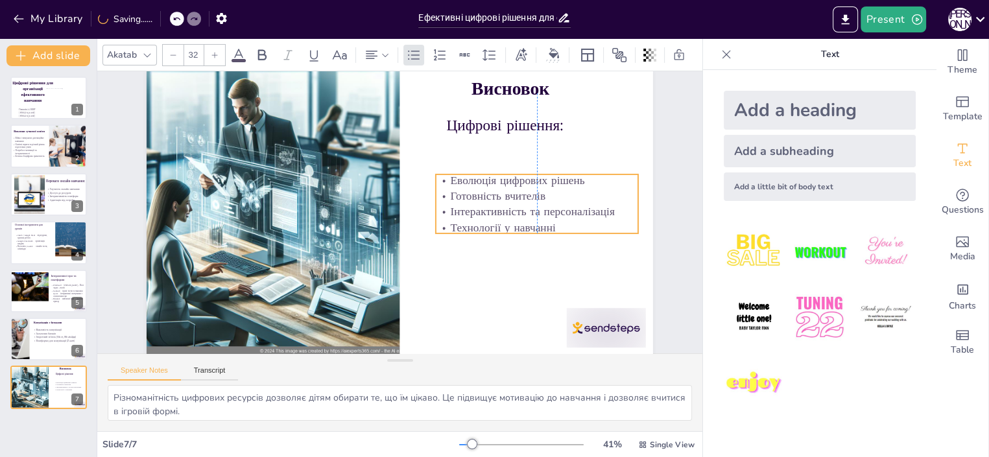
drag, startPoint x: 535, startPoint y: 221, endPoint x: 541, endPoint y: 228, distance: 9.2
click at [541, 228] on p "Технології у навчанні" at bounding box center [537, 228] width 202 height 16
click at [541, 227] on p "Технології у навчанні" at bounding box center [537, 228] width 202 height 16
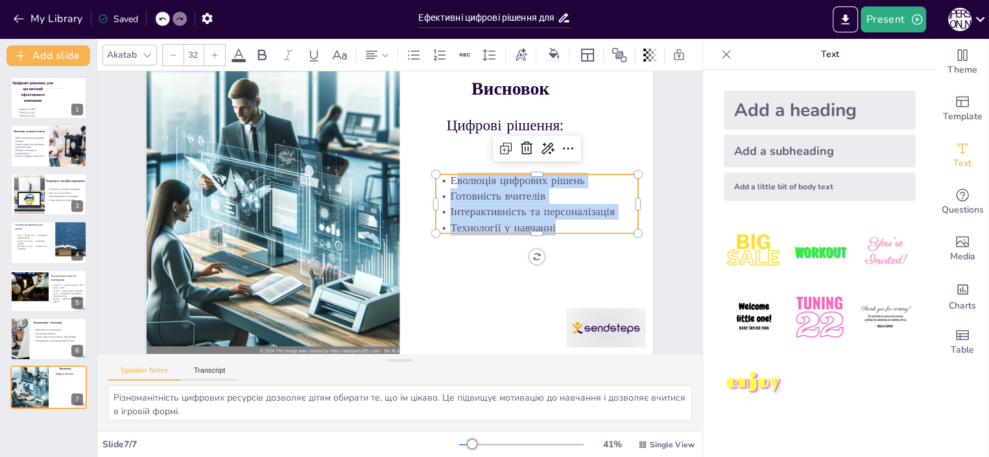
drag, startPoint x: 544, startPoint y: 226, endPoint x: 433, endPoint y: 171, distance: 123.5
click at [433, 171] on div "Цифрові рішення: Висновок Еволюція цифрових рішень Готовність вчителів Інтеракт…" at bounding box center [400, 212] width 506 height 285
click at [430, 174] on div at bounding box center [435, 174] width 10 height 10
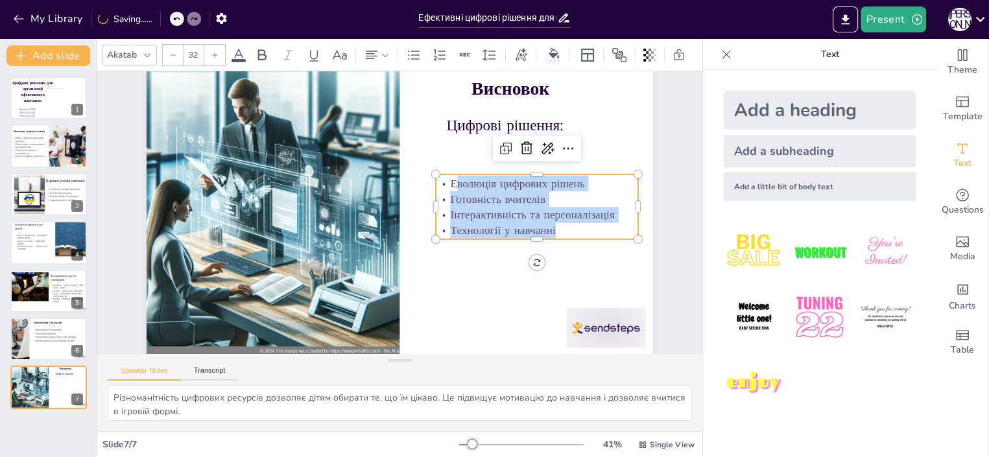
click at [543, 235] on p "Технології у навчанні" at bounding box center [537, 231] width 202 height 16
drag, startPoint x: 548, startPoint y: 233, endPoint x: 431, endPoint y: 184, distance: 126.7
click at [436, 184] on div "Еволюція цифрових рішень Готовність вчителів Інтерактивність та персоналізація …" at bounding box center [537, 207] width 202 height 63
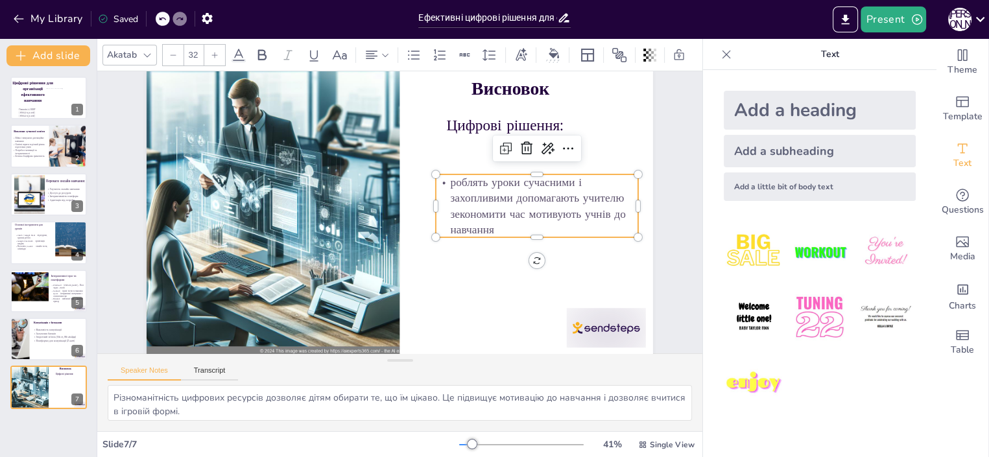
click at [506, 200] on p "роблять уроки сучасними і захопливими допомагають учителю зекономити час мотиву…" at bounding box center [537, 205] width 202 height 63
click at [624, 216] on p "допомагають учителю зекономити час мотивують учнів до навчання" at bounding box center [537, 222] width 202 height 32
click at [622, 211] on p "допомагають учителю зекономити час мотивують учнів до навчання" at bounding box center [537, 222] width 202 height 32
click at [623, 211] on p "допомагають учителю зекономити час мотивують учнів до навчання" at bounding box center [537, 222] width 202 height 32
click at [625, 213] on p "допомагають учителю зекономити час мотивують учнів до навчання" at bounding box center [537, 222] width 202 height 32
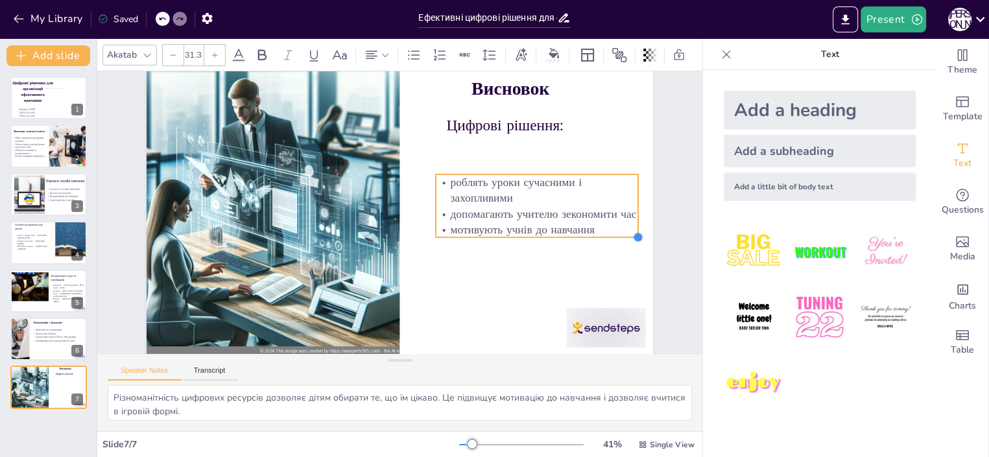
type input "30.7"
drag, startPoint x: 624, startPoint y: 236, endPoint x: 600, endPoint y: 233, distance: 24.1
click at [600, 233] on div "Цифрові рішення: Висновок роблять уроки сучасними і захопливими допомагають учи…" at bounding box center [400, 212] width 506 height 285
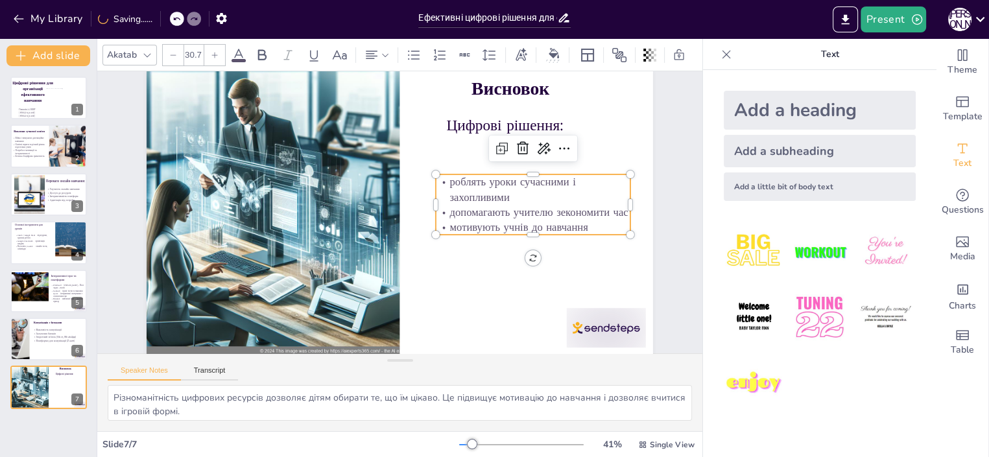
drag, startPoint x: 554, startPoint y: 215, endPoint x: 530, endPoint y: 220, distance: 24.4
click at [538, 200] on div "роблять уроки сучасними і захопливими допомагають учителю зекономити час мотиву…" at bounding box center [533, 204] width 194 height 60
click at [501, 262] on div at bounding box center [400, 212] width 506 height 285
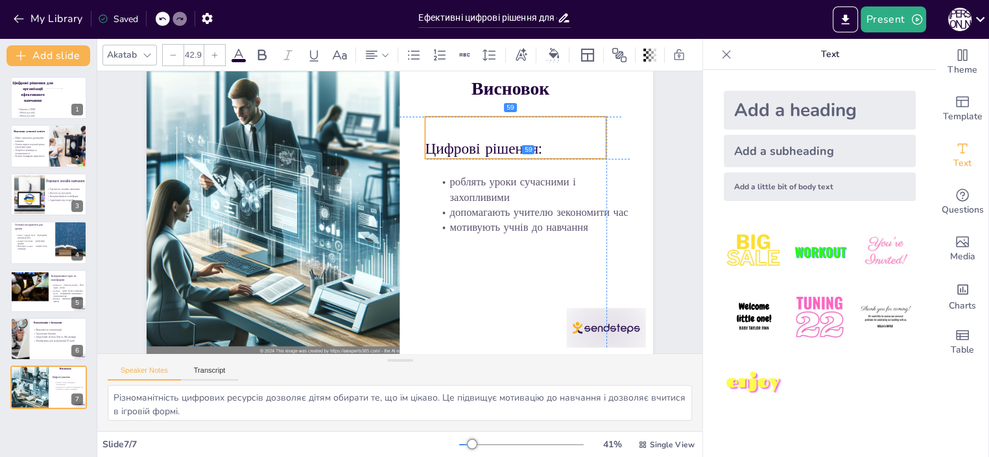
drag, startPoint x: 459, startPoint y: 126, endPoint x: 439, endPoint y: 148, distance: 30.3
click at [439, 148] on p "Цифрові рішення:" at bounding box center [515, 147] width 181 height 21
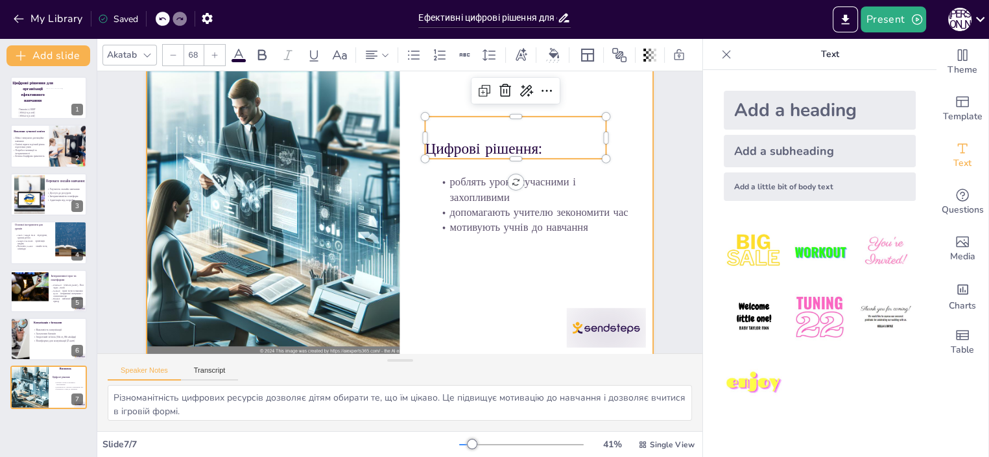
click at [434, 81] on p "Висновок" at bounding box center [510, 88] width 222 height 25
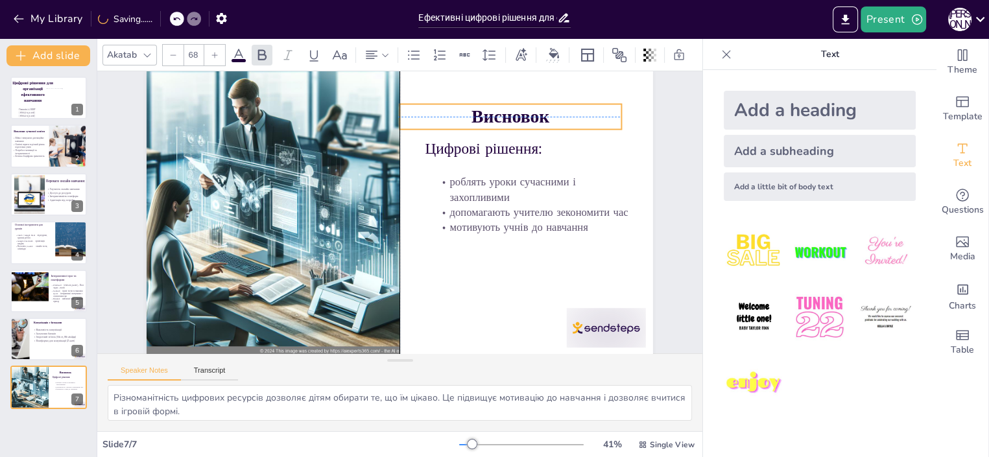
drag, startPoint x: 461, startPoint y: 91, endPoint x: 460, endPoint y: 115, distance: 24.0
click at [460, 115] on p "Висновок" at bounding box center [510, 116] width 222 height 25
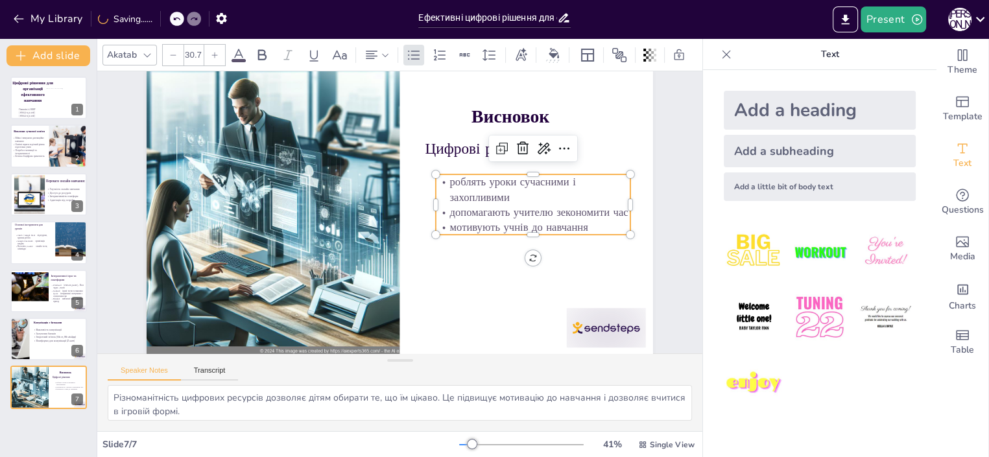
drag, startPoint x: 473, startPoint y: 204, endPoint x: 455, endPoint y: 211, distance: 19.5
click at [473, 204] on p "роблять уроки сучасними і захопливими" at bounding box center [533, 189] width 194 height 30
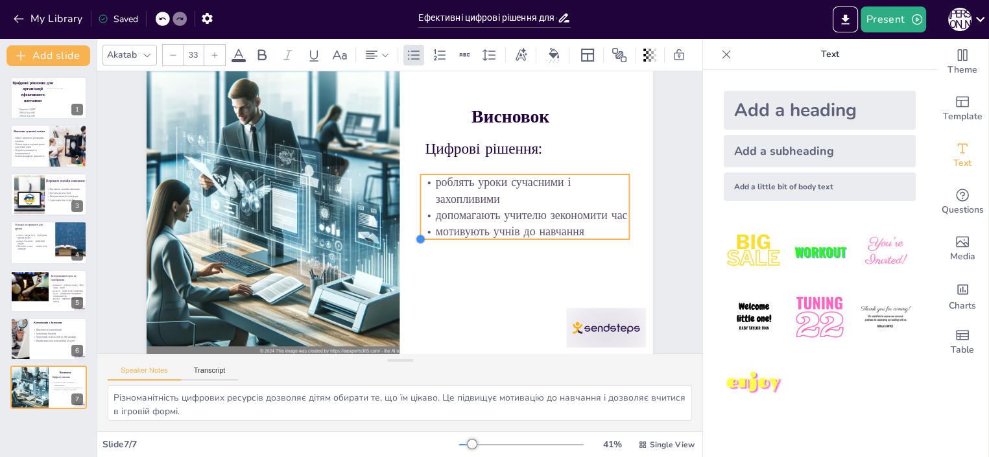
type input "32.7"
drag, startPoint x: 422, startPoint y: 233, endPoint x: 439, endPoint y: 237, distance: 17.3
click at [439, 237] on div "Цифрові рішення: роблять уроки сучасними і захопливими допомагають учителю зеко…" at bounding box center [400, 212] width 506 height 285
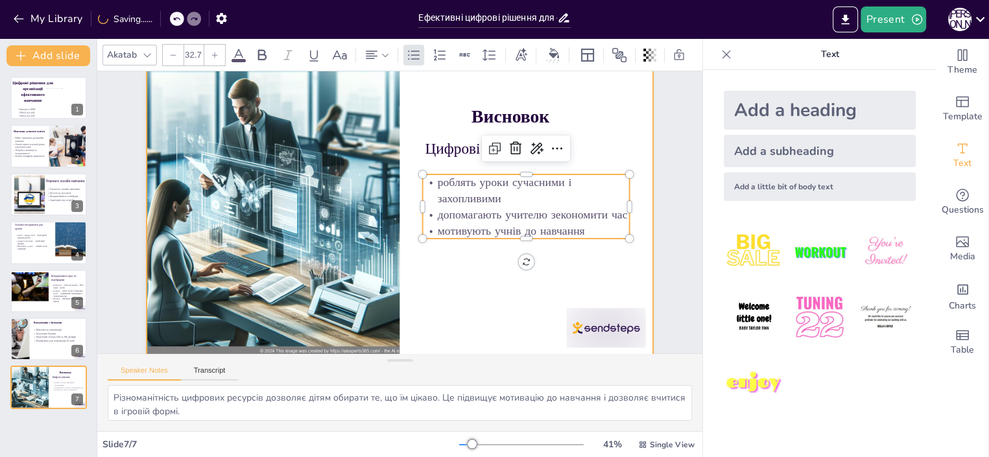
click at [462, 290] on div at bounding box center [400, 212] width 506 height 285
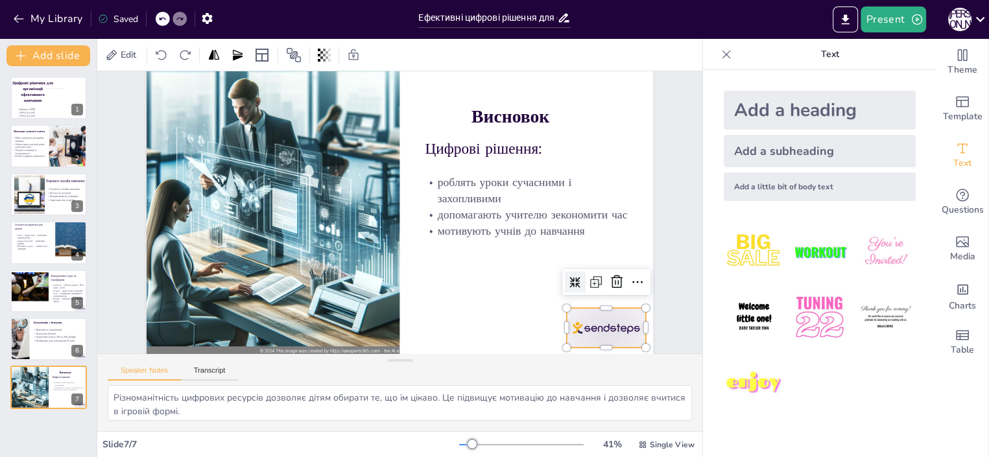
click at [605, 327] on div at bounding box center [606, 328] width 79 height 40
click at [609, 285] on icon at bounding box center [617, 282] width 16 height 16
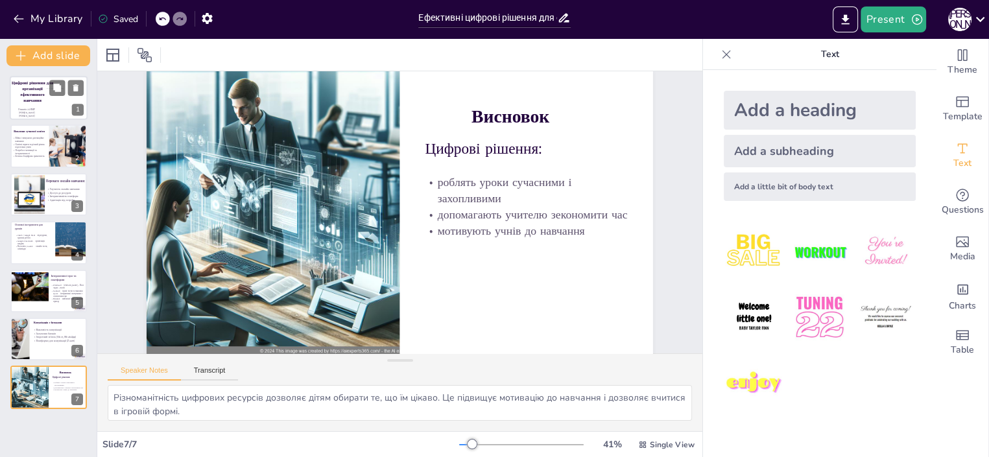
click at [42, 102] on div at bounding box center [49, 98] width 78 height 44
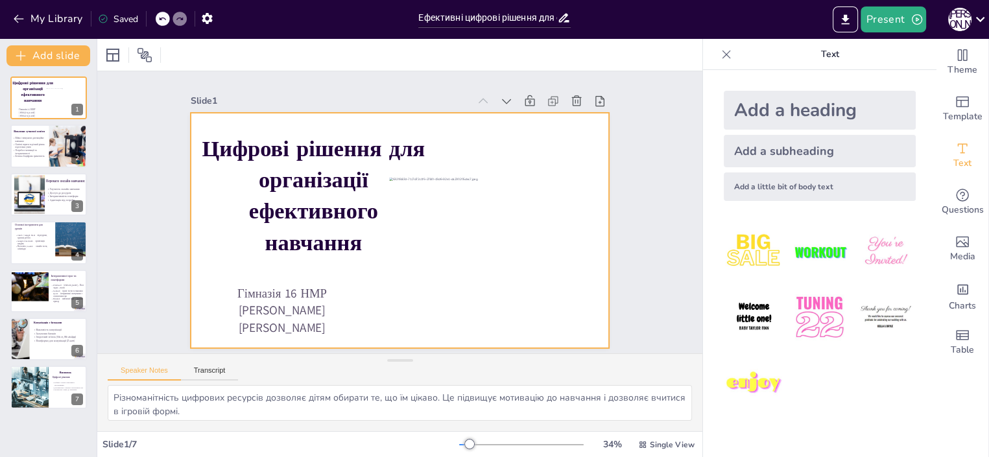
scroll to position [0, 0]
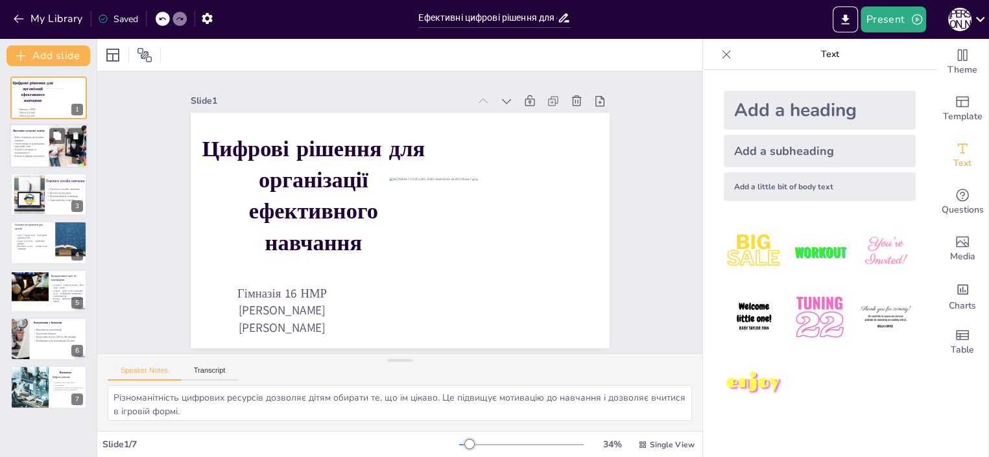
click at [27, 144] on p "Освітні втрати та різний рівень підготовки учнів" at bounding box center [30, 146] width 37 height 6
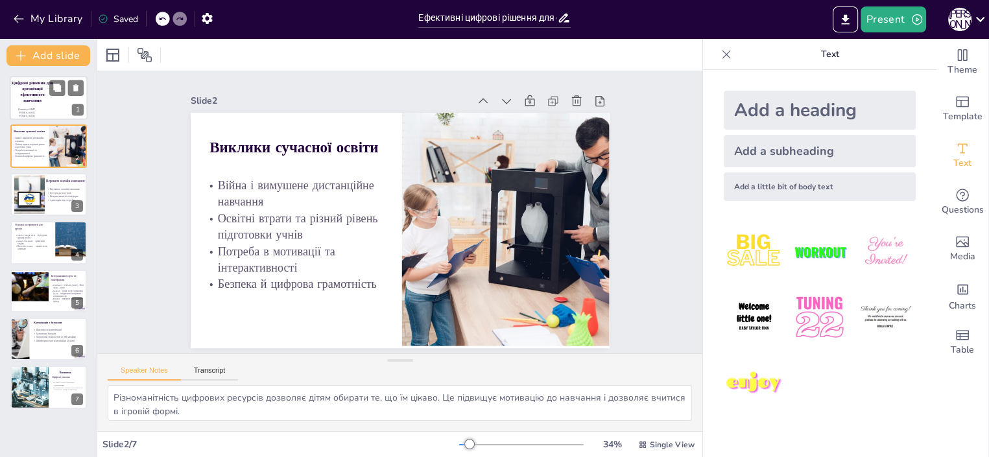
click at [37, 101] on span "Цифрові рішення для організації ефективного навчання" at bounding box center [32, 91] width 41 height 23
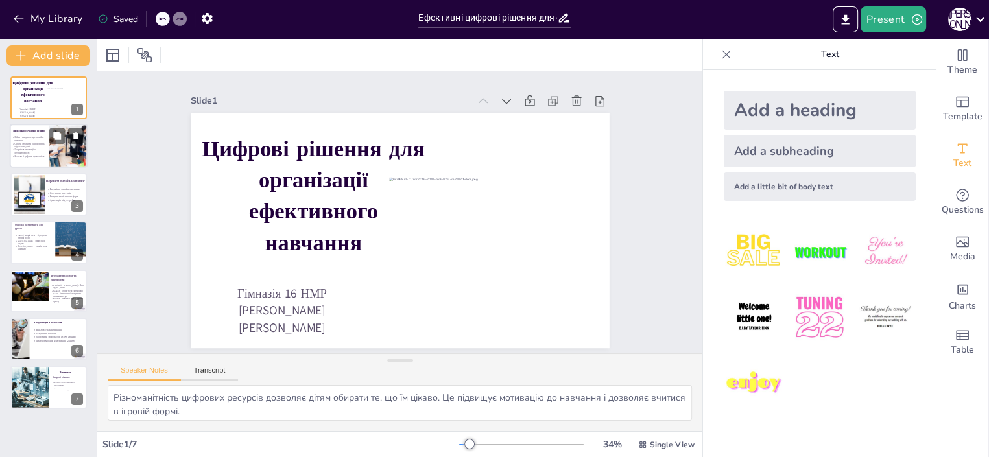
click at [35, 154] on p "Потреба в мотивації та інтерактивності" at bounding box center [30, 151] width 37 height 6
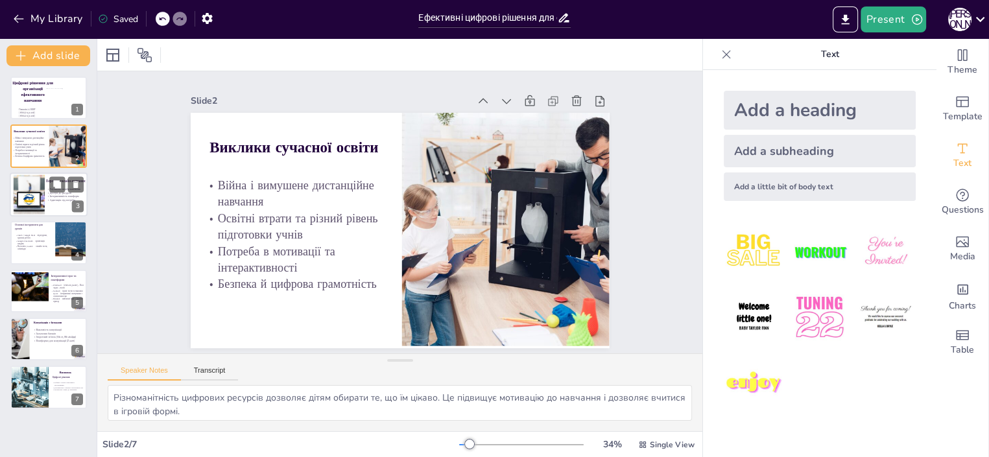
click at [33, 197] on div at bounding box center [28, 194] width 59 height 40
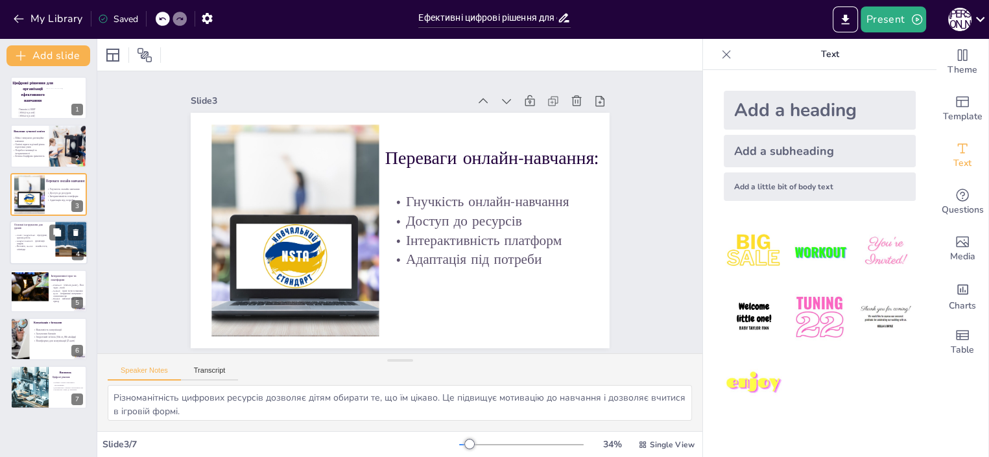
click at [23, 245] on p "Всеосвіта, naurok – онлайн-тести, олімпіади" at bounding box center [32, 248] width 36 height 6
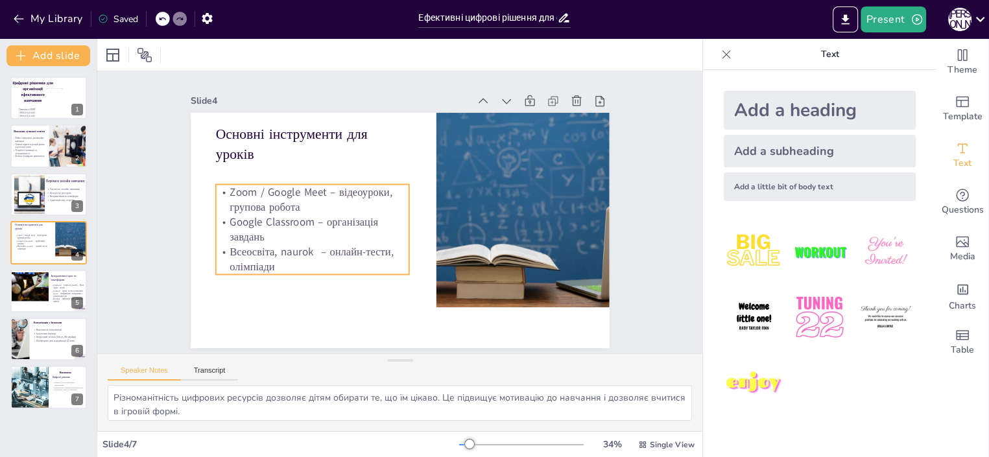
click at [243, 248] on p "Всеосвіта, naurok – онлайн-тести, олімпіади" at bounding box center [311, 259] width 193 height 30
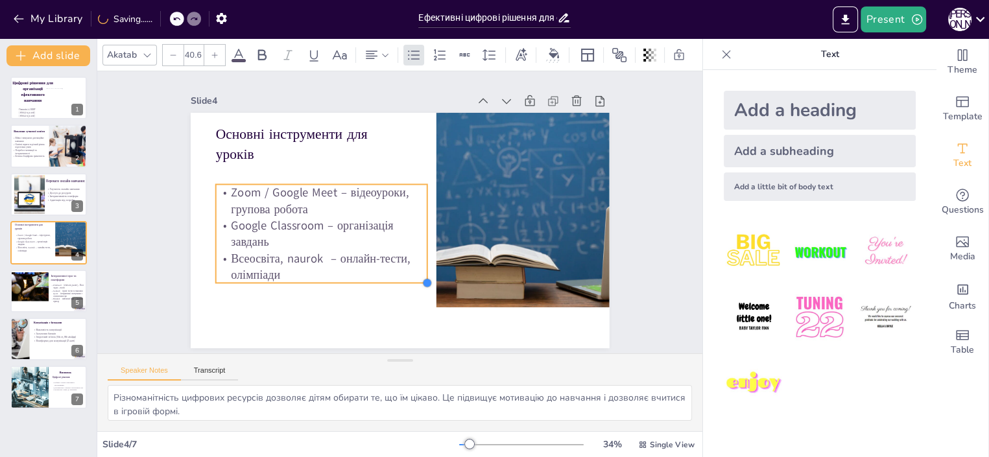
type input "40.9"
drag, startPoint x: 398, startPoint y: 268, endPoint x: 406, endPoint y: 277, distance: 12.5
click at [406, 277] on div "Основні інструменти для уроків Zoom / Google Meet – відеоуроки, групова робота …" at bounding box center [400, 230] width 419 height 235
click at [30, 292] on div at bounding box center [27, 287] width 44 height 30
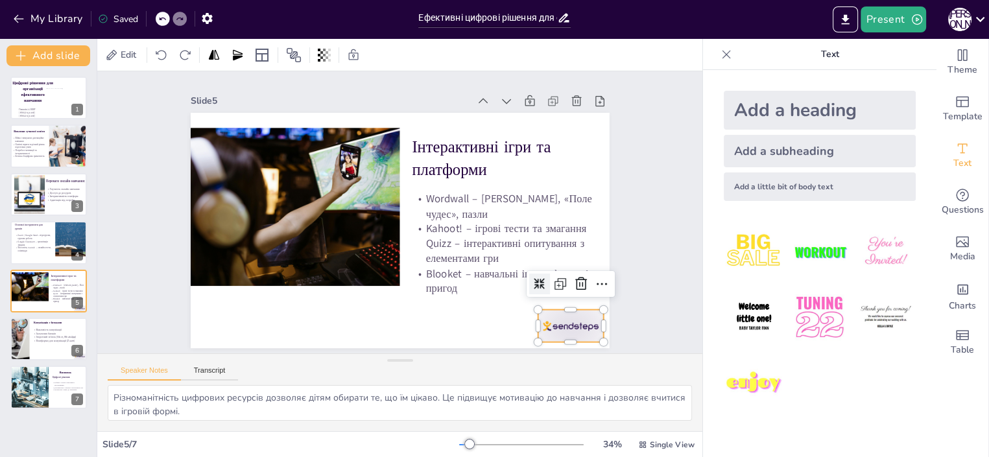
click at [569, 324] on div at bounding box center [569, 326] width 65 height 32
click at [573, 279] on icon at bounding box center [581, 284] width 16 height 16
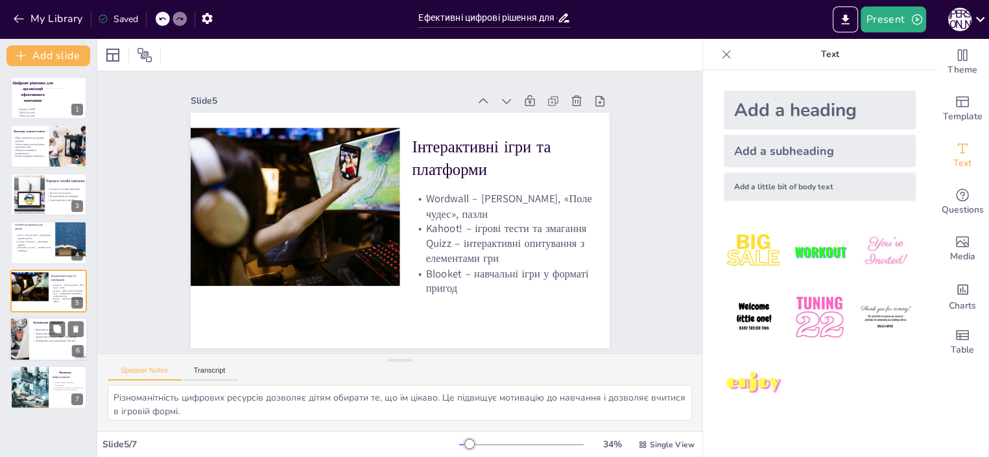
click at [45, 334] on p "Залучення батьків" at bounding box center [55, 333] width 47 height 4
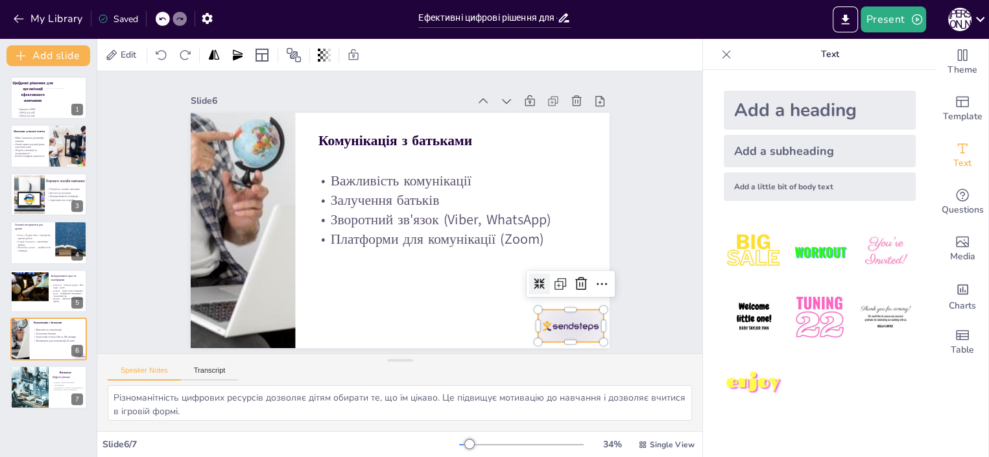
click at [563, 318] on div at bounding box center [569, 326] width 65 height 32
click at [575, 277] on icon at bounding box center [581, 283] width 12 height 13
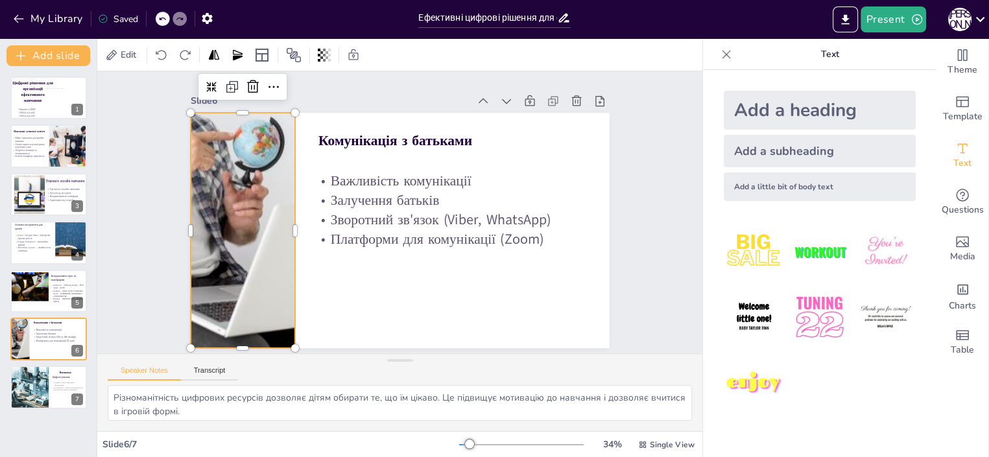
click at [224, 172] on div at bounding box center [242, 230] width 449 height 235
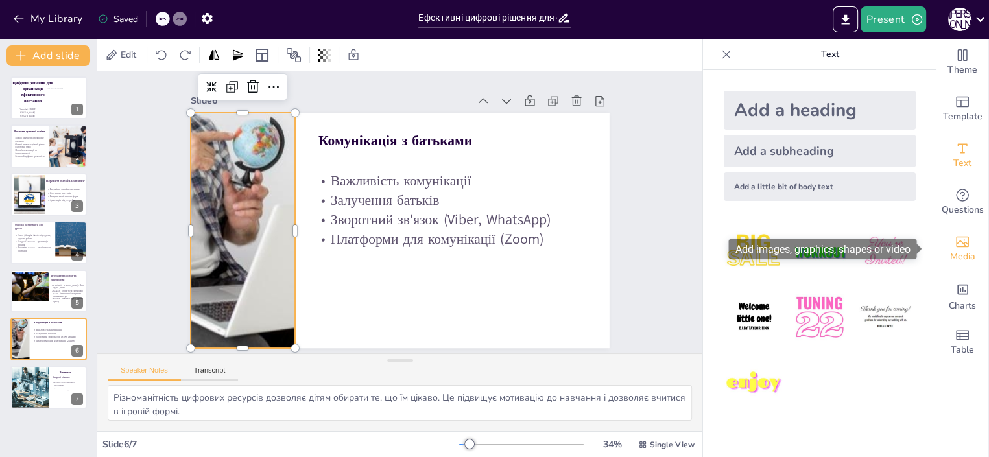
click at [955, 244] on icon "Add images, graphics, shapes or video" at bounding box center [961, 242] width 13 height 11
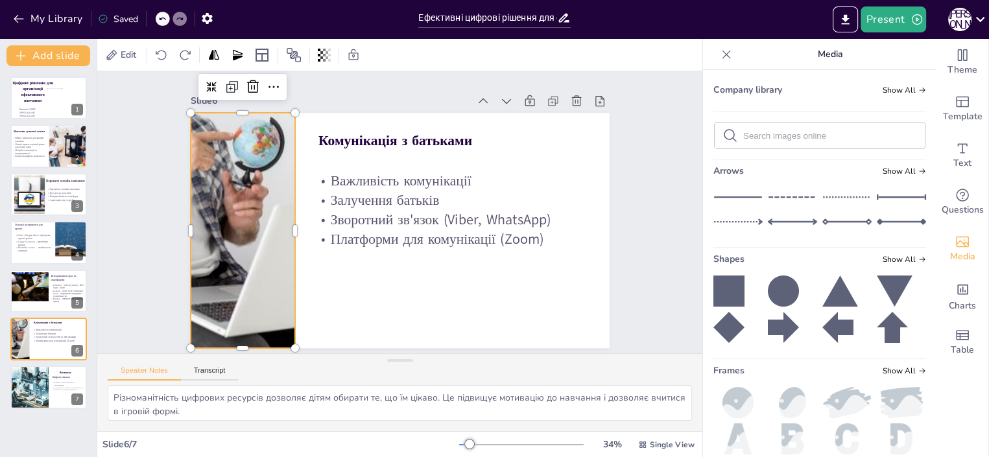
scroll to position [224, 0]
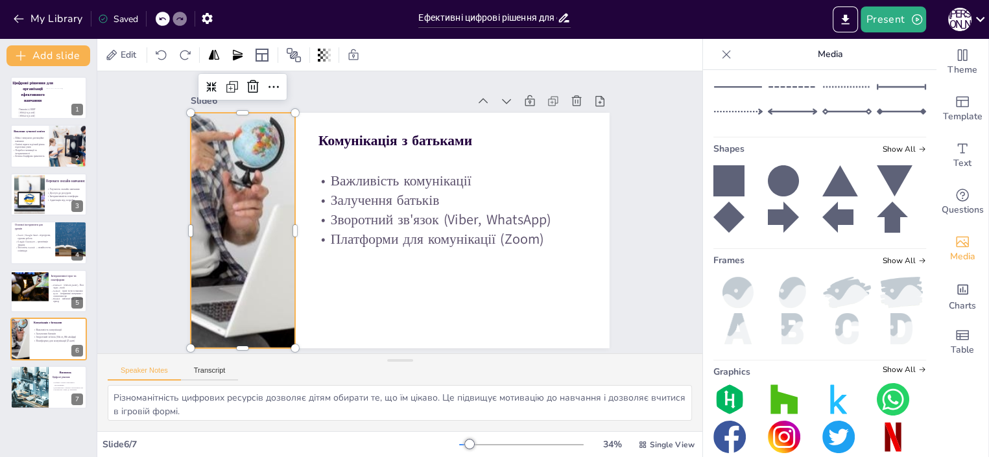
click at [747, 30] on input "text" at bounding box center [830, 26] width 174 height 10
type input "communication with parrents"
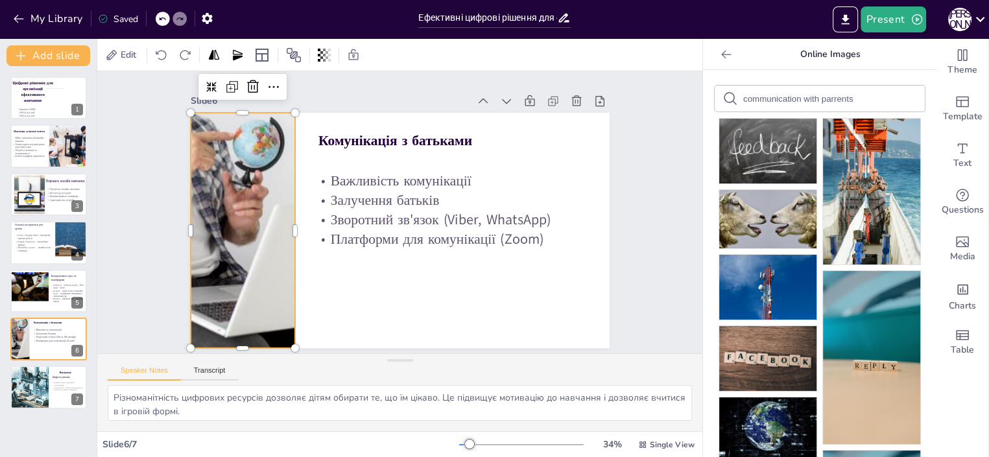
click at [836, 94] on div "communication with parrents" at bounding box center [819, 99] width 210 height 26
drag, startPoint x: 793, startPoint y: 99, endPoint x: 867, endPoint y: 102, distance: 74.6
click at [852, 102] on input "communication with parrents" at bounding box center [798, 99] width 110 height 10
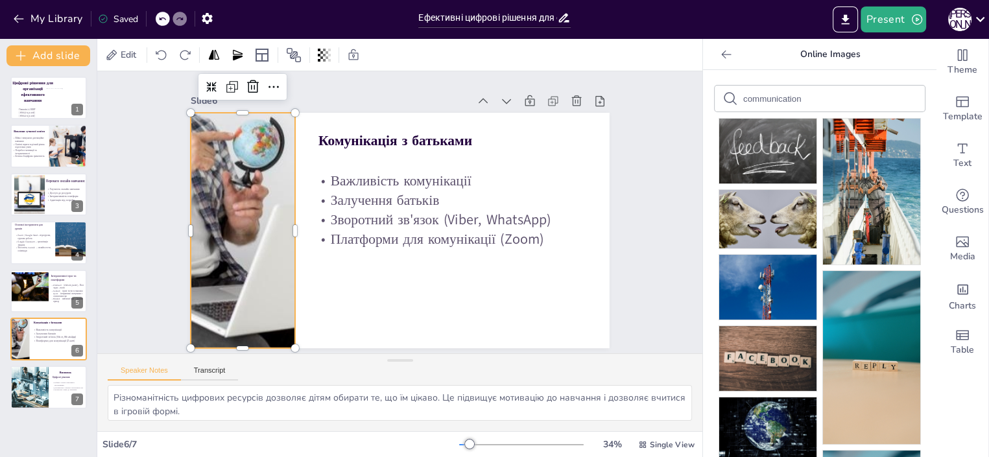
type input "communication"
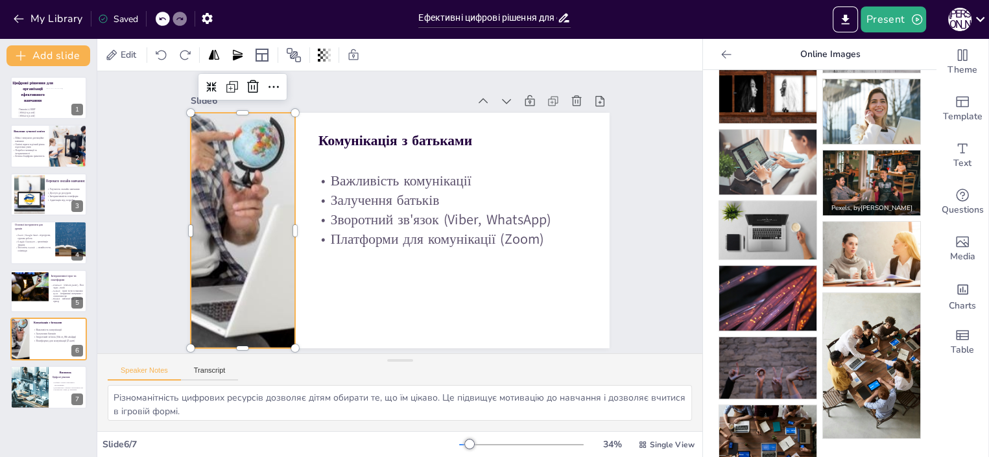
scroll to position [562, 0]
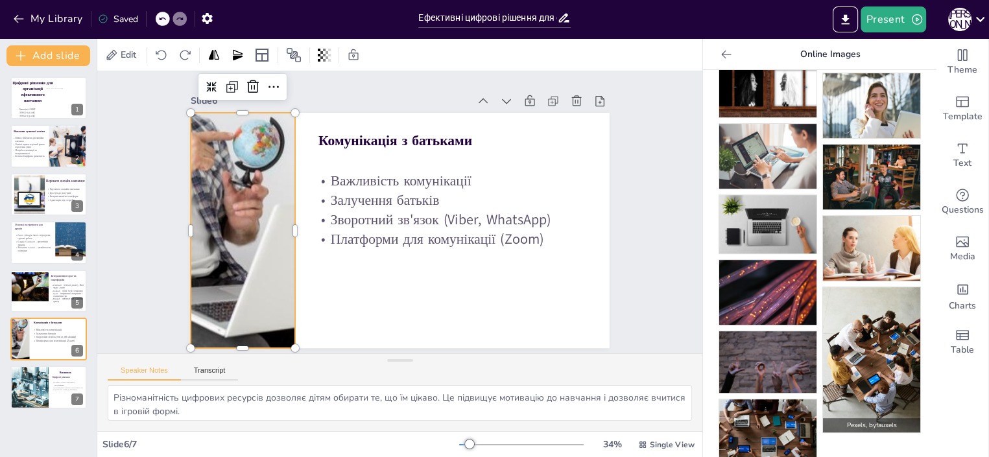
click at [854, 338] on img at bounding box center [871, 360] width 97 height 146
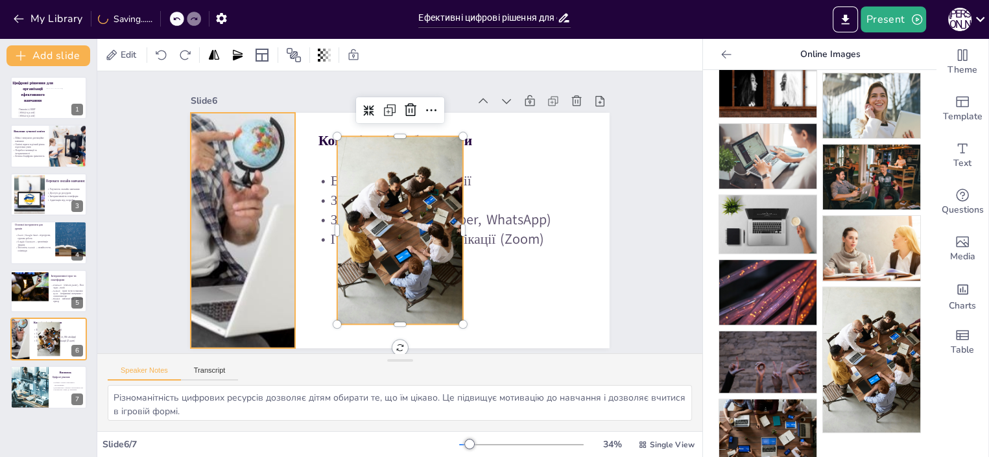
click at [194, 213] on div at bounding box center [242, 230] width 449 height 235
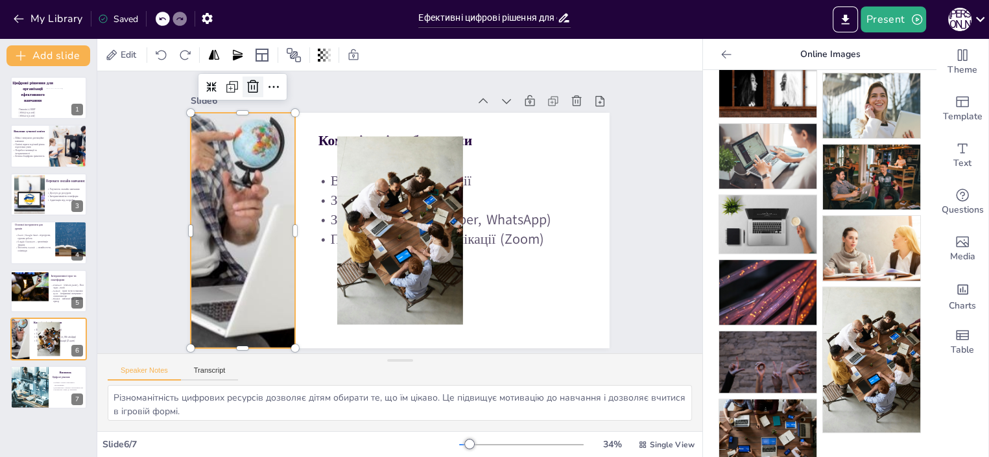
click at [245, 82] on icon at bounding box center [253, 87] width 16 height 16
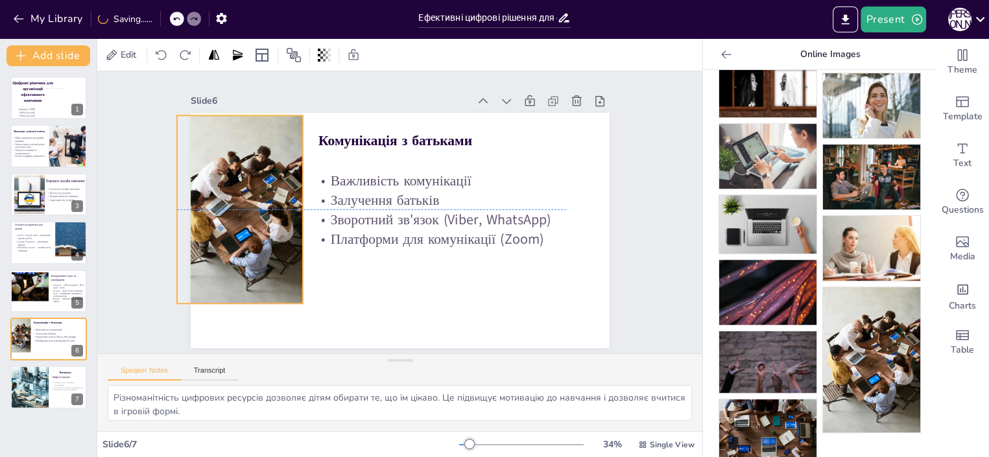
drag, startPoint x: 381, startPoint y: 198, endPoint x: 220, endPoint y: 183, distance: 161.5
click at [218, 178] on div at bounding box center [240, 209] width 126 height 189
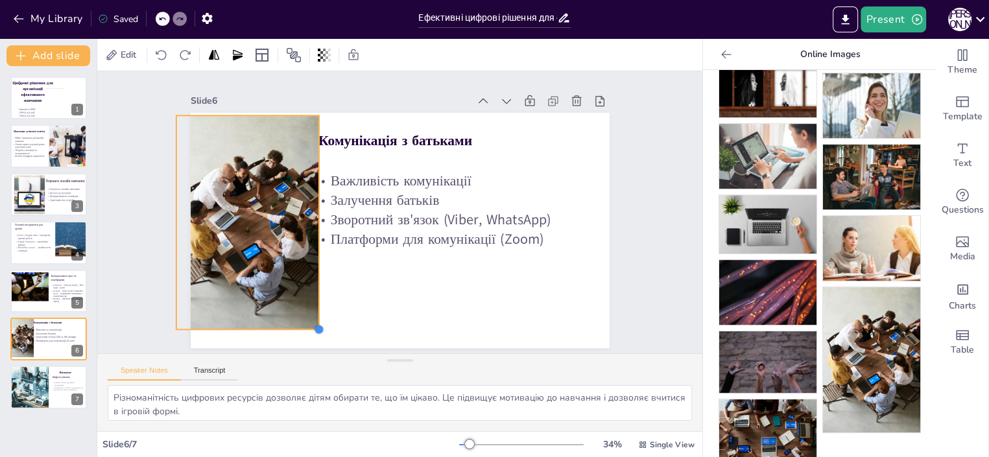
drag, startPoint x: 294, startPoint y: 299, endPoint x: 299, endPoint y: 312, distance: 13.6
click at [295, 318] on div "Комунікація з батьками Важливість комунікації Залучення батьків Зворотний зв'яз…" at bounding box center [400, 230] width 419 height 235
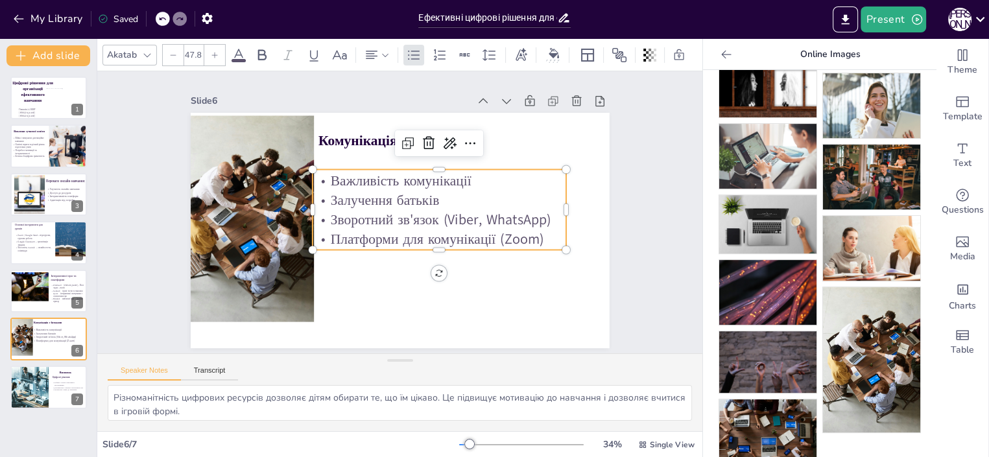
click at [395, 209] on p "Зворотний зв'язок (Viber, WhatsApp)" at bounding box center [438, 218] width 253 height 19
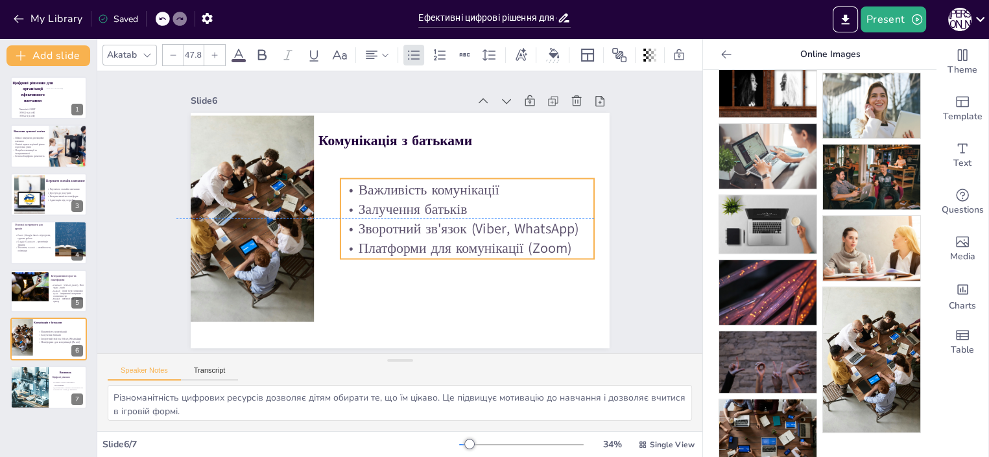
drag, startPoint x: 395, startPoint y: 205, endPoint x: 423, endPoint y: 217, distance: 30.2
click at [423, 218] on p "Зворотний зв'язок (Viber, WhatsApp)" at bounding box center [466, 227] width 253 height 19
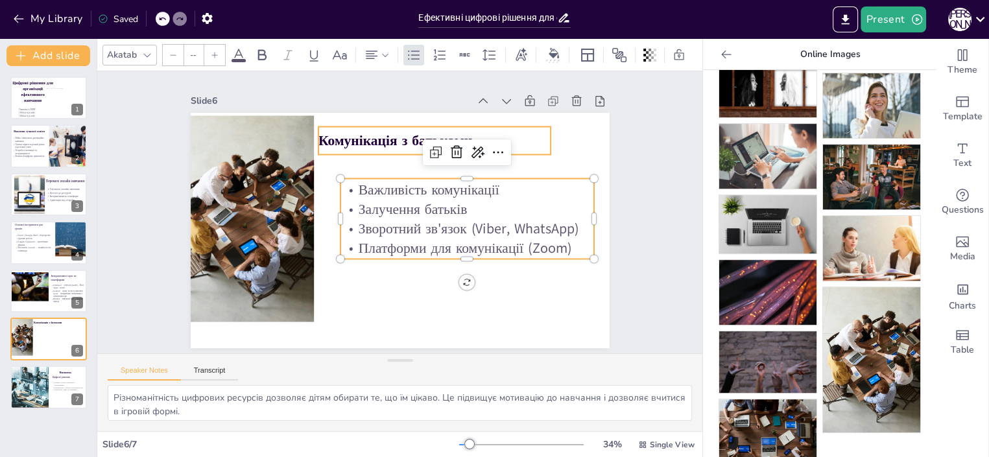
type input "48"
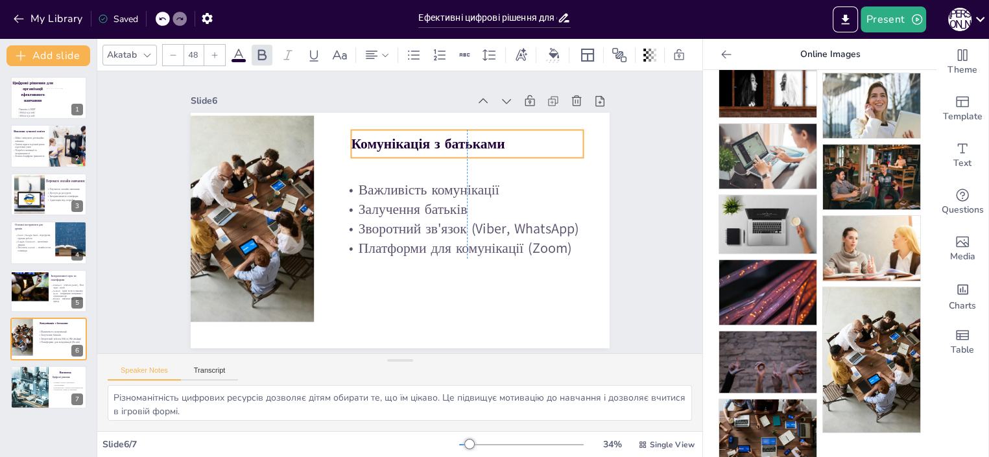
drag, startPoint x: 369, startPoint y: 133, endPoint x: 397, endPoint y: 136, distance: 28.1
click at [397, 136] on span "Комунікація з батьками" at bounding box center [428, 143] width 154 height 19
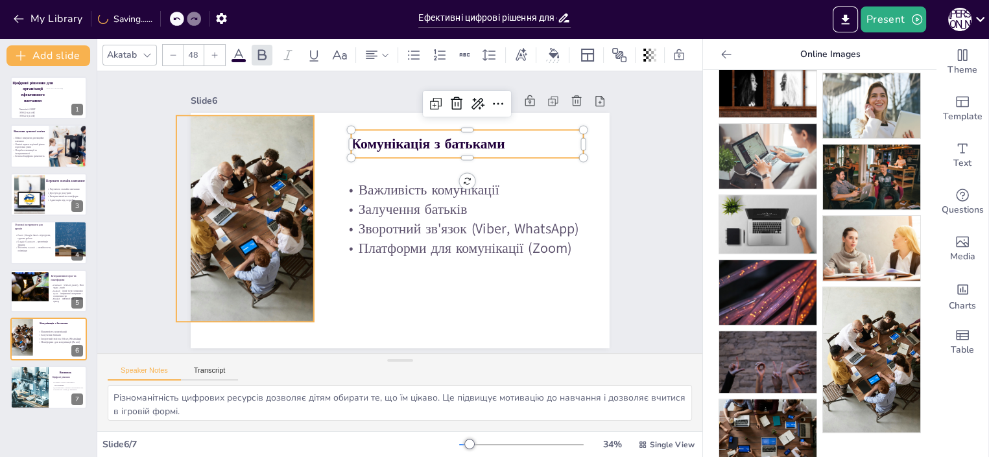
click at [266, 185] on div at bounding box center [245, 218] width 138 height 207
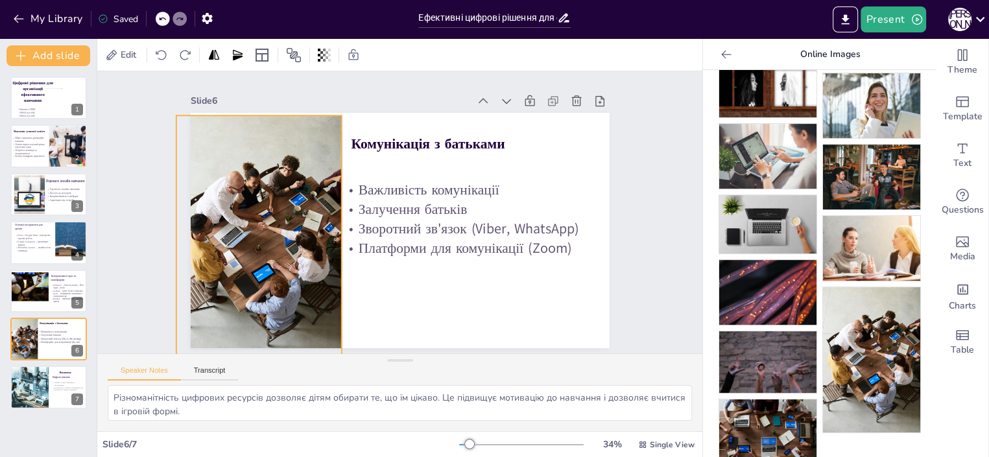
drag, startPoint x: 303, startPoint y: 312, endPoint x: 316, endPoint y: 351, distance: 40.6
click at [318, 354] on div "Slide 1 Цифрові рішення для організації ефективного навчання Гімназія 16 НМР Ма…" at bounding box center [399, 251] width 605 height 360
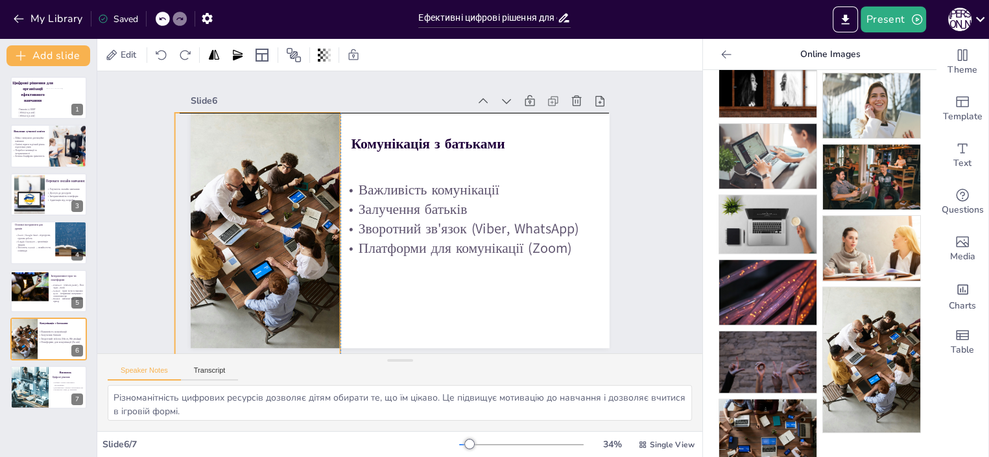
click at [294, 287] on div at bounding box center [256, 237] width 165 height 248
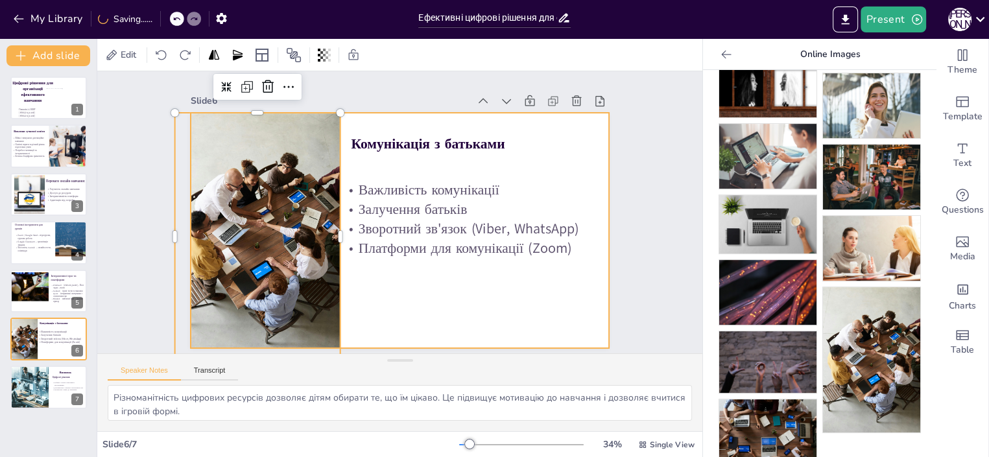
click at [412, 313] on div at bounding box center [400, 230] width 419 height 235
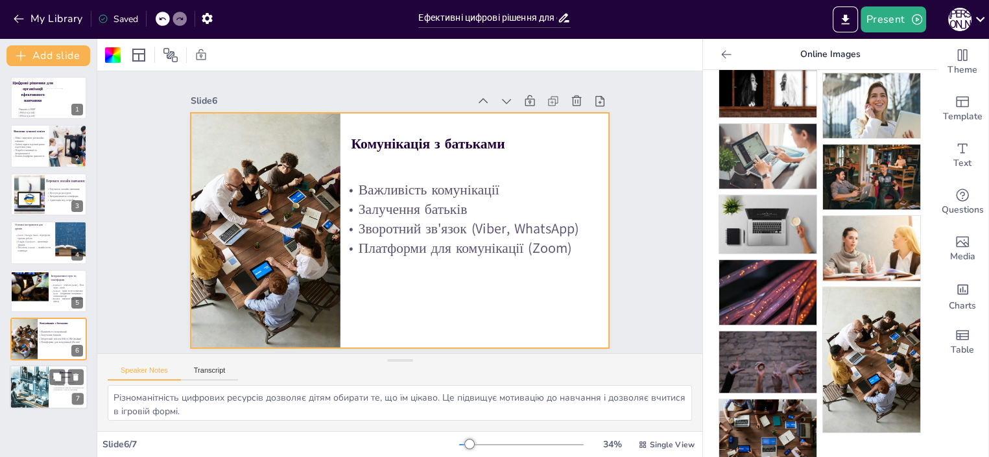
click at [43, 385] on div at bounding box center [29, 388] width 44 height 44
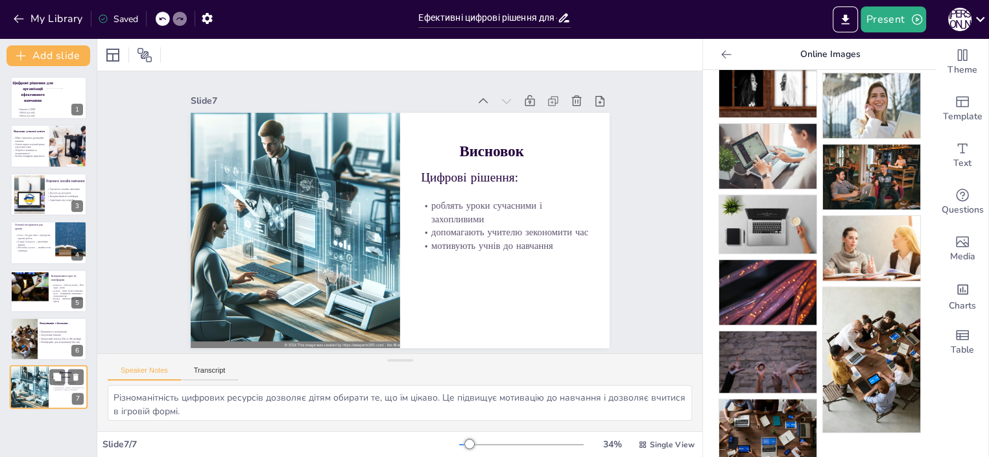
scroll to position [13, 0]
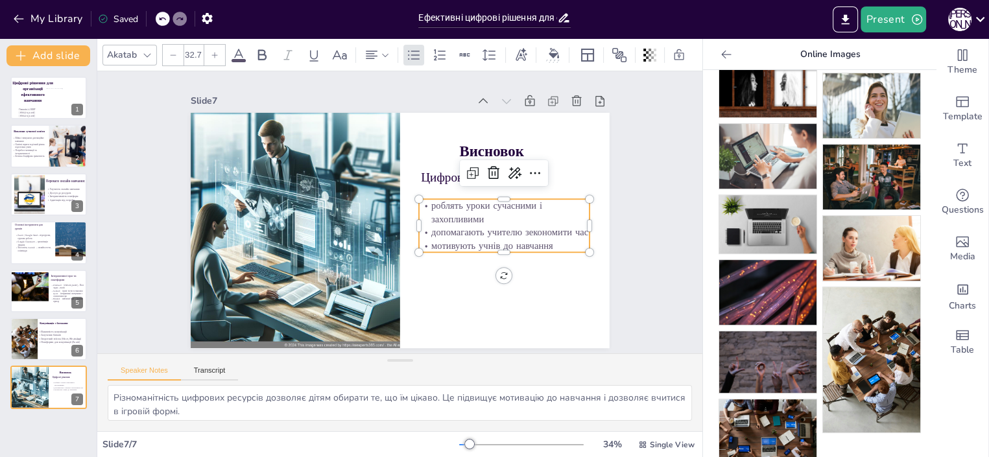
click at [462, 199] on p "роблять уроки сучасними і захопливими" at bounding box center [504, 212] width 171 height 27
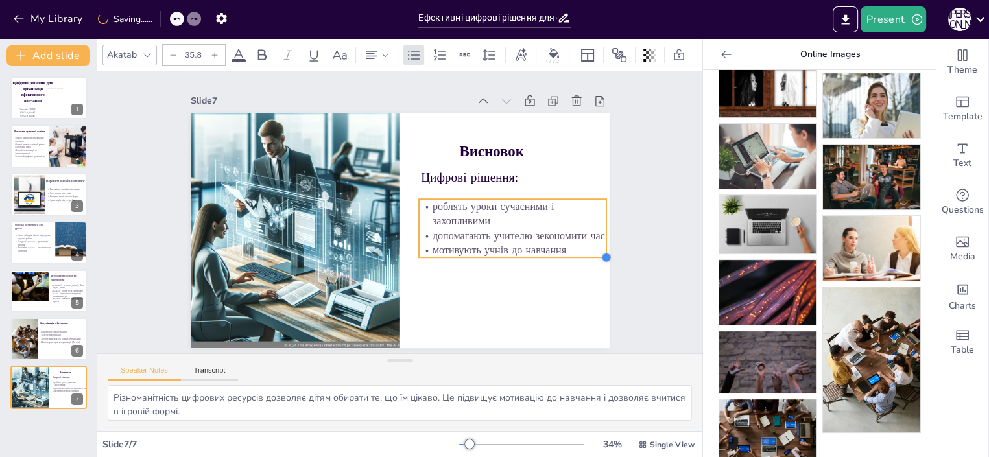
drag, startPoint x: 580, startPoint y: 232, endPoint x: 580, endPoint y: 239, distance: 7.2
click at [579, 238] on div "Цифрові рішення: роблять уроки сучасними і захопливими допомагають учителю зеко…" at bounding box center [400, 230] width 419 height 235
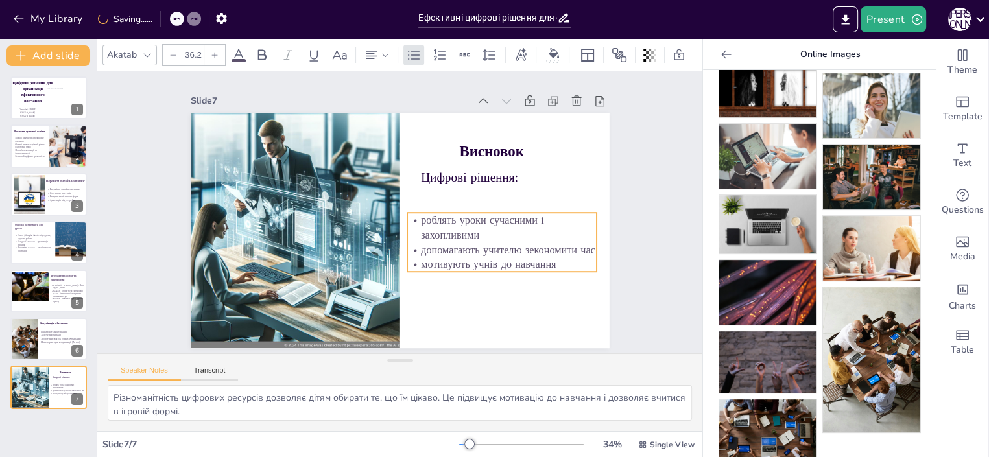
drag, startPoint x: 500, startPoint y: 214, endPoint x: 495, endPoint y: 220, distance: 7.9
click at [495, 220] on p "роблять уроки сучасними і захопливими" at bounding box center [501, 227] width 189 height 29
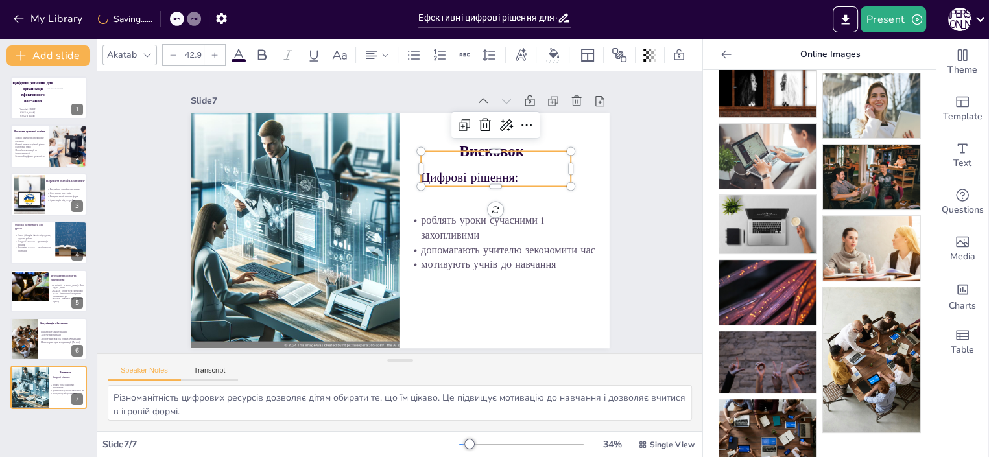
click at [421, 169] on p "Цифрові рішення:" at bounding box center [496, 178] width 150 height 18
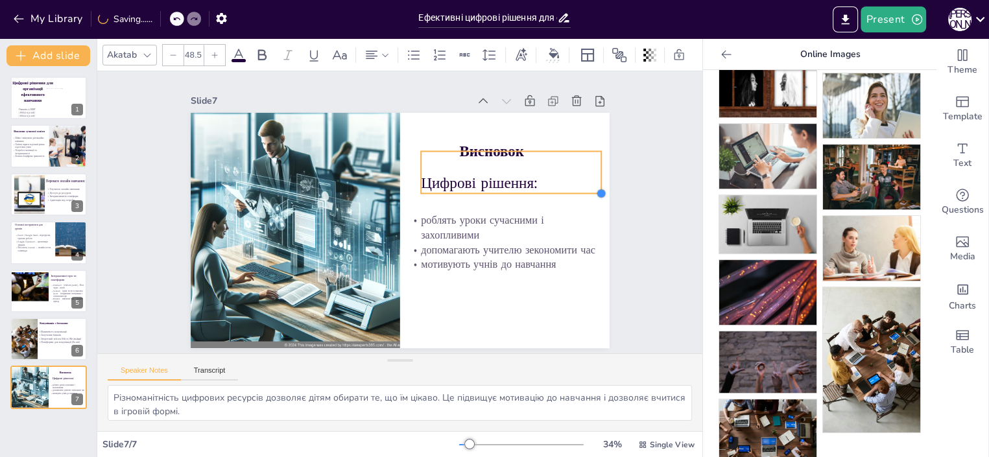
type input "51.7"
drag, startPoint x: 557, startPoint y: 165, endPoint x: 561, endPoint y: 172, distance: 8.5
click at [561, 172] on div "Цифрові рішення: роблять уроки сучасними і захопливими допомагають учителю зеко…" at bounding box center [400, 230] width 419 height 235
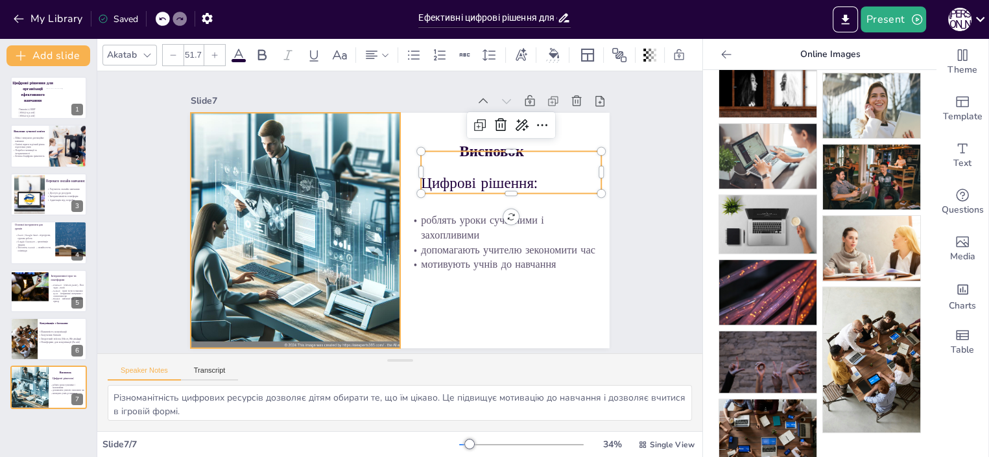
click at [306, 243] on div at bounding box center [295, 230] width 235 height 235
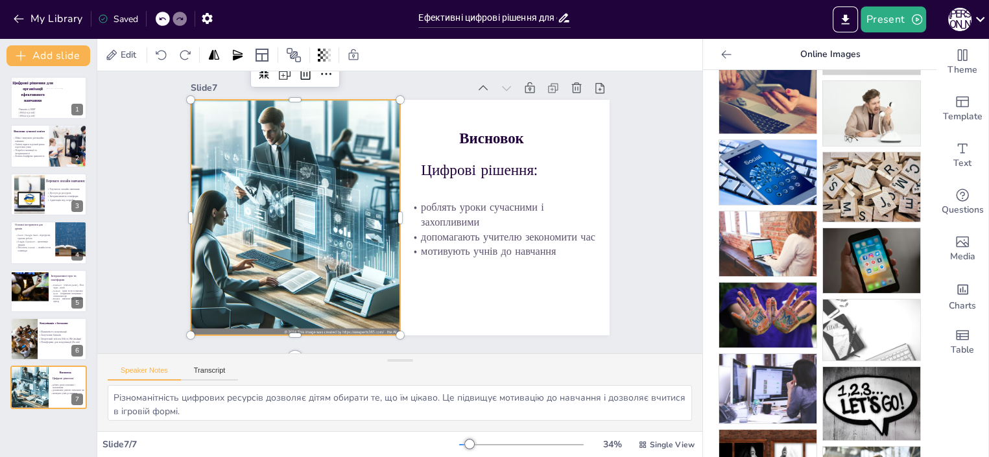
scroll to position [0, 0]
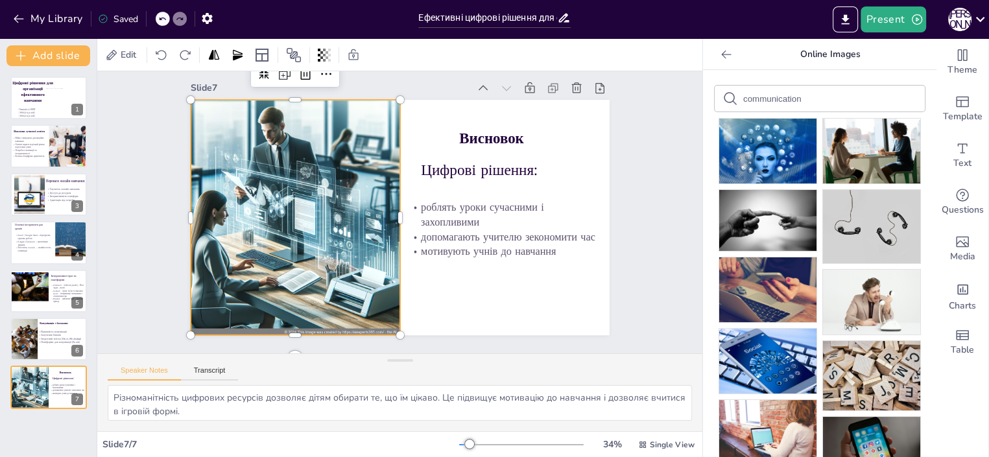
click at [788, 97] on input "communication" at bounding box center [798, 99] width 110 height 10
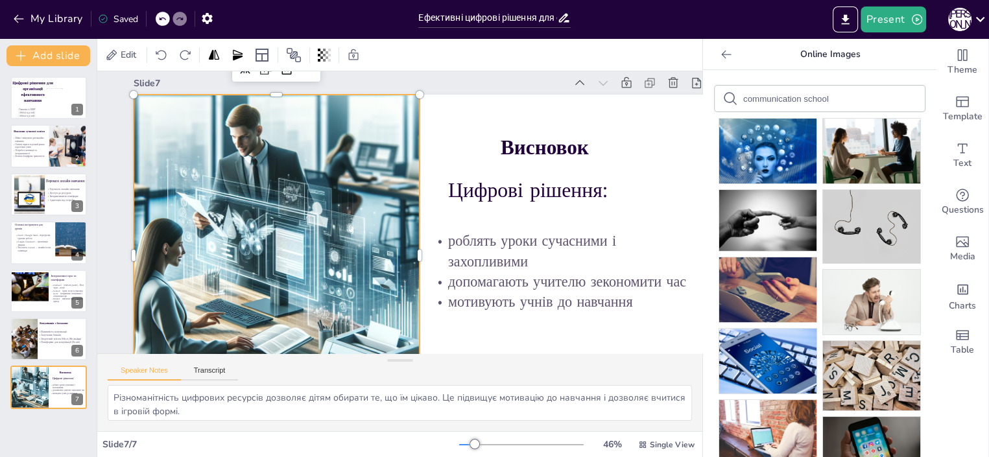
click at [828, 99] on input "communication school" at bounding box center [798, 99] width 110 height 10
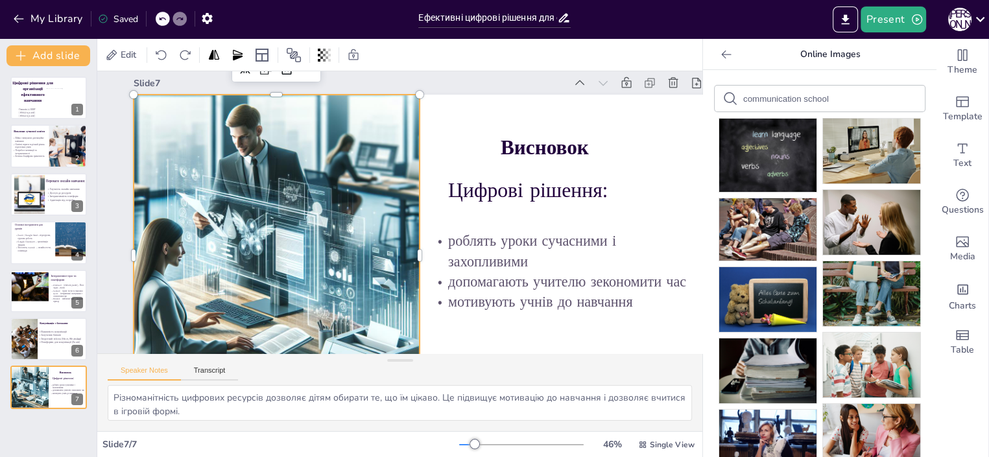
drag, startPoint x: 789, startPoint y: 98, endPoint x: 709, endPoint y: 110, distance: 80.7
click at [743, 104] on input "communication school" at bounding box center [798, 99] width 110 height 10
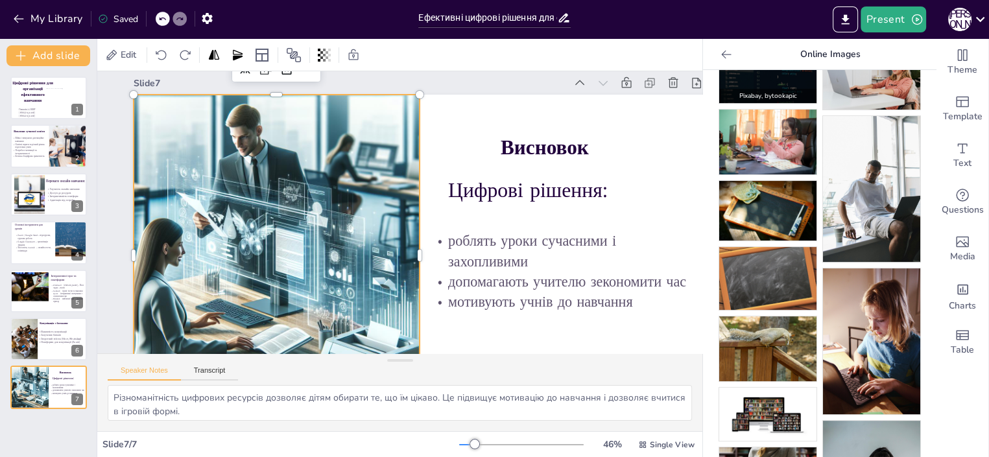
scroll to position [373, 0]
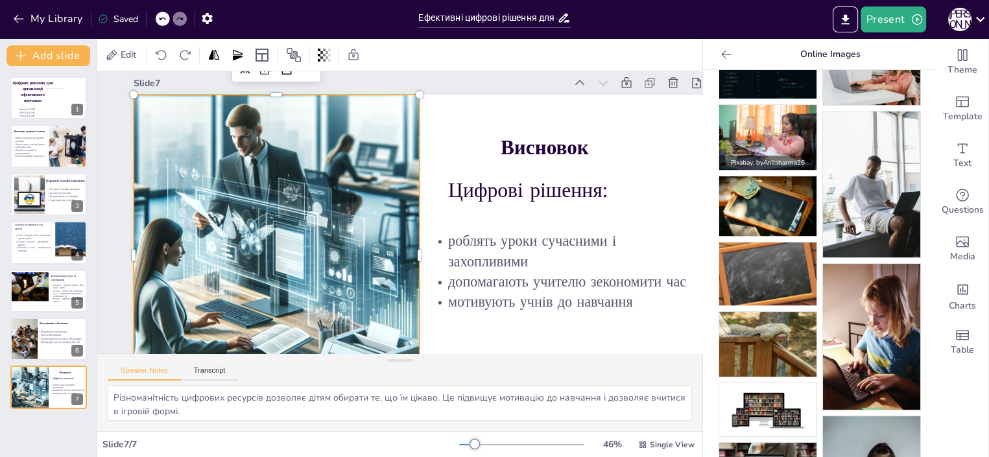
click at [778, 121] on img at bounding box center [767, 137] width 97 height 65
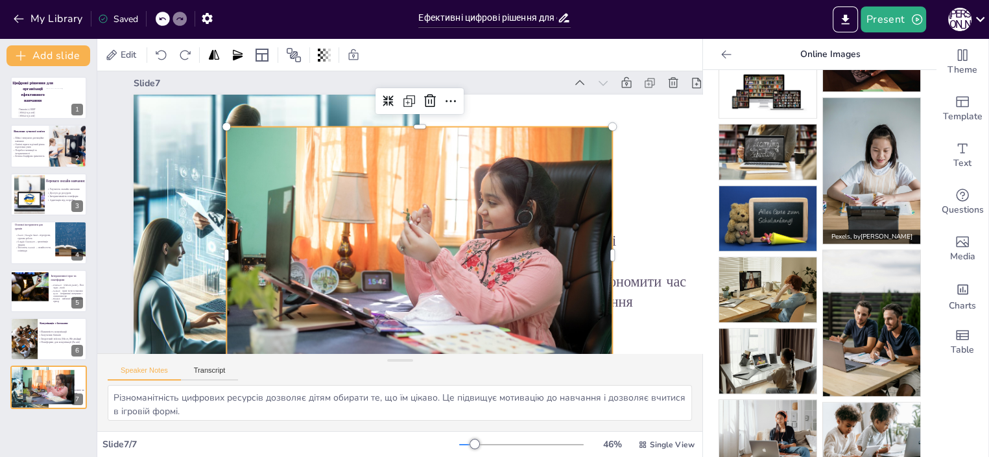
scroll to position [698, 0]
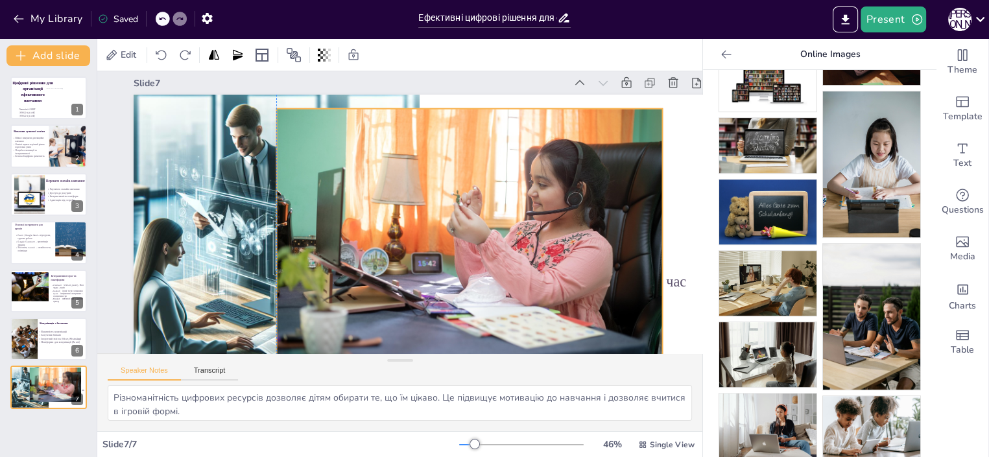
drag, startPoint x: 417, startPoint y: 208, endPoint x: 465, endPoint y: 191, distance: 51.1
click at [485, 187] on div at bounding box center [469, 237] width 386 height 257
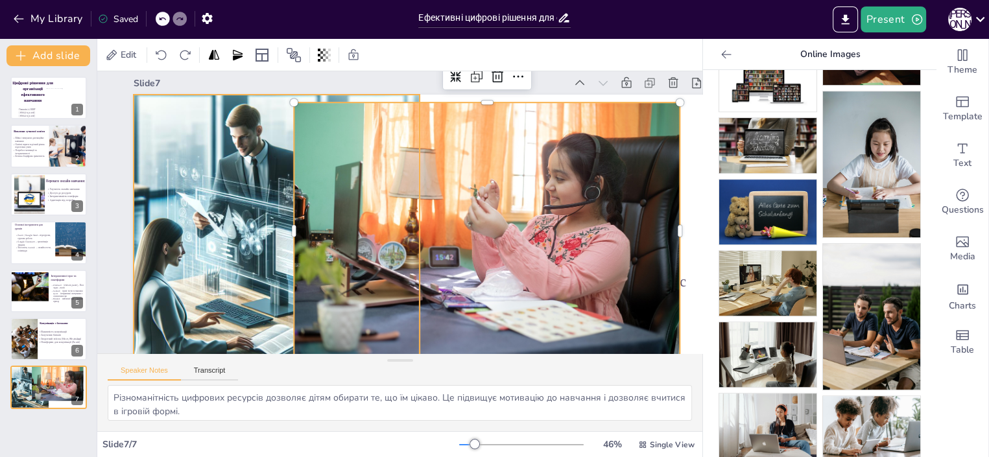
click at [178, 123] on div at bounding box center [276, 256] width 322 height 322
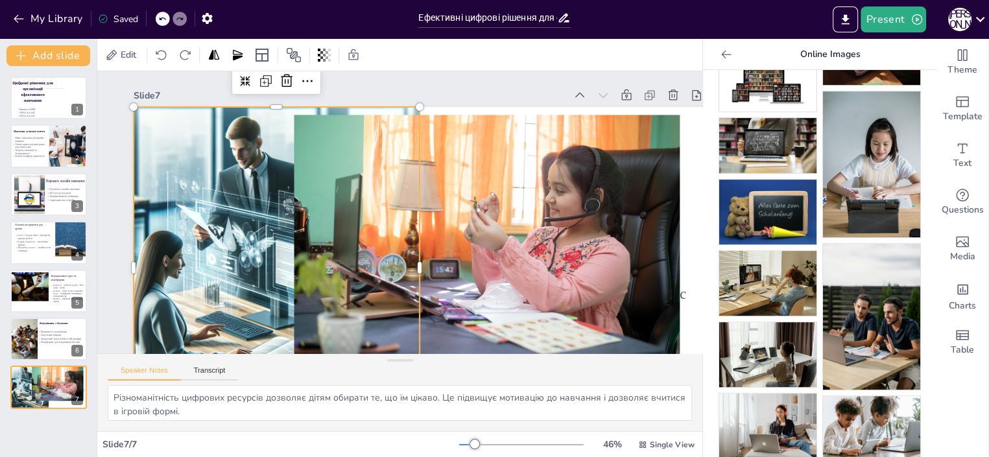
scroll to position [0, 0]
click at [284, 82] on icon at bounding box center [287, 82] width 16 height 16
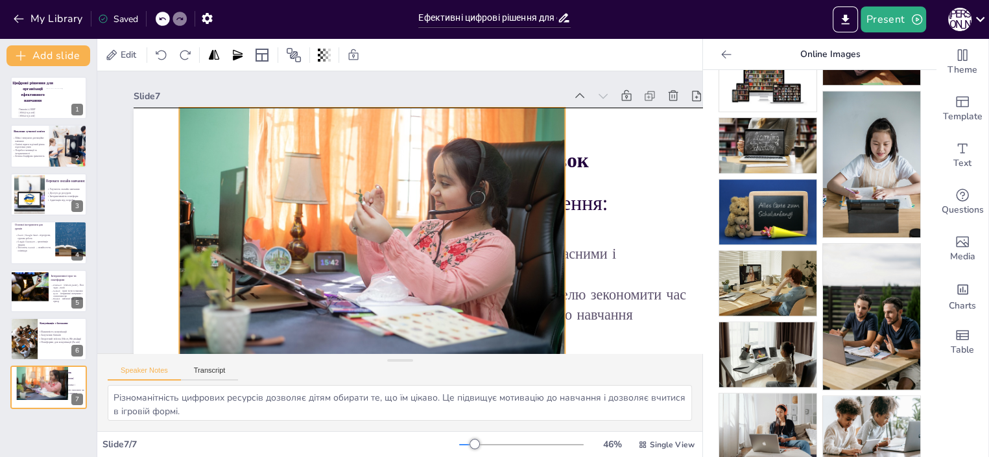
drag, startPoint x: 454, startPoint y: 170, endPoint x: 333, endPoint y: 163, distance: 120.7
click at [341, 161] on div at bounding box center [372, 236] width 386 height 257
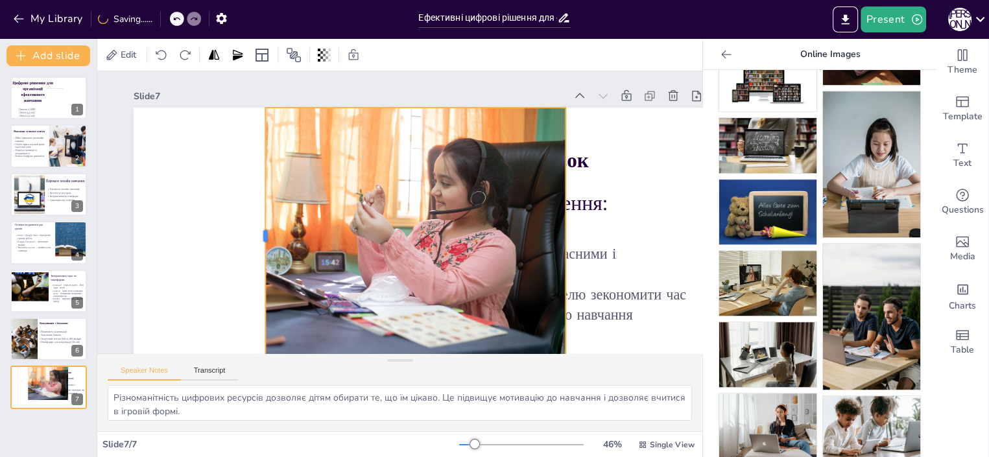
drag, startPoint x: 180, startPoint y: 232, endPoint x: 261, endPoint y: 245, distance: 82.7
click at [265, 244] on div at bounding box center [260, 236] width 10 height 257
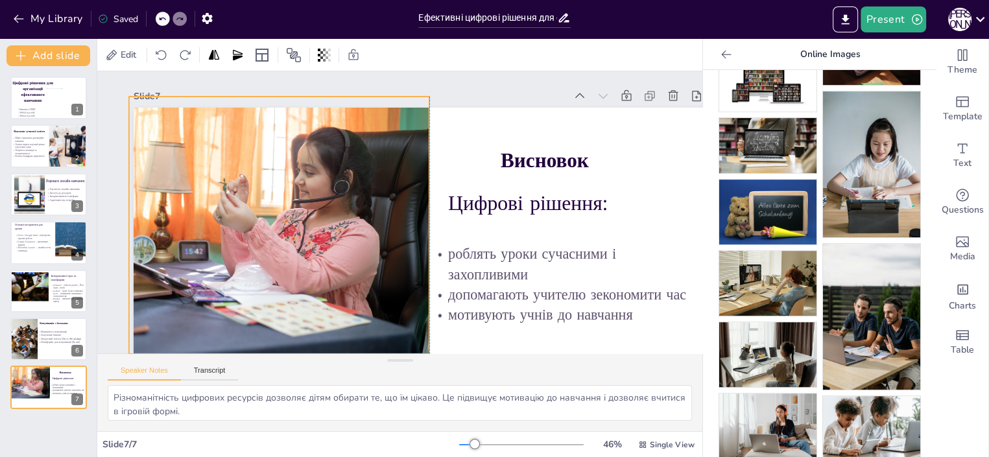
drag, startPoint x: 311, startPoint y: 178, endPoint x: 170, endPoint y: 167, distance: 141.1
click at [170, 167] on div at bounding box center [236, 225] width 386 height 257
drag, startPoint x: 432, startPoint y: 225, endPoint x: 421, endPoint y: 221, distance: 11.7
click at [421, 221] on div at bounding box center [423, 225] width 10 height 257
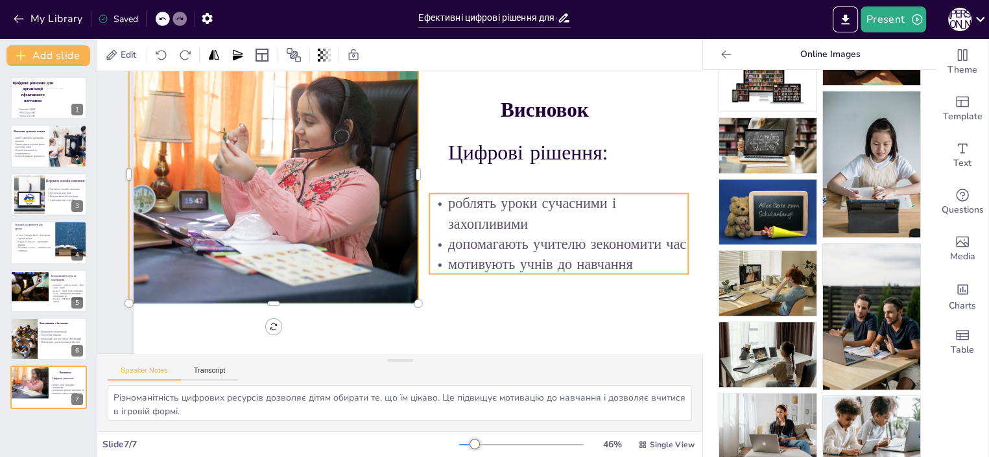
scroll to position [75, 0]
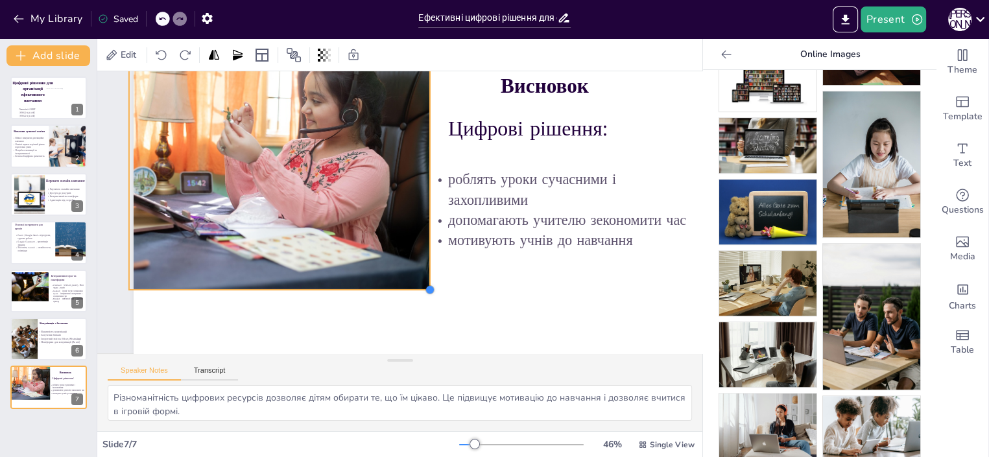
drag, startPoint x: 415, startPoint y: 278, endPoint x: 416, endPoint y: 288, distance: 10.5
click at [416, 288] on div "Цифрові рішення: роблять уроки сучасними і захопливими допомагають учителю зеко…" at bounding box center [420, 194] width 572 height 322
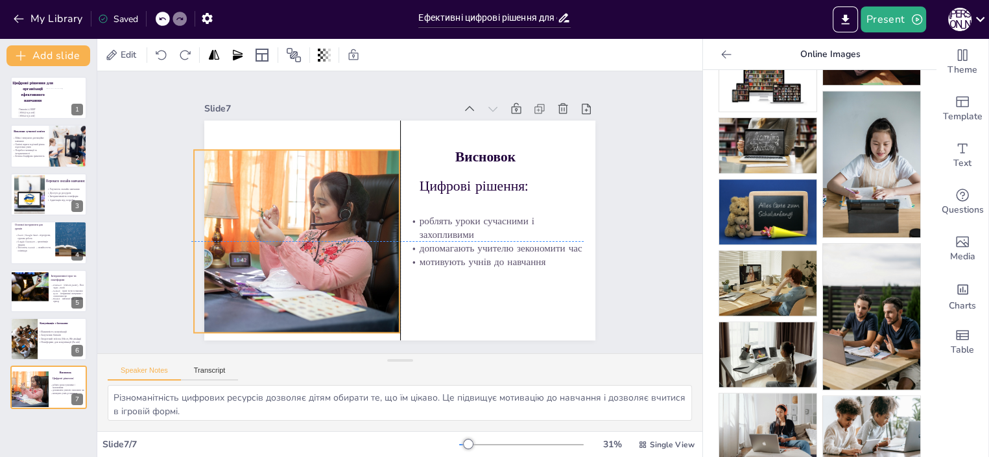
drag, startPoint x: 349, startPoint y: 173, endPoint x: 341, endPoint y: 207, distance: 35.2
click at [341, 206] on div at bounding box center [270, 241] width 274 height 183
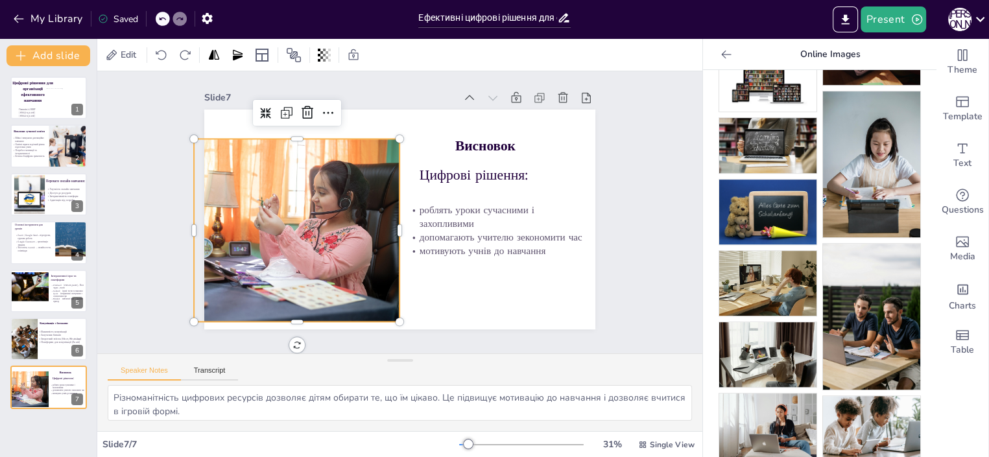
scroll to position [0, 0]
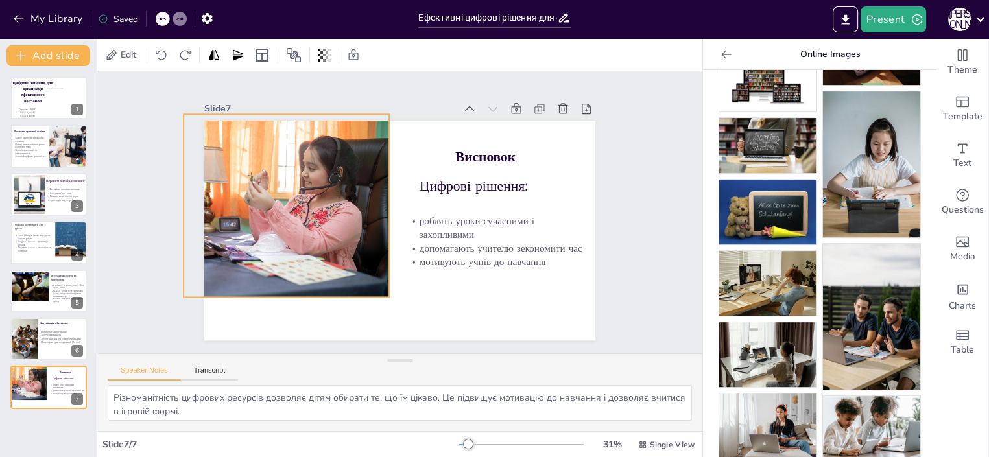
drag, startPoint x: 324, startPoint y: 236, endPoint x: 314, endPoint y: 200, distance: 37.1
click at [314, 200] on div at bounding box center [260, 205] width 274 height 183
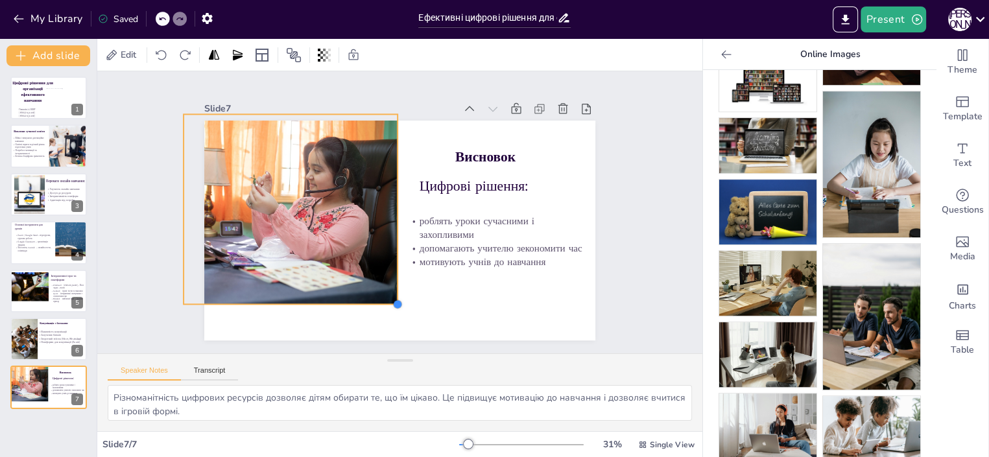
drag, startPoint x: 375, startPoint y: 289, endPoint x: 377, endPoint y: 296, distance: 7.2
click at [377, 296] on div "Цифрові рішення: роблять уроки сучасними і захопливими допомагають учителю зеко…" at bounding box center [399, 231] width 391 height 220
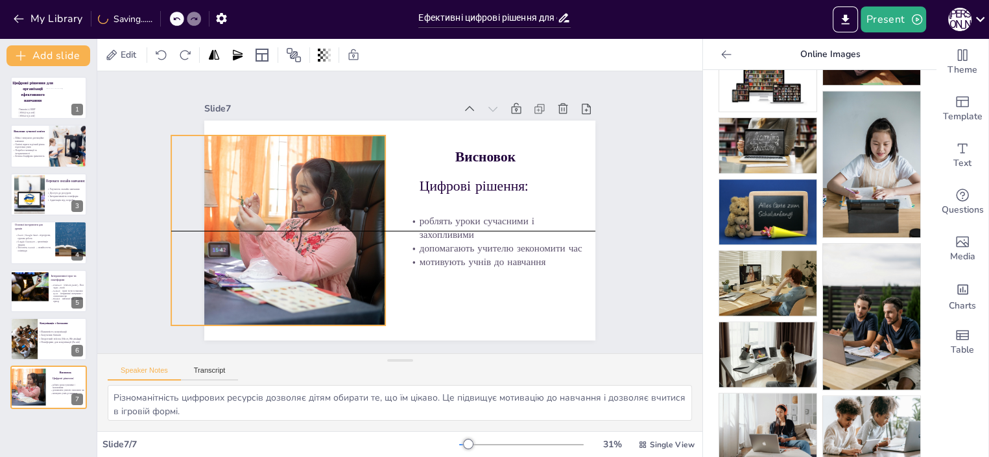
drag, startPoint x: 339, startPoint y: 246, endPoint x: 331, endPoint y: 261, distance: 16.8
click at [331, 261] on div at bounding box center [250, 230] width 285 height 190
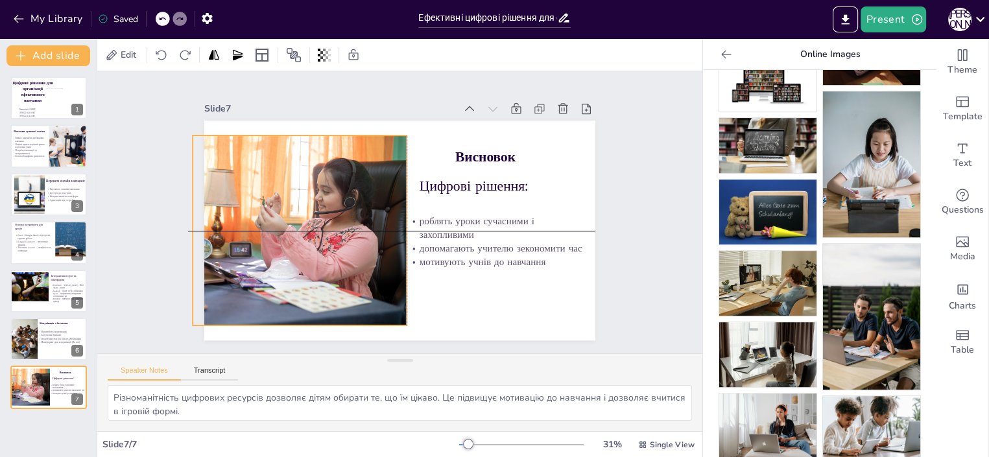
drag, startPoint x: 340, startPoint y: 244, endPoint x: 357, endPoint y: 244, distance: 16.9
click at [357, 244] on div at bounding box center [272, 230] width 285 height 190
click at [40, 100] on span "Цифрові рішення для організації ефективного навчання" at bounding box center [32, 91] width 41 height 23
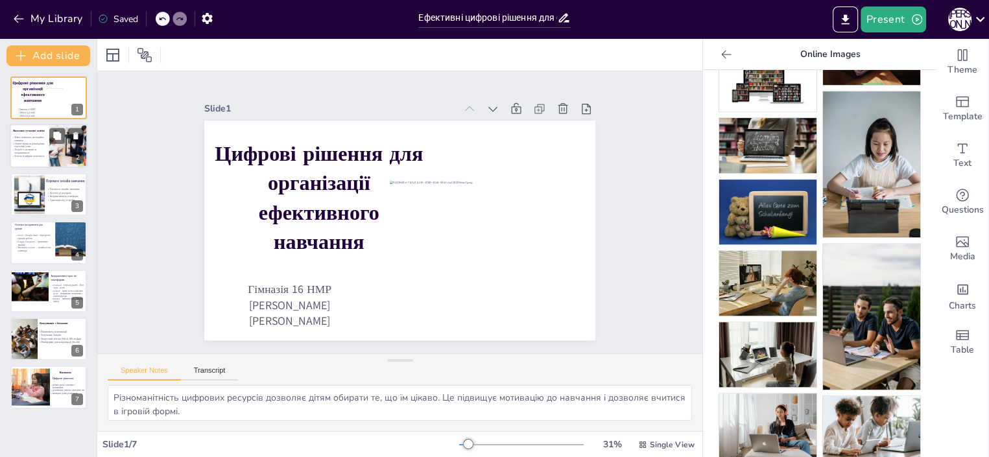
click at [27, 143] on p "Освітні втрати та різний рівень підготовки учнів" at bounding box center [30, 146] width 37 height 6
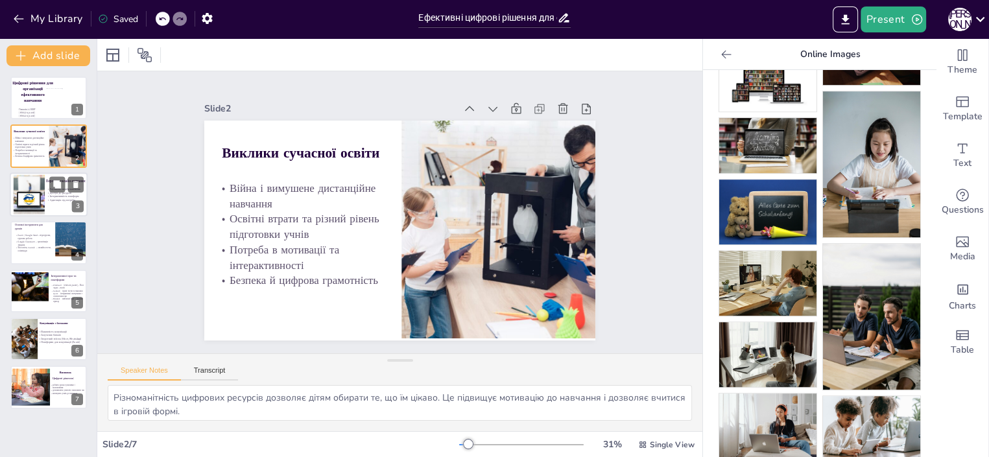
click at [23, 199] on div at bounding box center [28, 194] width 59 height 40
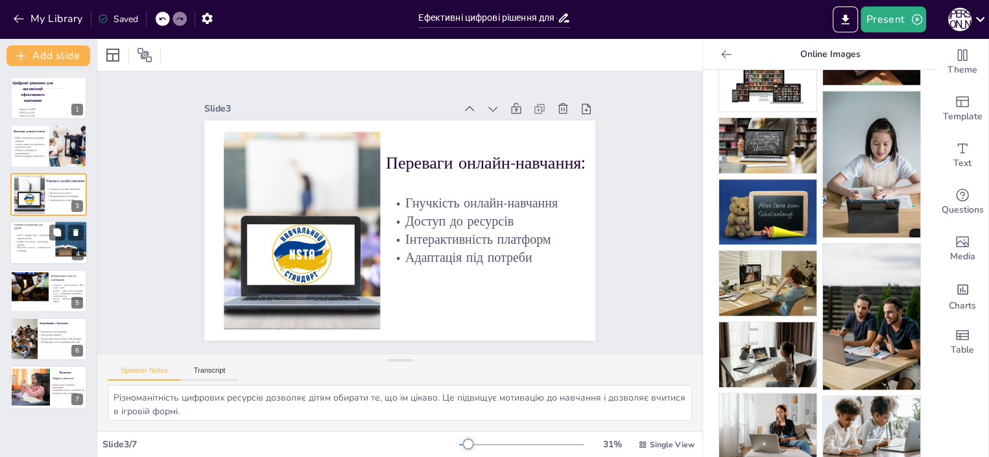
click at [41, 247] on p "Всеосвіта, naurok – онлайн-тести, олімпіади" at bounding box center [34, 249] width 40 height 6
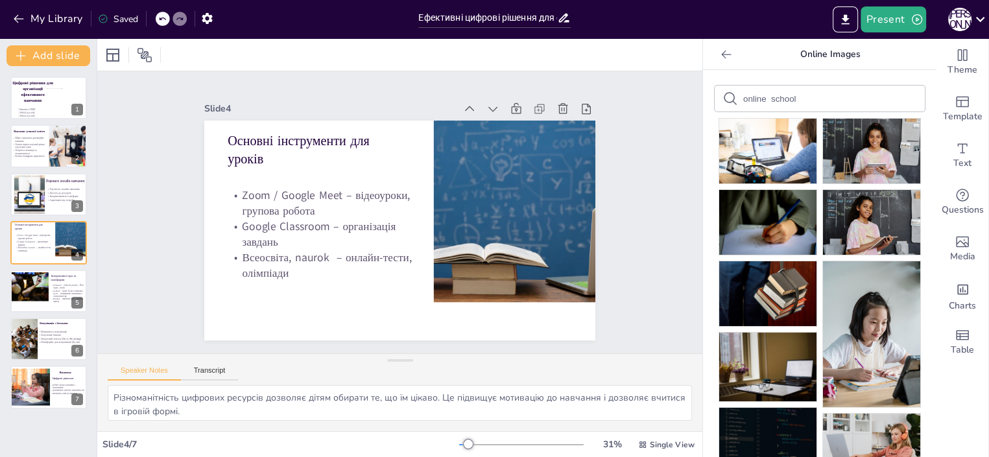
drag, startPoint x: 790, startPoint y: 91, endPoint x: 762, endPoint y: 102, distance: 29.4
click at [758, 104] on div "online school" at bounding box center [819, 99] width 210 height 26
drag, startPoint x: 786, startPoint y: 97, endPoint x: 671, endPoint y: 111, distance: 115.5
click at [743, 104] on input "online school" at bounding box center [798, 99] width 110 height 10
type input "zoom"
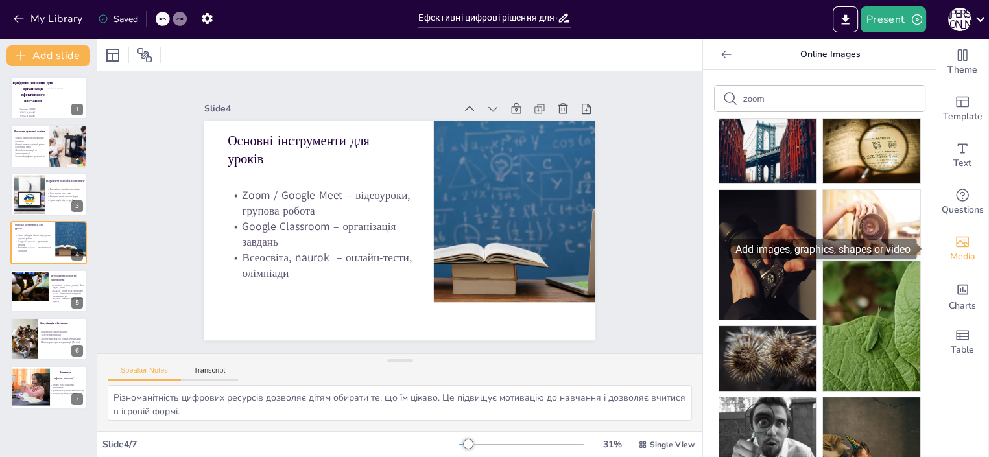
click at [955, 243] on icon "Add images, graphics, shapes or video" at bounding box center [961, 242] width 13 height 11
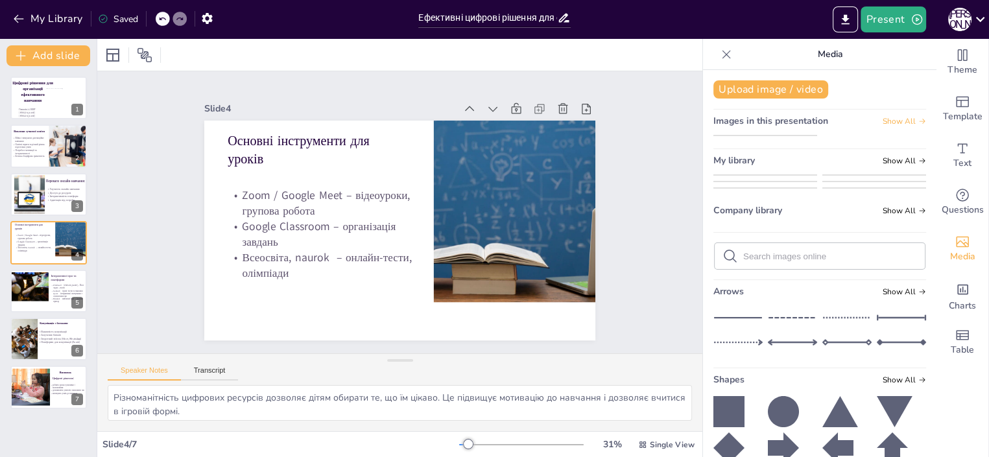
click at [918, 121] on icon at bounding box center [922, 121] width 8 height 8
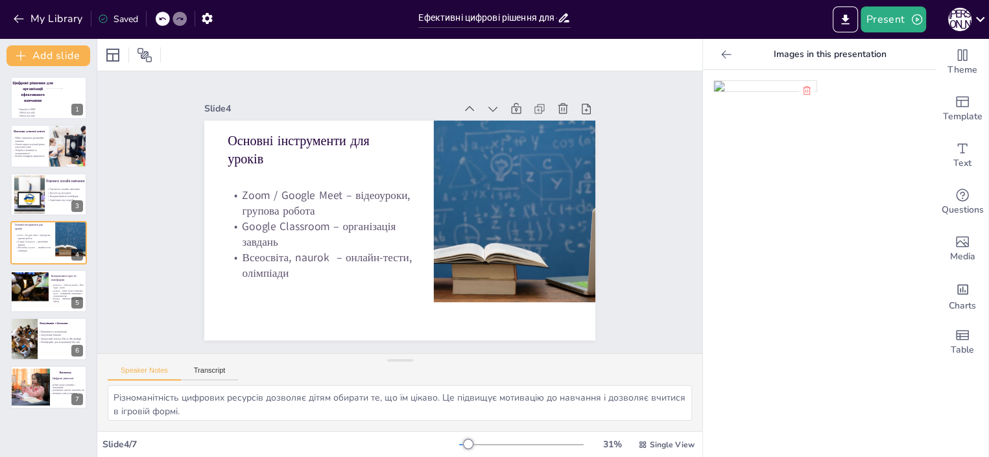
click at [721, 54] on icon at bounding box center [726, 54] width 10 height 8
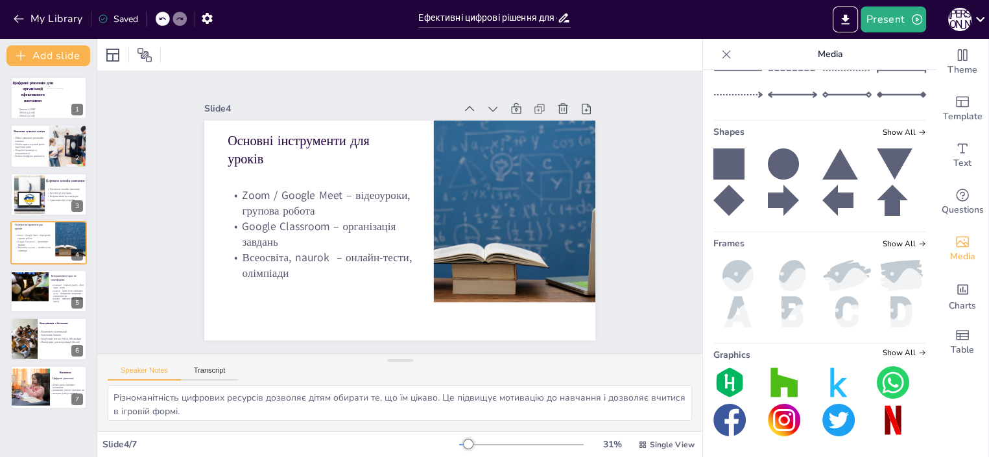
scroll to position [581, 0]
click at [918, 353] on icon at bounding box center [922, 353] width 8 height 8
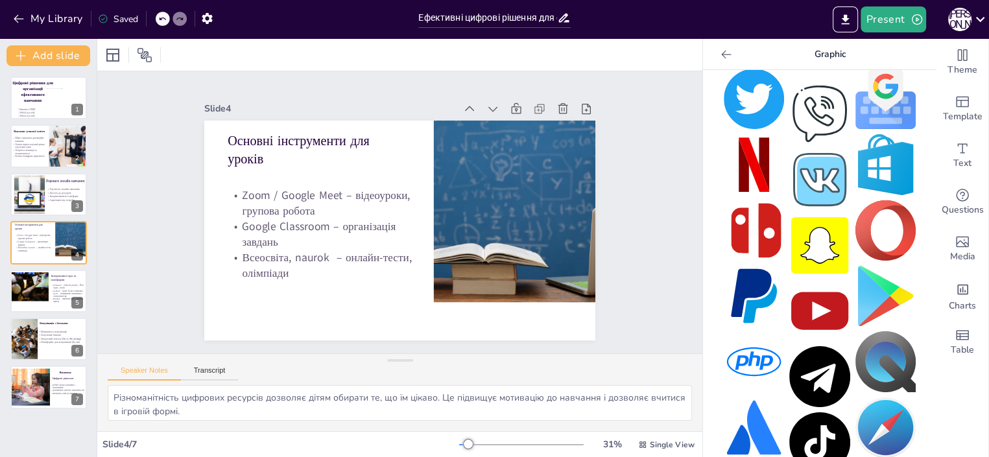
scroll to position [314, 0]
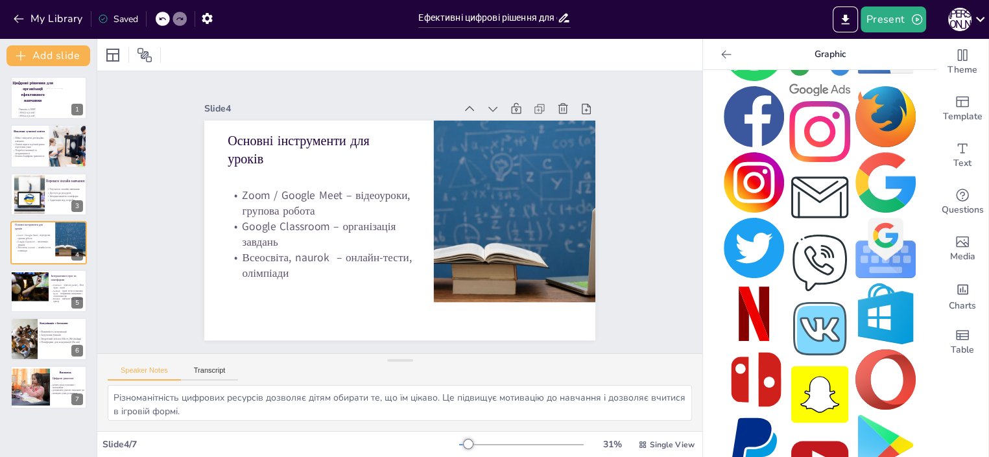
click at [866, 173] on img at bounding box center [885, 182] width 60 height 60
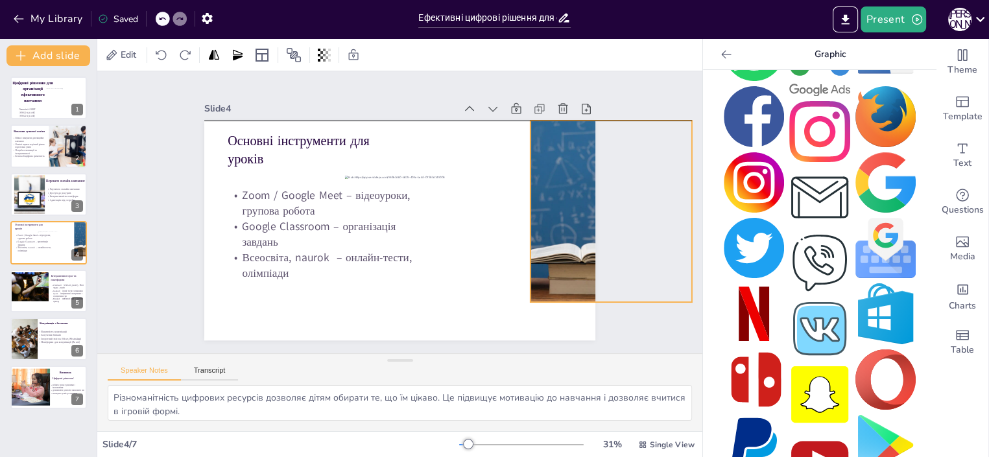
drag, startPoint x: 503, startPoint y: 211, endPoint x: 603, endPoint y: 222, distance: 100.4
click at [607, 219] on div "Slide 1 Цифрові рішення для організації ефективного навчання Гімназія 16 НМР Ма…" at bounding box center [399, 212] width 463 height 256
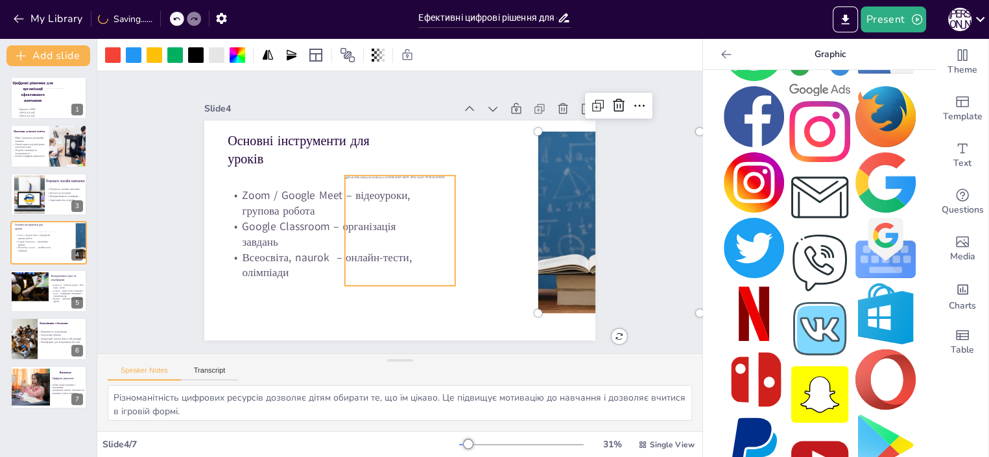
click at [411, 233] on div at bounding box center [400, 231] width 110 height 110
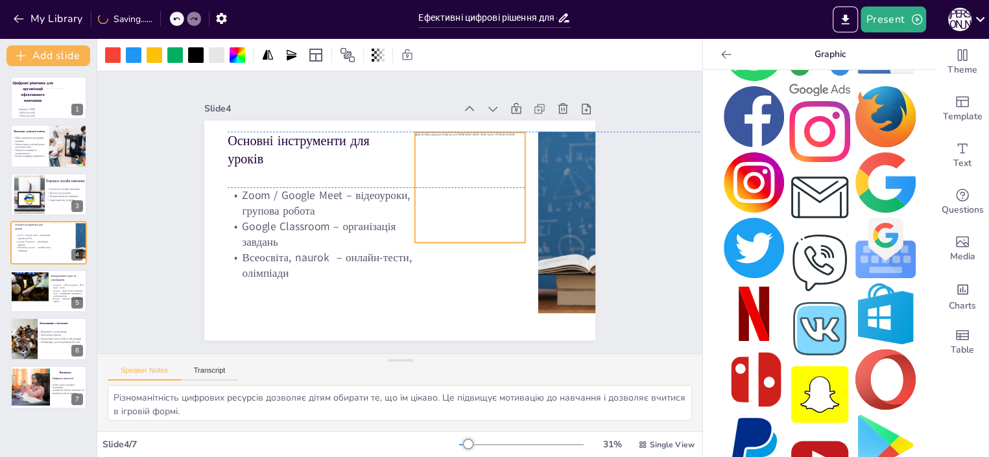
drag, startPoint x: 385, startPoint y: 202, endPoint x: 455, endPoint y: 156, distance: 83.8
click at [455, 156] on div at bounding box center [470, 187] width 110 height 110
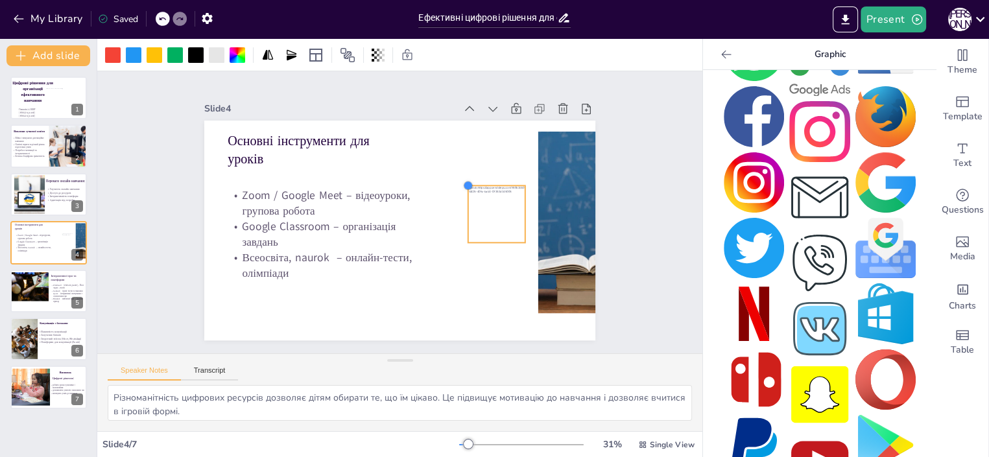
drag, startPoint x: 405, startPoint y: 130, endPoint x: 463, endPoint y: 180, distance: 76.3
click at [463, 180] on div "Основні інструменти для уроків Zoom / Google Meet – відеоуроки, групова робота …" at bounding box center [399, 231] width 391 height 220
drag, startPoint x: 483, startPoint y: 205, endPoint x: 452, endPoint y: 152, distance: 61.0
click at [452, 152] on div at bounding box center [465, 160] width 57 height 57
click at [873, 234] on img at bounding box center [885, 248] width 60 height 60
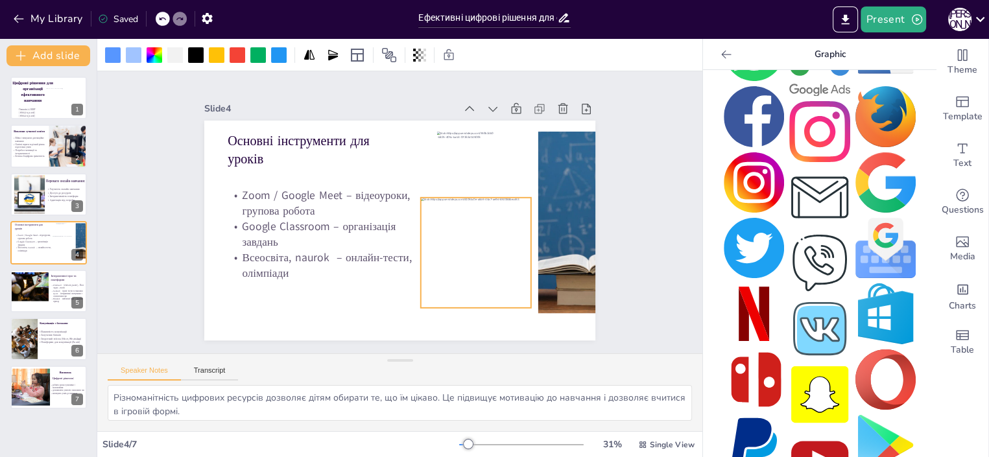
drag, startPoint x: 383, startPoint y: 245, endPoint x: 459, endPoint y: 268, distance: 79.2
click at [459, 268] on div at bounding box center [476, 253] width 110 height 110
click at [451, 144] on div at bounding box center [465, 160] width 57 height 57
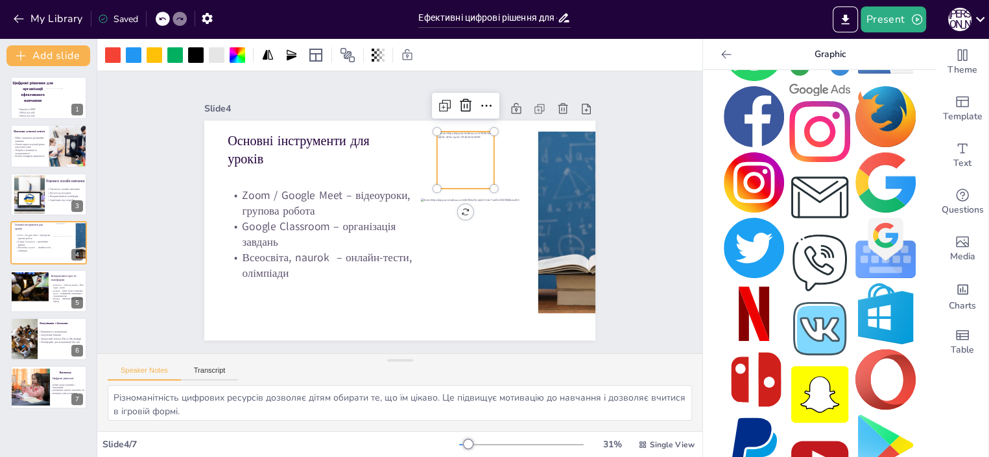
click at [453, 157] on div at bounding box center [465, 160] width 57 height 57
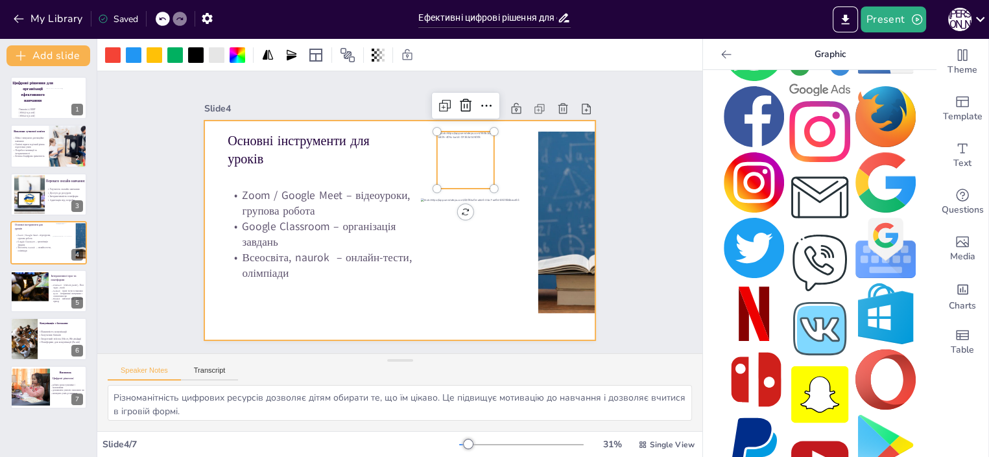
click at [512, 165] on div at bounding box center [399, 231] width 391 height 220
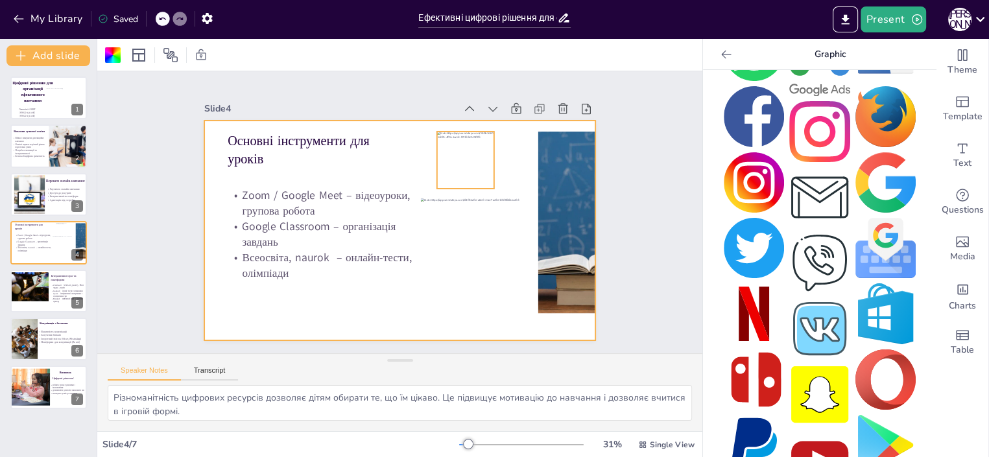
click at [445, 152] on div at bounding box center [465, 160] width 57 height 57
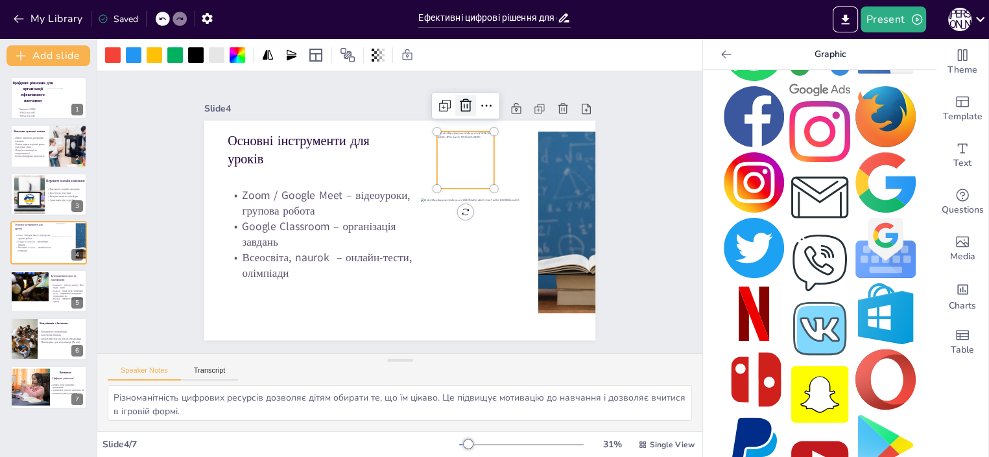
click at [458, 104] on icon at bounding box center [466, 106] width 16 height 16
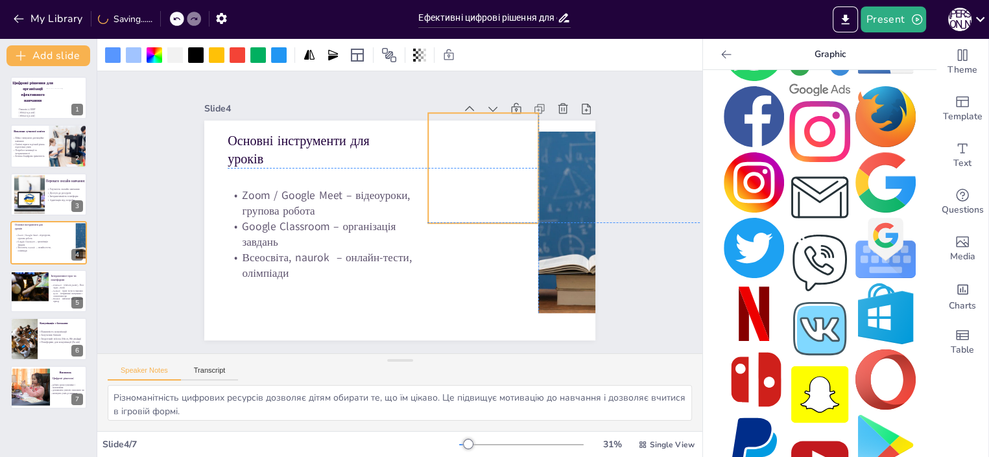
drag, startPoint x: 465, startPoint y: 252, endPoint x: 472, endPoint y: 170, distance: 82.6
click at [472, 170] on div at bounding box center [483, 168] width 110 height 110
drag, startPoint x: 416, startPoint y: 105, endPoint x: 447, endPoint y: 143, distance: 49.3
click at [449, 143] on div at bounding box center [454, 139] width 10 height 10
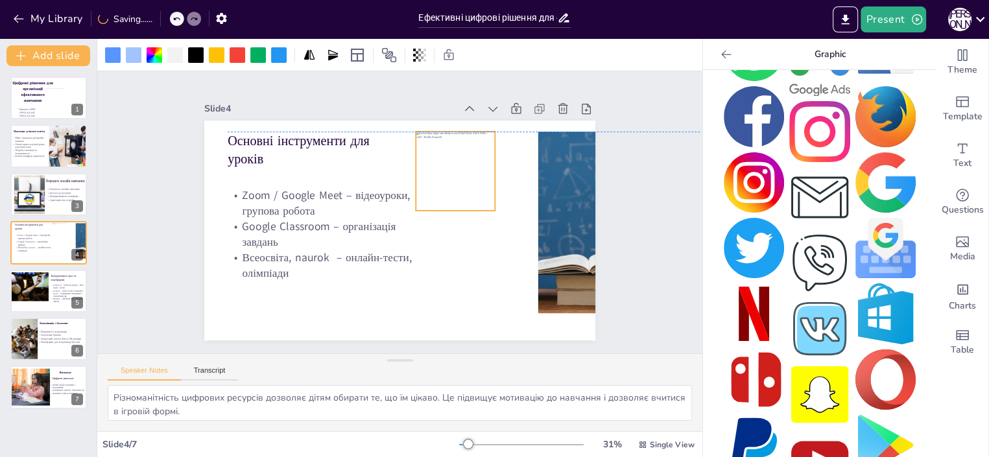
click at [448, 156] on div at bounding box center [455, 171] width 79 height 79
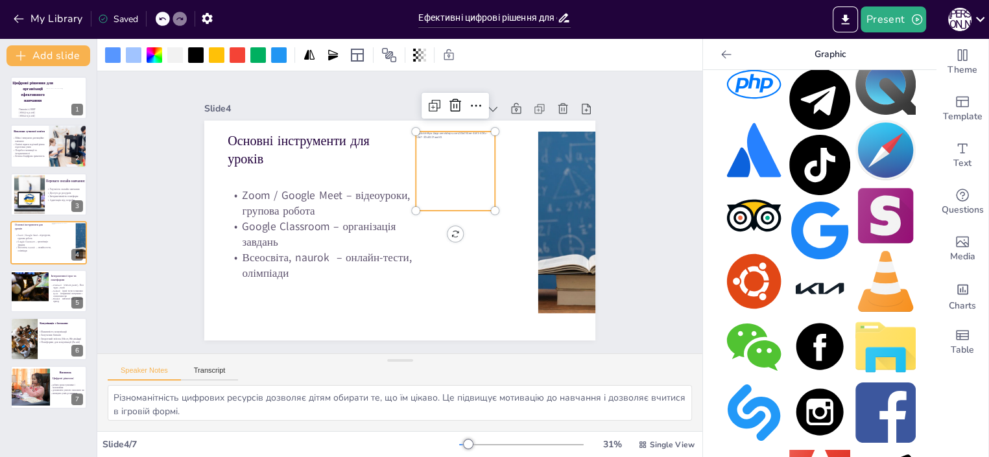
scroll to position [762, 0]
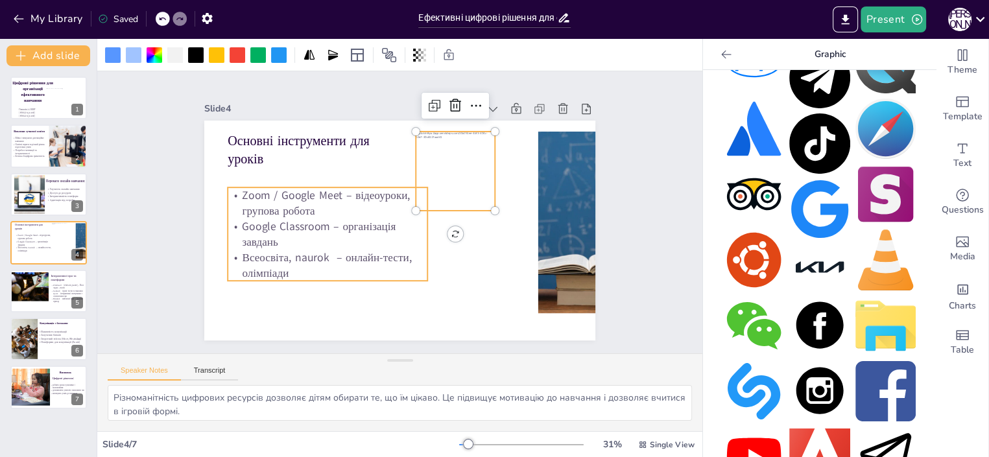
click at [233, 220] on p "Google Classroom – організація завдань" at bounding box center [328, 233] width 200 height 31
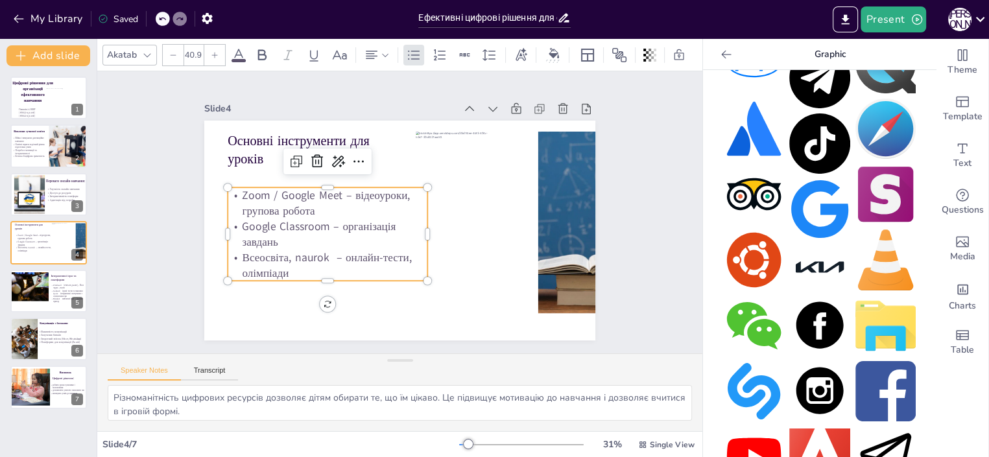
click at [235, 219] on p "Google Classroom – організація завдань" at bounding box center [328, 233] width 200 height 31
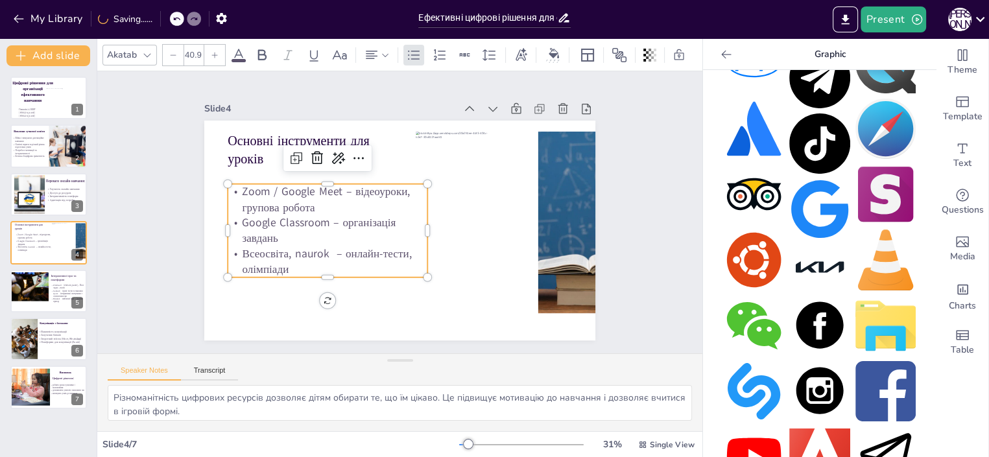
click at [232, 217] on p "Google Classroom – організація завдань" at bounding box center [328, 230] width 200 height 31
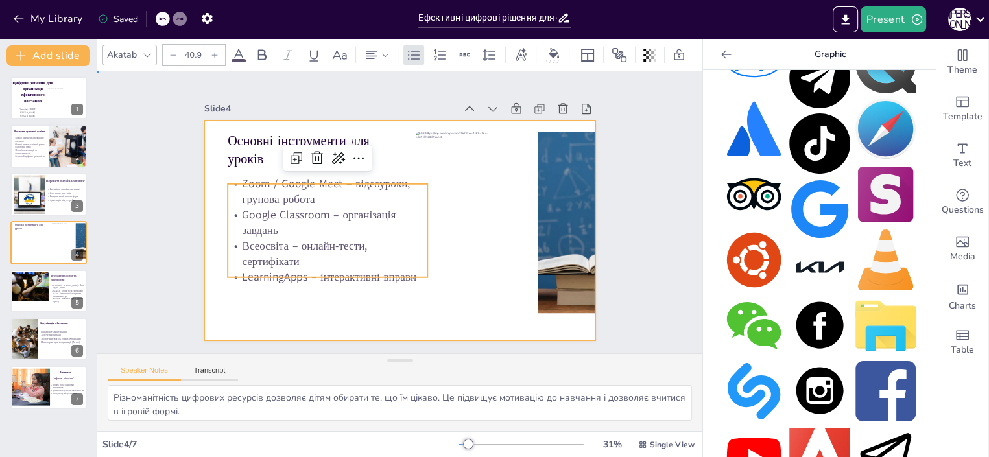
click at [338, 320] on div at bounding box center [399, 231] width 391 height 220
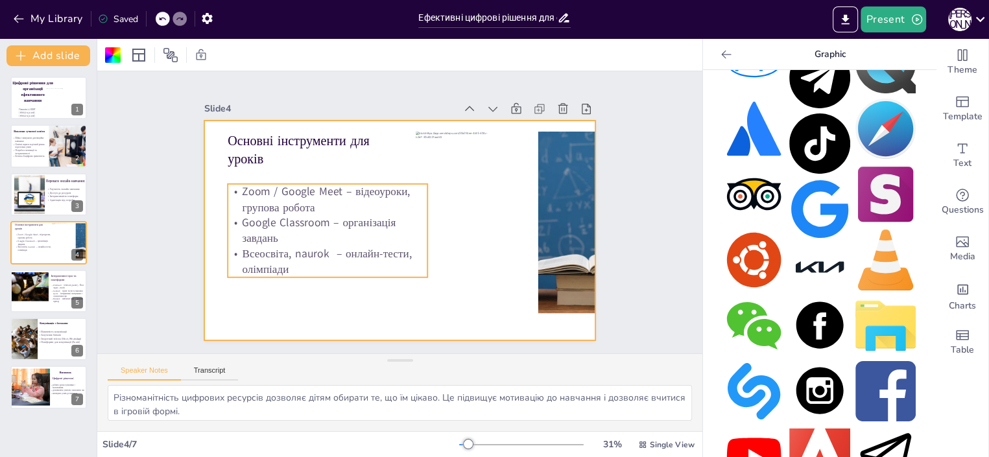
click at [238, 217] on p "Google Classroom – організація завдань" at bounding box center [328, 230] width 200 height 31
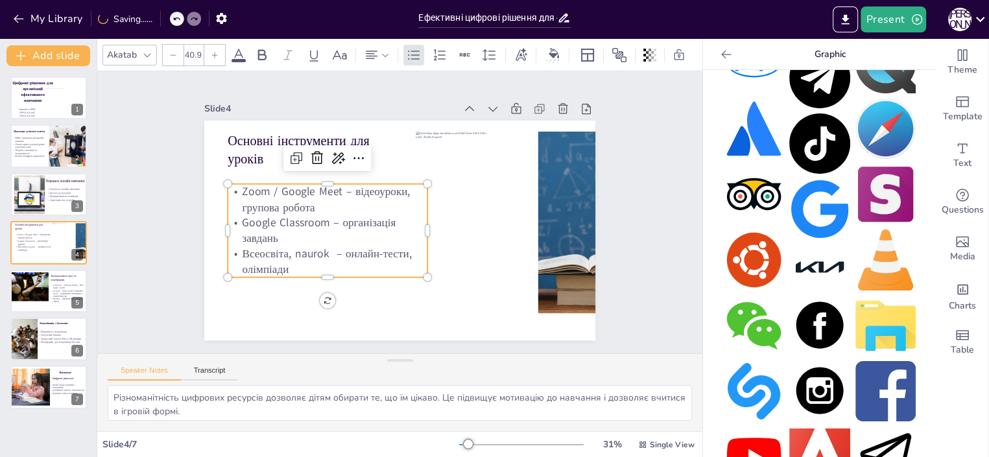
click at [309, 217] on p "Google Classroom – організація завдань" at bounding box center [328, 230] width 200 height 31
click at [315, 217] on p "Google Classroom – організація завдань" at bounding box center [328, 230] width 200 height 31
click at [319, 220] on p "Google Classroom – організація завдань" at bounding box center [328, 230] width 200 height 31
click at [319, 219] on p "Google Classroom – організація завдань" at bounding box center [328, 230] width 200 height 31
click at [315, 217] on p "Google Classroom – організація завдань" at bounding box center [328, 230] width 200 height 31
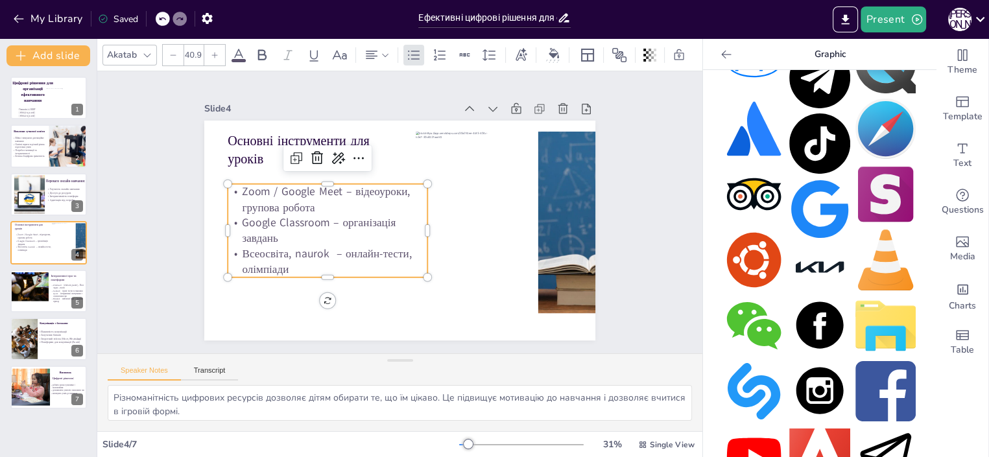
click at [315, 217] on p "Google Classroom – організація завдань" at bounding box center [328, 230] width 200 height 31
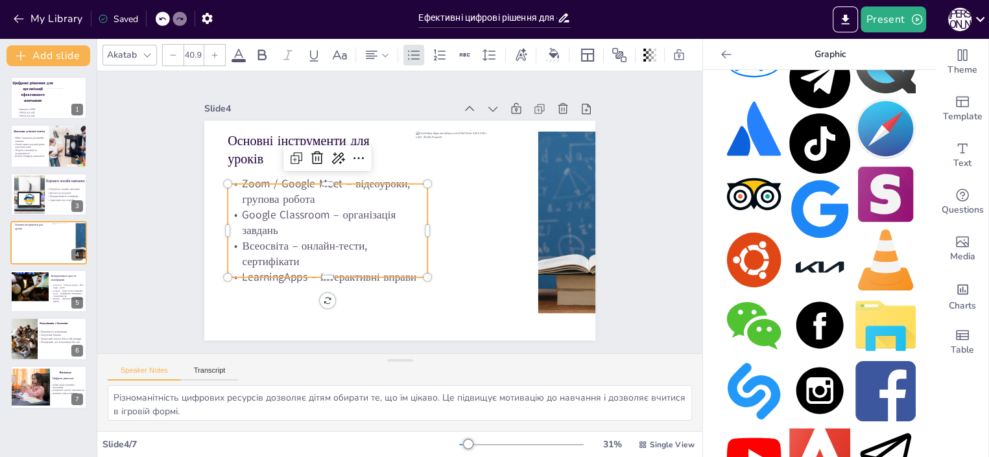
click at [316, 210] on p "Google Classroom – організація завдань" at bounding box center [328, 222] width 200 height 31
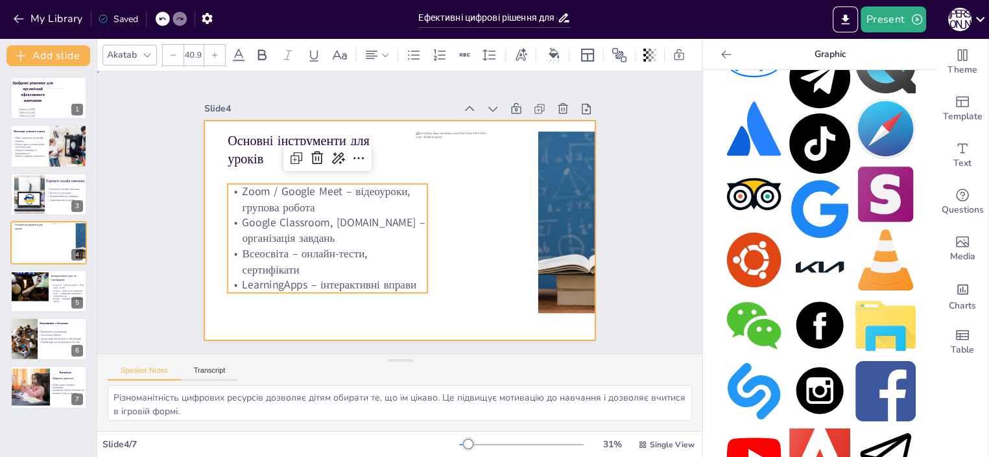
click at [463, 284] on div at bounding box center [399, 231] width 391 height 220
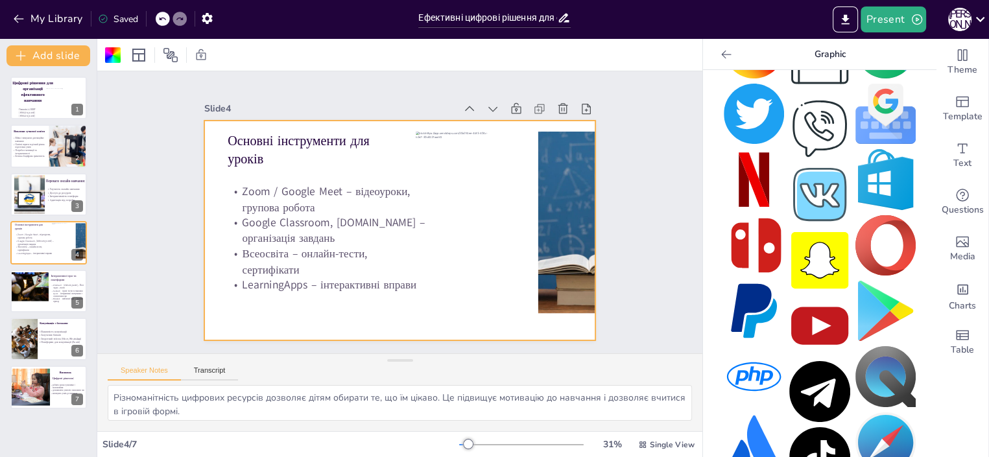
scroll to position [0, 0]
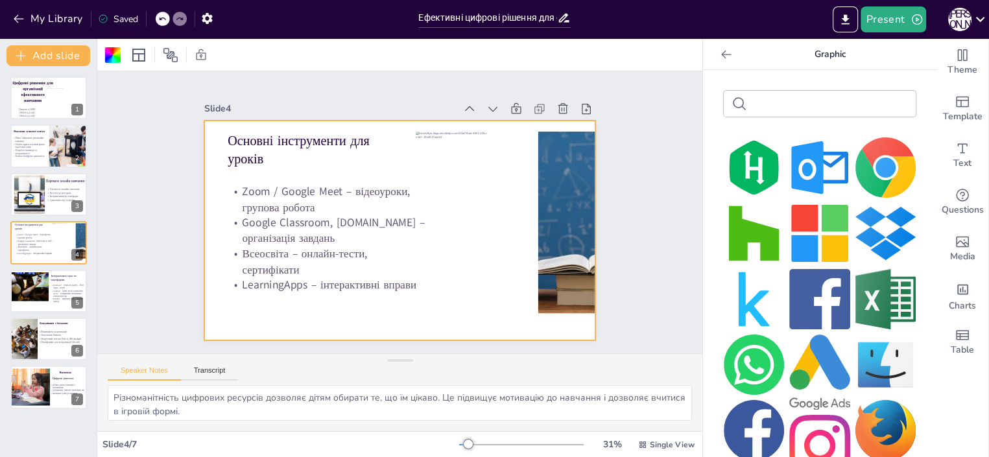
click at [752, 102] on input "text" at bounding box center [830, 104] width 156 height 10
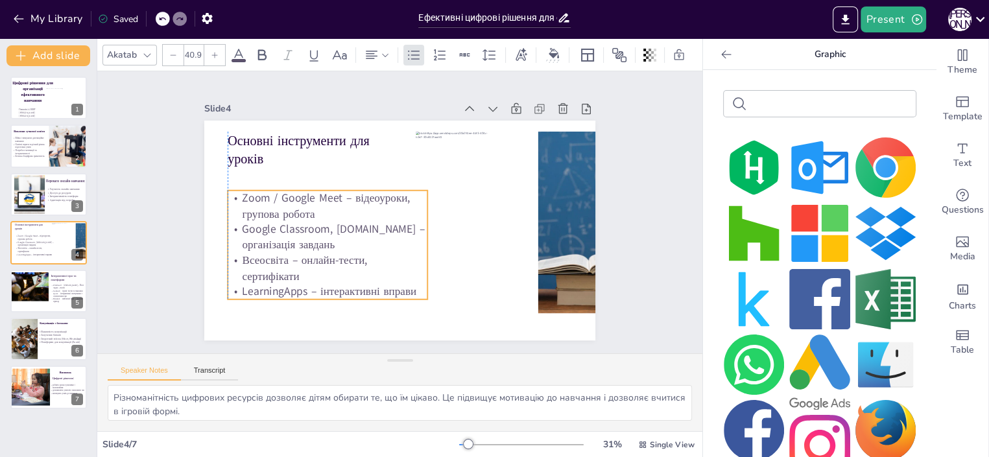
drag, startPoint x: 325, startPoint y: 218, endPoint x: 321, endPoint y: 224, distance: 7.9
click at [321, 224] on p "Google Classroom, [DOMAIN_NAME] – організація завдань" at bounding box center [328, 237] width 200 height 31
click at [752, 105] on input "text" at bounding box center [830, 104] width 156 height 10
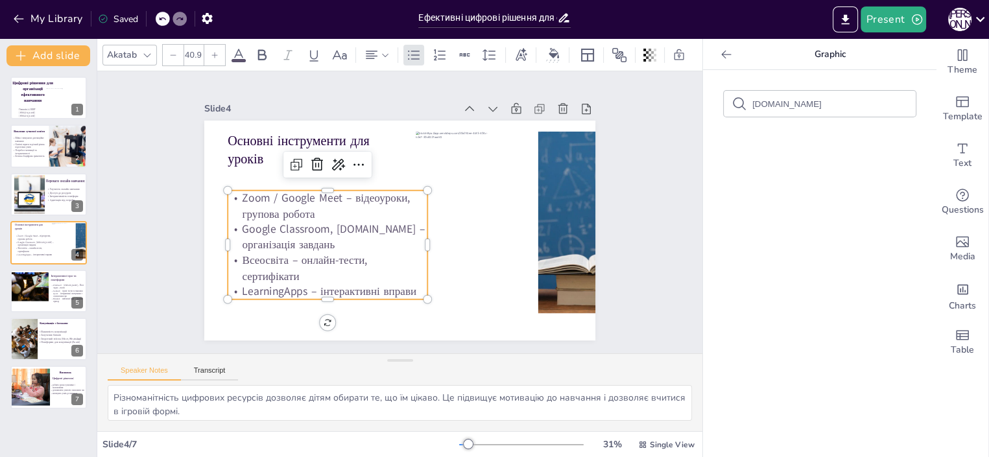
drag, startPoint x: 765, startPoint y: 102, endPoint x: 729, endPoint y: 105, distance: 35.7
click at [752, 105] on input "nz.ua" at bounding box center [830, 104] width 156 height 10
type input "zoom"
click at [789, 102] on input "zoom" at bounding box center [830, 104] width 156 height 10
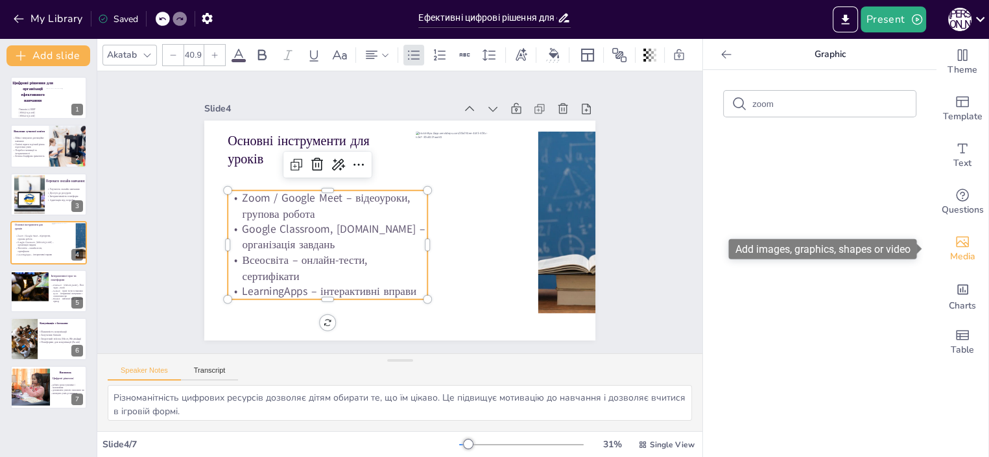
click at [955, 245] on icon "Add images, graphics, shapes or video" at bounding box center [961, 242] width 13 height 11
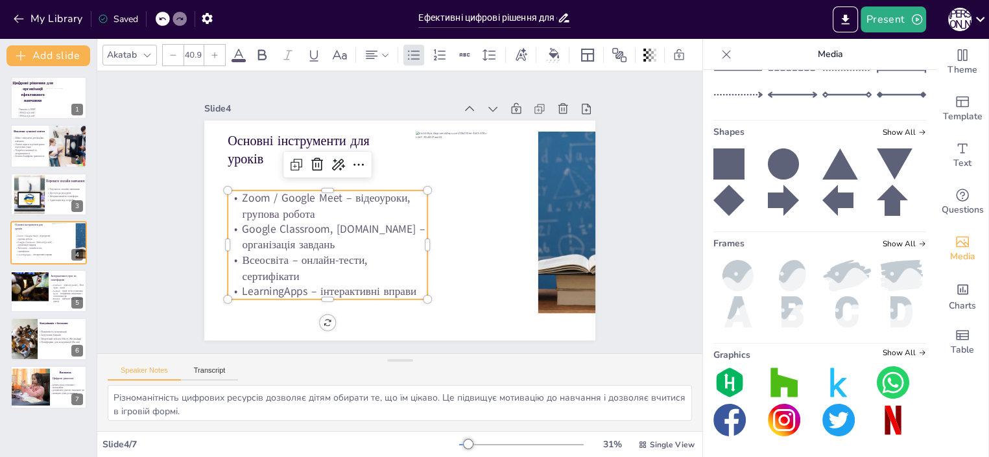
scroll to position [581, 0]
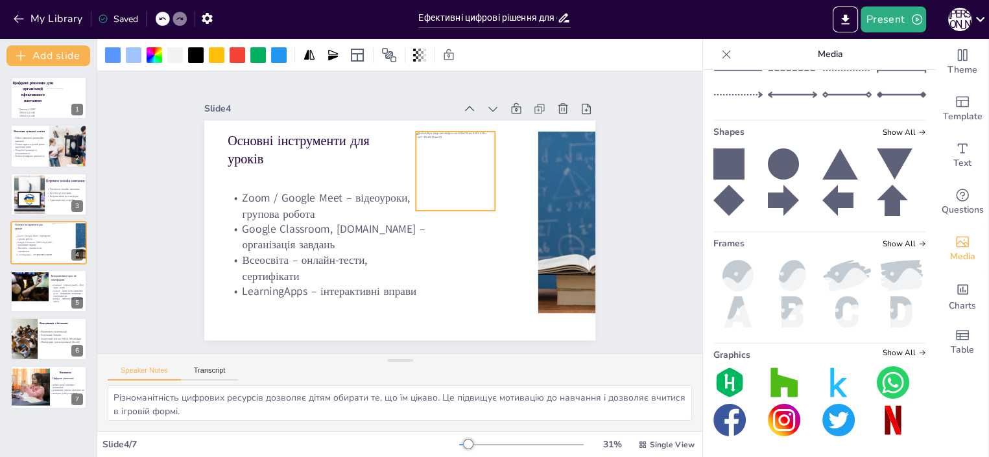
click at [444, 165] on div at bounding box center [455, 171] width 79 height 79
click at [449, 99] on icon at bounding box center [455, 105] width 12 height 13
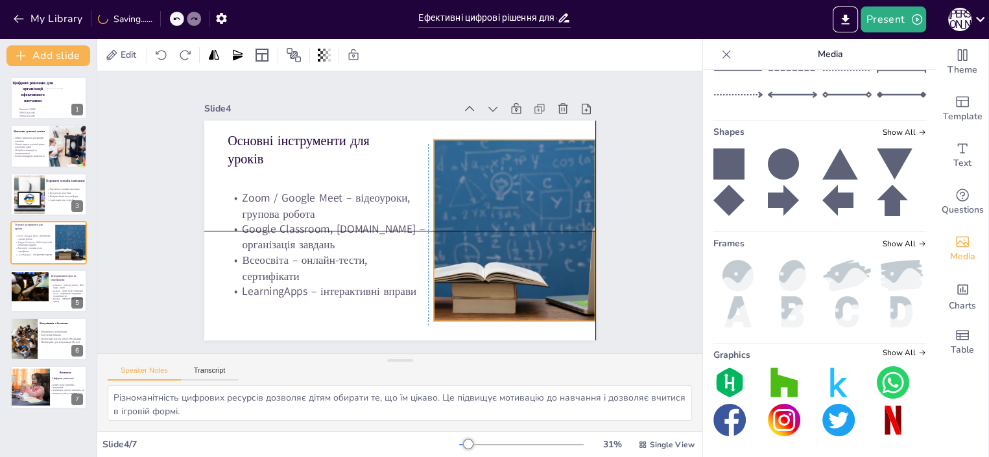
drag, startPoint x: 564, startPoint y: 200, endPoint x: 458, endPoint y: 211, distance: 106.9
click at [458, 211] on div at bounding box center [514, 230] width 233 height 182
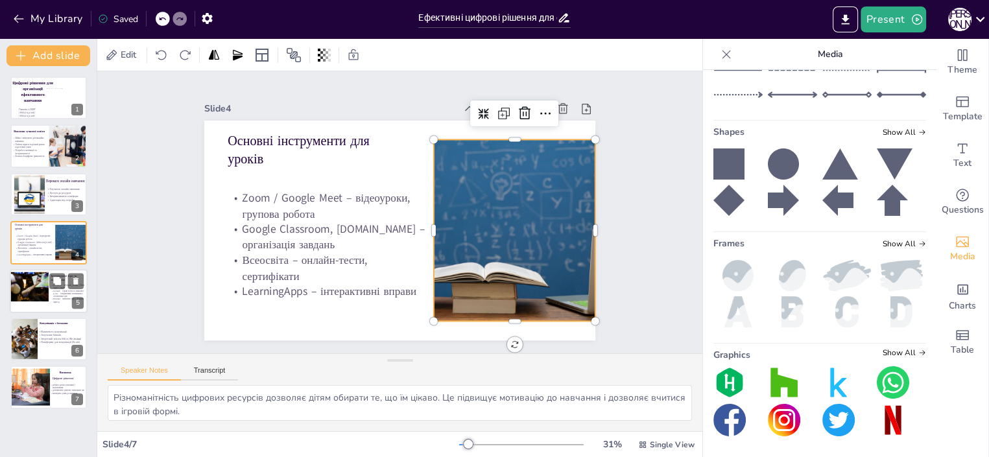
click at [34, 288] on div at bounding box center [27, 287] width 44 height 30
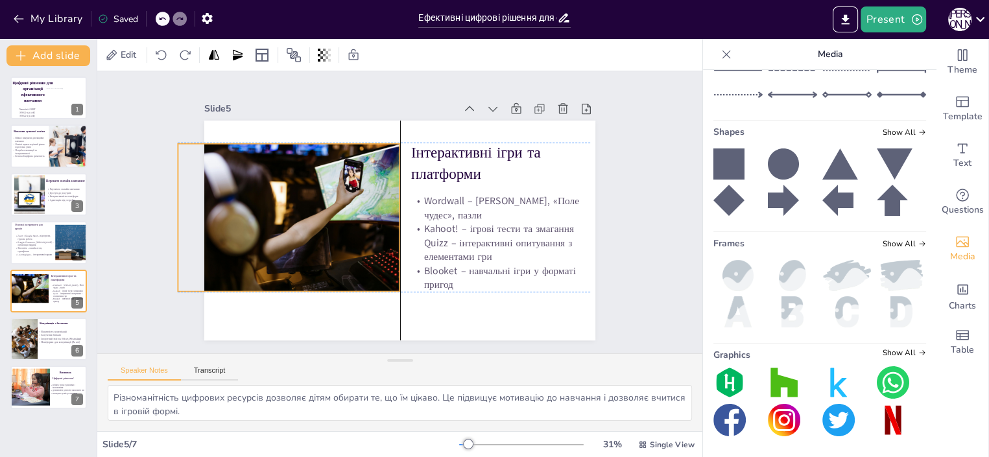
drag, startPoint x: 245, startPoint y: 212, endPoint x: 245, endPoint y: 222, distance: 9.7
click at [245, 222] on div at bounding box center [289, 218] width 222 height 148
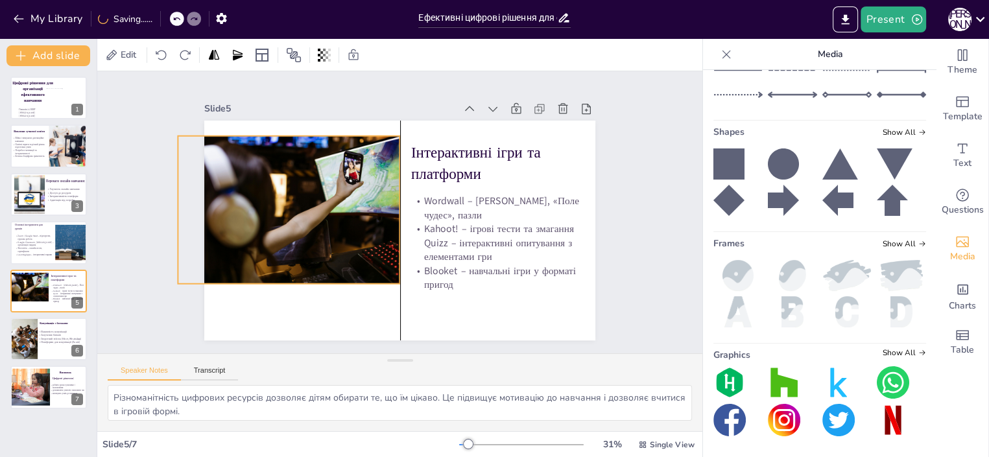
drag, startPoint x: 354, startPoint y: 227, endPoint x: 358, endPoint y: 219, distance: 8.7
click at [358, 219] on div at bounding box center [289, 210] width 222 height 148
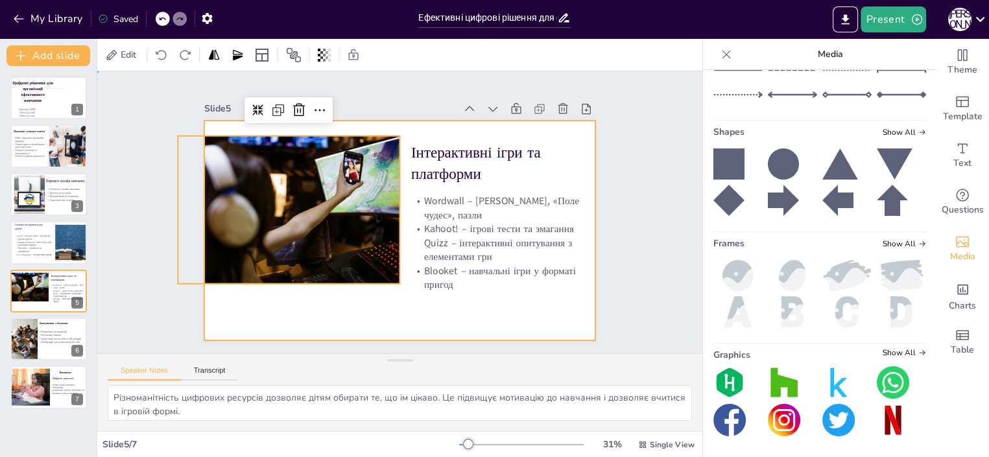
click at [366, 295] on div at bounding box center [399, 231] width 391 height 220
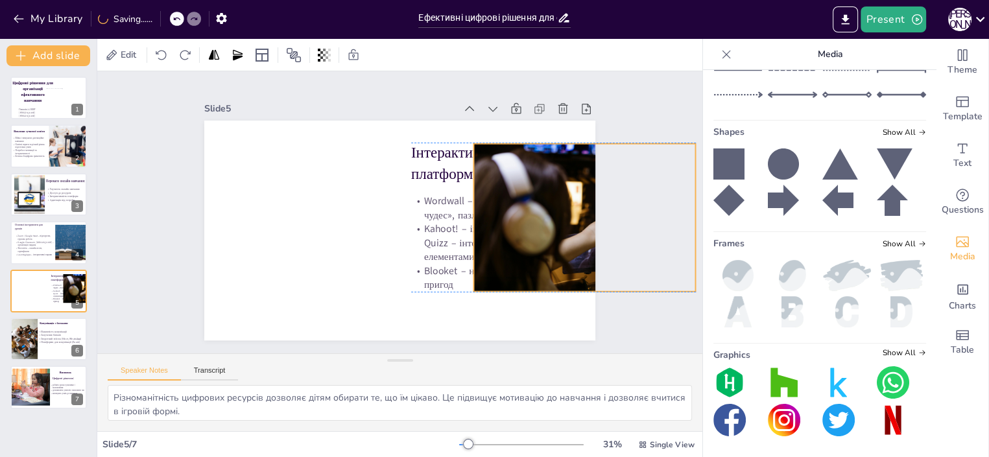
drag, startPoint x: 306, startPoint y: 206, endPoint x: 602, endPoint y: 210, distance: 295.6
click at [602, 210] on div "Slide 1 Цифрові рішення для організації ефективного навчання Гімназія 16 [PERSO…" at bounding box center [399, 212] width 463 height 256
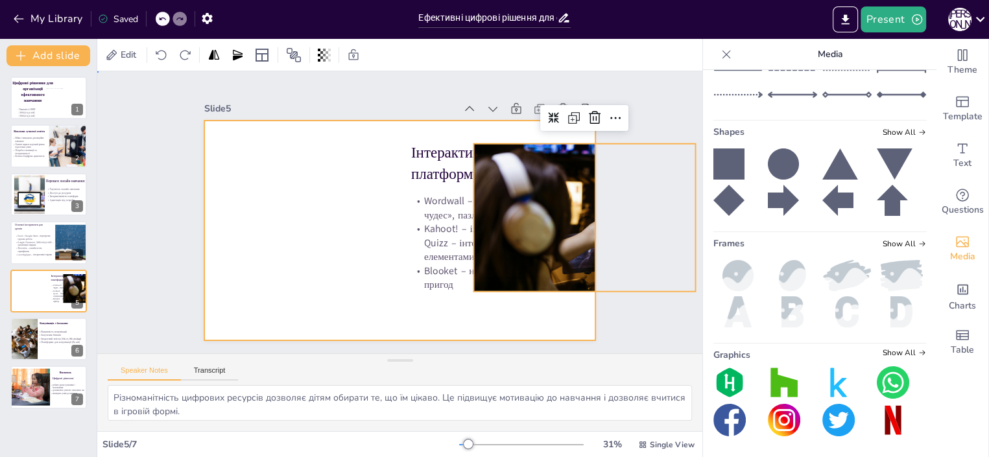
click at [296, 192] on div at bounding box center [399, 231] width 391 height 220
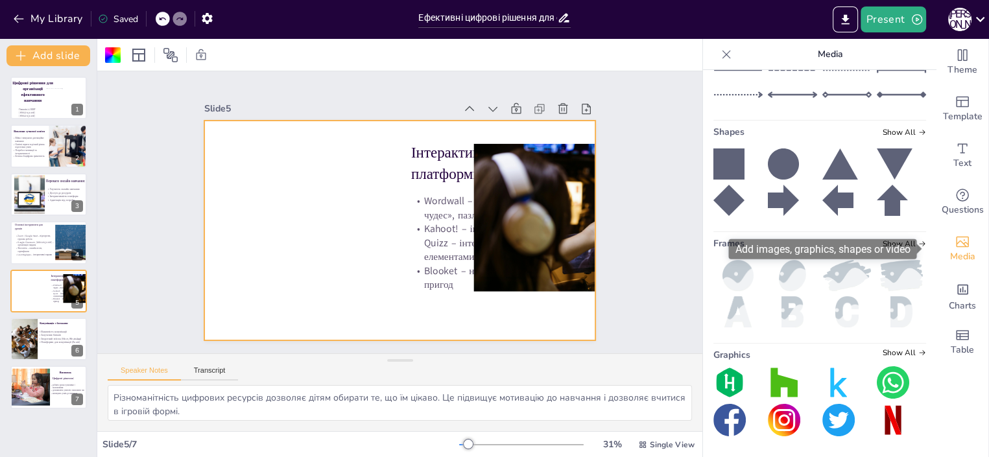
click at [956, 247] on icon "Add images, graphics, shapes or video" at bounding box center [961, 242] width 13 height 11
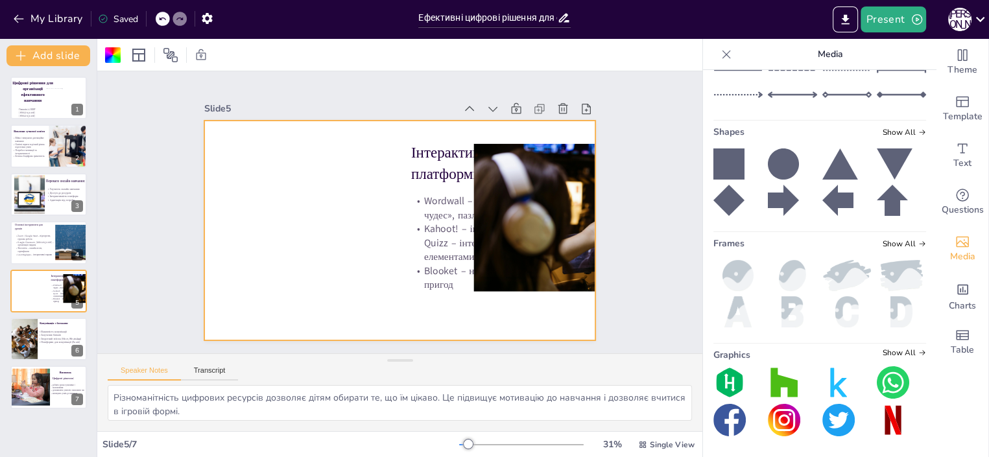
scroll to position [373, 0]
click at [743, 14] on input "text" at bounding box center [830, 9] width 174 height 10
click at [760, 14] on input "text" at bounding box center [830, 9] width 174 height 10
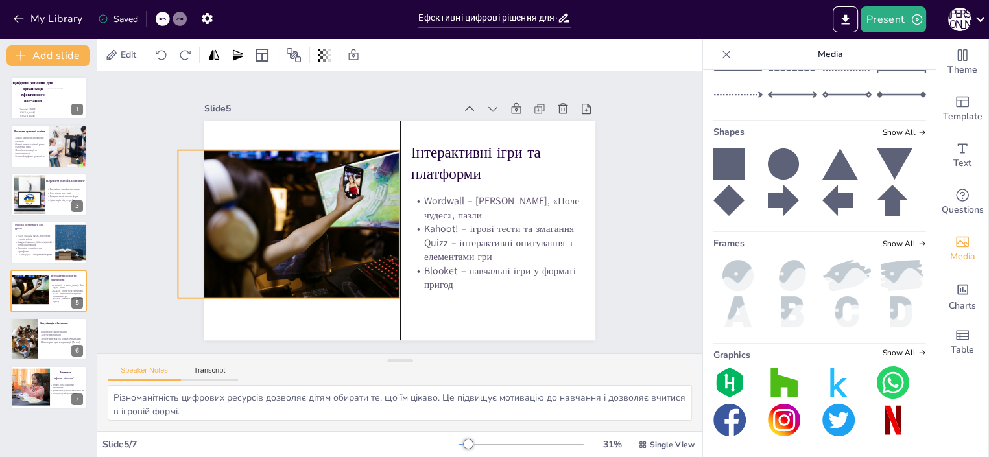
drag, startPoint x: 515, startPoint y: 221, endPoint x: 222, endPoint y: 228, distance: 293.7
click at [222, 228] on div at bounding box center [289, 224] width 222 height 148
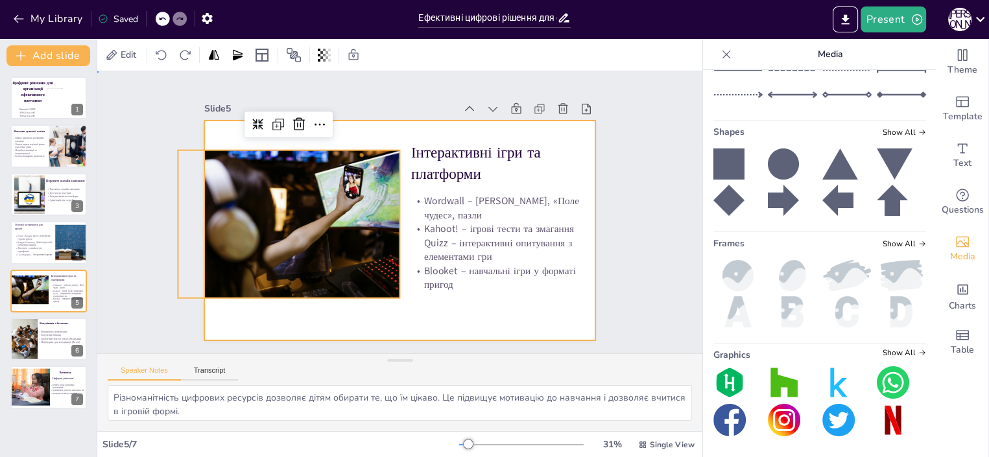
click at [483, 297] on div at bounding box center [399, 231] width 391 height 220
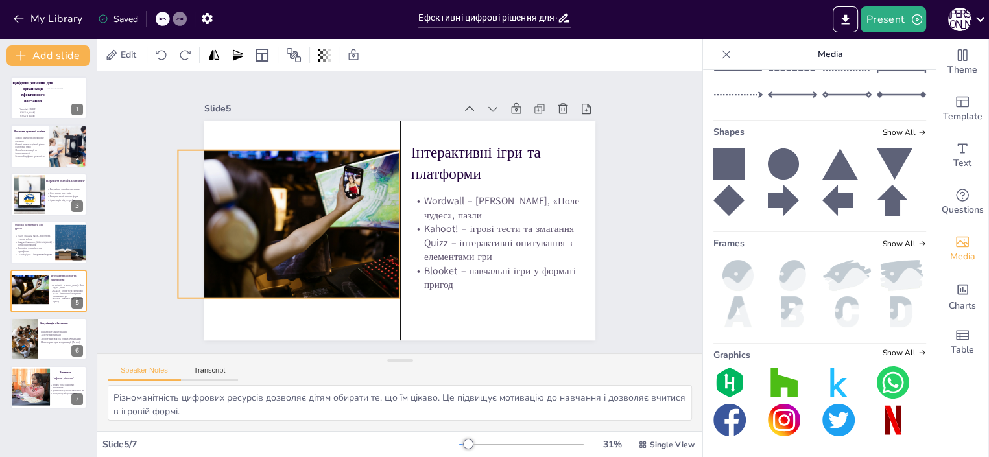
click at [288, 222] on div at bounding box center [289, 224] width 222 height 148
click at [36, 351] on div at bounding box center [21, 340] width 31 height 46
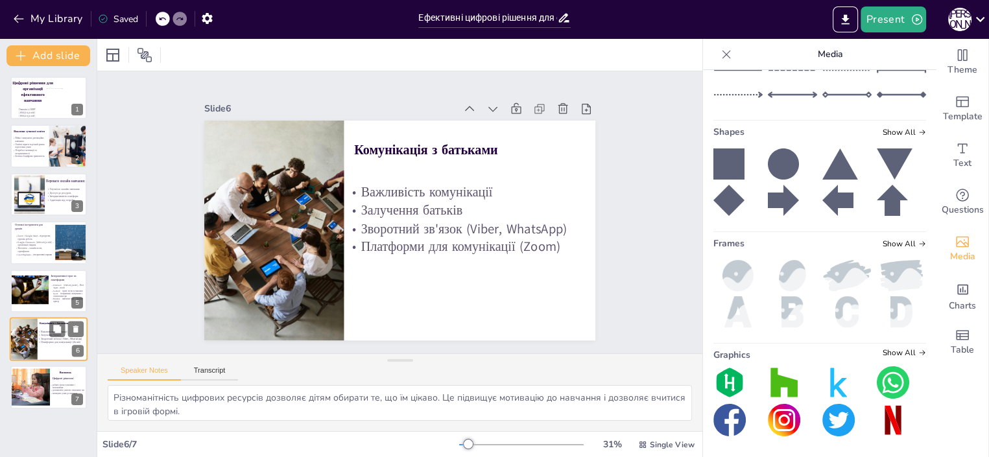
scroll to position [0, 0]
click at [35, 380] on div at bounding box center [23, 387] width 57 height 38
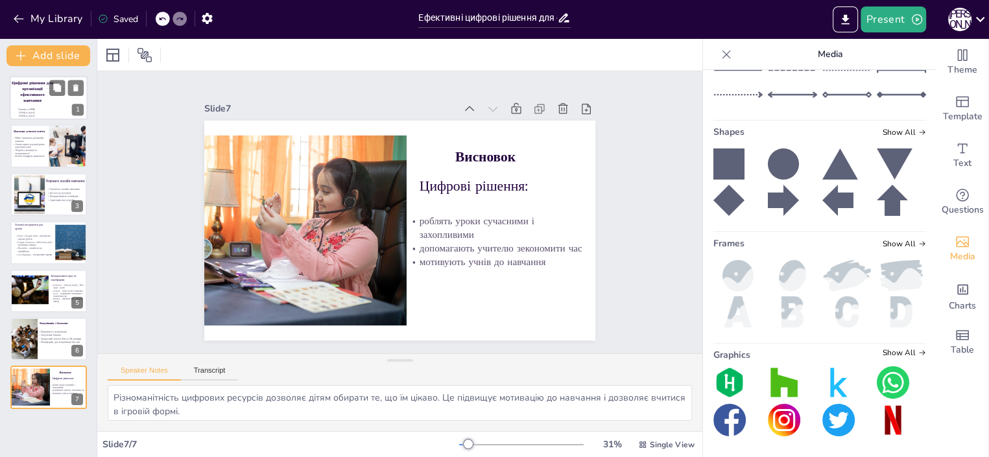
click at [41, 108] on div at bounding box center [49, 98] width 78 height 44
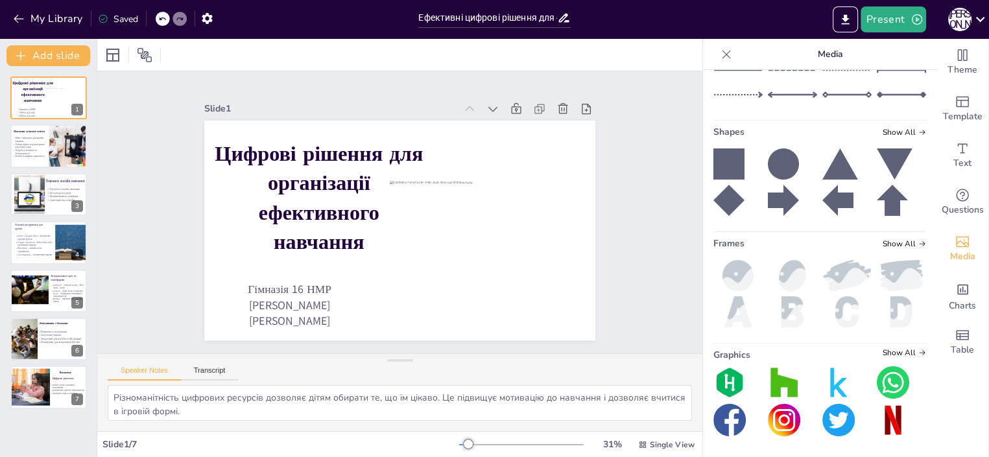
click at [115, 13] on div "Saved" at bounding box center [118, 19] width 40 height 12
click at [889, 22] on button "Present" at bounding box center [892, 19] width 65 height 26
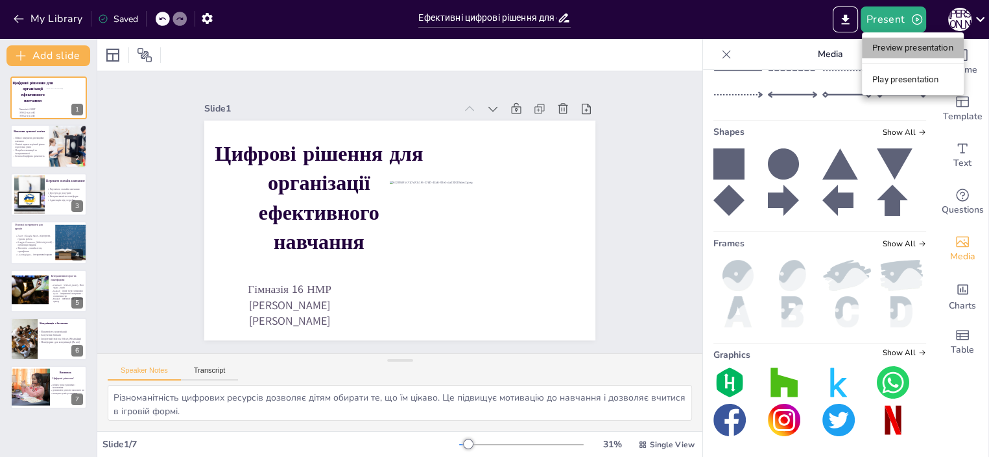
click at [900, 48] on li "Preview presentation" at bounding box center [913, 48] width 102 height 21
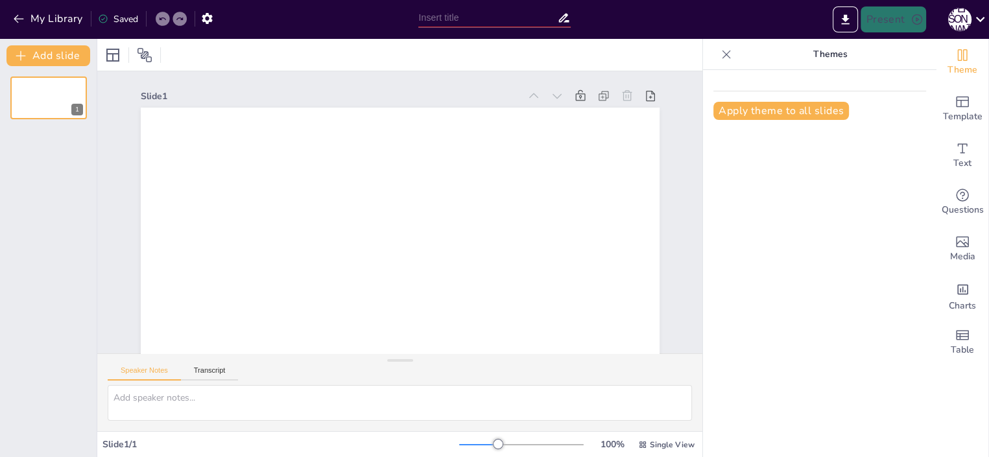
type input "Ефективні цифрові рішення для організації навчального процесу"
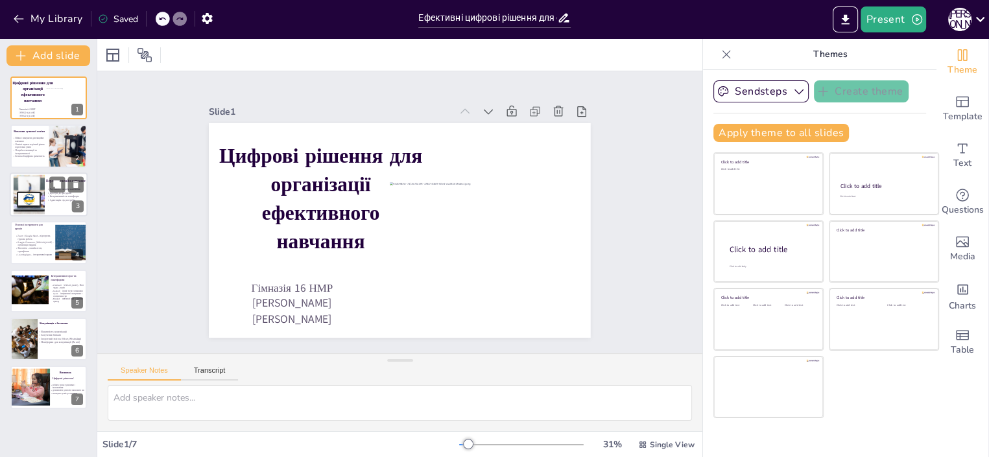
click at [38, 207] on div at bounding box center [28, 194] width 59 height 40
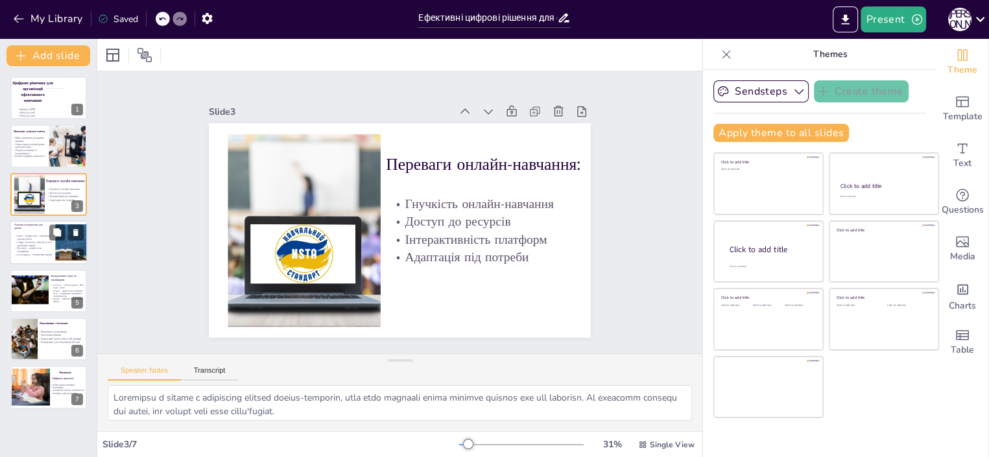
click at [25, 248] on p "Всеосвіта – онлайн-тести, сертифікати" at bounding box center [34, 250] width 40 height 6
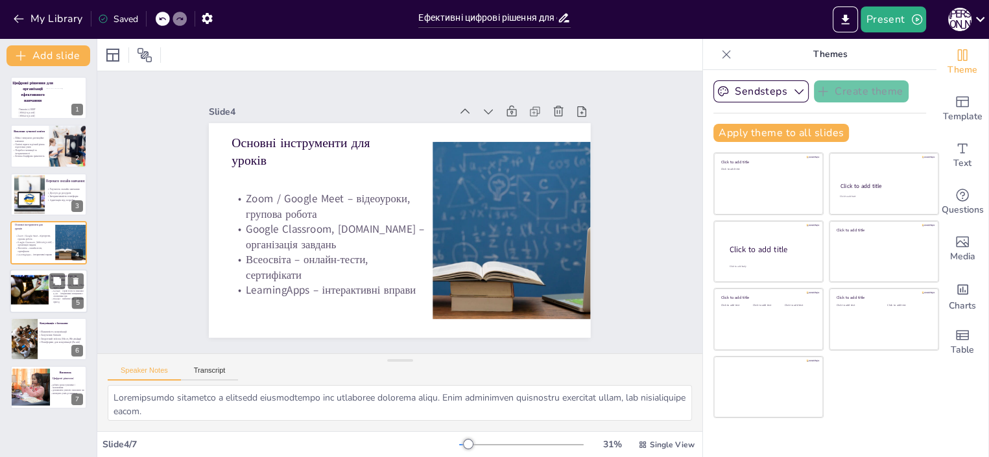
click at [50, 293] on div at bounding box center [49, 291] width 78 height 44
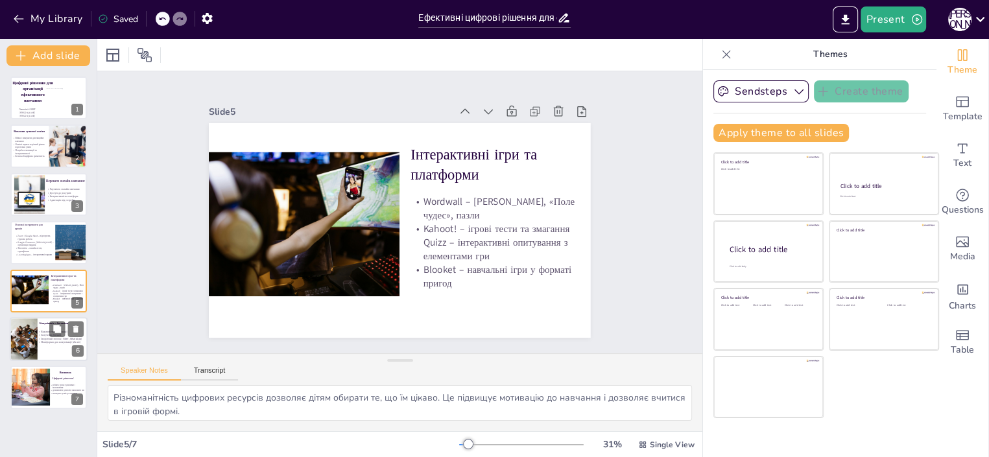
click at [35, 341] on div at bounding box center [21, 340] width 31 height 46
type textarea "Комунікація між вчителями та батьками є ключовою для успіху учнів. Вона дозволя…"
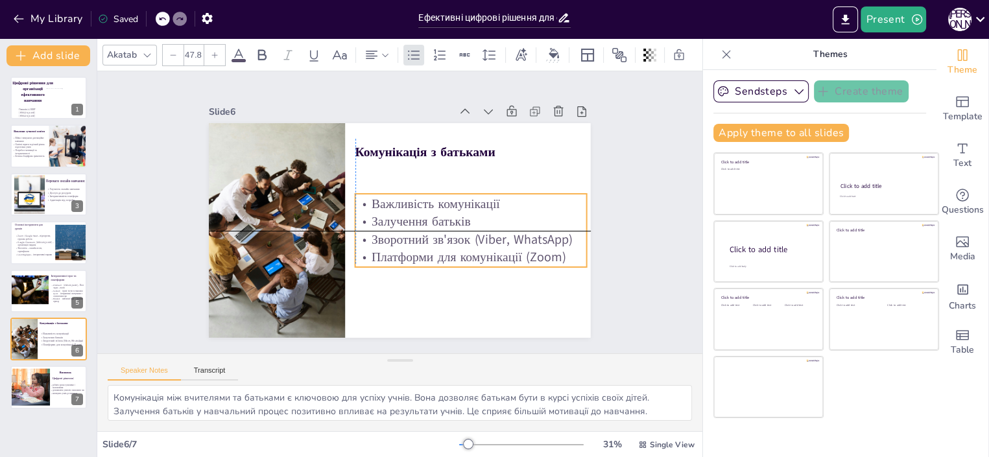
drag, startPoint x: 404, startPoint y: 213, endPoint x: 411, endPoint y: 220, distance: 9.6
click at [411, 220] on p "Залучення батьків" at bounding box center [470, 222] width 231 height 18
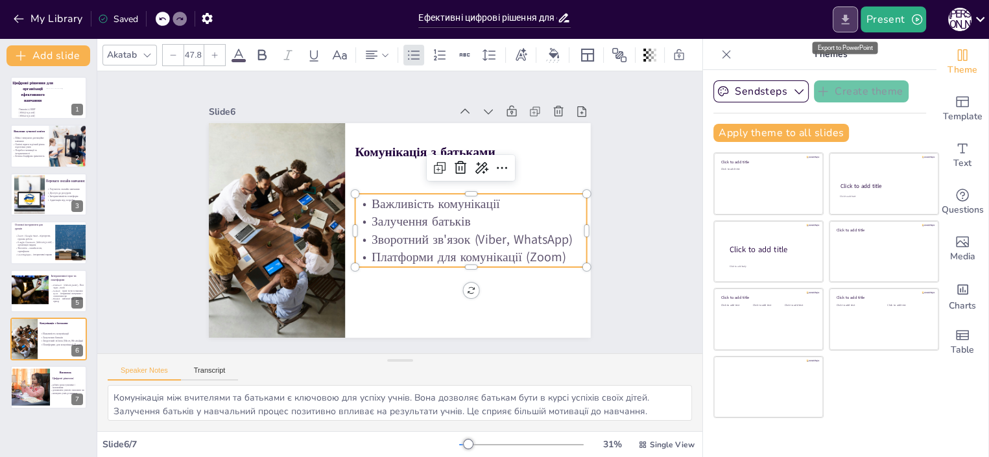
click at [849, 20] on icon "Export to PowerPoint" at bounding box center [845, 20] width 14 height 14
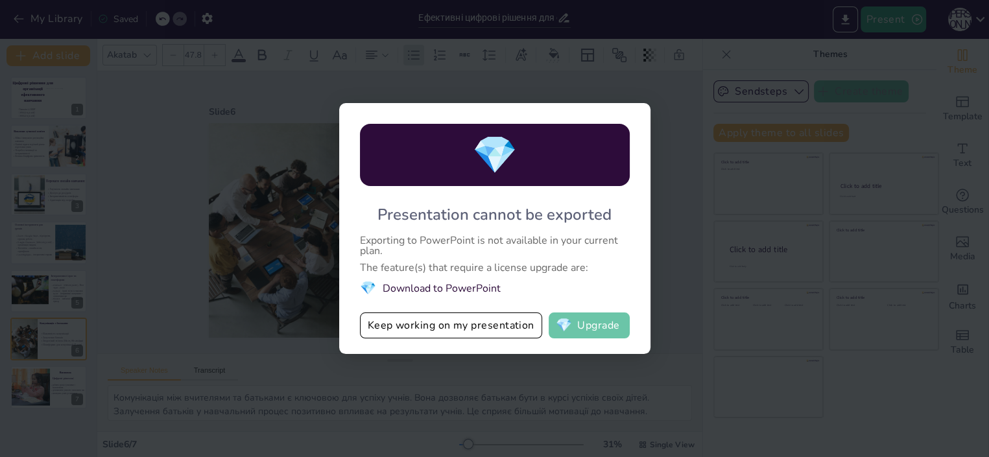
click at [592, 324] on button "💎 Upgrade" at bounding box center [588, 325] width 81 height 26
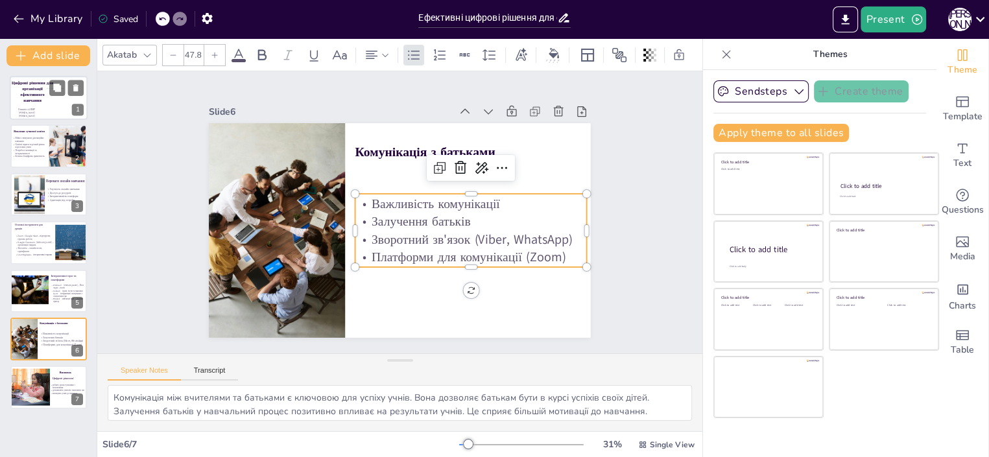
click at [30, 98] on span "Цифрові рішення для організації ефективного навчання" at bounding box center [32, 91] width 41 height 23
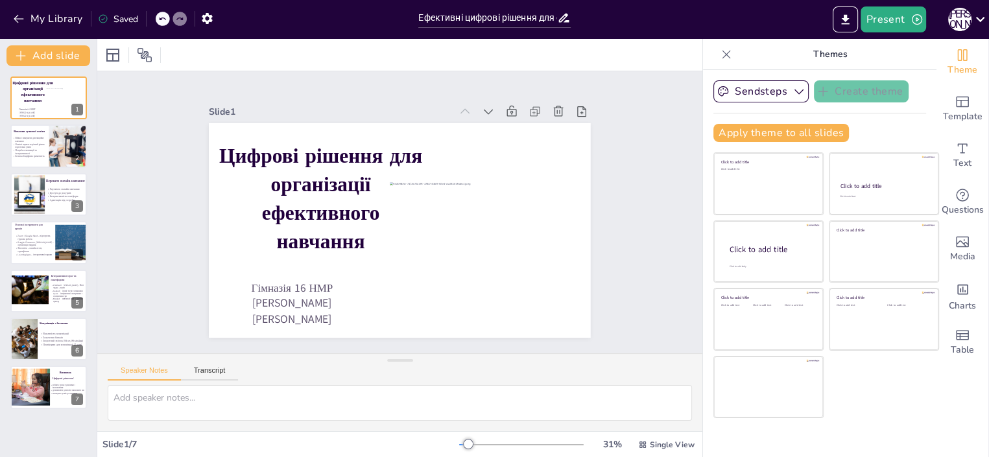
click at [121, 19] on div "Saved" at bounding box center [118, 19] width 40 height 12
click at [847, 15] on icon "Export to PowerPoint" at bounding box center [845, 19] width 8 height 10
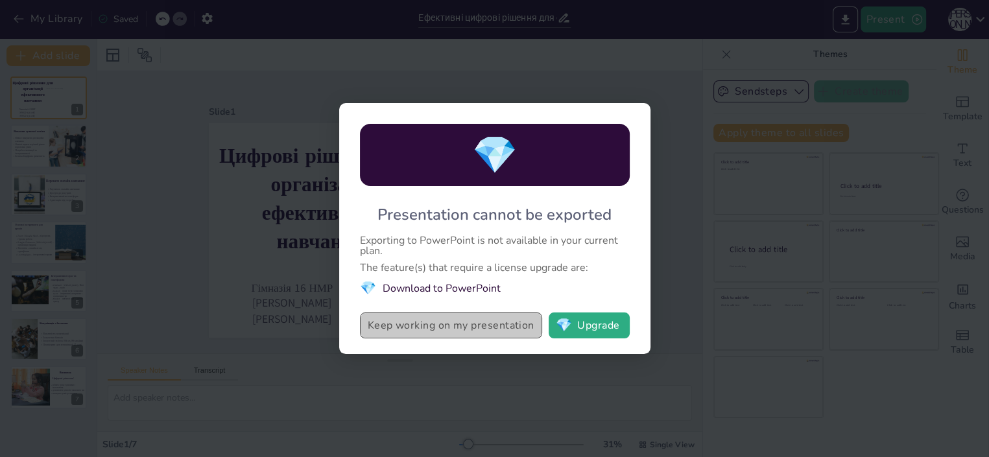
click at [443, 323] on button "Keep working on my presentation" at bounding box center [451, 325] width 182 height 26
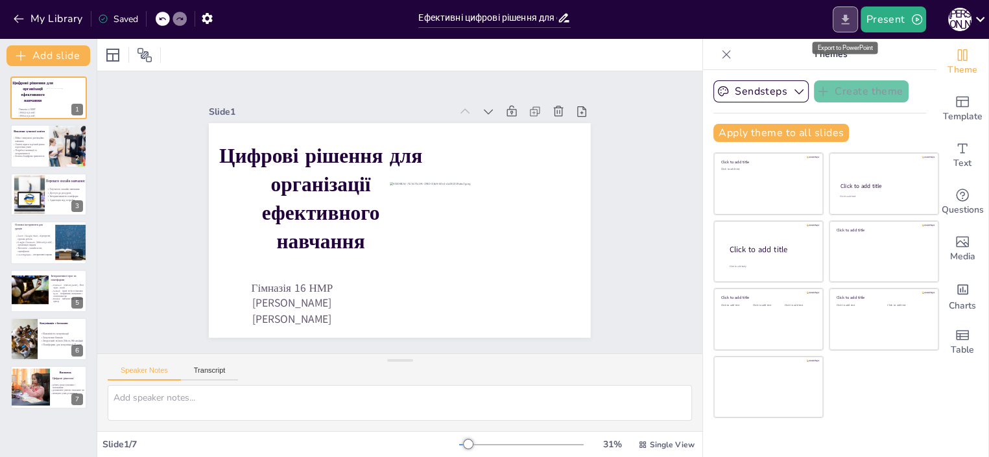
click at [845, 18] on icon "Export to PowerPoint" at bounding box center [845, 19] width 8 height 10
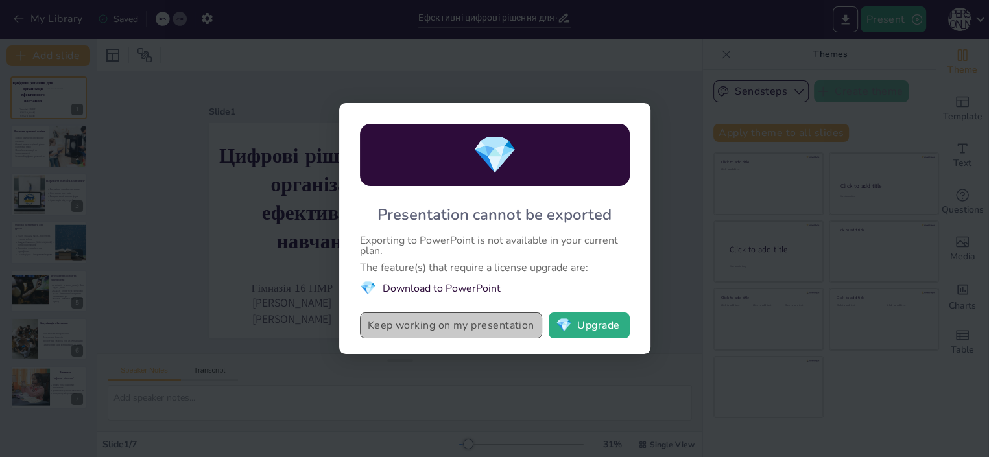
click at [390, 327] on button "Keep working on my presentation" at bounding box center [451, 325] width 182 height 26
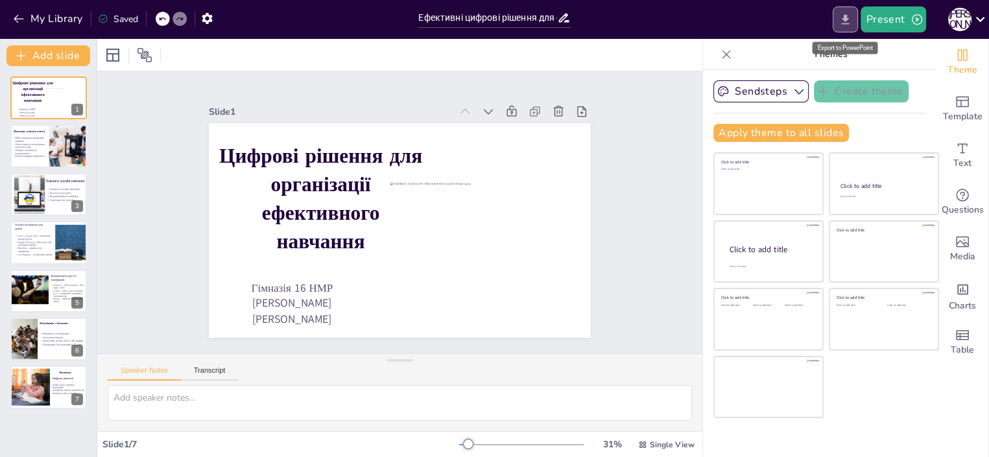
click at [843, 20] on icon "Export to PowerPoint" at bounding box center [845, 20] width 14 height 14
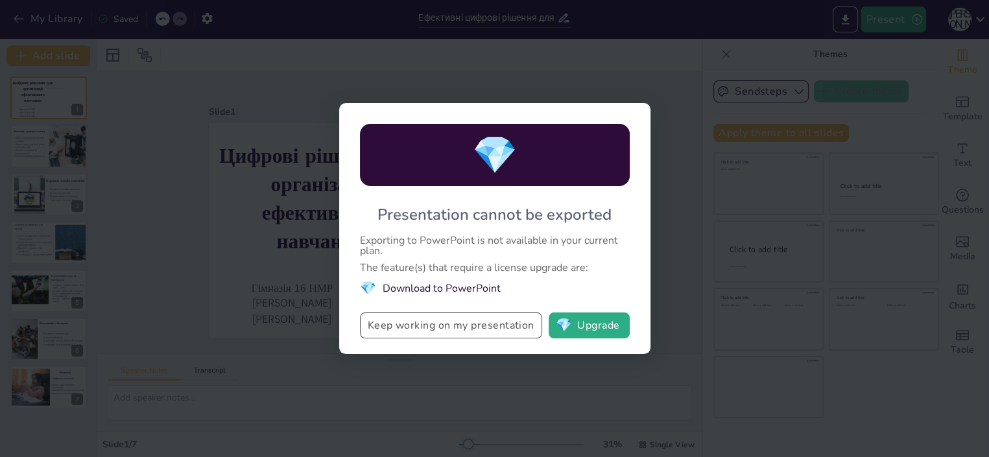
click at [438, 325] on button "Keep working on my presentation" at bounding box center [451, 325] width 182 height 26
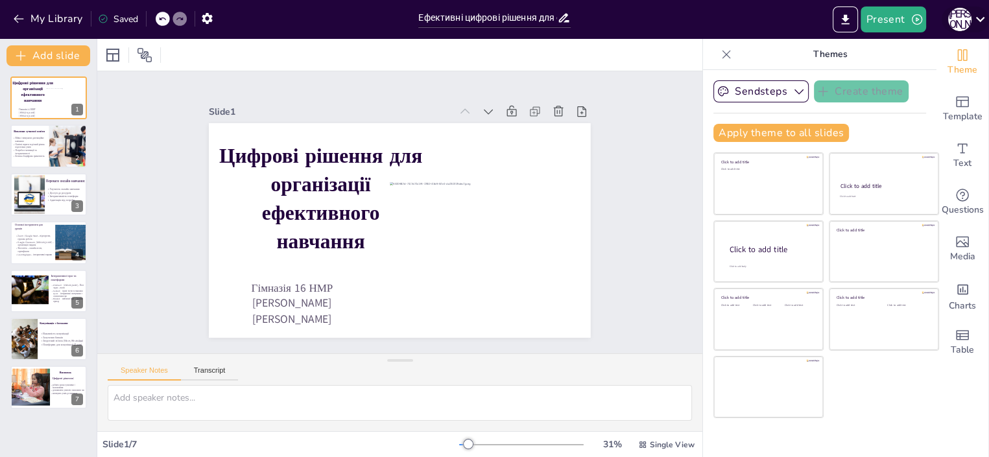
click at [981, 18] on icon at bounding box center [980, 19] width 18 height 18
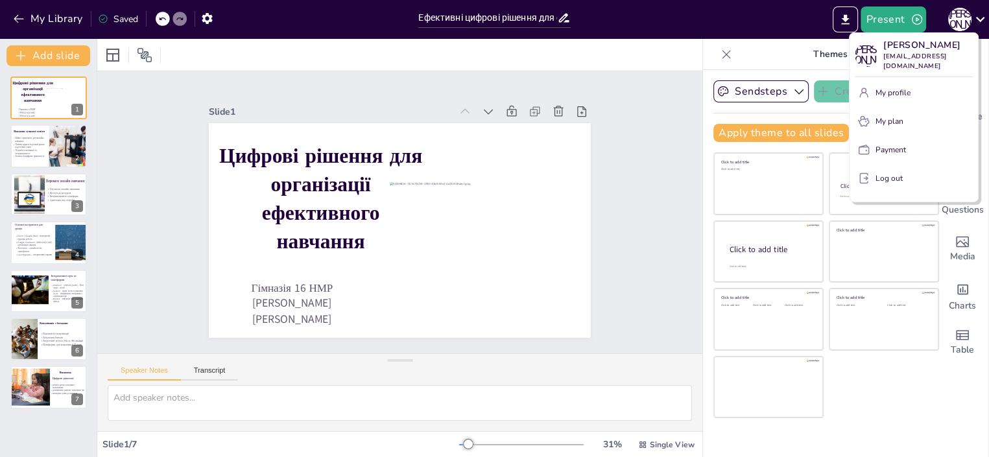
click at [887, 124] on p "My plan" at bounding box center [889, 121] width 28 height 12
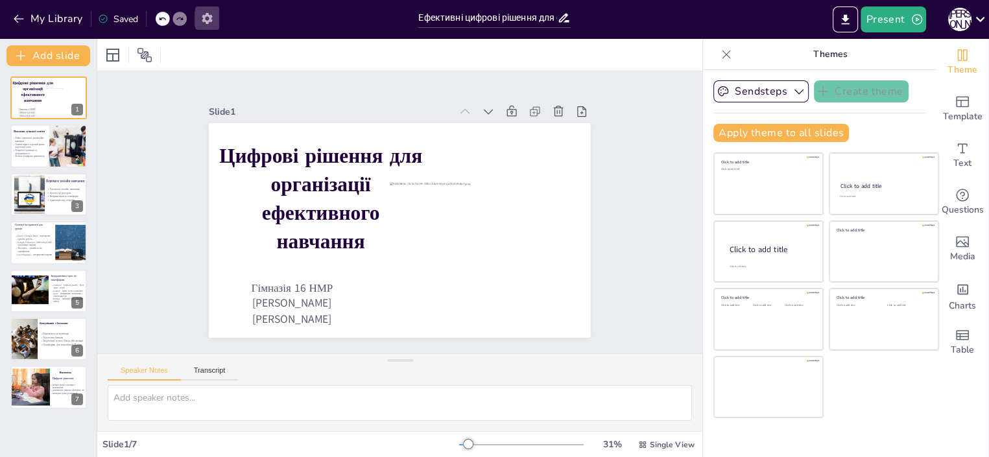
click at [209, 18] on icon "button" at bounding box center [207, 19] width 14 height 14
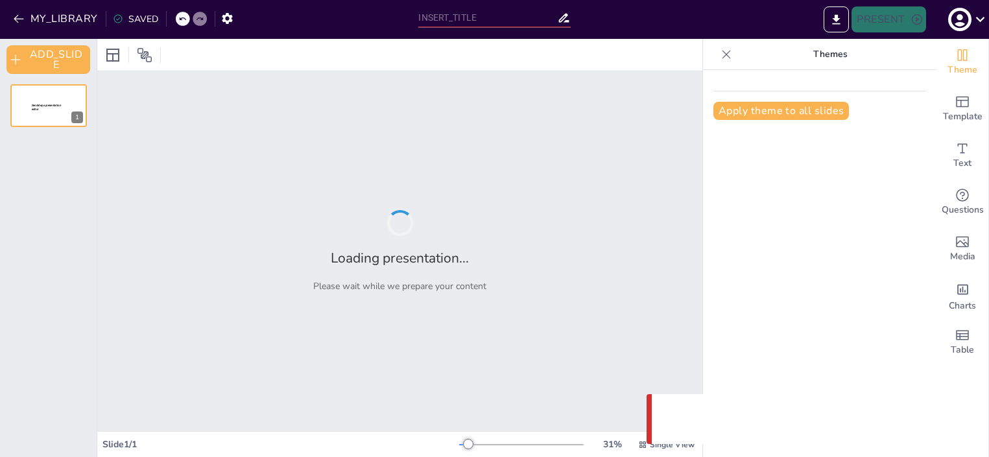
type input "Ефективні цифрові рішення для організації навчального процесу"
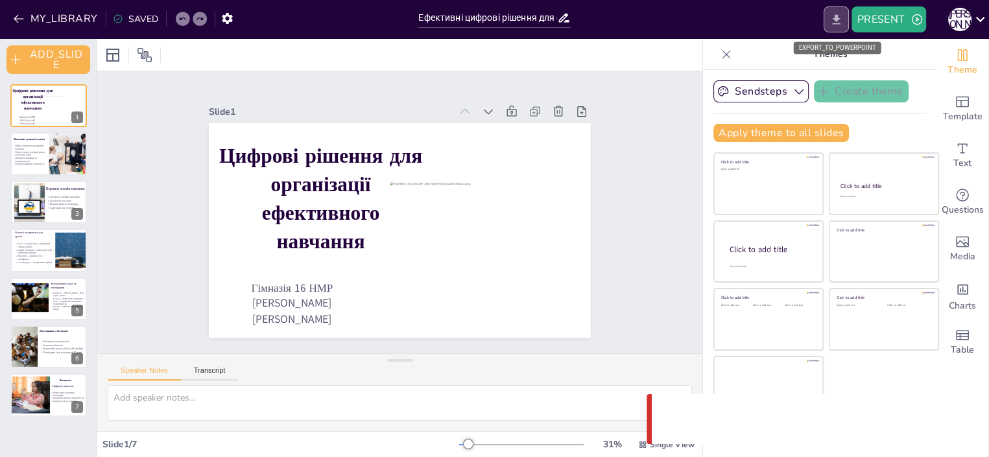
click at [837, 19] on icon "EXPORT_TO_POWERPOINT" at bounding box center [836, 19] width 8 height 10
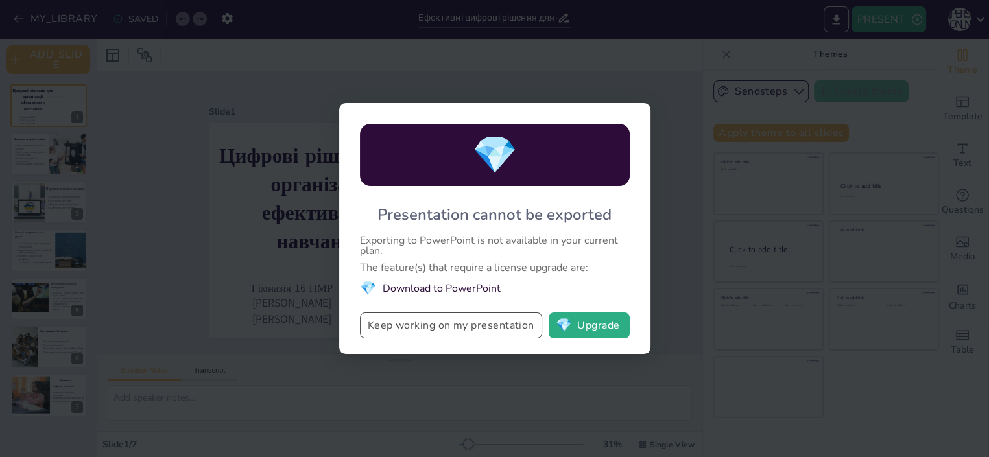
click at [423, 325] on button "Keep working on my presentation" at bounding box center [451, 325] width 182 height 26
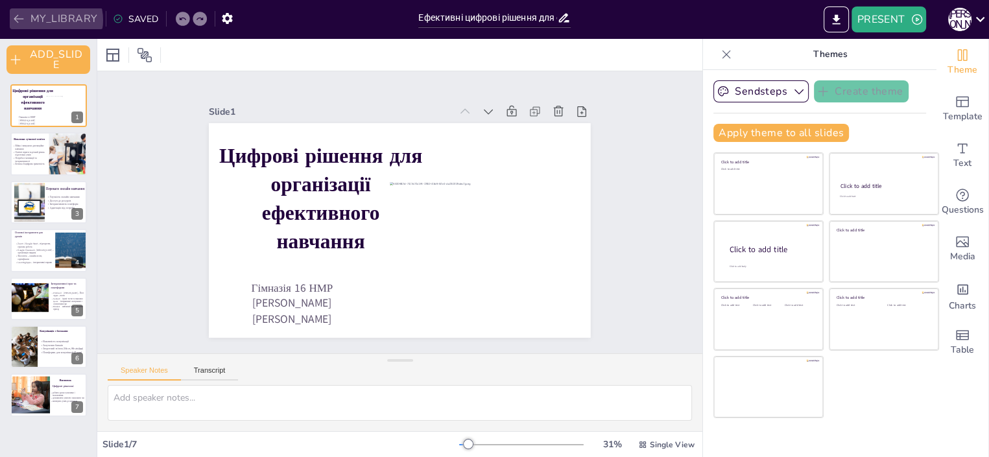
click at [47, 20] on button "MY_LIBRARY" at bounding box center [56, 18] width 93 height 21
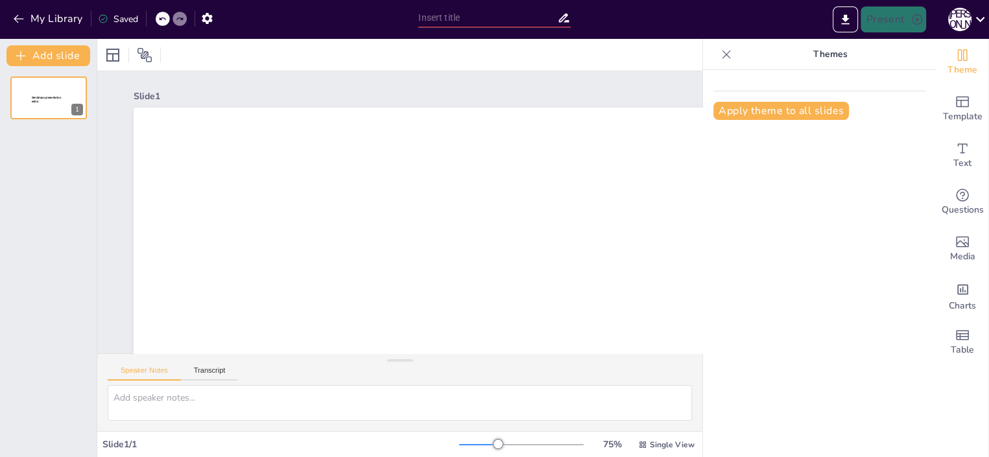
type input "Ефективні цифрові рішення для організації навчального процесу"
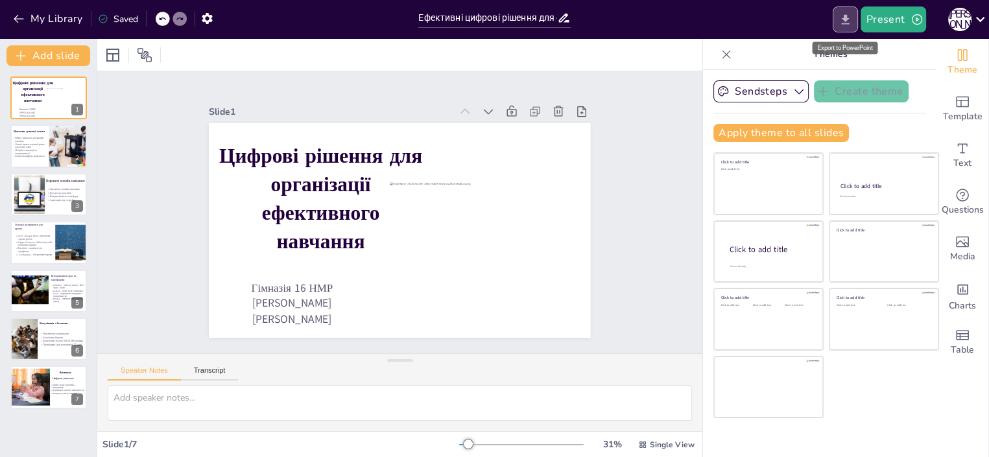
click at [848, 17] on icon "Export to PowerPoint" at bounding box center [845, 19] width 8 height 10
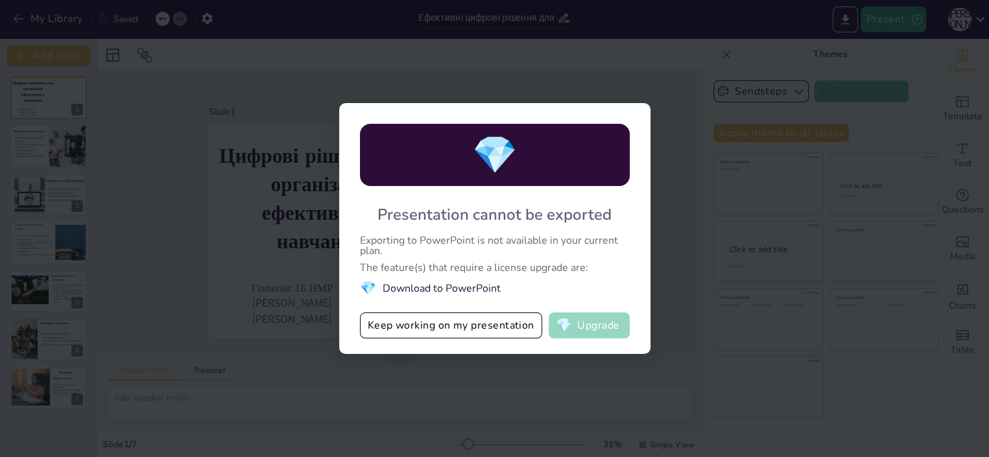
click at [572, 324] on button "💎 Upgrade" at bounding box center [588, 325] width 81 height 26
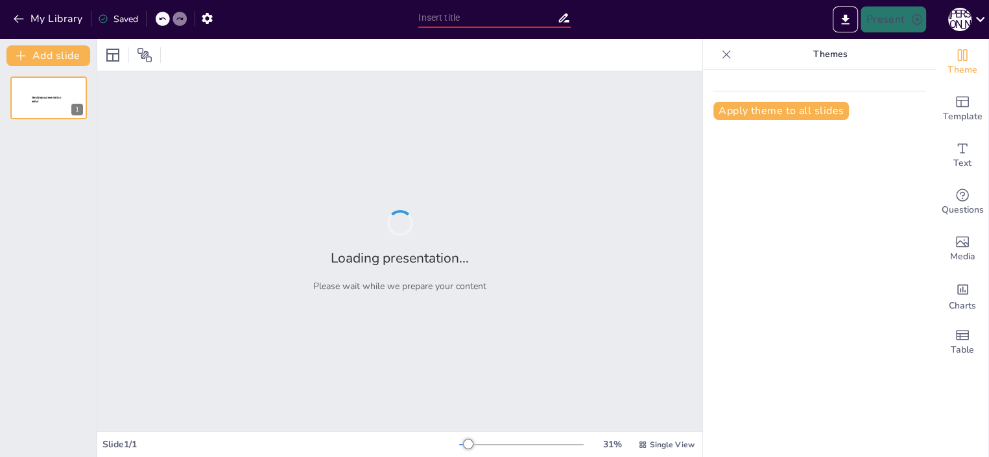
type input "Ефективні цифрові рішення для організації навчального процесу"
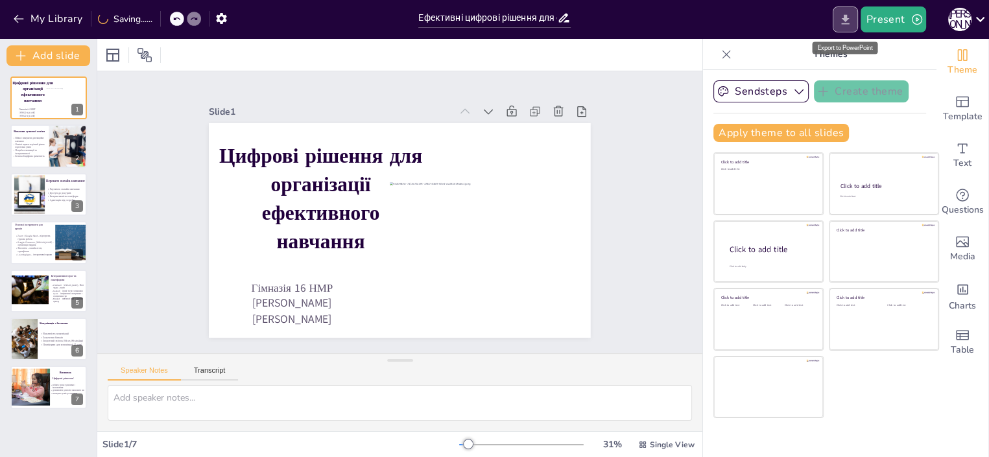
click at [843, 21] on icon "Export to PowerPoint" at bounding box center [845, 20] width 14 height 14
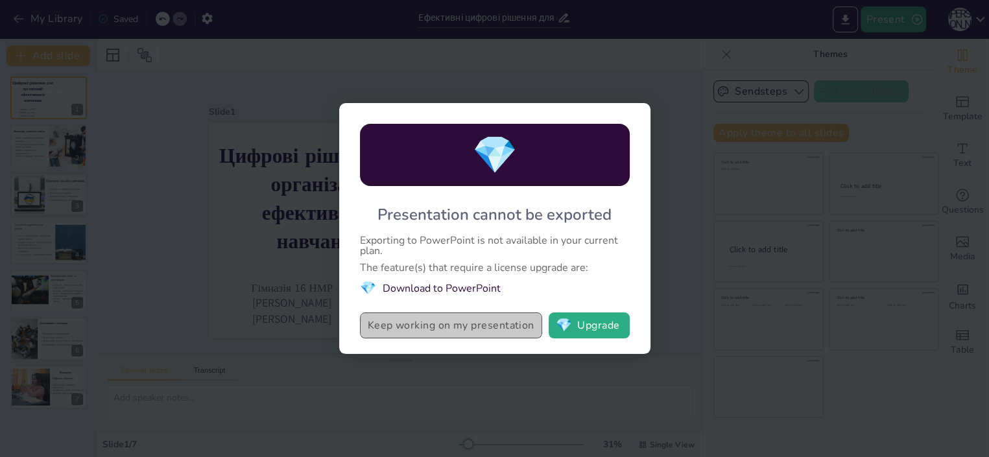
click at [455, 323] on button "Keep working on my presentation" at bounding box center [451, 325] width 182 height 26
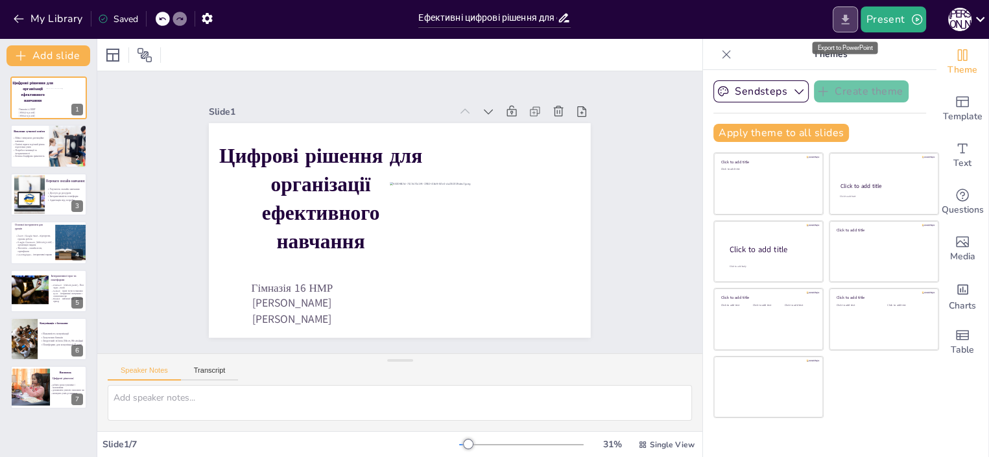
click at [847, 17] on icon "Export to PowerPoint" at bounding box center [845, 19] width 8 height 10
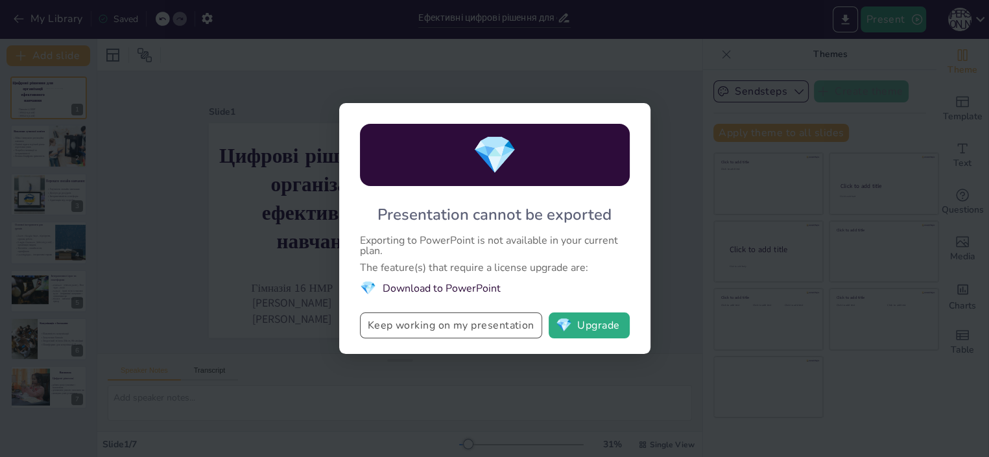
click at [386, 329] on button "Keep working on my presentation" at bounding box center [451, 325] width 182 height 26
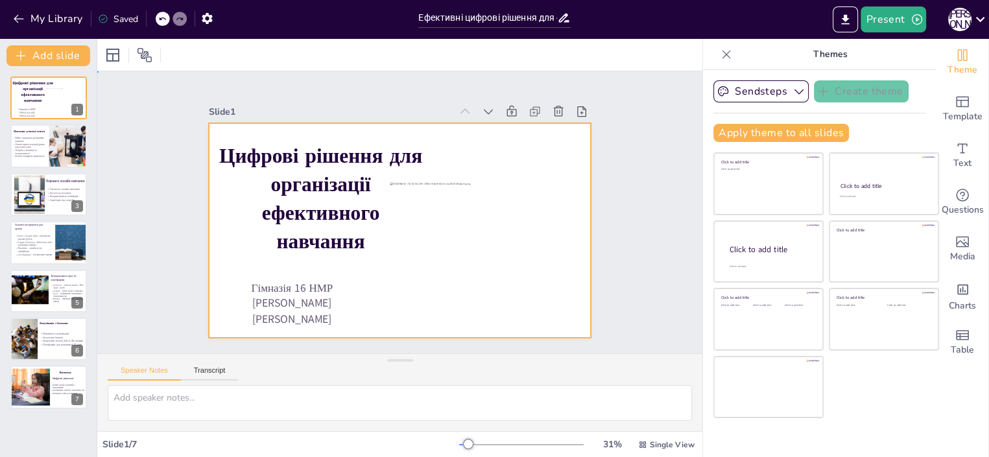
click at [386, 329] on div at bounding box center [394, 230] width 429 height 322
click at [848, 17] on icon "Export to PowerPoint" at bounding box center [845, 19] width 8 height 10
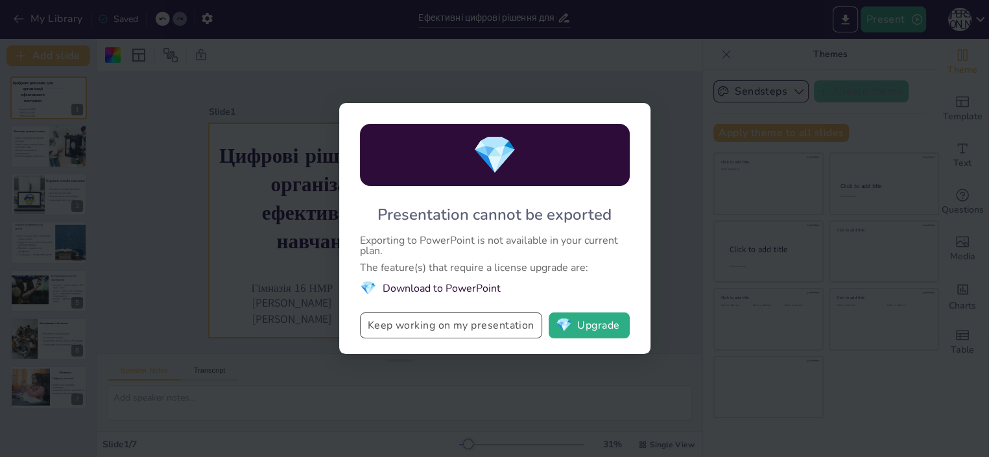
click at [412, 325] on button "Keep working on my presentation" at bounding box center [451, 325] width 182 height 26
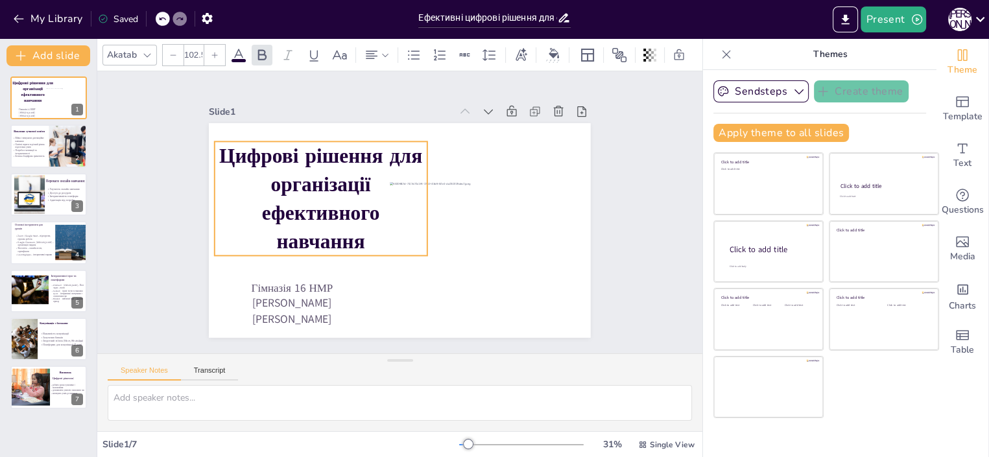
click at [326, 199] on span "Цифрові рішення для організації ефективного навчання" at bounding box center [396, 301] width 141 height 204
click at [36, 148] on p "Освітні втрати та різний рівень підготовки учнів" at bounding box center [30, 146] width 37 height 6
type textarea "Цифрові рішення справді трансформують традиційний підхід до навчання, надаючи н…"
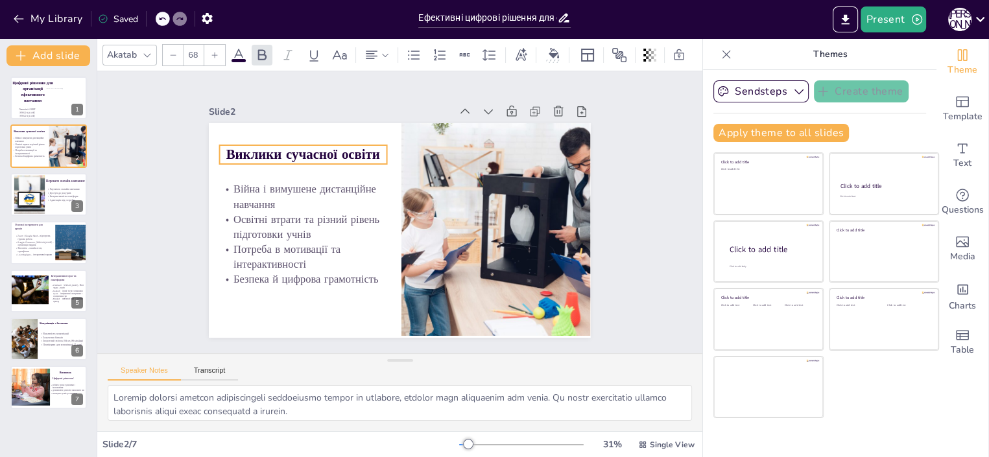
click at [413, 261] on p "Виклики сучасної освіти" at bounding box center [496, 270] width 167 height 19
click at [217, 152] on span "Виклики сучасної освіти" at bounding box center [294, 177] width 154 height 50
click at [316, 225] on span "Виклики сучасної освіти" at bounding box center [333, 302] width 34 height 155
click at [365, 256] on span "Виклики сучасної освіти" at bounding box center [411, 323] width 106 height 135
click at [412, 261] on span "Виклики сучасної освіти" at bounding box center [489, 278] width 155 height 34
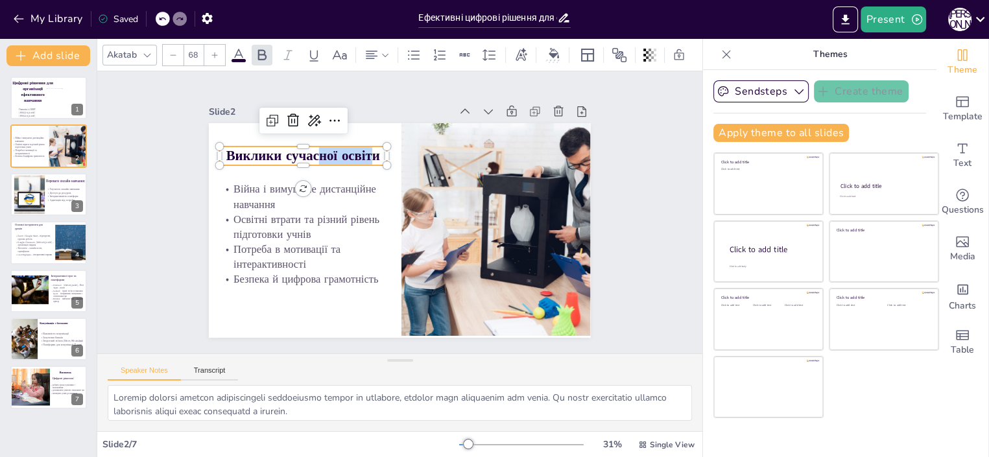
drag, startPoint x: 365, startPoint y: 149, endPoint x: 310, endPoint y: 161, distance: 56.3
click at [310, 161] on div "Війна і вимушене дистанційне навчання Освітні втрати та різний рівень підготовк…" at bounding box center [402, 230] width 417 height 289
click at [445, 150] on p "Виклики сучасної освіти" at bounding box center [501, 167] width 113 height 147
drag, startPoint x: 367, startPoint y: 152, endPoint x: 217, endPoint y: 144, distance: 150.6
click at [449, 144] on span "Виклики сучасної освіти" at bounding box center [466, 122] width 34 height 155
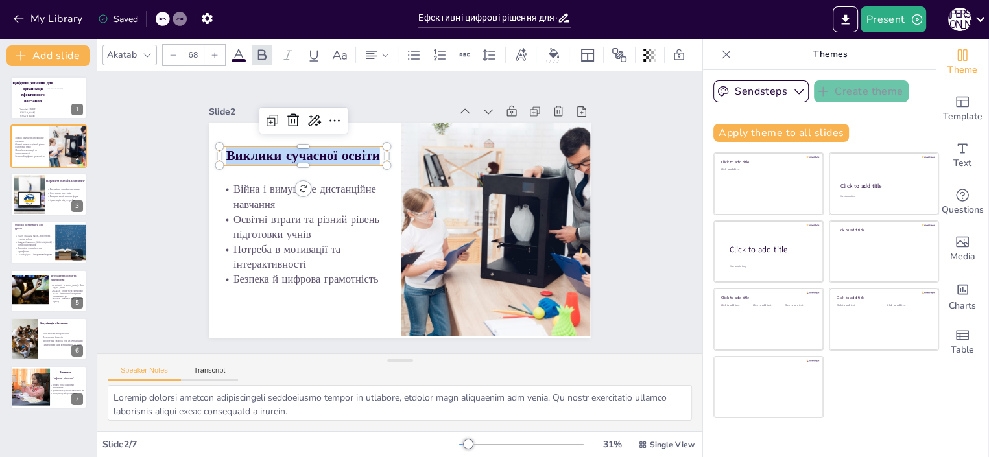
copy span "Виклики сучасної освіти"
type input "40.5"
click at [400, 186] on p "Війна і вимушене дистанційне навчання" at bounding box center [490, 199] width 180 height 84
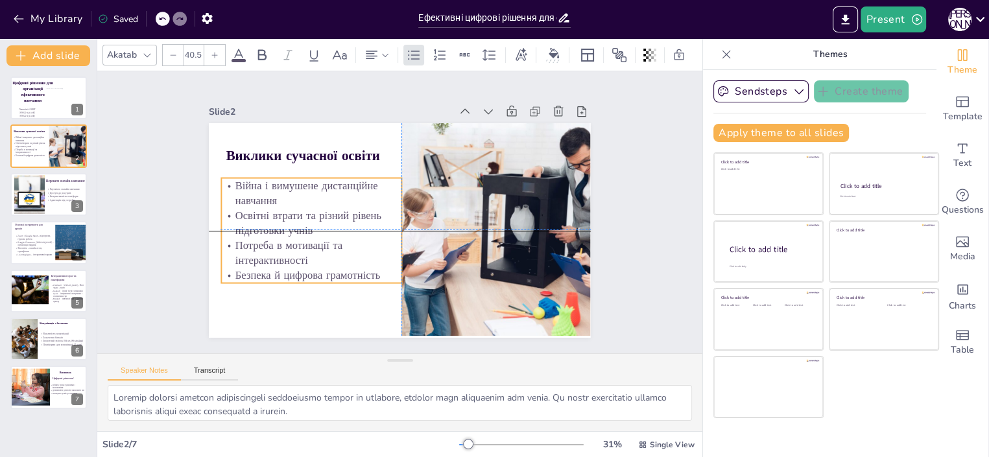
click at [258, 196] on p "Війна і вимушене дистанційне навчання" at bounding box center [339, 145] width 163 height 130
click at [314, 196] on p "Війна і вимушене дистанційне навчання" at bounding box center [372, 126] width 116 height 170
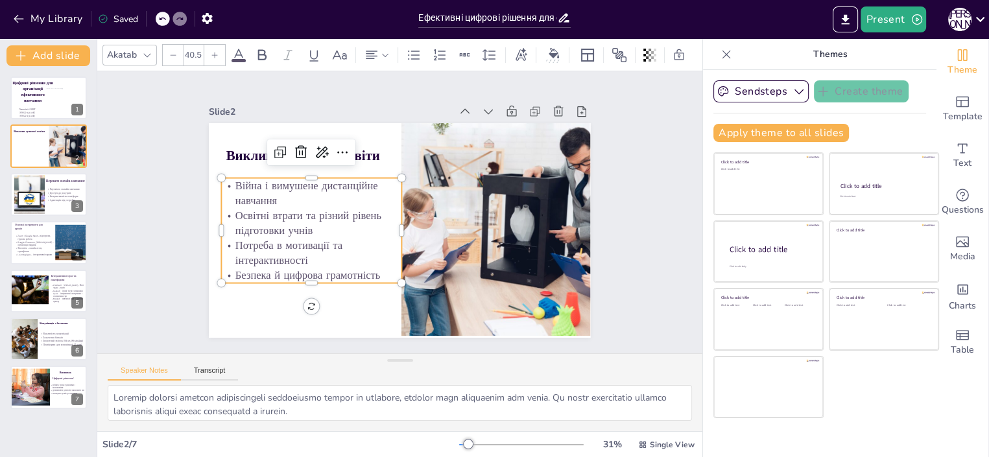
drag, startPoint x: 268, startPoint y: 196, endPoint x: 224, endPoint y: 177, distance: 47.3
click at [235, 183] on p "Війна і вимушене дистанційне навчання" at bounding box center [316, 248] width 163 height 130
copy p "Війна і вимушене дистанційне навчання"
click at [395, 212] on p "Освітні втрати та різний рівень підготовки учнів" at bounding box center [486, 192] width 182 height 49
drag, startPoint x: 224, startPoint y: 209, endPoint x: 309, endPoint y: 226, distance: 86.6
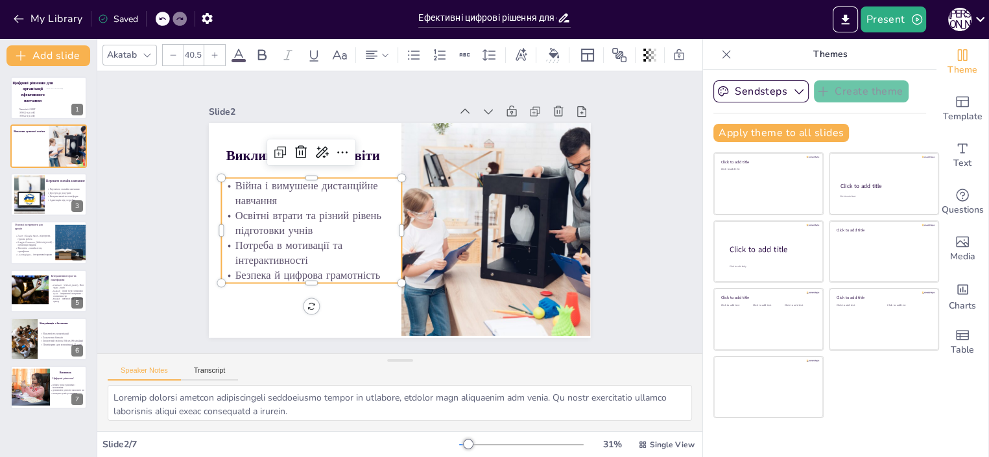
click at [337, 219] on p "Освітні втрати та різний рівень підготовки учнів" at bounding box center [370, 128] width 67 height 182
copy p "Освітні втрати та різний рівень підготовки учнів"
click at [243, 244] on p "Потреба в мотивації та інтерактивності" at bounding box center [322, 270] width 182 height 67
drag, startPoint x: 228, startPoint y: 240, endPoint x: 310, endPoint y: 256, distance: 83.1
click at [344, 211] on p "Потреба в мотивації та інтерактивності" at bounding box center [368, 120] width 49 height 182
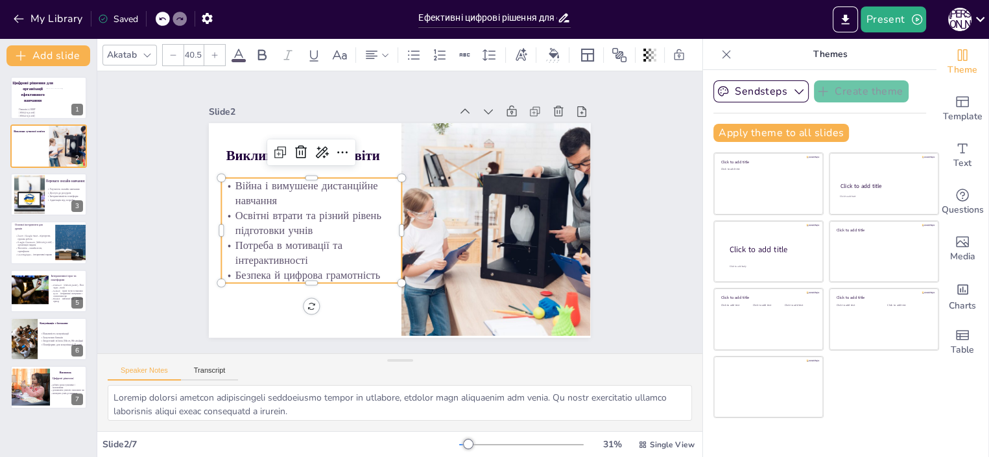
copy p "Потреба в мотивації та інтерактивності"
click at [248, 275] on p "Безпека й цифрова грамотність" at bounding box center [336, 299] width 176 height 70
drag, startPoint x: 227, startPoint y: 272, endPoint x: 375, endPoint y: 274, distance: 147.8
click at [344, 221] on p "Безпека й цифрова грамотність" at bounding box center [328, 131] width 34 height 180
copy p "Безпека й цифрова грамотність"
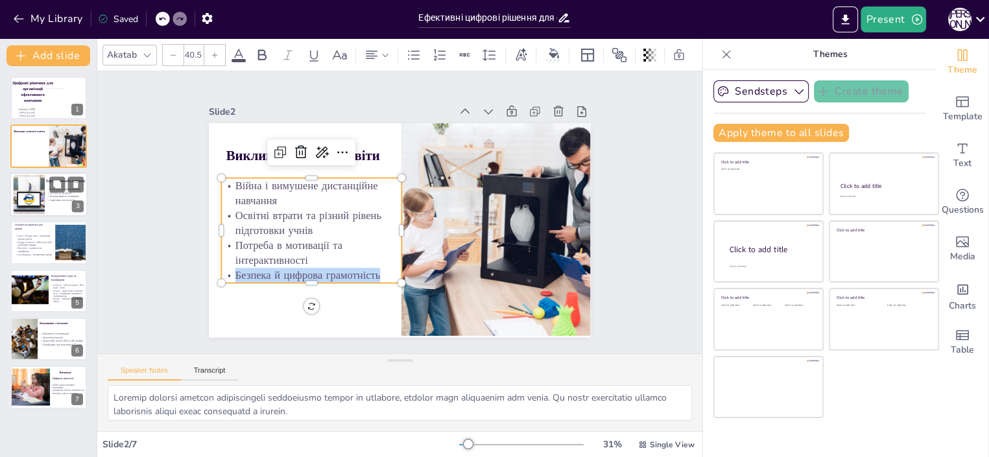
click at [43, 197] on div at bounding box center [28, 194] width 59 height 40
type textarea "Гнучкість є однією з найбільших переваг онлайн-навчання, адже вона дозволяє учн…"
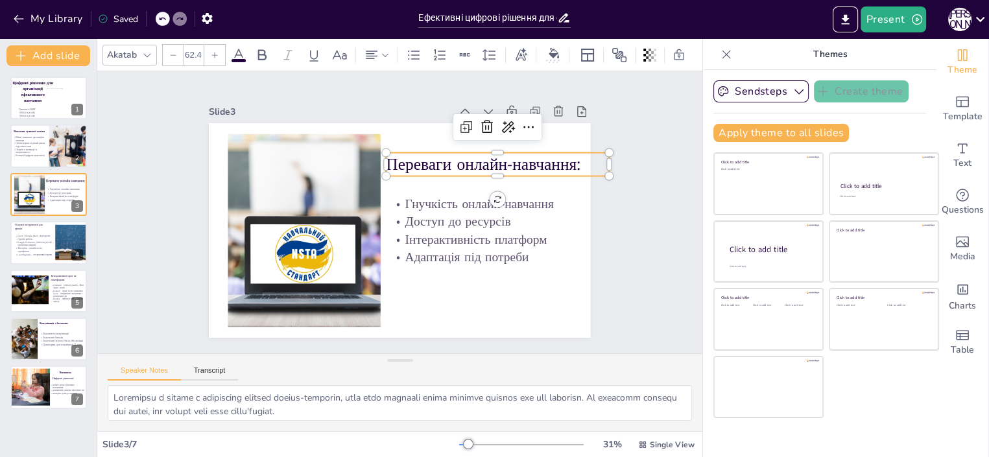
click at [380, 154] on p "Переваги онлайн-навчання:" at bounding box center [477, 136] width 219 height 91
click at [545, 166] on p "Переваги онлайн-навчання:" at bounding box center [496, 263] width 150 height 194
click at [377, 155] on p "Переваги онлайн-навчання:" at bounding box center [302, 159] width 150 height 194
drag, startPoint x: 563, startPoint y: 163, endPoint x: 375, endPoint y: 159, distance: 188.7
click at [375, 159] on div "Гнучкість онлайн-навчання Доступ до ресурсів Інтерактивність платформ Адаптація…" at bounding box center [415, 222] width 377 height 438
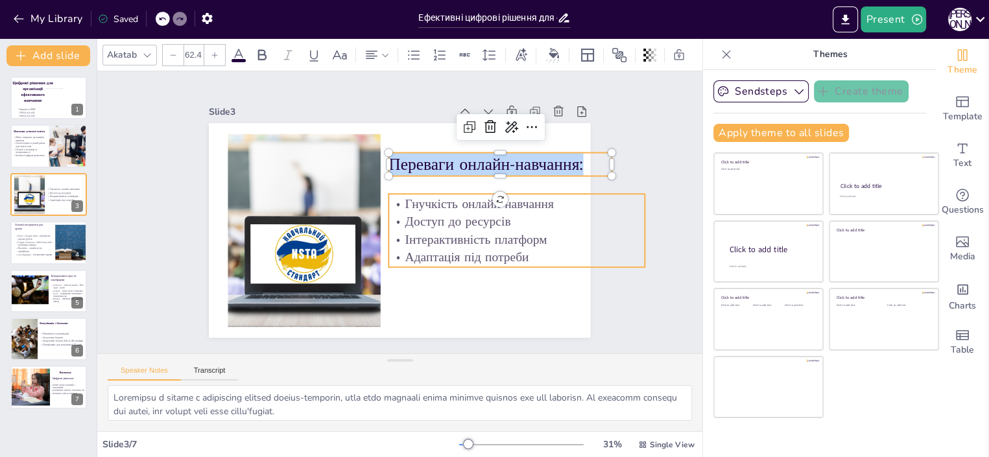
copy p "Переваги онлайн-навчання:"
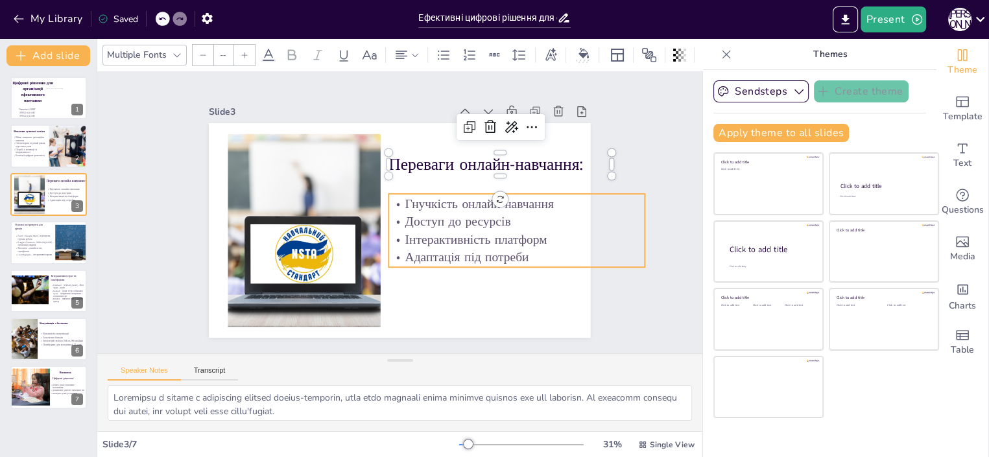
type input "47.7"
click at [427, 189] on div "Гнучкість онлайн-навчання Доступ до ресурсів Інтерактивність платформ Адаптація…" at bounding box center [393, 94] width 125 height 265
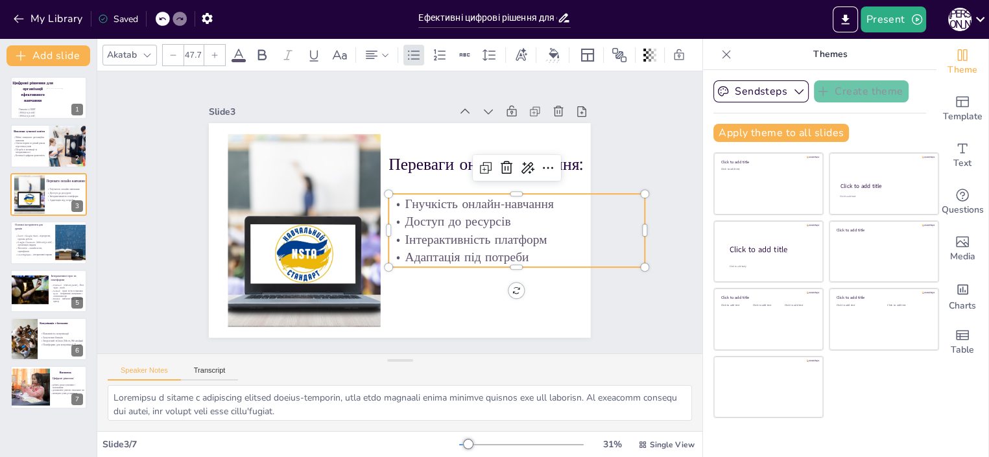
click at [390, 255] on p "Адаптація під потреби" at bounding box center [368, 333] width 44 height 256
click at [517, 253] on p "Адаптація під потреби" at bounding box center [520, 244] width 256 height 44
click at [443, 193] on p "Адаптація під потреби" at bounding box center [343, 101] width 202 height 184
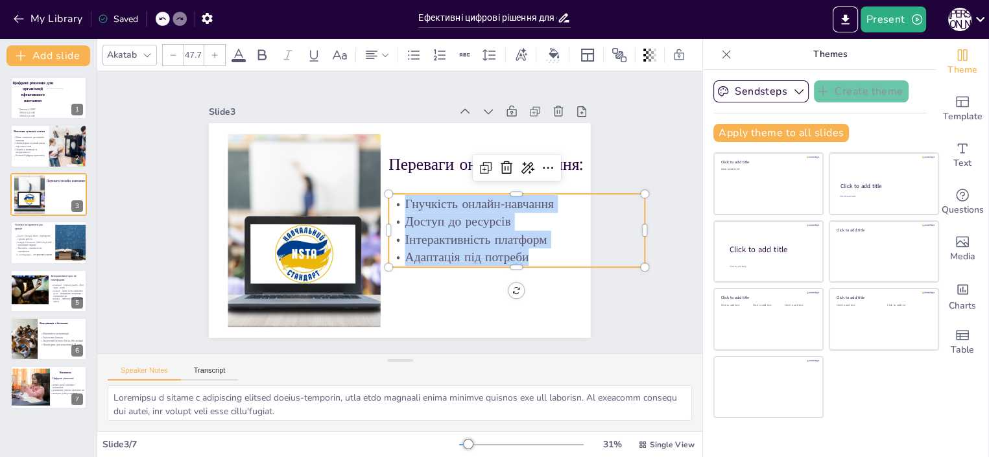
drag, startPoint x: 517, startPoint y: 253, endPoint x: 382, endPoint y: 193, distance: 147.7
click at [382, 193] on div "Переваги онлайн-навчання: Гнучкість онлайн-навчання Доступ до ресурсів Інтеракт…" at bounding box center [383, 217] width 322 height 429
click at [45, 247] on p "Всеосвіта – онлайн-тести, сертифікати" at bounding box center [34, 250] width 40 height 6
type textarea "Інтерактивні платформи є важливим інструментом для залучення молодших учнів. Во…"
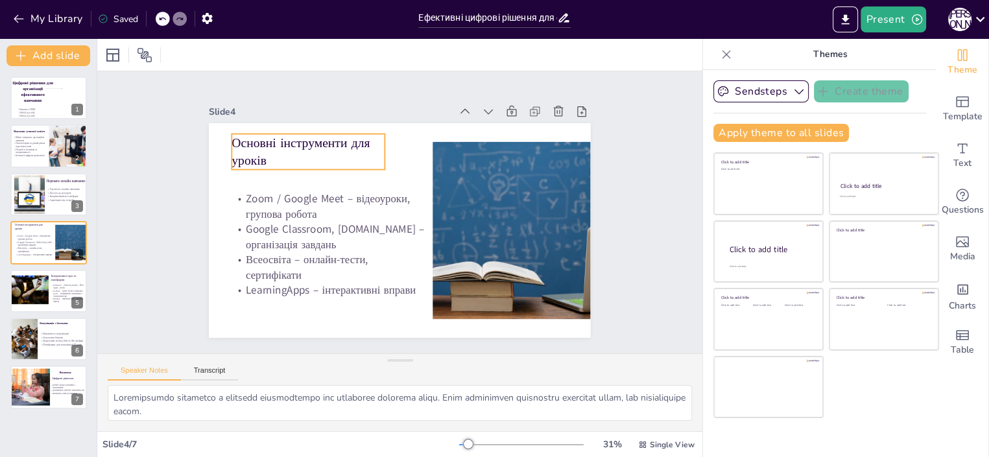
click at [336, 157] on p "Основні інструменти для уроків" at bounding box center [395, 102] width 119 height 145
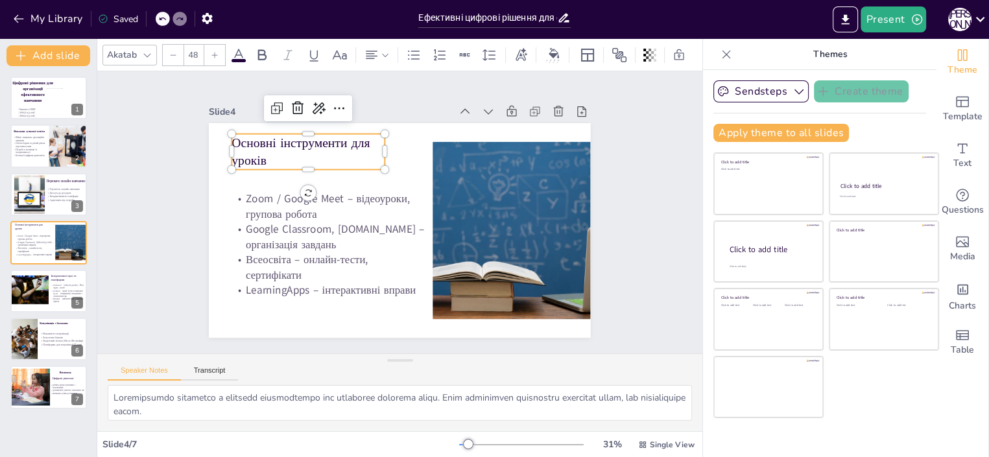
click at [445, 154] on p "Основні інструменти для уроків" at bounding box center [485, 144] width 81 height 156
click at [443, 154] on p "Основні інструменти для уроків" at bounding box center [502, 174] width 119 height 145
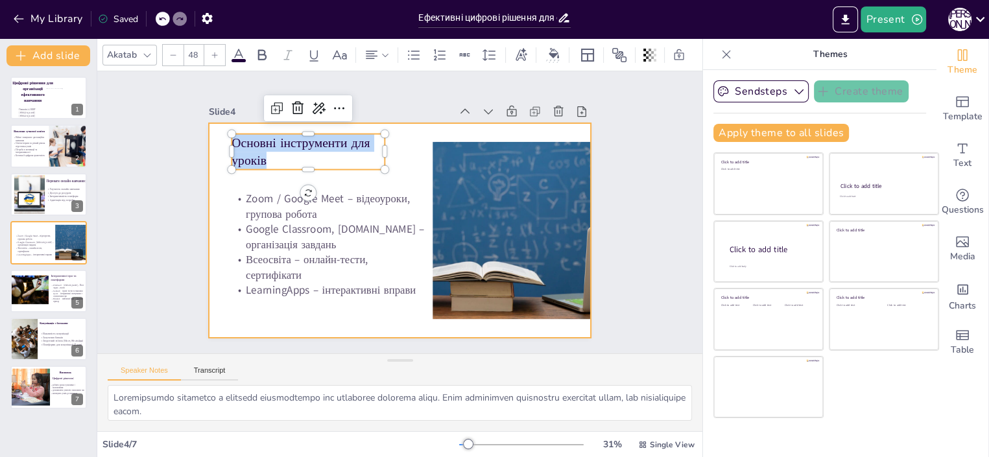
drag, startPoint x: 256, startPoint y: 156, endPoint x: 213, endPoint y: 130, distance: 50.0
click at [215, 130] on div "Zoom / Google Meet – відеоуроки, групова робота Google Classroom, NZ.ua – орган…" at bounding box center [414, 201] width 398 height 435
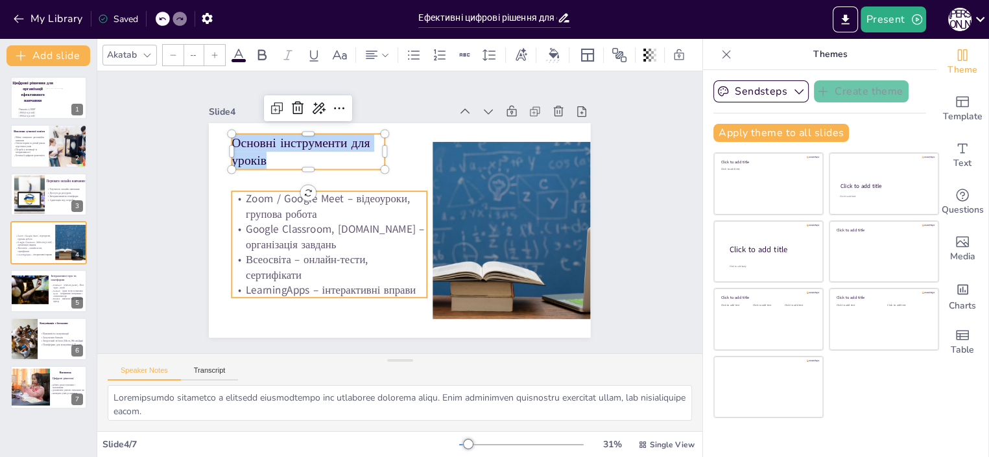
type input "40.9"
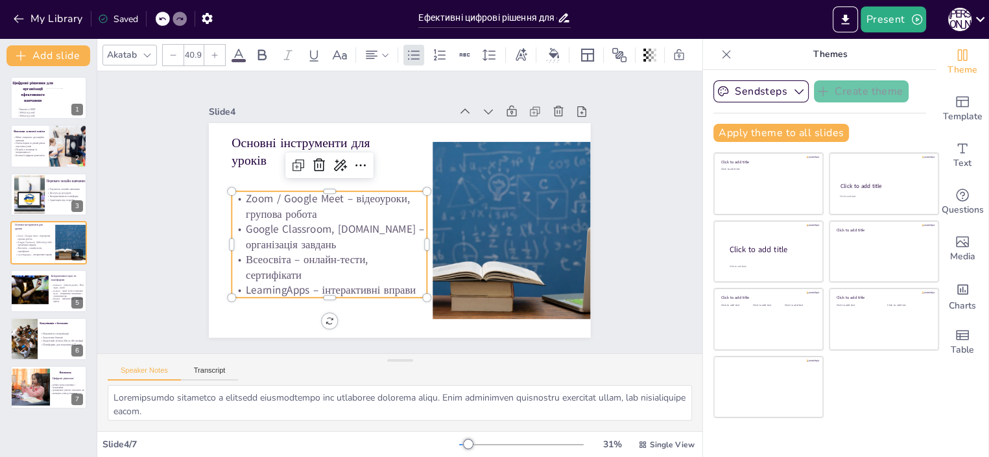
click at [375, 206] on p "Zoom / Google Meet – відеоуроки, групова робота" at bounding box center [451, 163] width 153 height 165
click at [366, 209] on p "Zoom / Google Meet – відеоуроки, групова робота" at bounding box center [461, 246] width 191 height 107
click at [302, 209] on p "Zoom / Google Meet – відеоуроки, групова робота" at bounding box center [329, 221] width 197 height 70
drag, startPoint x: 308, startPoint y: 208, endPoint x: 233, endPoint y: 193, distance: 76.0
click at [280, 193] on p "Zoom / Google Meet – відеоуроки, групова робота" at bounding box center [356, 155] width 153 height 165
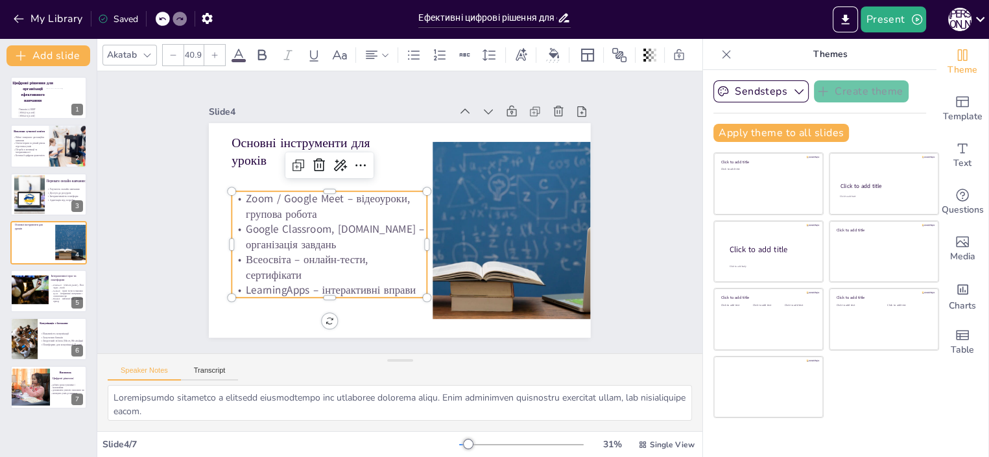
copy p "Zoom / Google Meet – відеоуроки, групова робота"
click at [357, 228] on p "Google Classroom, [DOMAIN_NAME] – організація завдань" at bounding box center [401, 286] width 89 height 195
drag, startPoint x: 235, startPoint y: 223, endPoint x: 364, endPoint y: 224, distance: 129.0
click at [364, 224] on p "Google Classroom, [DOMAIN_NAME] – організація завдань" at bounding box center [348, 158] width 107 height 191
copy p "Google Classroom, NZ.ua –"
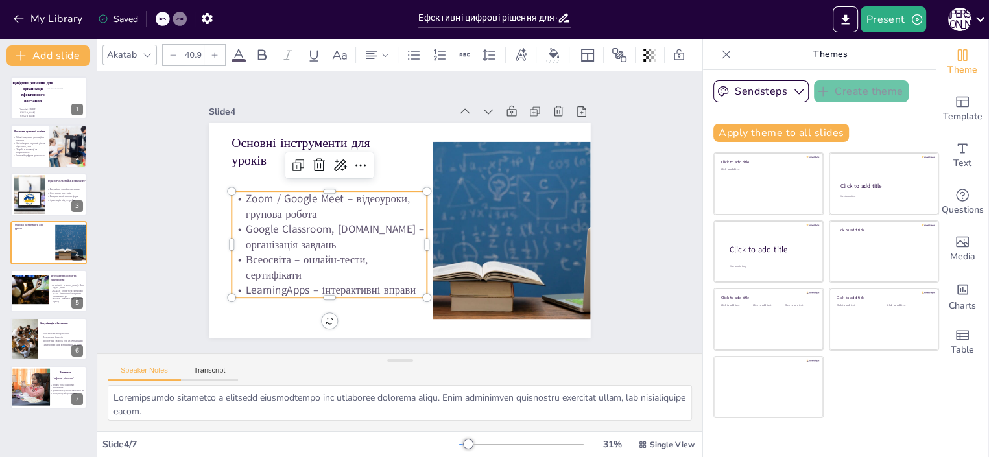
click at [373, 220] on p "Google Classroom, [DOMAIN_NAME] – організація завдань" at bounding box center [471, 195] width 197 height 51
drag, startPoint x: 237, startPoint y: 239, endPoint x: 326, endPoint y: 241, distance: 89.5
click at [375, 238] on p "Google Classroom, [DOMAIN_NAME] – організація завдань" at bounding box center [473, 203] width 197 height 70
copy p "організація завдань"
drag, startPoint x: 235, startPoint y: 256, endPoint x: 292, endPoint y: 252, distance: 57.2
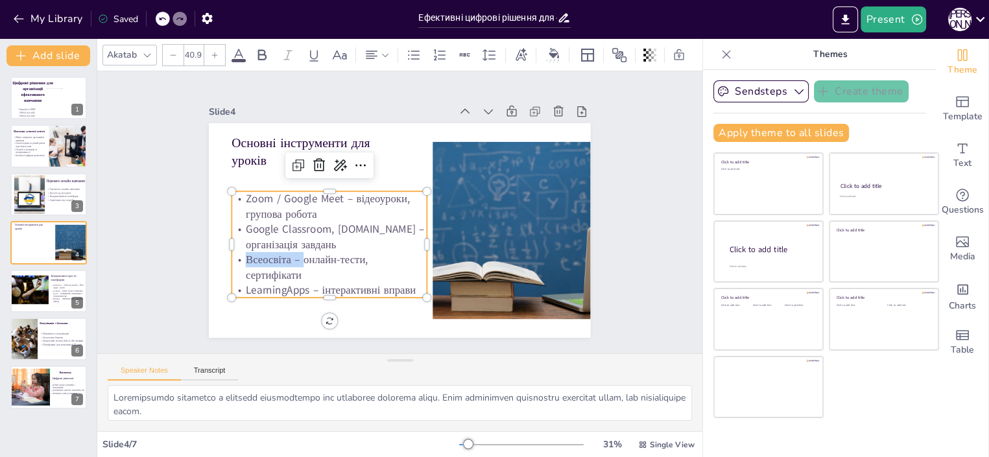
click at [292, 252] on p "Всеосвіта – онлайн-тести, сертифікати" at bounding box center [366, 295] width 184 height 124
copy p "Всеосвіта –"
click at [433, 255] on p "Всеосвіта – онлайн-тести, сертифікати" at bounding box center [468, 269] width 70 height 197
drag, startPoint x: 293, startPoint y: 254, endPoint x: 359, endPoint y: 251, distance: 66.2
click at [416, 251] on p "Всеосвіта – онлайн-тести, сертифікати" at bounding box center [485, 237] width 139 height 176
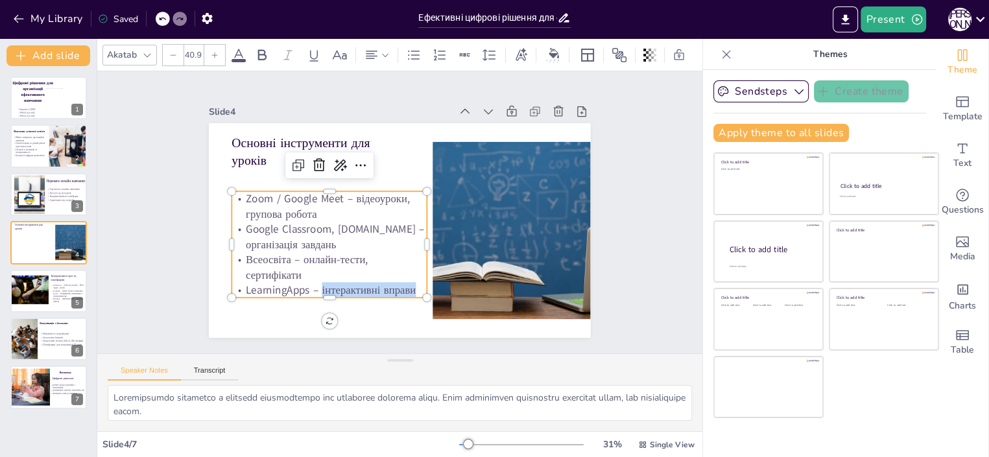
drag, startPoint x: 311, startPoint y: 284, endPoint x: 411, endPoint y: 282, distance: 100.5
click at [411, 216] on p "LearningApps – інтерактивні вправи" at bounding box center [495, 169] width 185 height 93
click at [311, 224] on p "LearningApps – інтерактивні вправи" at bounding box center [338, 127] width 55 height 194
click at [364, 146] on p "LearningApps – інтерактивні вправи" at bounding box center [462, 128] width 196 height 36
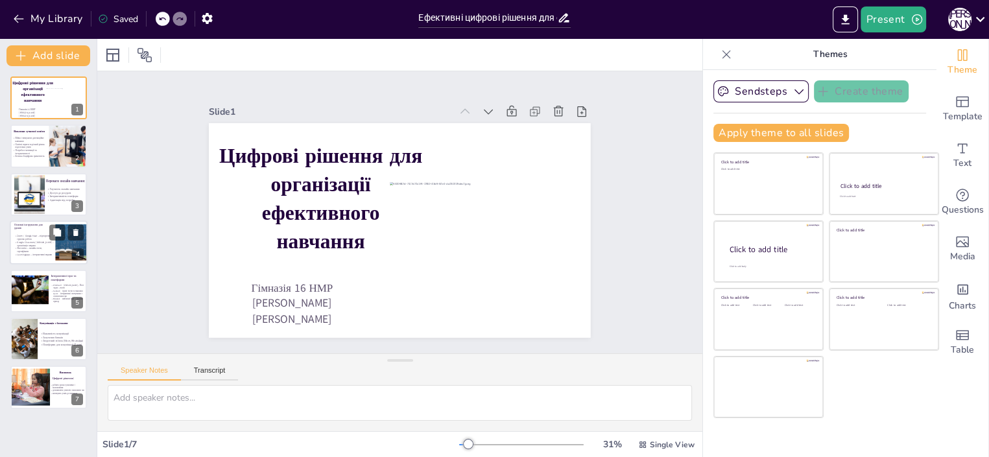
click at [37, 239] on p "Zoom / Google Meet – відеоуроки, групова робота" at bounding box center [34, 238] width 40 height 6
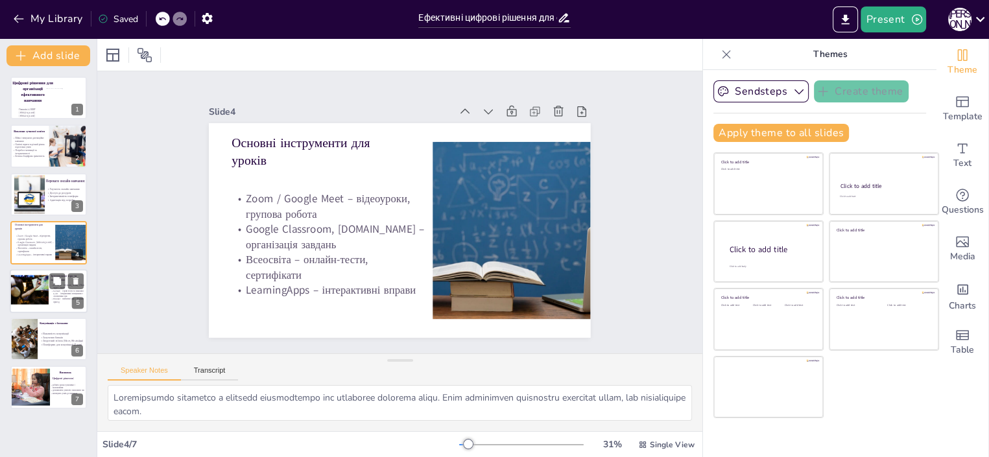
click at [34, 289] on div at bounding box center [27, 290] width 44 height 30
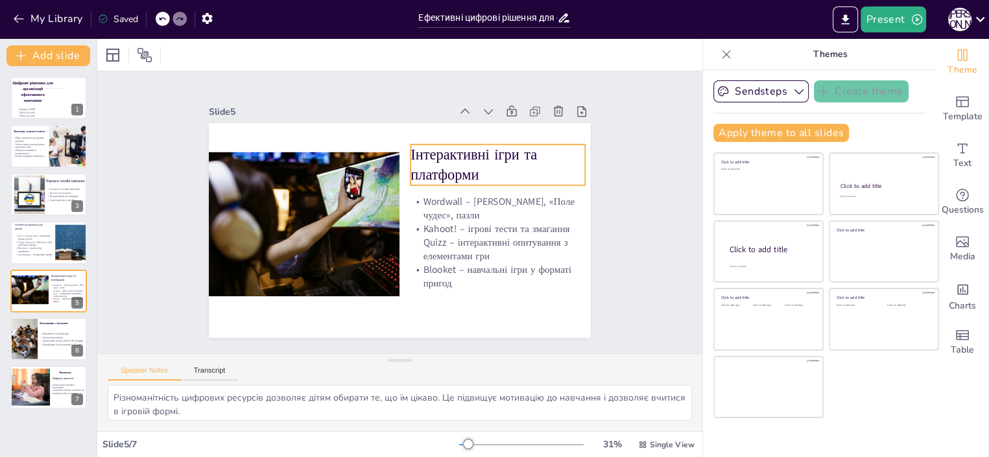
click at [410, 147] on p "Інтерактивні ігри та платформи" at bounding box center [497, 165] width 174 height 41
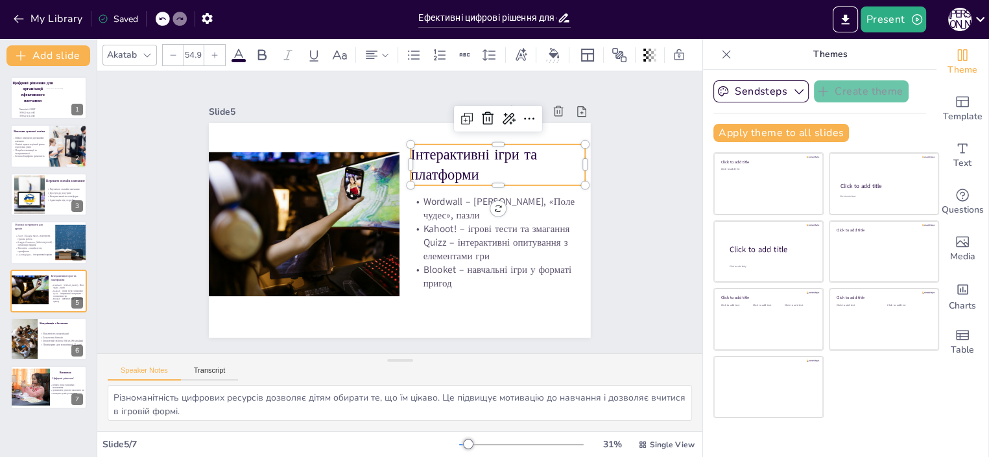
click at [432, 159] on p "Інтерактивні ігри та платформи" at bounding box center [497, 165] width 174 height 41
click at [469, 165] on p "Інтерактивні ігри та платформи" at bounding box center [497, 165] width 174 height 41
click at [467, 167] on p "Інтерактивні ігри та платформи" at bounding box center [497, 165] width 174 height 41
click at [468, 167] on p "Інтерактивні ігри та платформи" at bounding box center [497, 165] width 174 height 41
drag, startPoint x: 469, startPoint y: 170, endPoint x: 436, endPoint y: 160, distance: 34.5
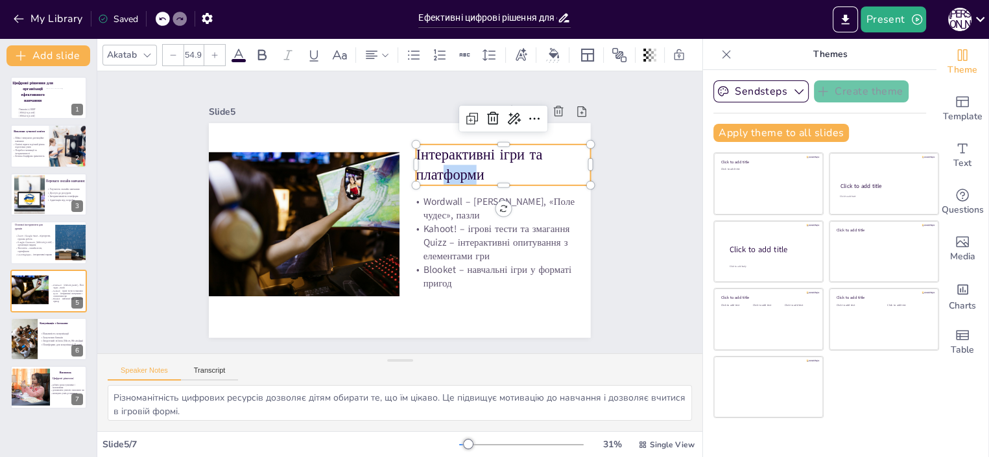
click at [436, 160] on p "Інтерактивні ігри та платформи" at bounding box center [503, 165] width 174 height 41
click at [471, 169] on p "Інтерактивні ігри та платформи" at bounding box center [503, 165] width 174 height 41
drag, startPoint x: 471, startPoint y: 169, endPoint x: 421, endPoint y: 149, distance: 54.2
click at [421, 149] on p "Інтерактивні ігри та платформи" at bounding box center [503, 165] width 174 height 41
copy p "Інтерактивні ігри та платформи"
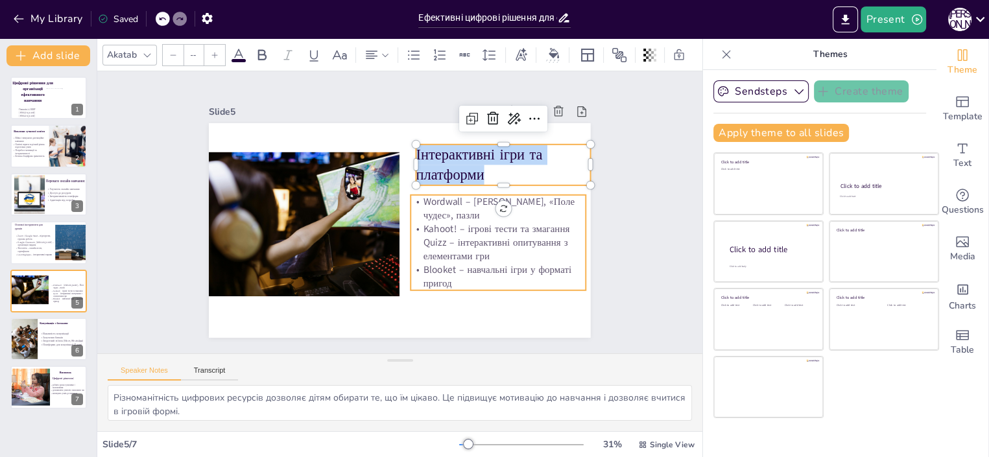
type input "36.6"
click at [423, 202] on p "Wordwall – [PERSON_NAME], «Поле чудес», пазли" at bounding box center [497, 208] width 175 height 27
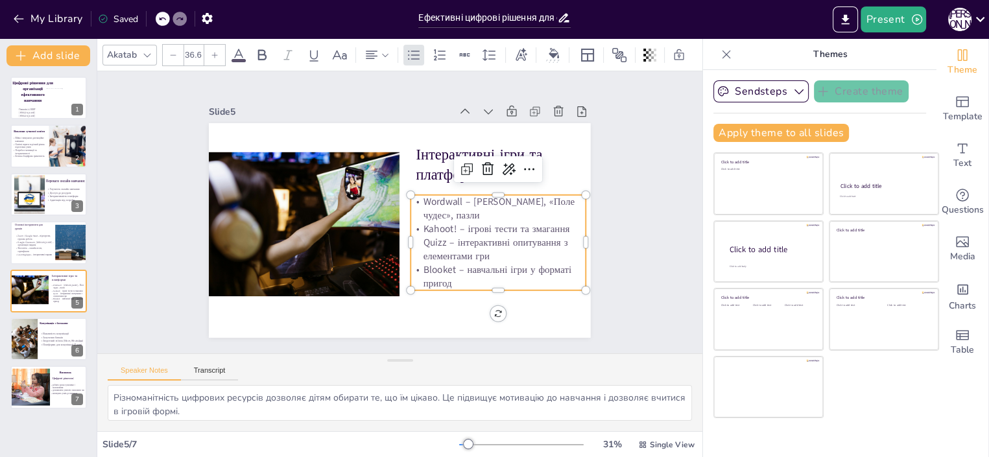
click at [446, 276] on p "Blooket – навчальні ігри у форматі пригод" at bounding box center [497, 276] width 175 height 27
click at [438, 281] on p "Blooket – навчальні ігри у форматі пригод" at bounding box center [497, 276] width 175 height 27
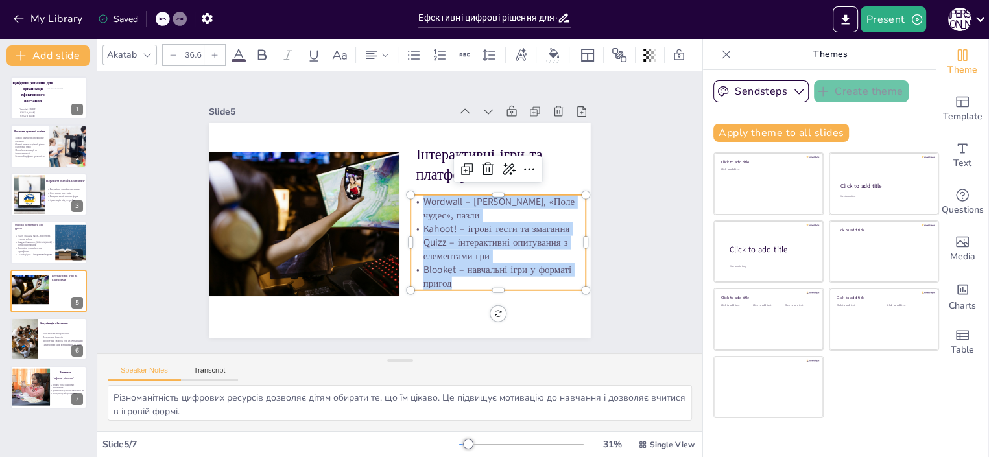
drag, startPoint x: 445, startPoint y: 280, endPoint x: 413, endPoint y: 193, distance: 92.7
click at [413, 195] on div "Wordwall – [PERSON_NAME], «Поле чудес», пазли Kahoot! – ігрові тести та змаганн…" at bounding box center [497, 242] width 175 height 95
click at [51, 347] on div at bounding box center [49, 339] width 78 height 44
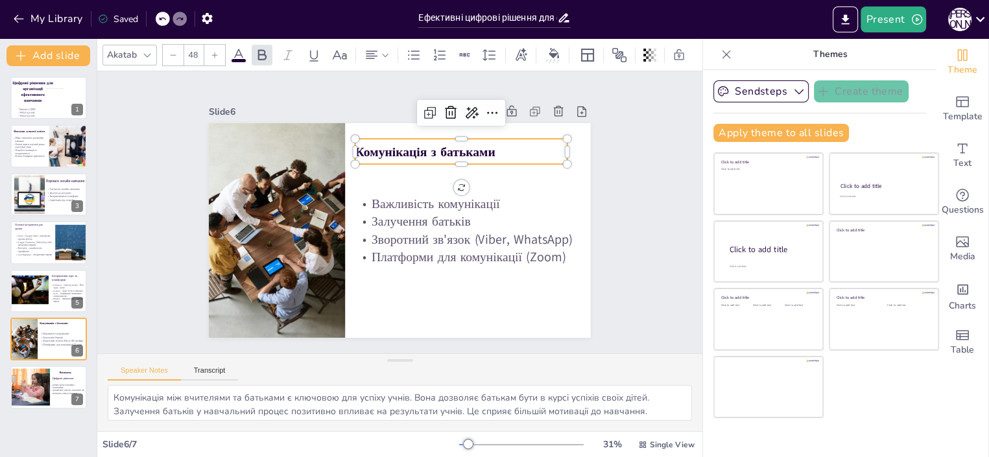
click at [355, 145] on span "Комунікація з батьками" at bounding box center [425, 152] width 140 height 18
click at [355, 144] on span "Комунікація з батьками" at bounding box center [425, 152] width 140 height 18
drag, startPoint x: 347, startPoint y: 144, endPoint x: 519, endPoint y: 139, distance: 171.2
click at [519, 143] on p "Комунікація з батьками" at bounding box center [461, 152] width 212 height 18
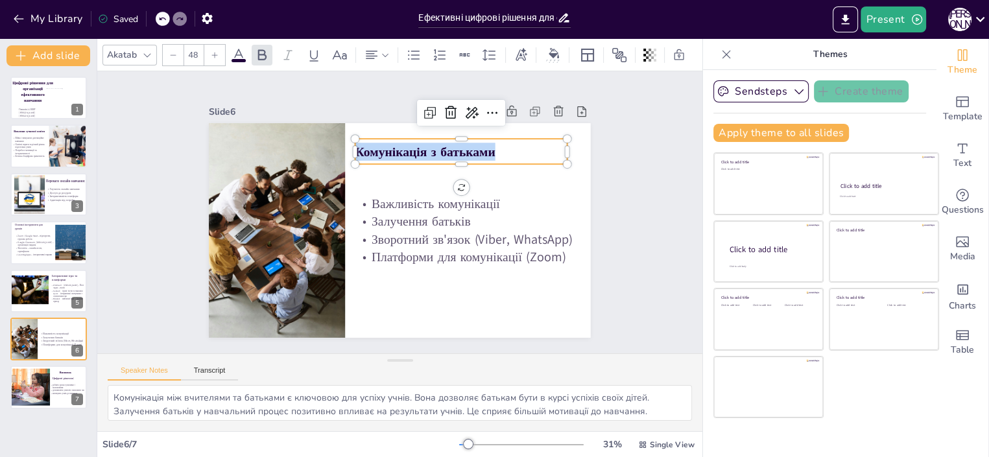
copy span "Комунікація з батьками"
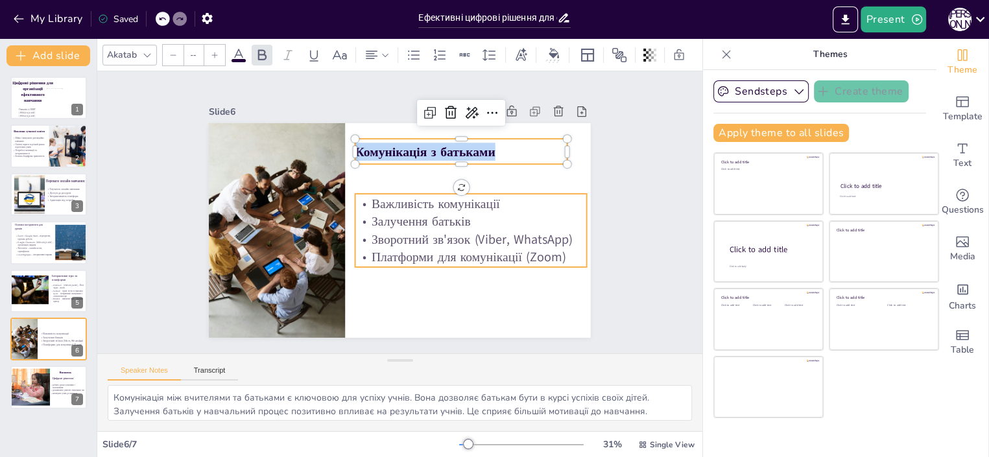
type input "47.8"
click at [386, 196] on p "Важливість комунікації" at bounding box center [470, 204] width 231 height 18
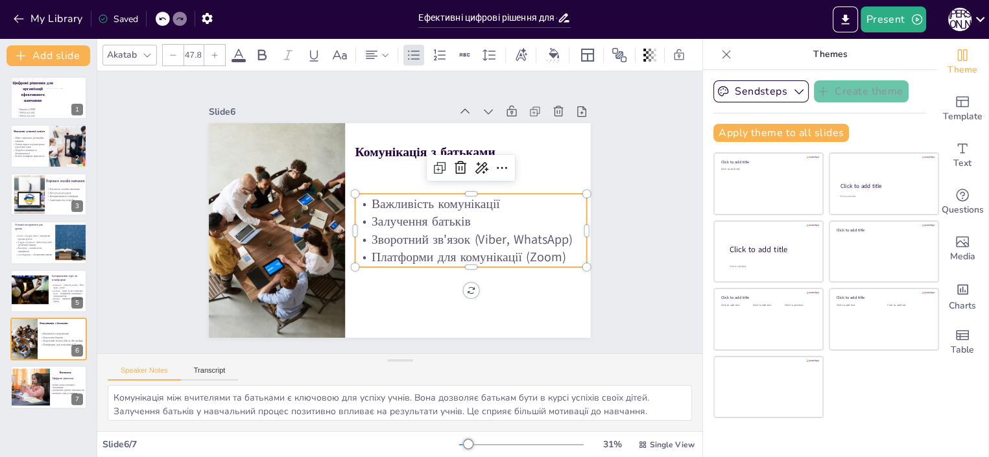
click at [526, 252] on p "Платформи для комунікації (Zoom)" at bounding box center [470, 257] width 231 height 18
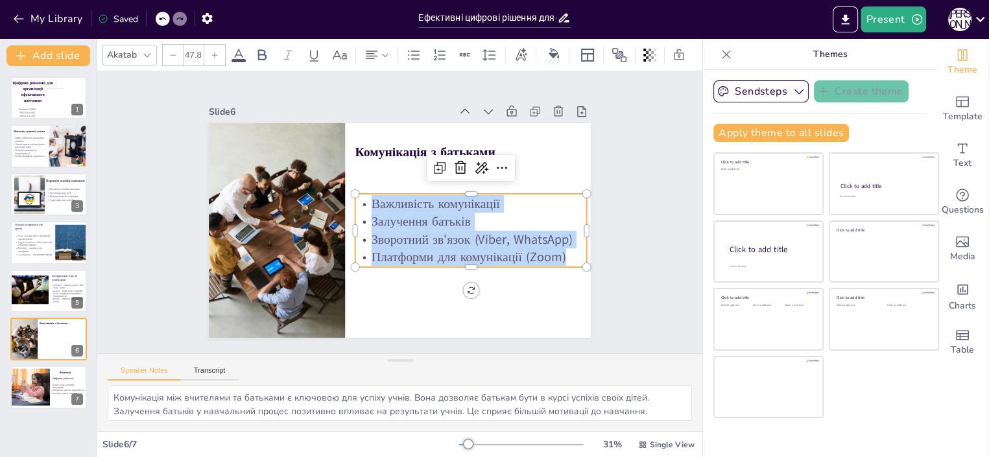
drag, startPoint x: 554, startPoint y: 252, endPoint x: 354, endPoint y: 185, distance: 210.7
click at [354, 185] on div "Комунікація з батьками Важливість комунікації Залучення батьків Зворотний зв'яз…" at bounding box center [399, 230] width 381 height 215
copy div "Важливість комунікації Залучення батьків Зворотний зв'язок (Viber, WhatsApp) Пл…"
click at [41, 388] on div at bounding box center [23, 387] width 57 height 38
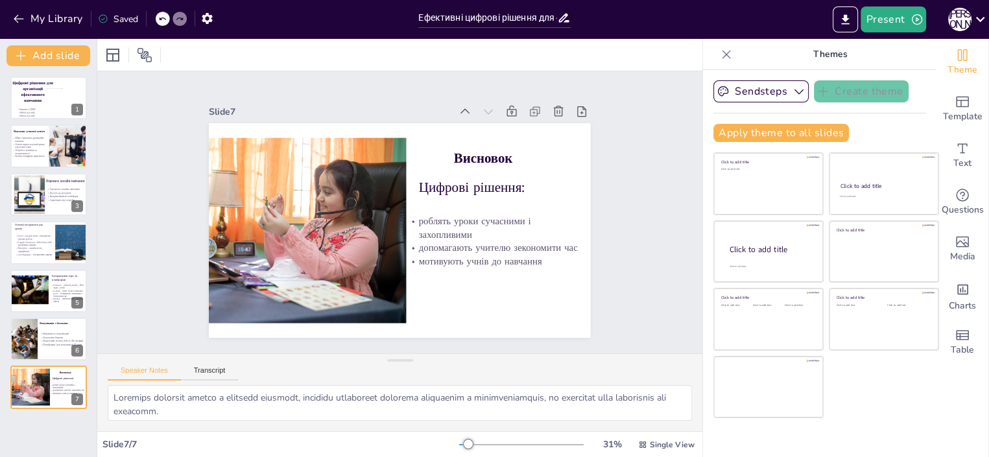
scroll to position [12, 0]
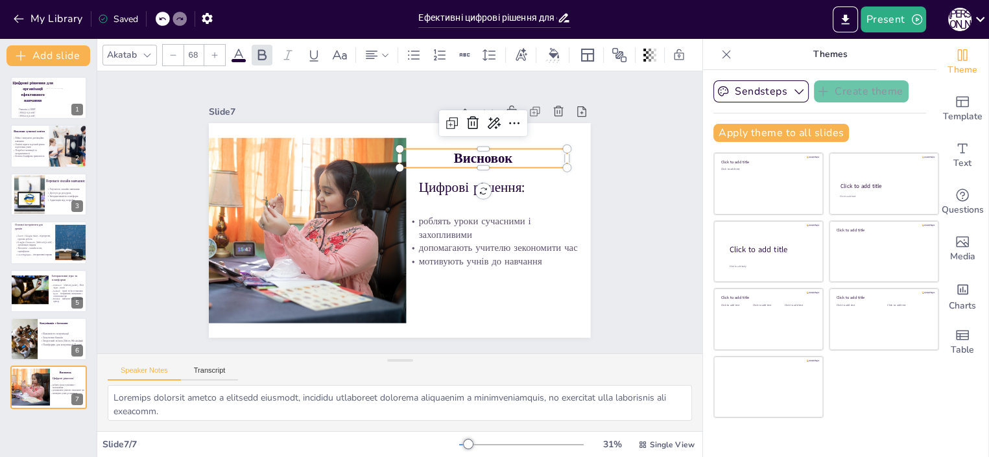
click at [454, 149] on span "Висновок" at bounding box center [483, 158] width 59 height 19
drag, startPoint x: 443, startPoint y: 139, endPoint x: 520, endPoint y: 141, distance: 77.2
click at [520, 149] on p "Висновок" at bounding box center [483, 158] width 167 height 19
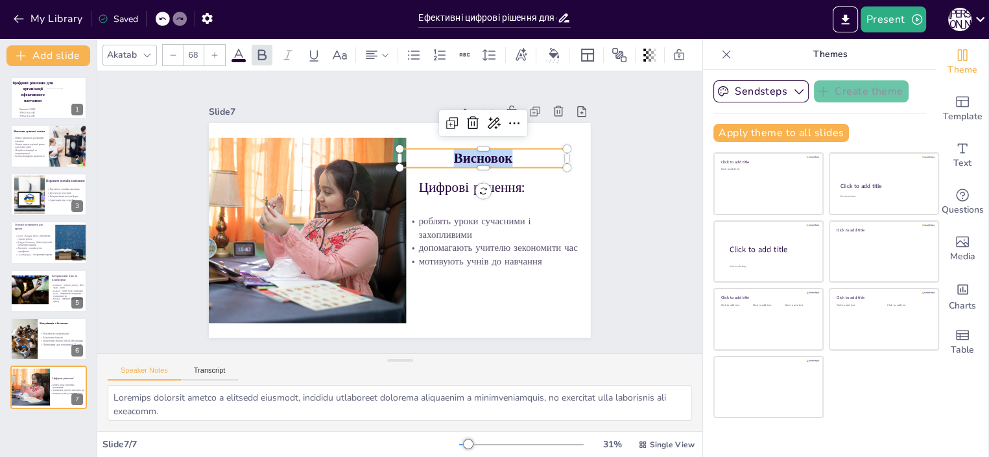
copy span "Висновок"
click at [419, 178] on p "Цифрові рішення:" at bounding box center [501, 187] width 165 height 19
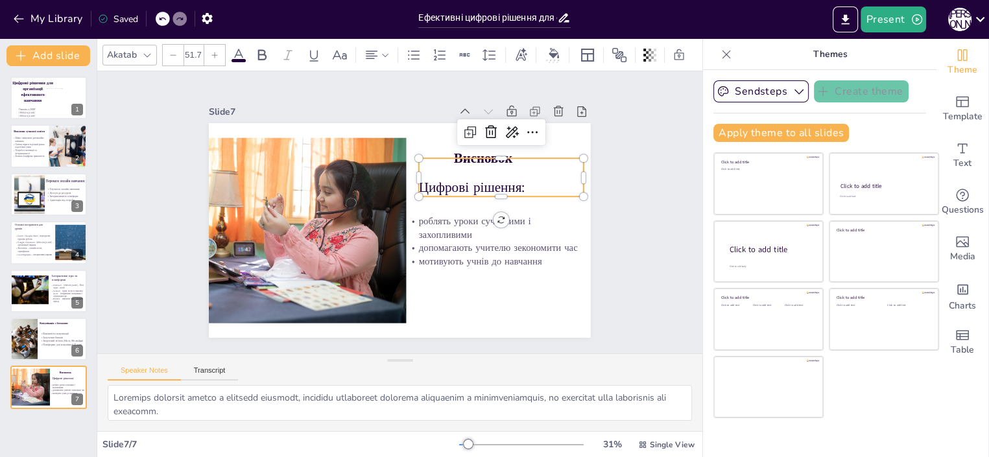
click at [419, 178] on p "Цифрові рішення:" at bounding box center [501, 187] width 165 height 19
drag, startPoint x: 517, startPoint y: 171, endPoint x: 405, endPoint y: 169, distance: 111.5
click at [405, 169] on div "роблять уроки сучасними і захопливими допомагають учителю зекономити час мотиву…" at bounding box center [399, 230] width 381 height 215
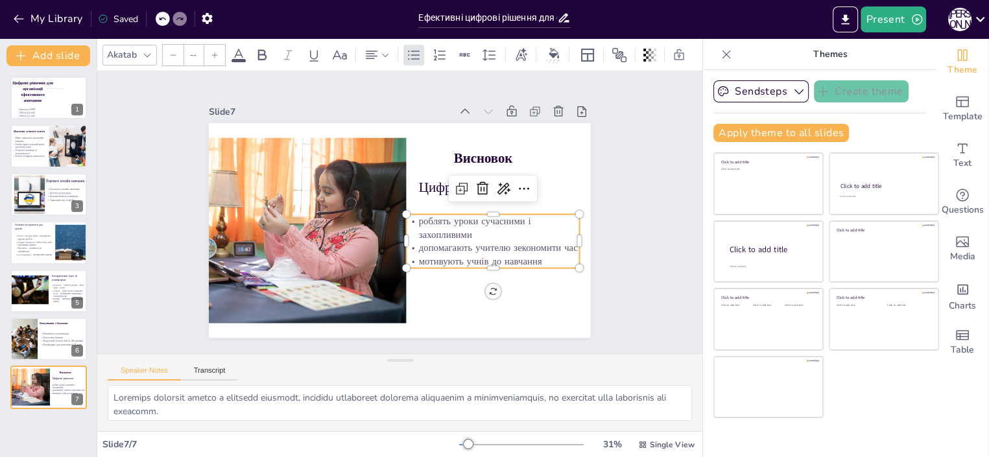
type input "36.2"
click at [414, 215] on p "роблять уроки сучасними і захопливими" at bounding box center [492, 228] width 173 height 27
drag, startPoint x: 532, startPoint y: 245, endPoint x: 395, endPoint y: 198, distance: 144.7
click at [395, 198] on div "Цифрові рішення: Висновок роблять уроки сучасними і захопливими допомагають учи…" at bounding box center [399, 230] width 381 height 215
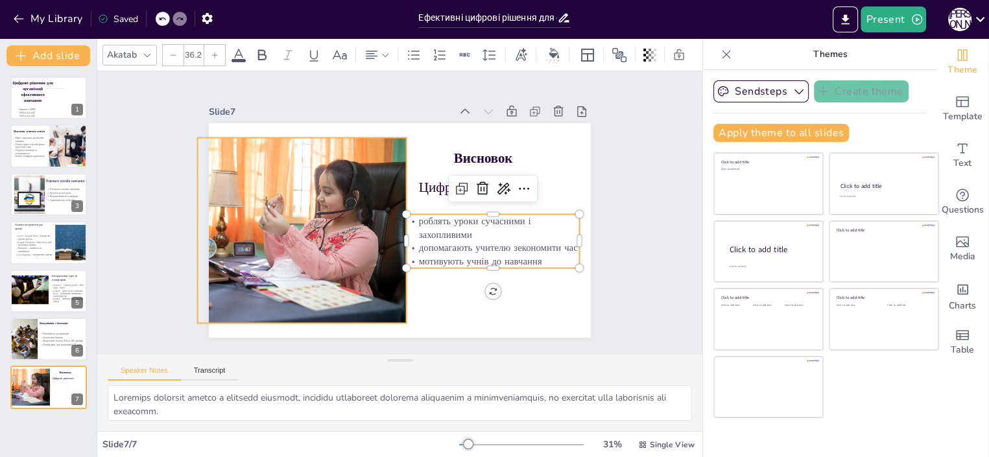
copy div "роблять уроки сучасними і захопливими допомагають учителю зекономити час мотиву…"
